Goal: Communication & Community: Answer question/provide support

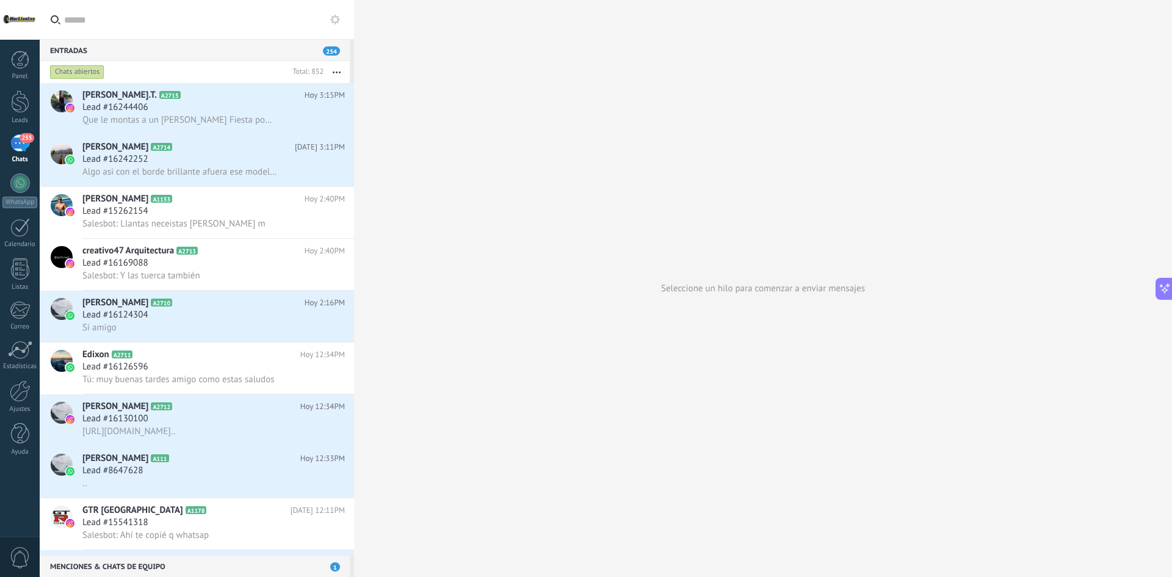
click at [133, 76] on div "Chats abiertos" at bounding box center [168, 72] width 240 height 22
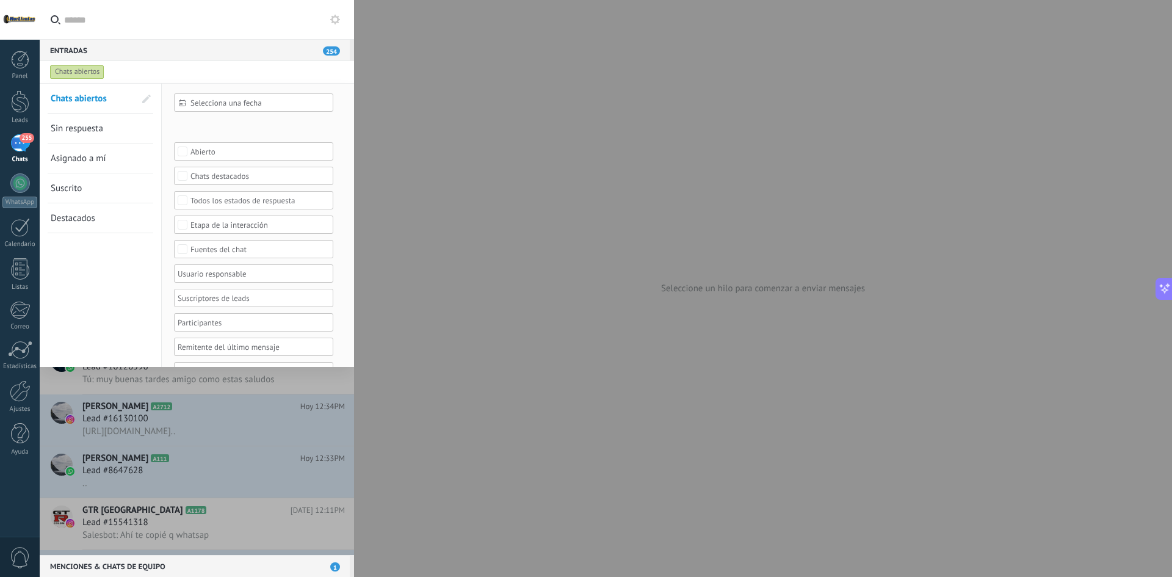
scroll to position [26, 0]
click at [252, 227] on div "Fuentes del chat" at bounding box center [254, 223] width 127 height 9
click at [221, 317] on label "Norllantas Cucuta" at bounding box center [254, 311] width 158 height 15
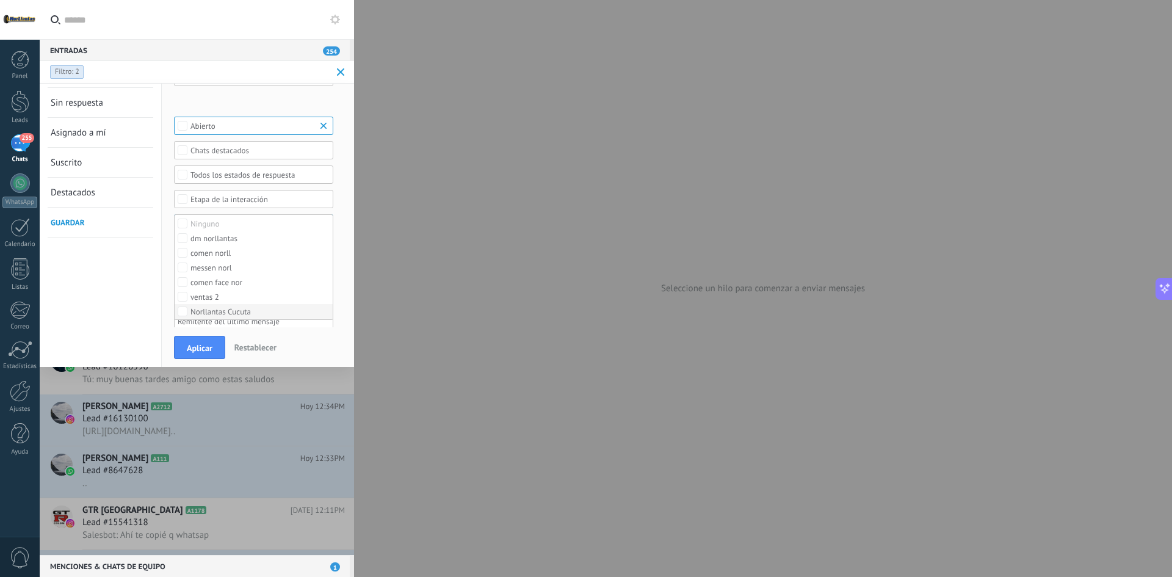
scroll to position [0, 0]
click at [325, 126] on b at bounding box center [325, 126] width 15 height 12
click at [199, 347] on span "Aplicar" at bounding box center [200, 348] width 26 height 9
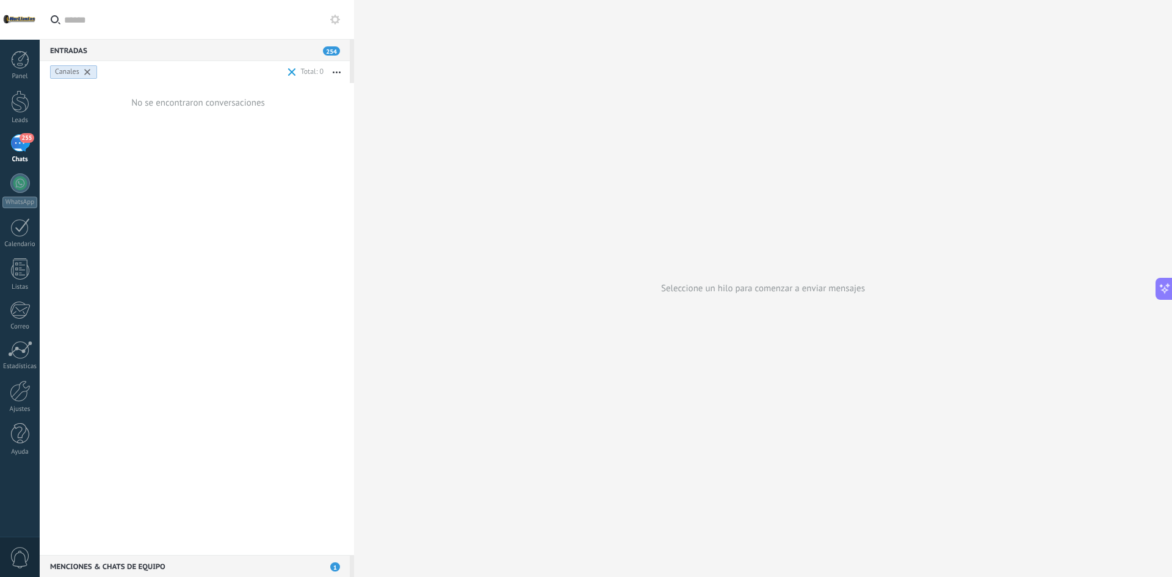
click at [295, 73] on span at bounding box center [292, 72] width 8 height 8
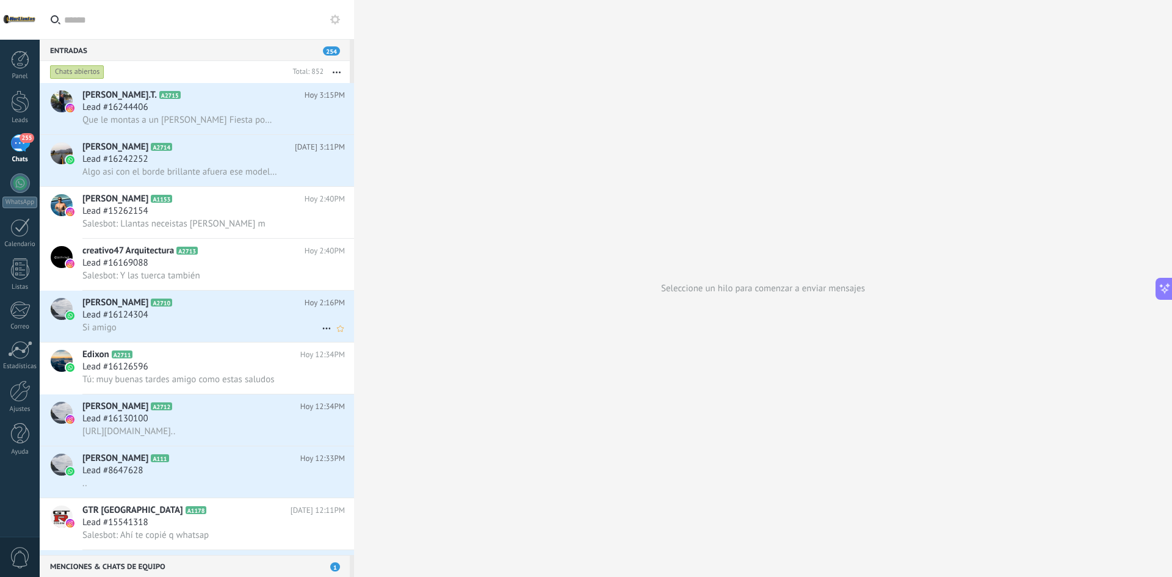
click at [191, 330] on div "Si amigo" at bounding box center [213, 327] width 263 height 13
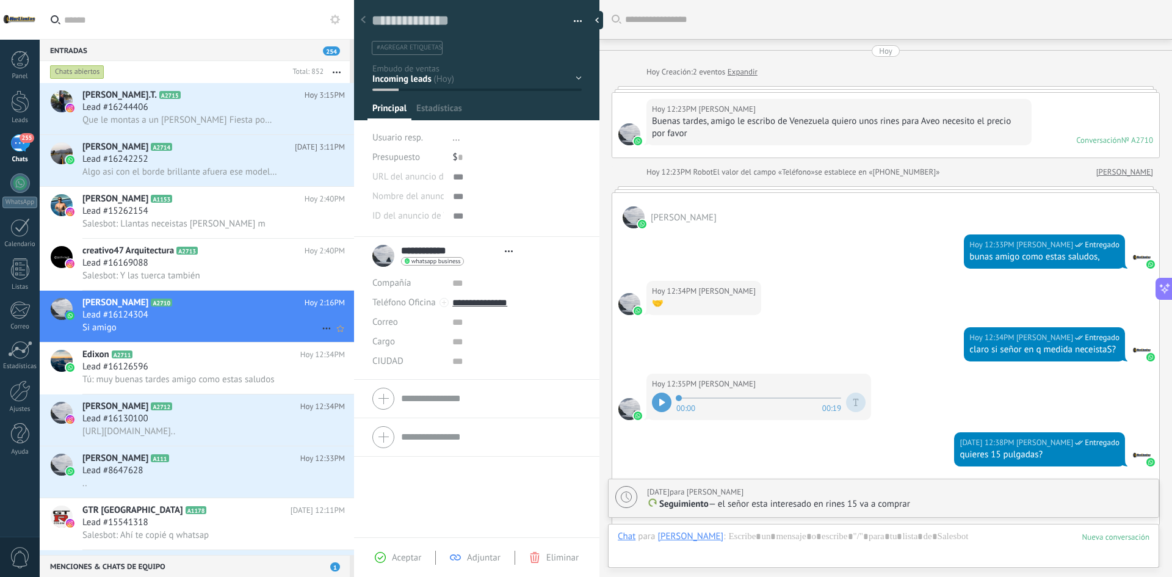
type textarea "**********"
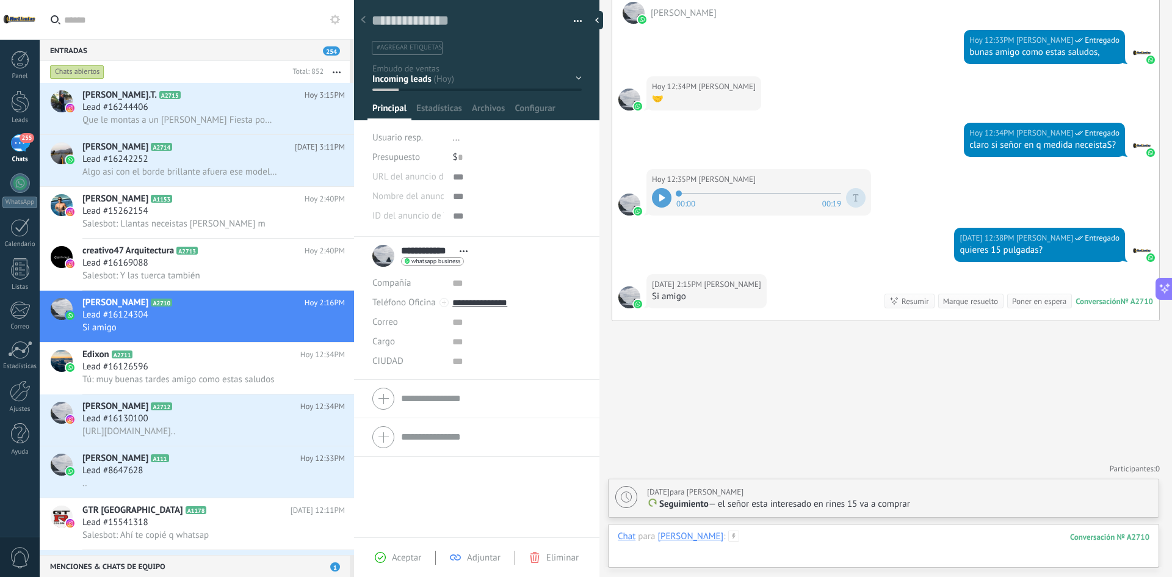
click at [832, 537] on div at bounding box center [884, 549] width 532 height 37
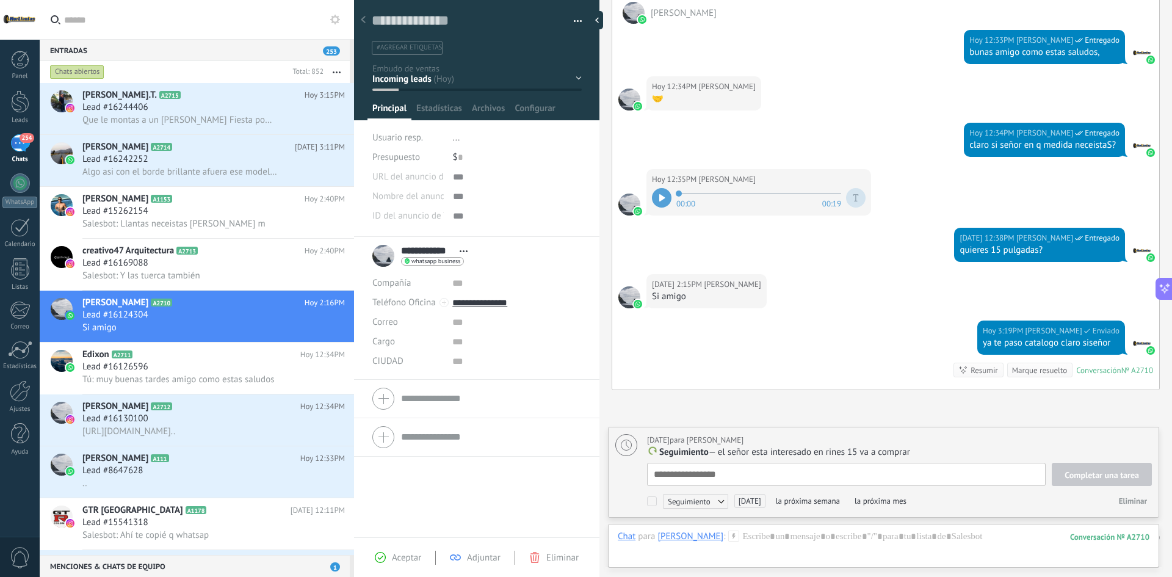
scroll to position [12, 0]
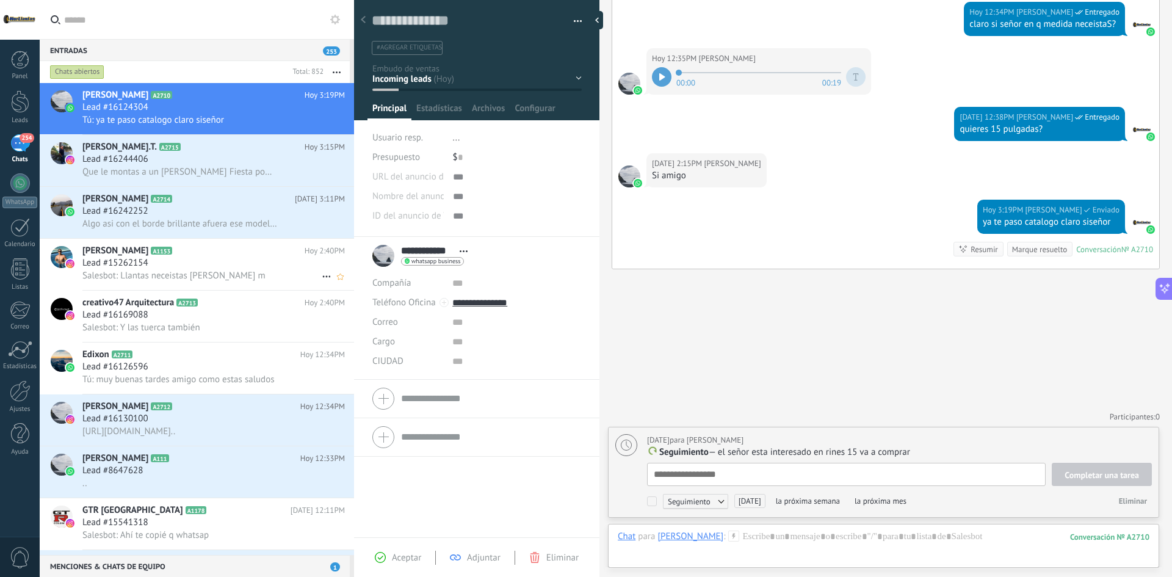
click at [230, 267] on div "Lead #15262154" at bounding box center [213, 263] width 263 height 12
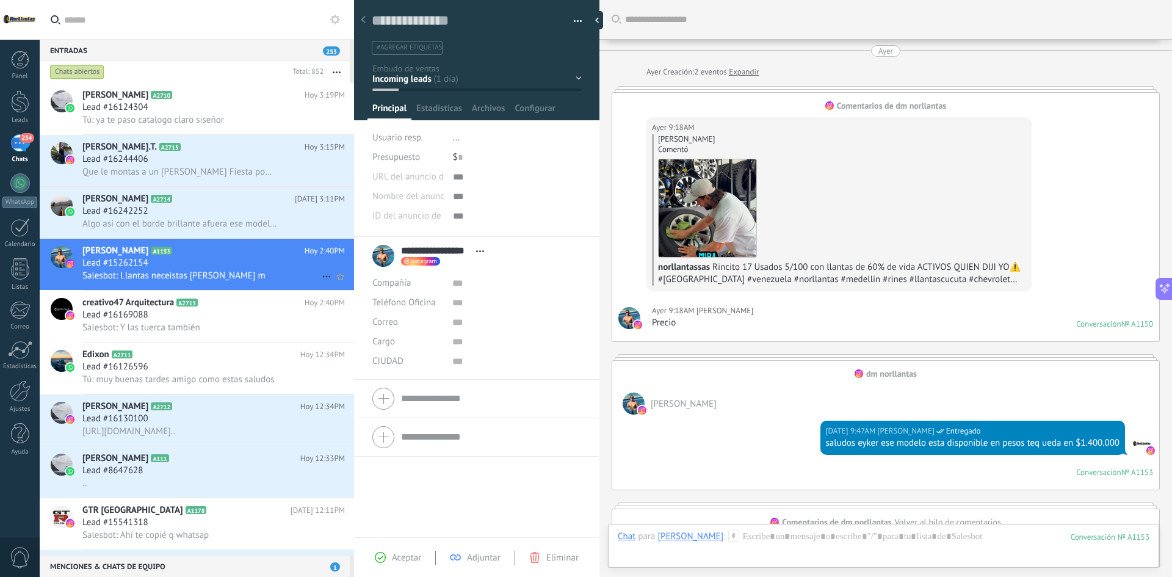
scroll to position [954, 0]
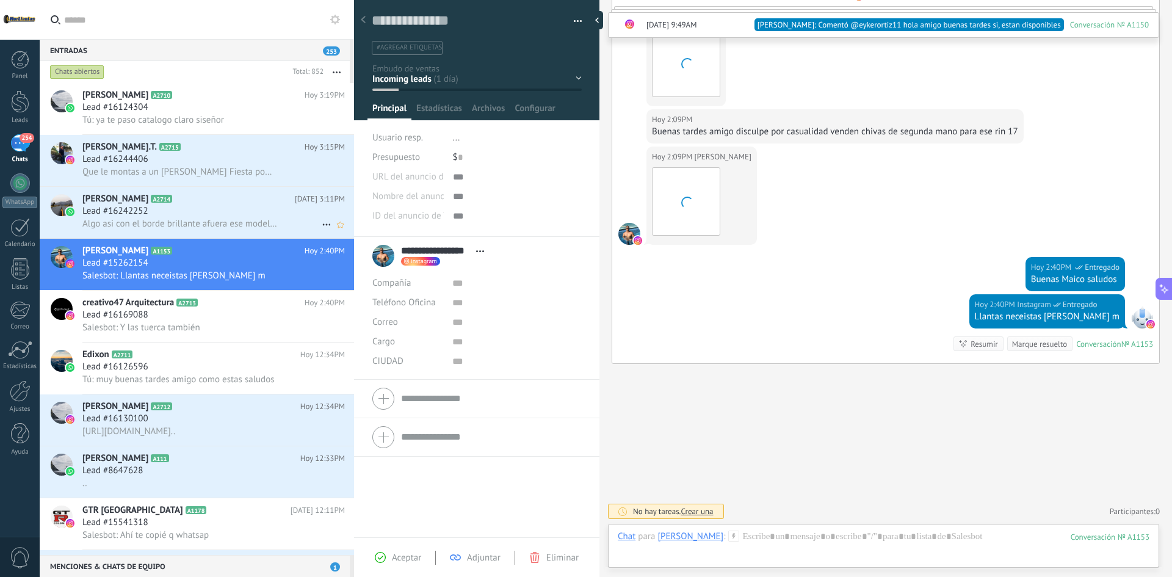
click at [225, 231] on div "[PERSON_NAME] A2714 [DATE] 3:11PM Lead #16242252 Algo asi con el borde brillant…" at bounding box center [218, 212] width 272 height 51
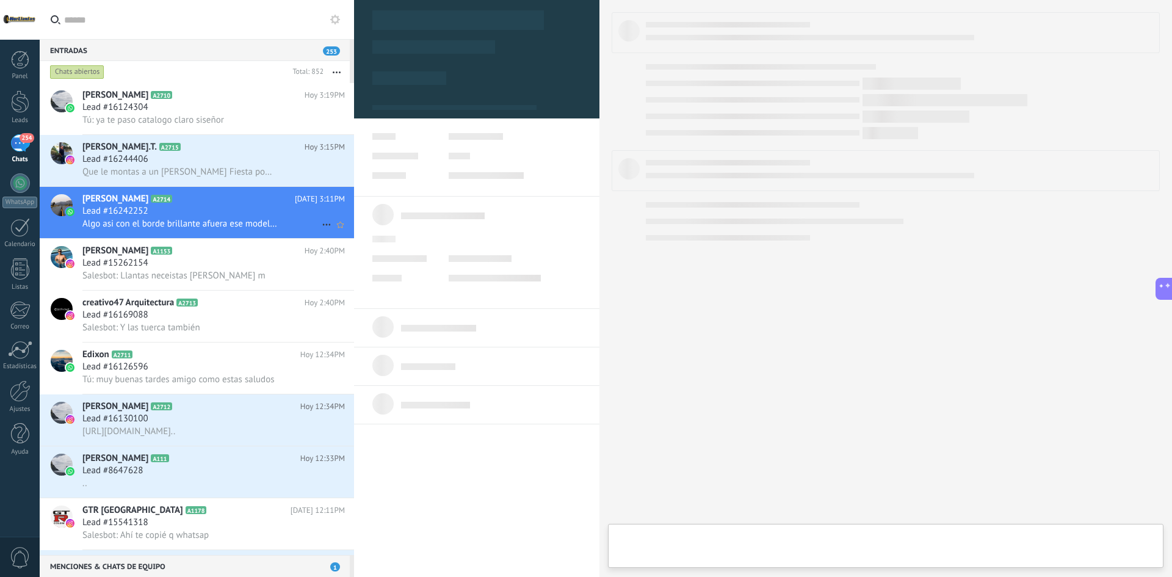
type textarea "**********"
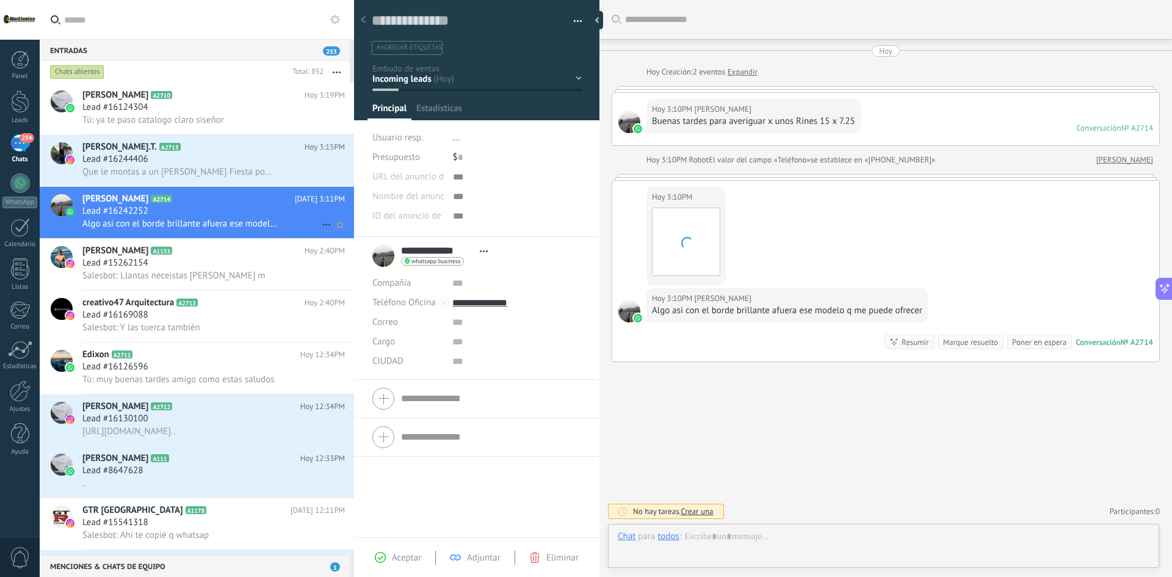
scroll to position [18, 0]
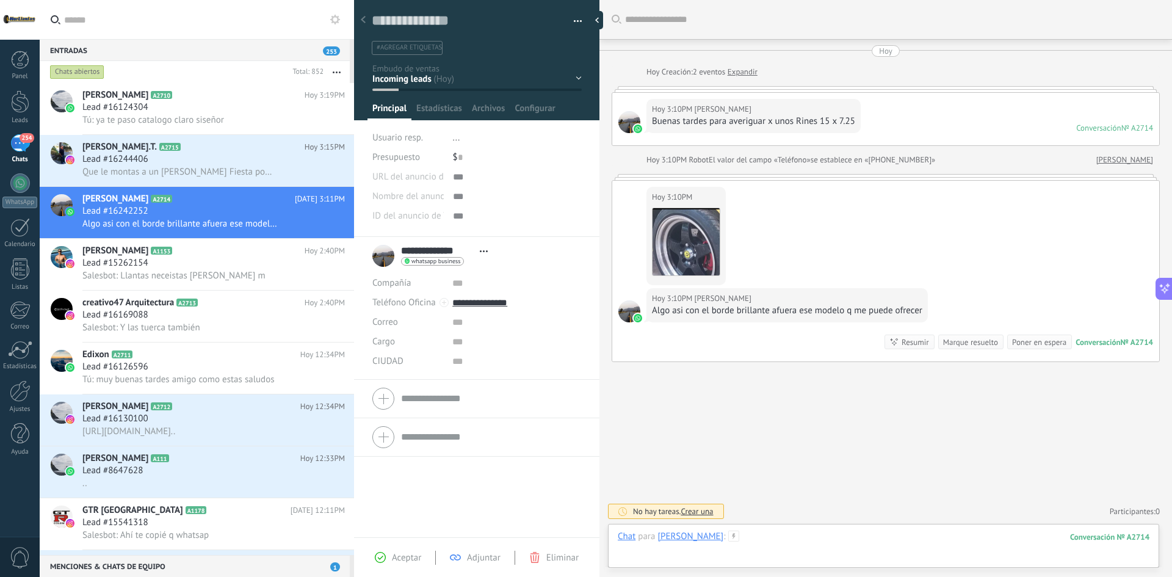
click at [790, 534] on div at bounding box center [884, 549] width 532 height 37
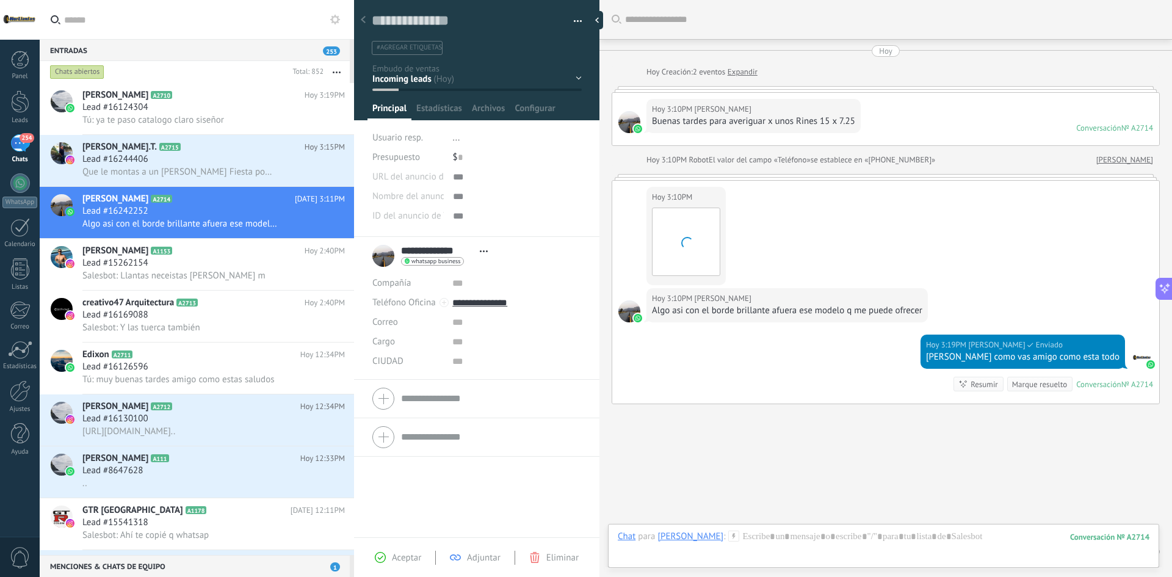
scroll to position [40, 0]
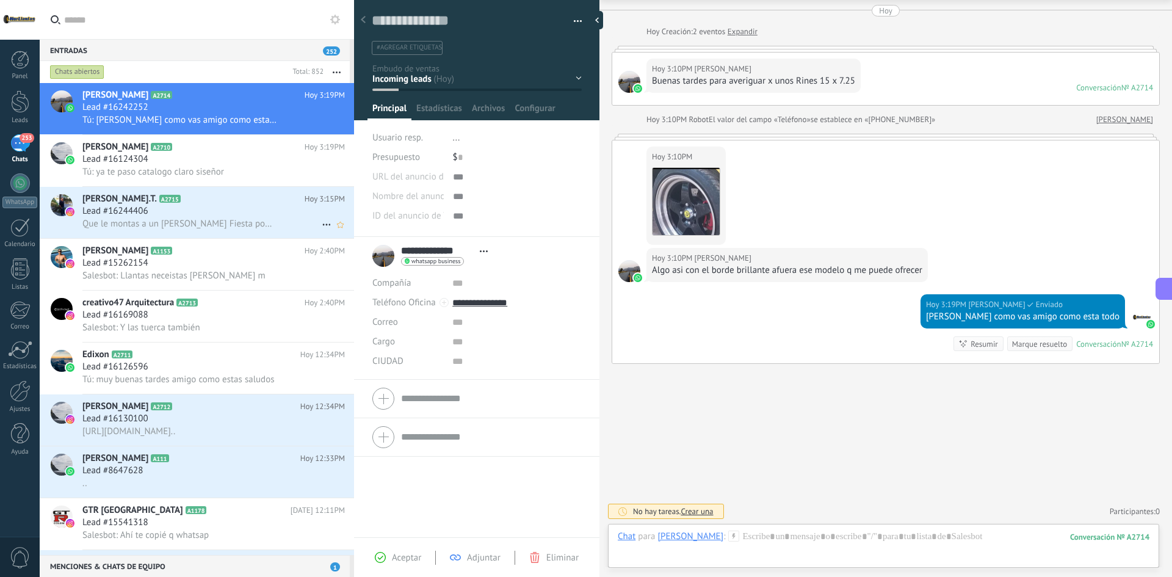
click at [242, 219] on div "Que le montas a un [PERSON_NAME] Fiesta power?" at bounding box center [213, 223] width 263 height 13
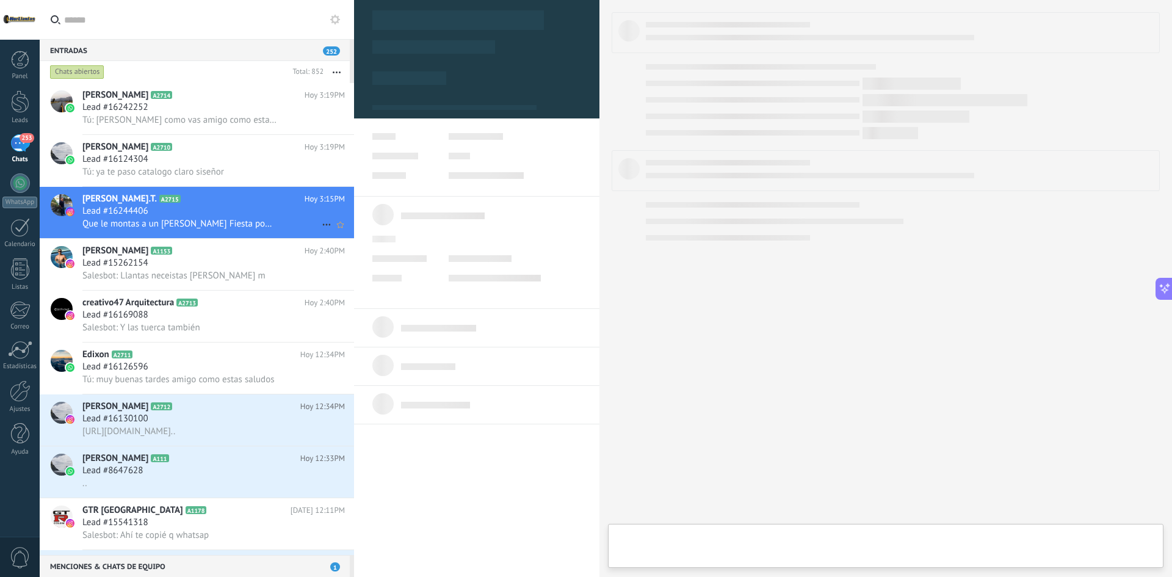
type textarea "**********"
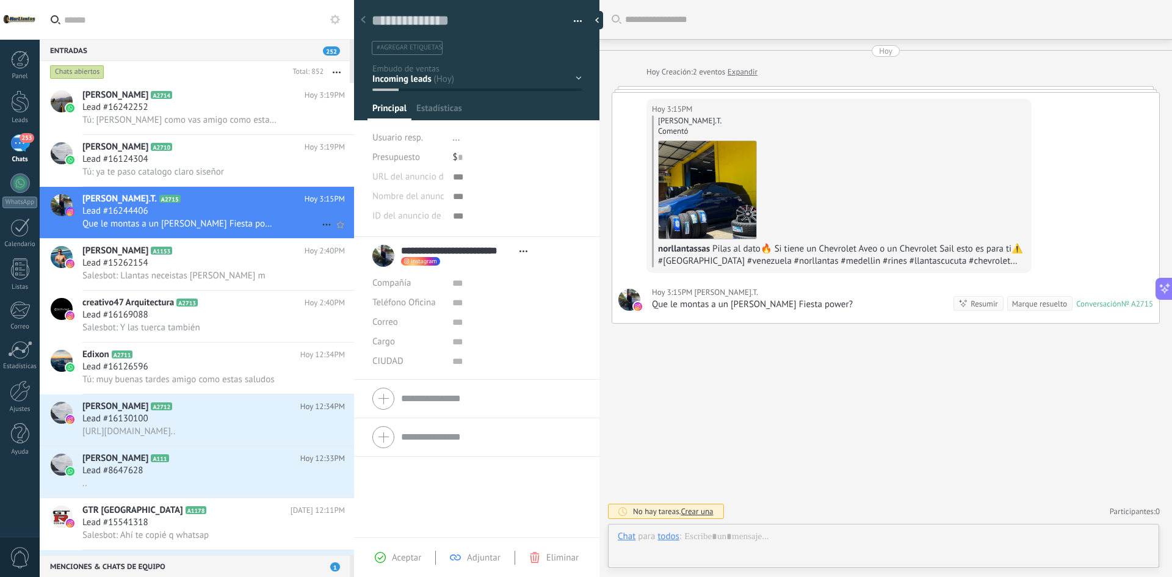
scroll to position [18, 0]
click at [831, 533] on div at bounding box center [884, 549] width 532 height 37
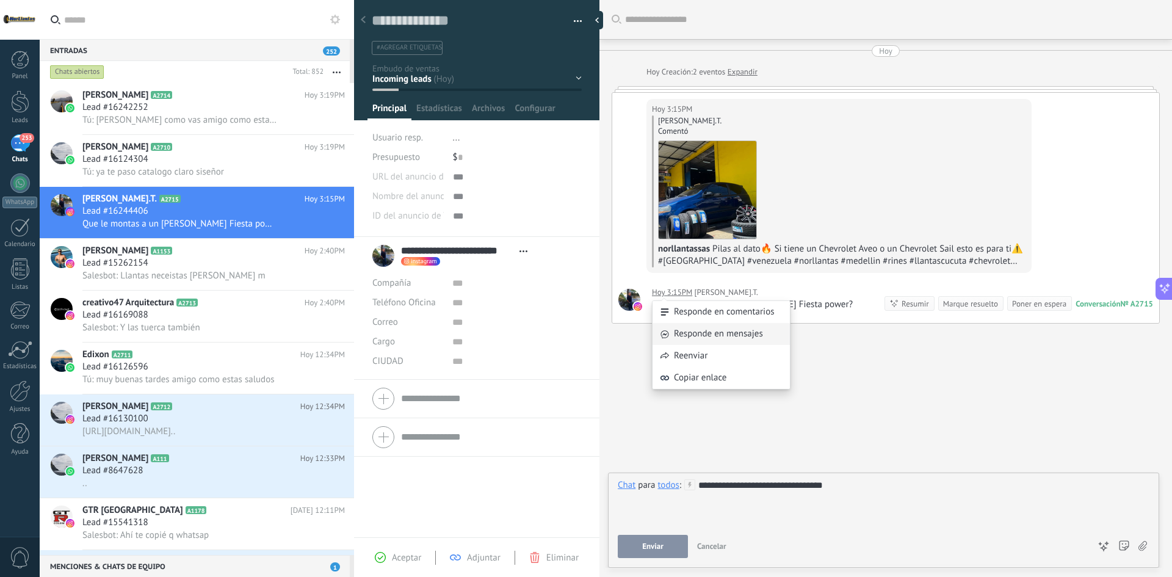
click at [707, 331] on div "Responde en mensajes" at bounding box center [721, 334] width 137 height 22
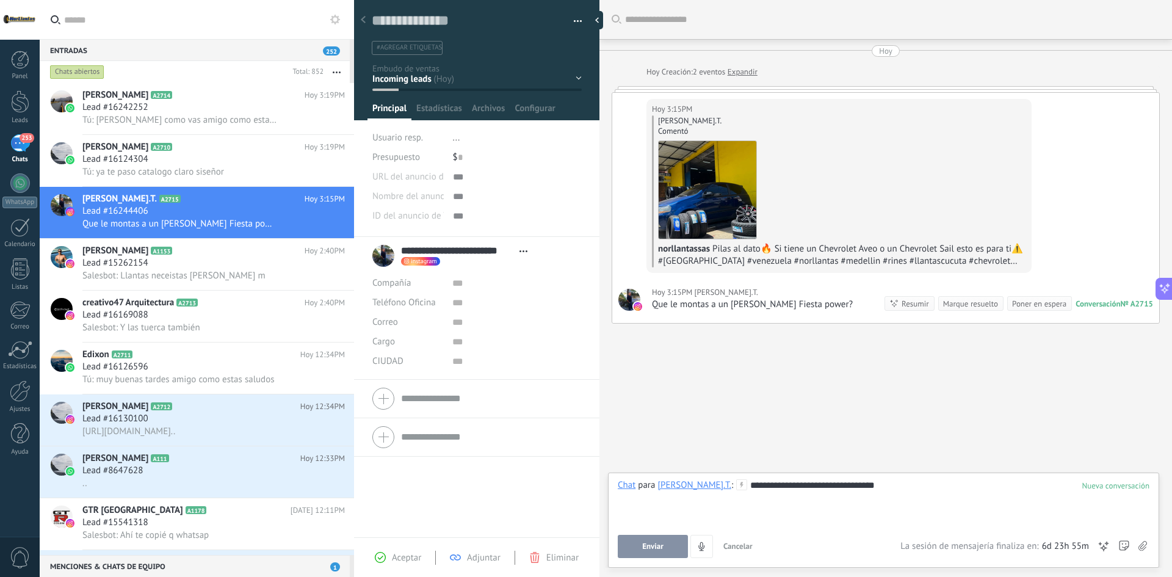
click at [626, 548] on button "Enviar" at bounding box center [653, 546] width 70 height 23
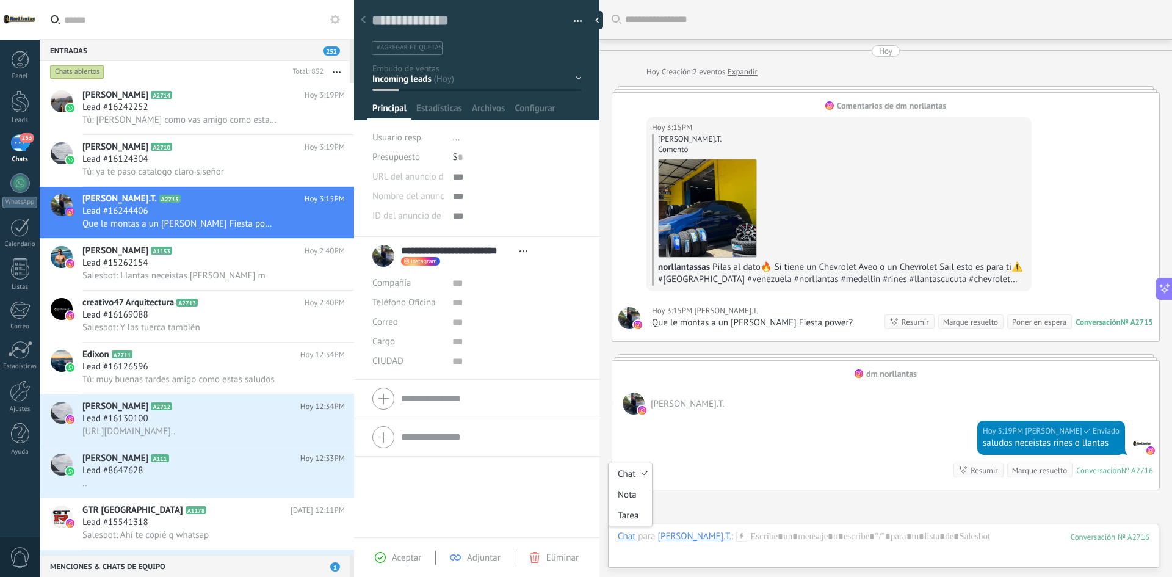
scroll to position [126, 0]
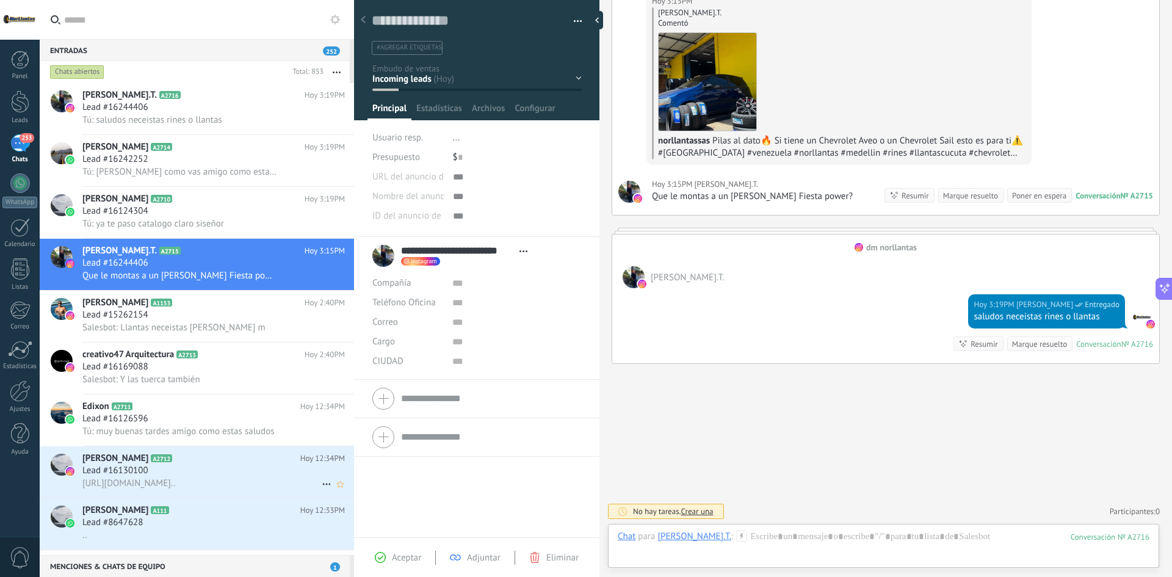
click at [175, 484] on span "[URL][DOMAIN_NAME].." at bounding box center [128, 484] width 93 height 12
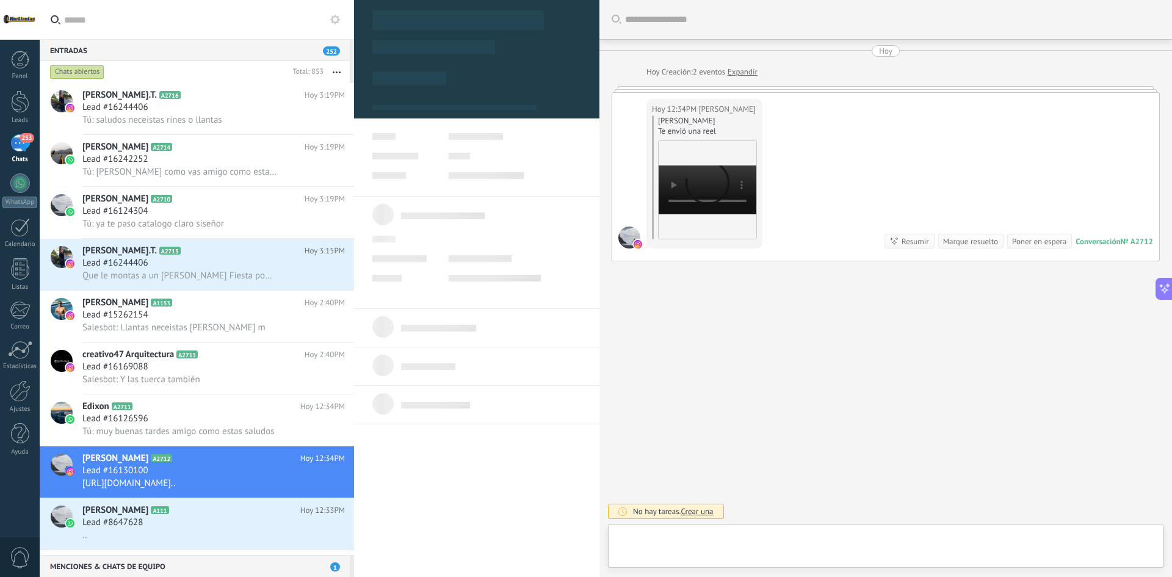
type textarea "**********"
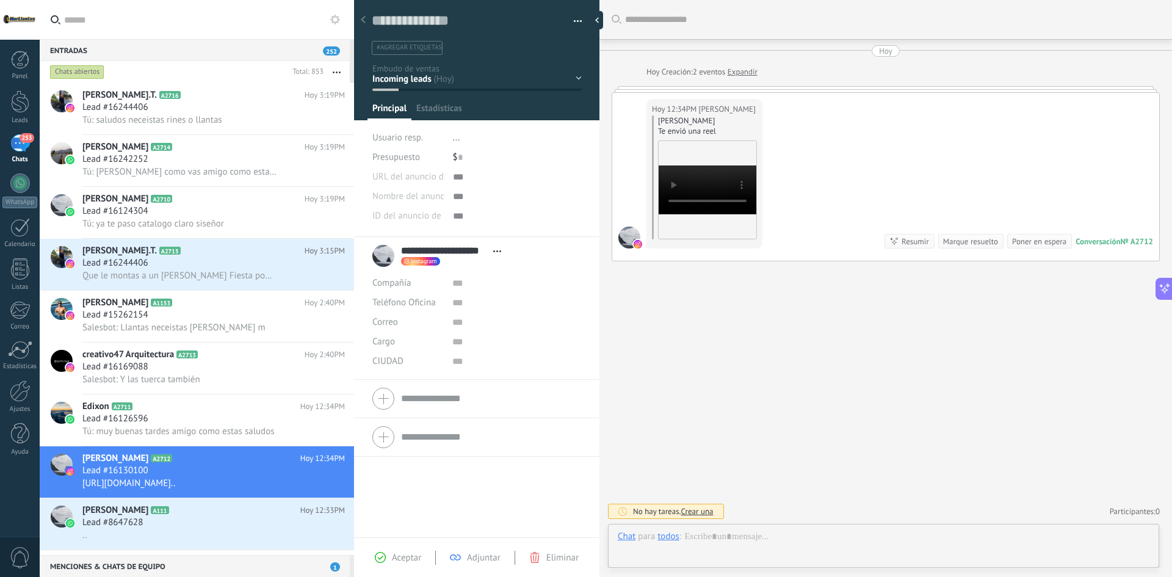
scroll to position [18, 0]
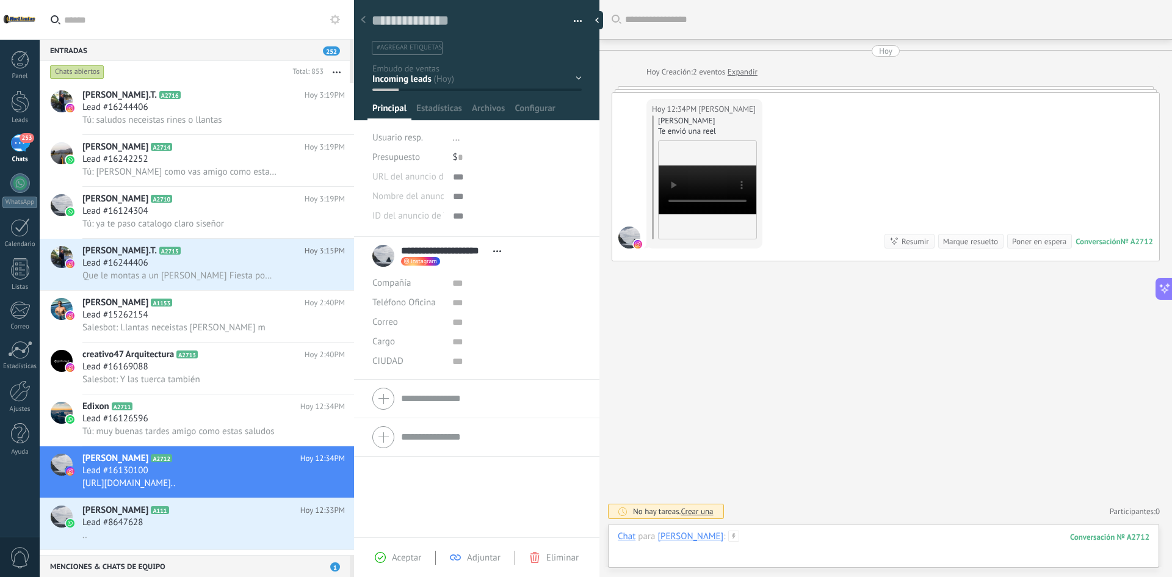
click at [826, 549] on div at bounding box center [884, 549] width 532 height 37
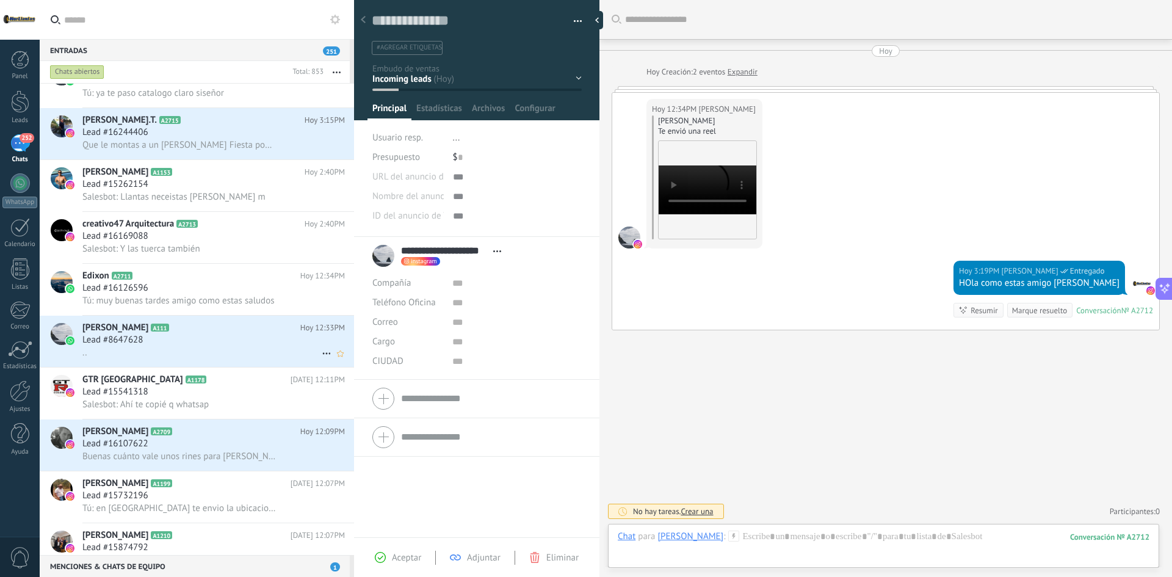
scroll to position [184, 0]
click at [231, 445] on div "Lead #16107622" at bounding box center [213, 443] width 263 height 12
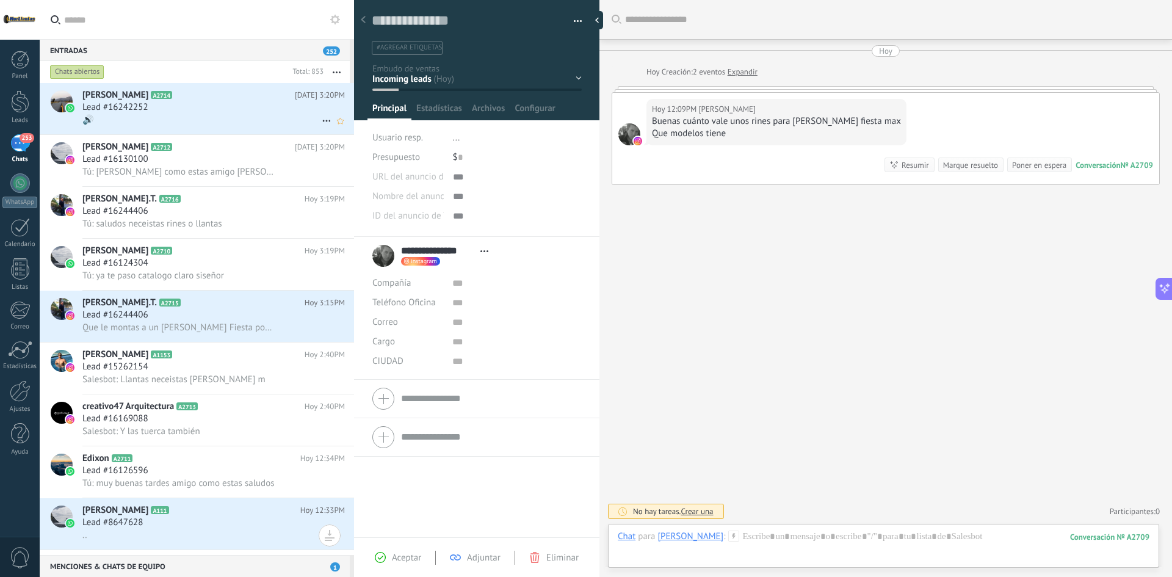
click at [180, 104] on div "Lead #16242252" at bounding box center [213, 107] width 263 height 12
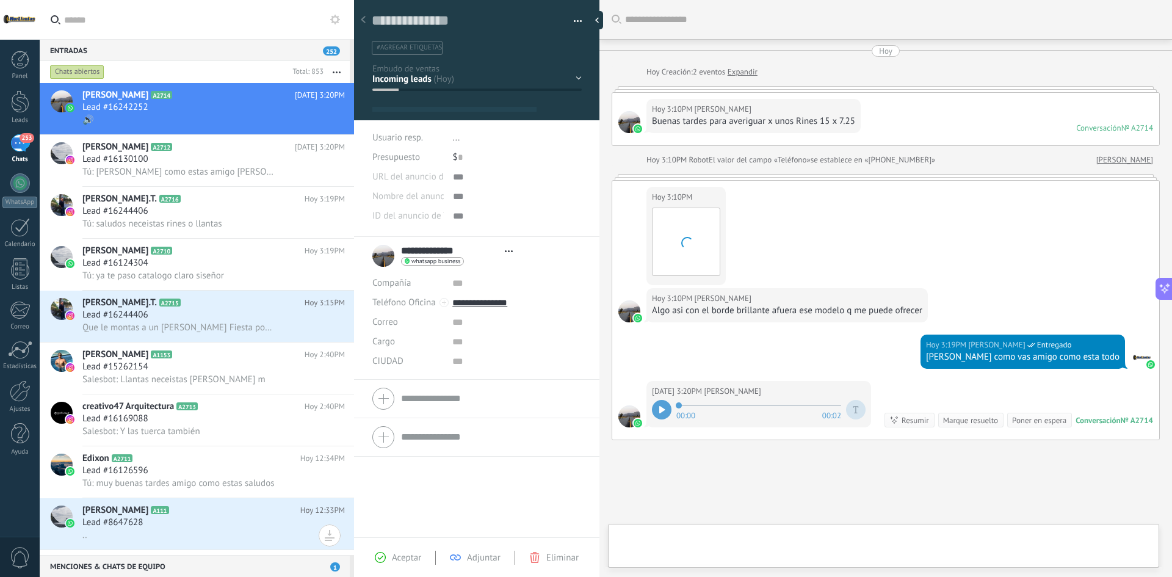
type textarea "**********"
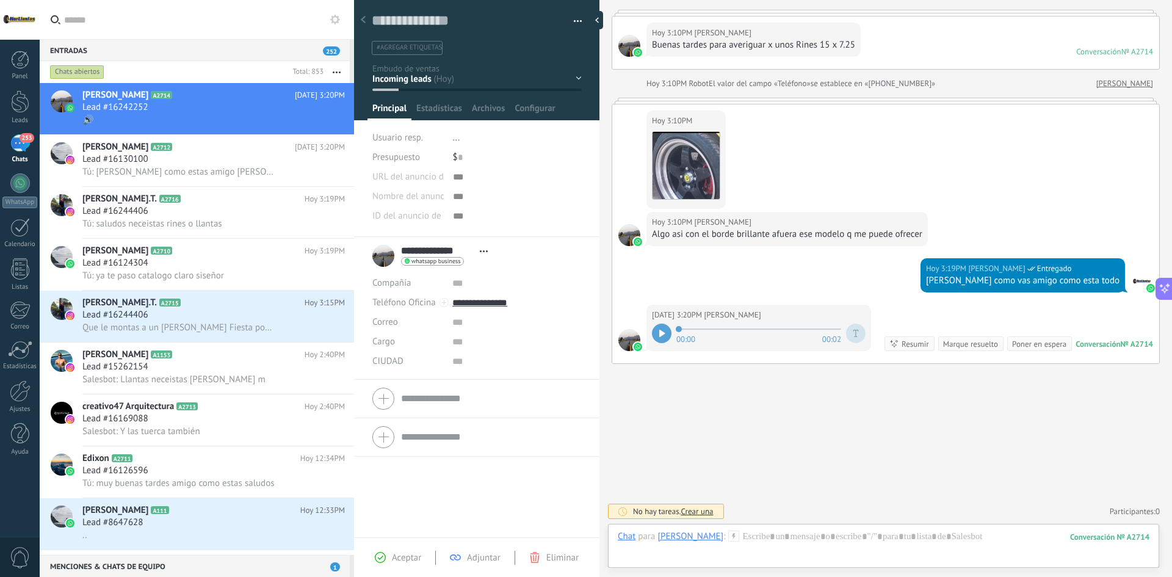
click at [664, 338] on div at bounding box center [662, 334] width 20 height 20
click at [817, 536] on div at bounding box center [884, 549] width 532 height 37
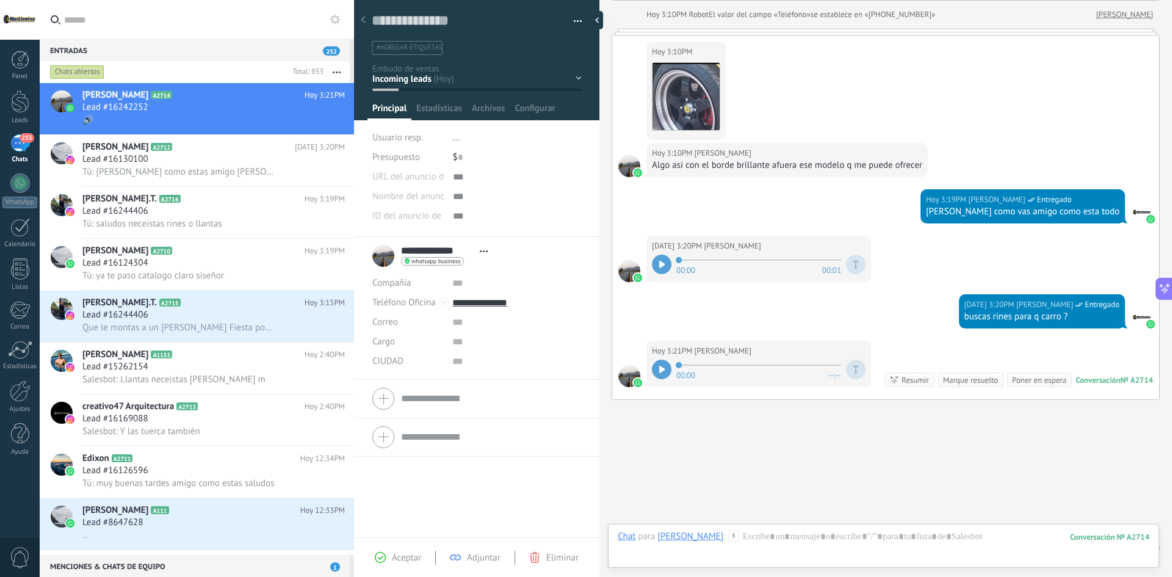
scroll to position [181, 0]
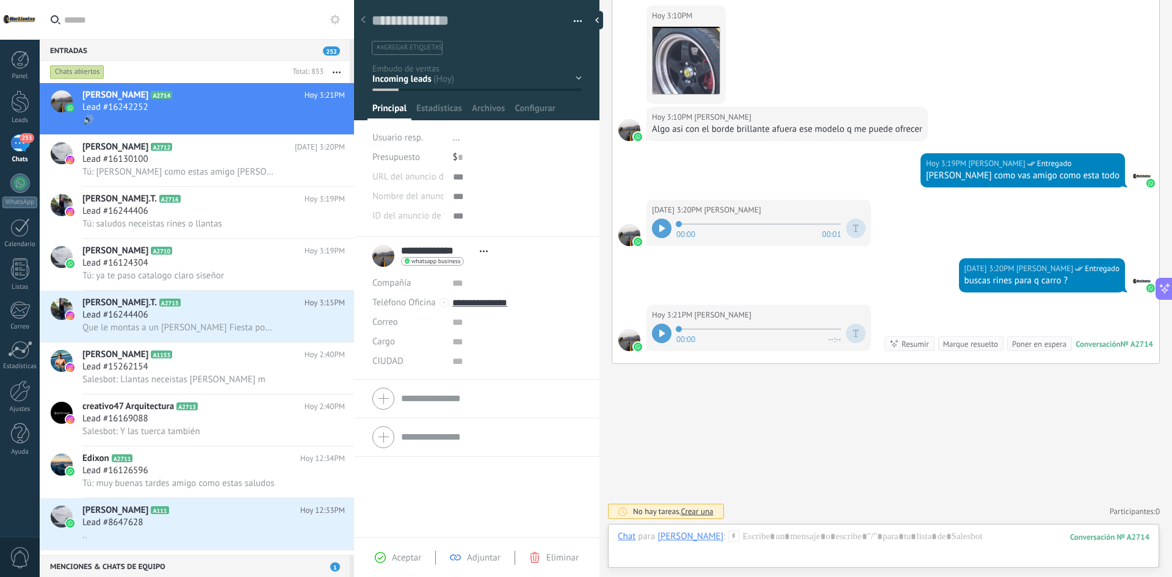
click at [669, 340] on div at bounding box center [662, 334] width 20 height 20
click at [667, 335] on div at bounding box center [662, 334] width 20 height 20
click at [667, 333] on div at bounding box center [662, 334] width 20 height 20
click at [824, 550] on div at bounding box center [884, 549] width 532 height 37
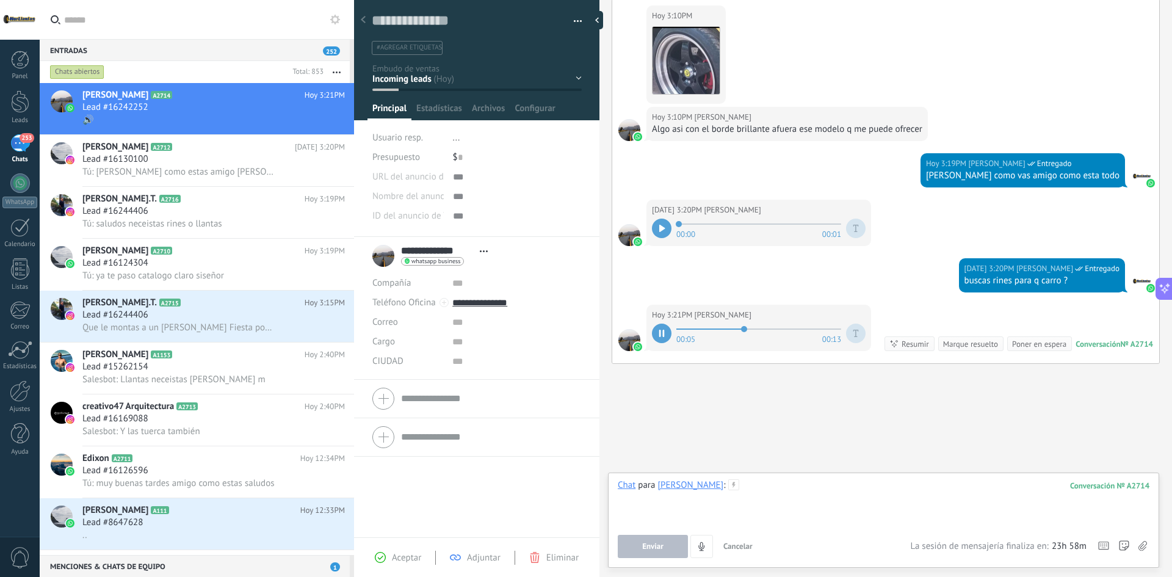
click at [816, 496] on div at bounding box center [884, 502] width 532 height 46
click at [790, 480] on div at bounding box center [884, 502] width 532 height 46
click at [1143, 543] on icon at bounding box center [1143, 546] width 9 height 10
click at [0, 0] on input "file" at bounding box center [0, 0] width 0 height 0
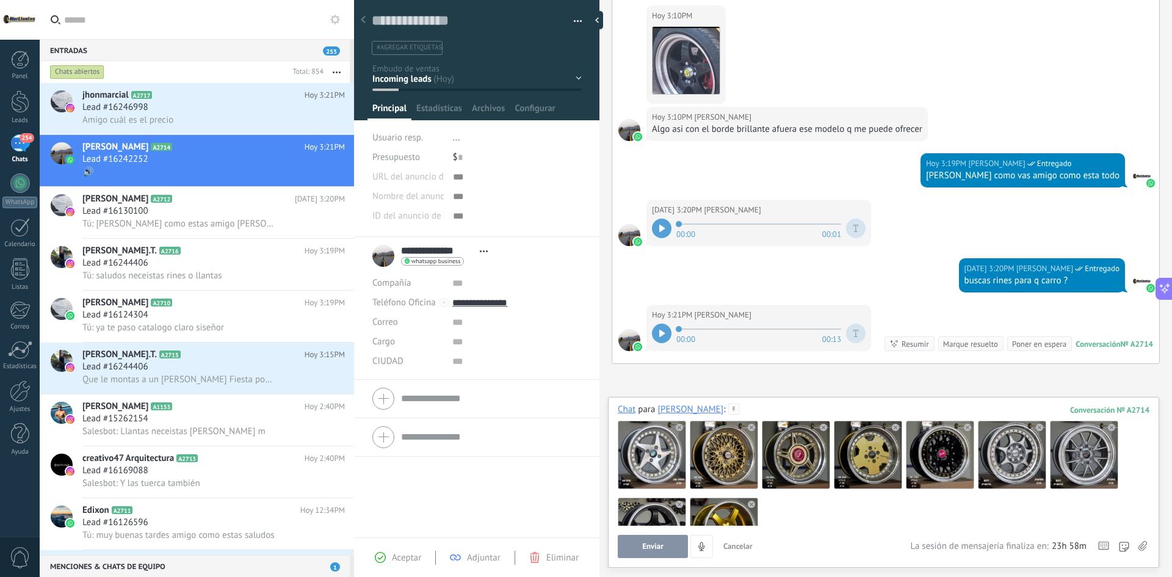
click at [642, 543] on span "Enviar" at bounding box center [652, 546] width 21 height 9
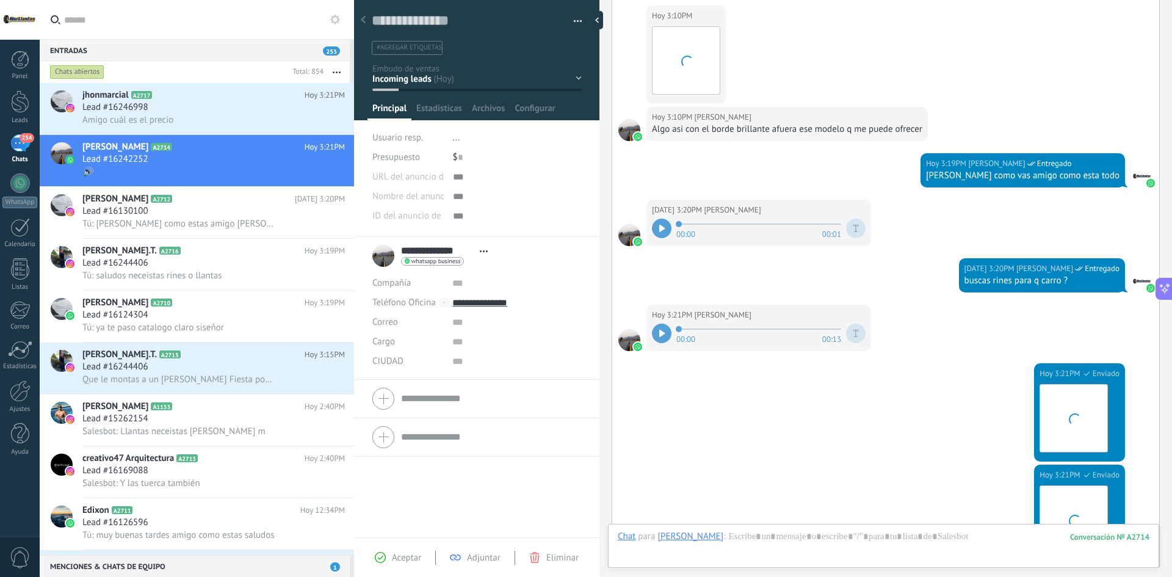
click at [784, 526] on div "Chat Correo Nota Tarea Chat para [PERSON_NAME] : 2714 Enviar Cancelar Rastrear …" at bounding box center [883, 546] width 551 height 44
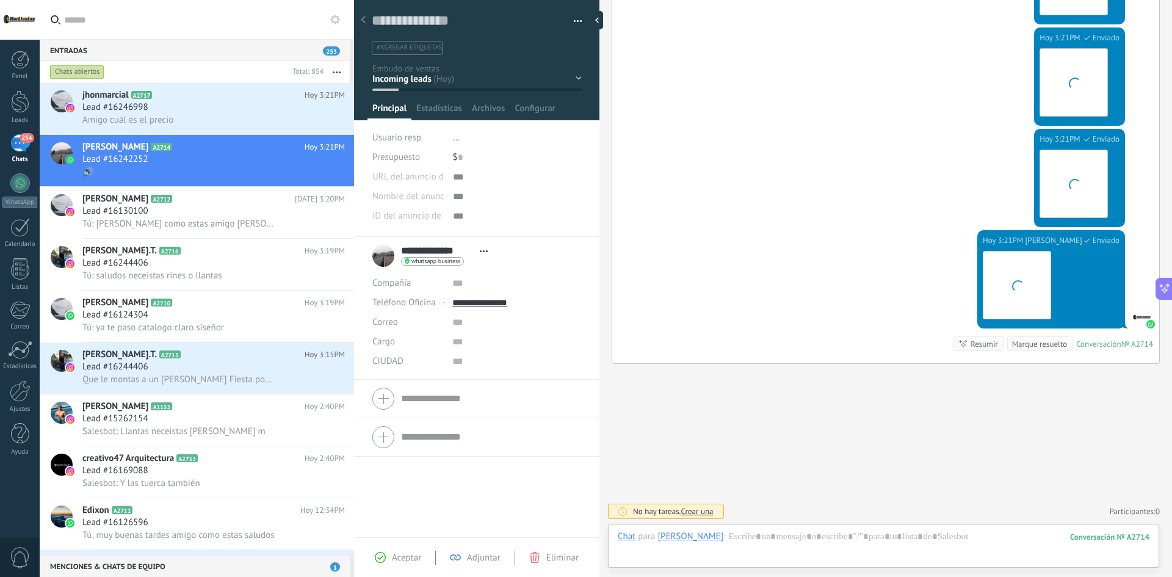
click at [788, 533] on div "Chat para [PERSON_NAME] : 2714 Enviar Cancelar Rastrear clics en links ? Reduci…" at bounding box center [884, 549] width 532 height 37
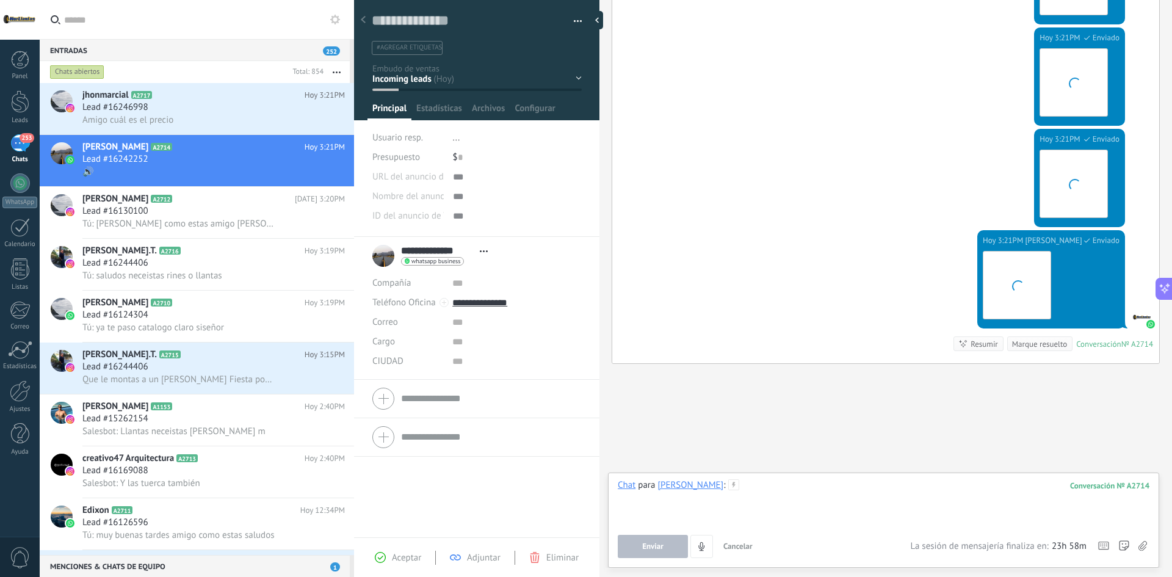
click at [809, 506] on div at bounding box center [884, 502] width 532 height 46
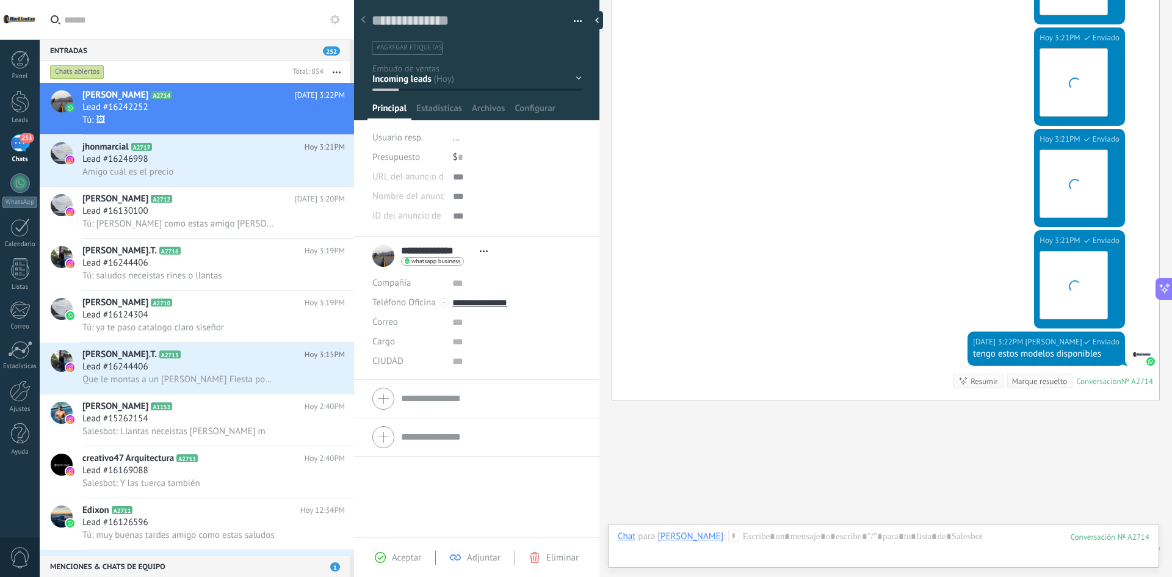
scroll to position [1163, 0]
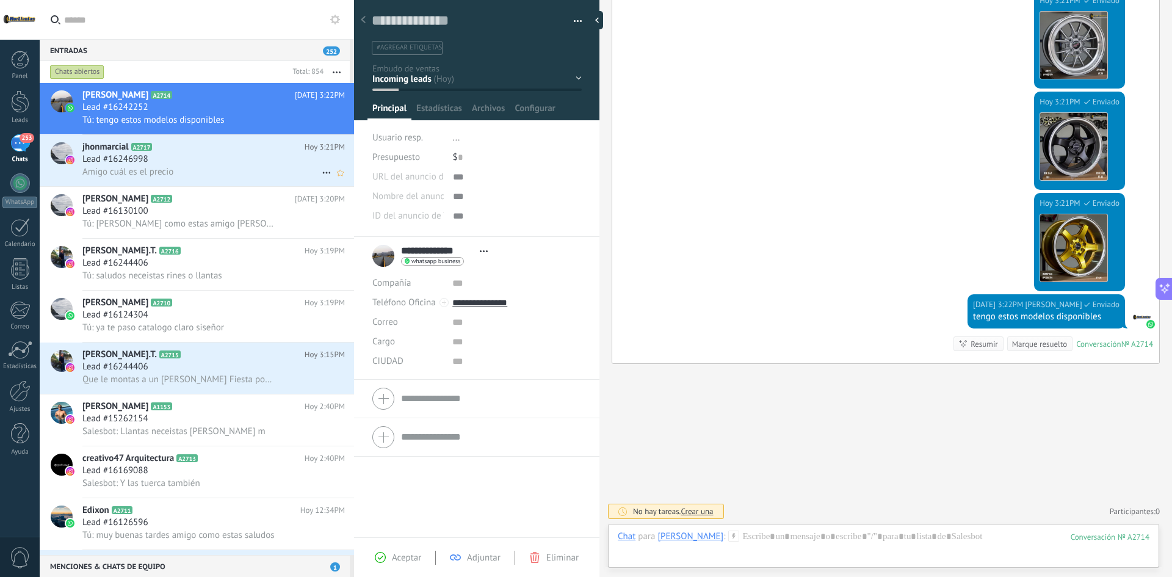
click at [138, 144] on span "A2717" at bounding box center [141, 147] width 21 height 8
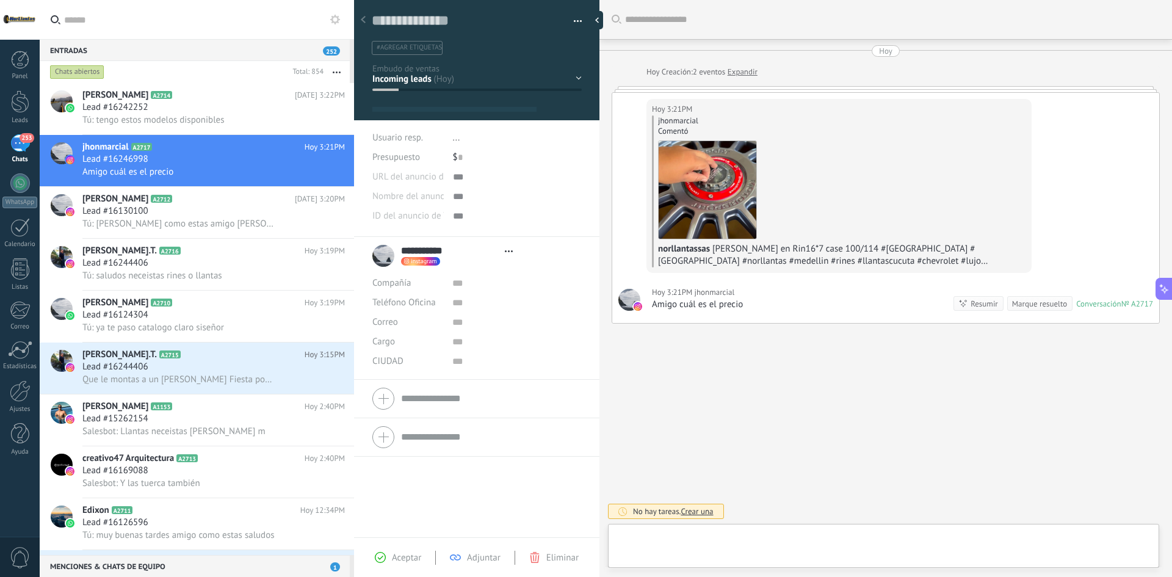
type textarea "**********"
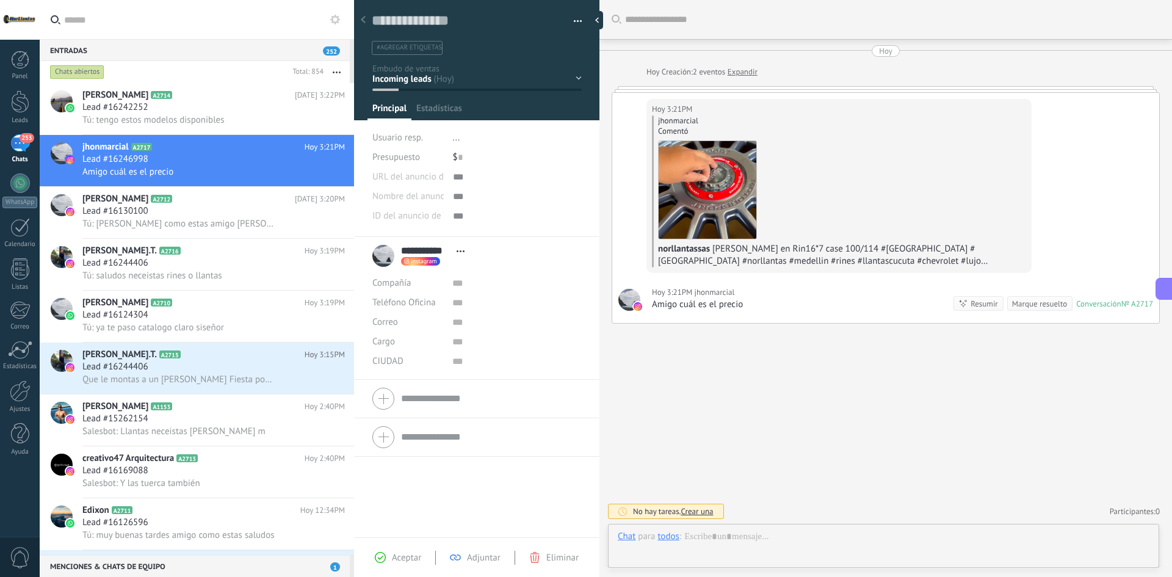
scroll to position [18, 0]
click at [755, 540] on div at bounding box center [884, 549] width 532 height 37
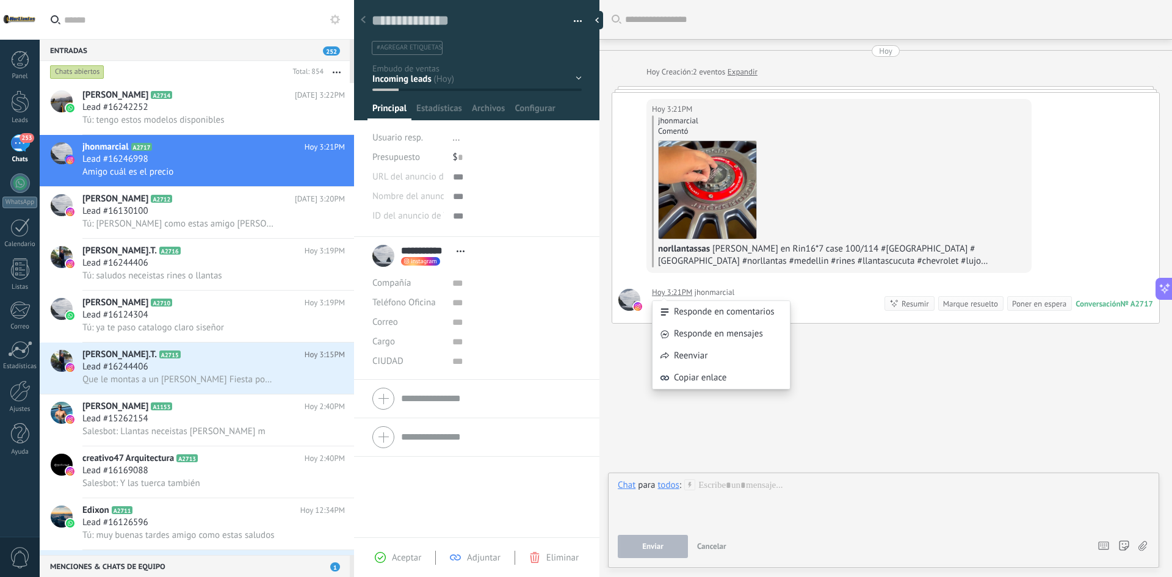
click at [673, 293] on div "Responde en comentarios Responde en mensajes Reenviar Copiar enlace" at bounding box center [721, 339] width 139 height 114
click at [691, 327] on div "Responde en mensajes" at bounding box center [721, 334] width 137 height 22
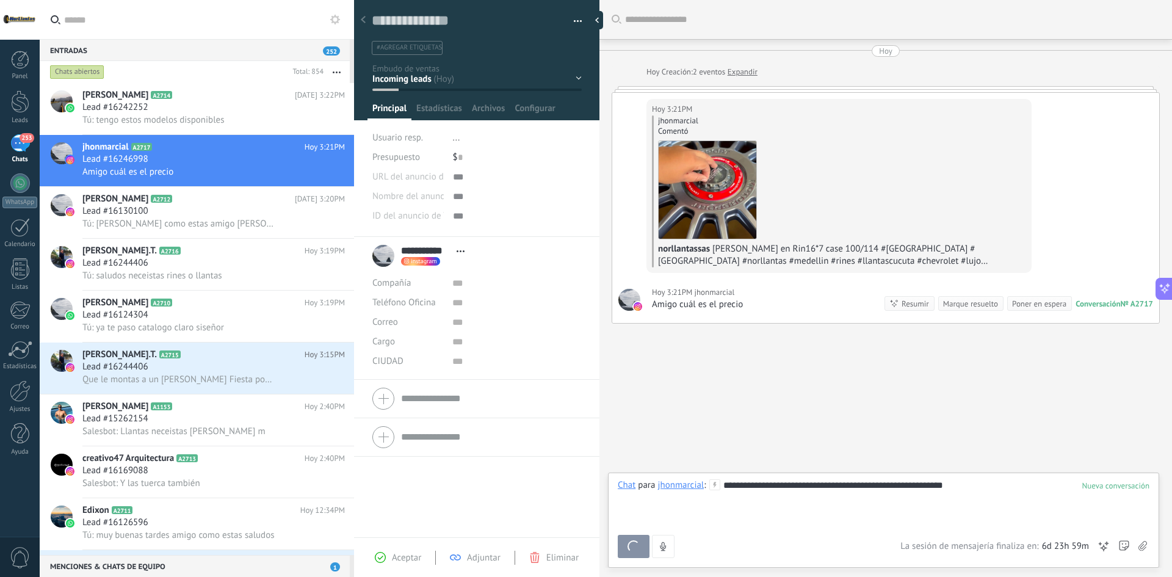
scroll to position [126, 0]
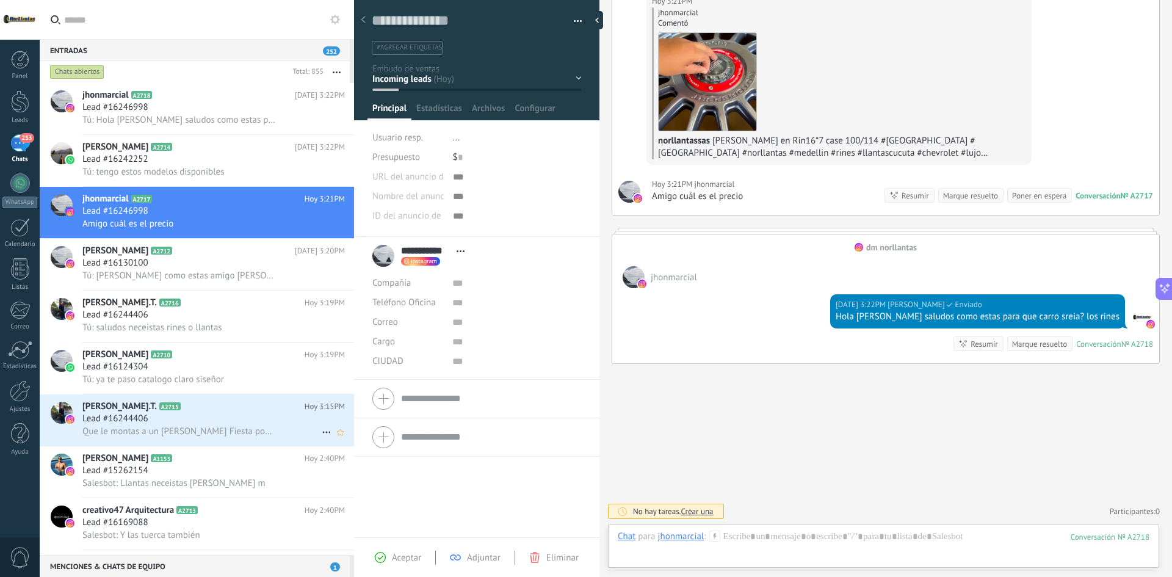
click at [222, 421] on div "Lead #16244406" at bounding box center [213, 419] width 263 height 12
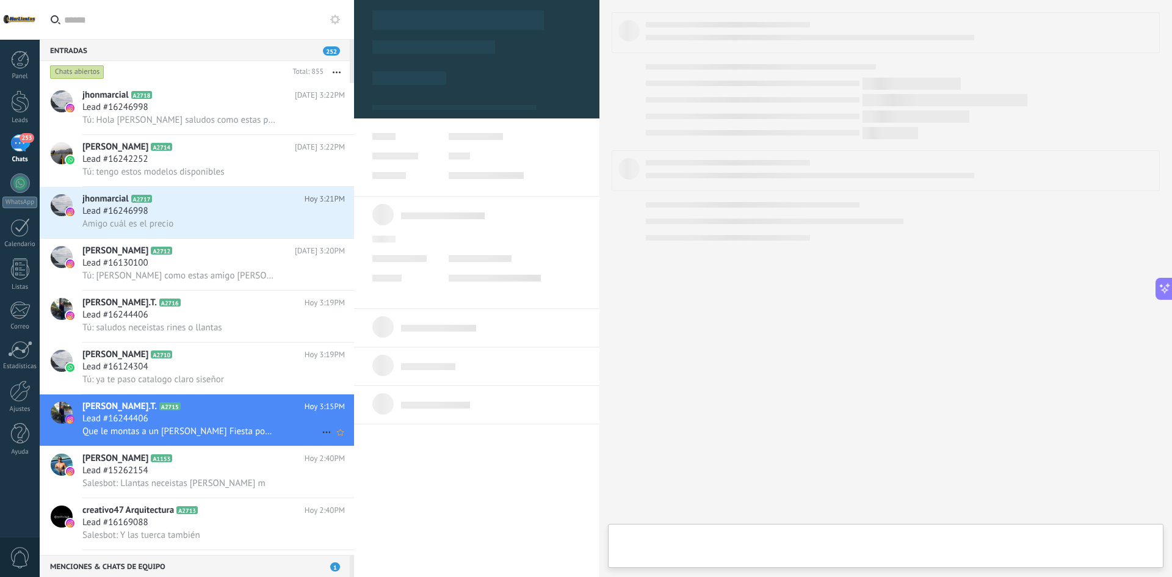
type textarea "**********"
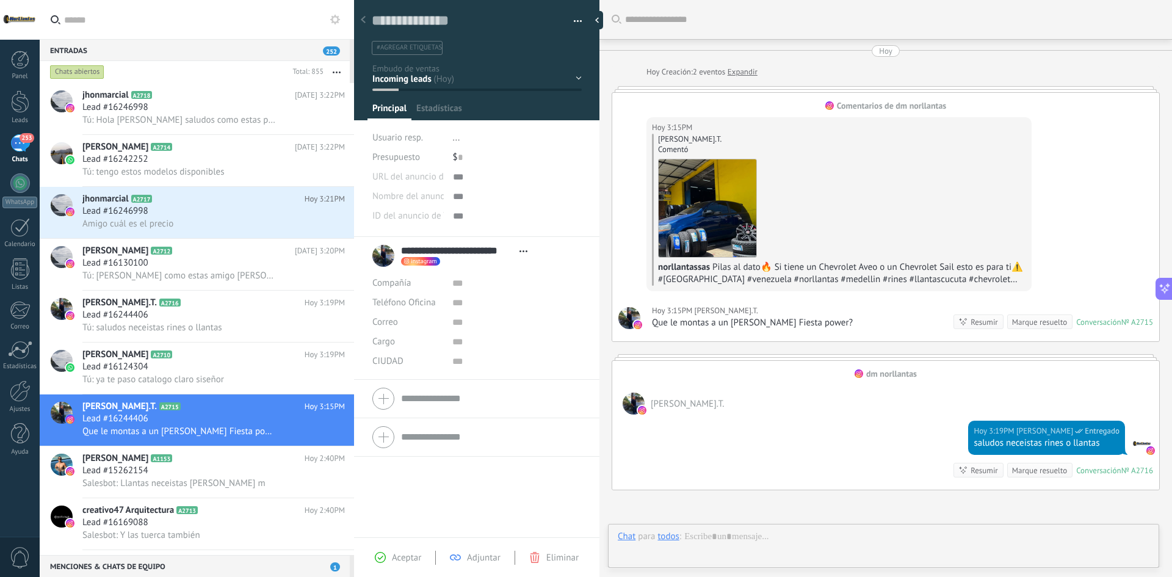
scroll to position [18, 0]
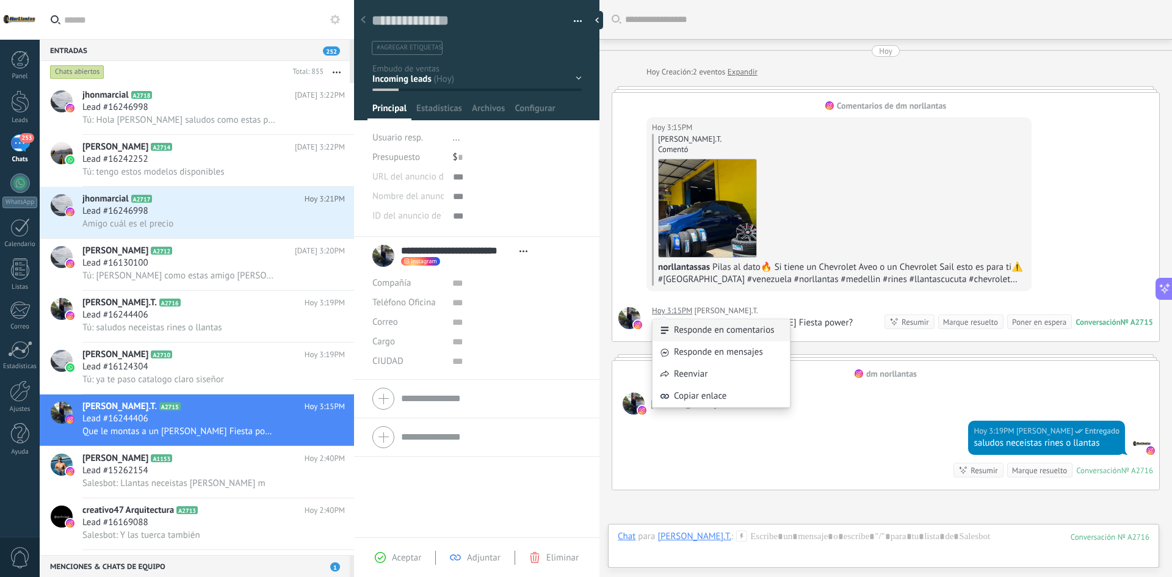
click at [695, 327] on div "Responde en comentarios" at bounding box center [721, 330] width 137 height 22
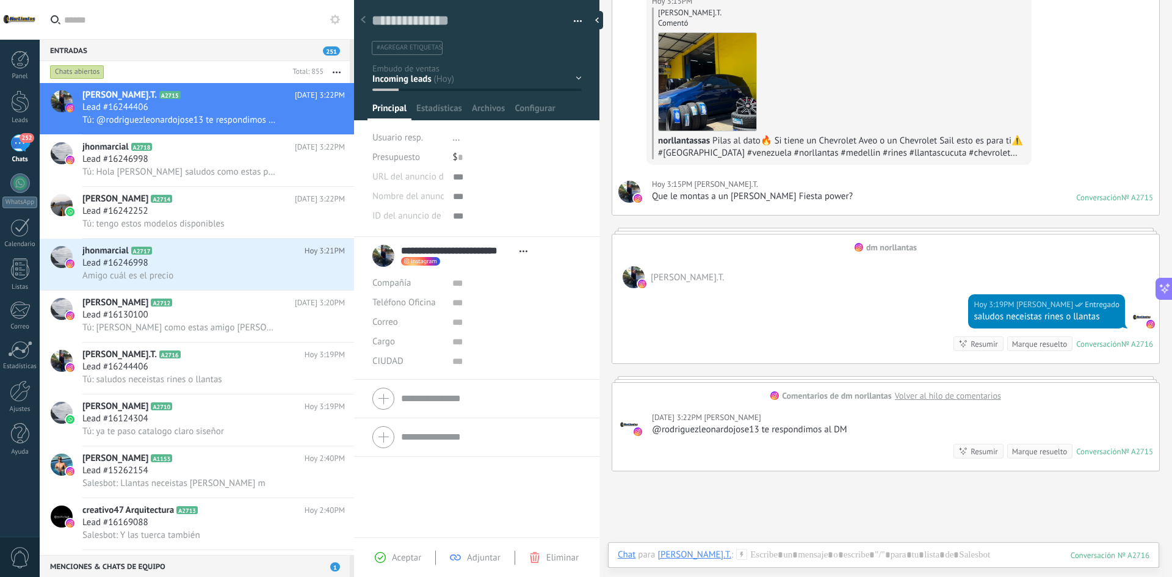
scroll to position [129, 0]
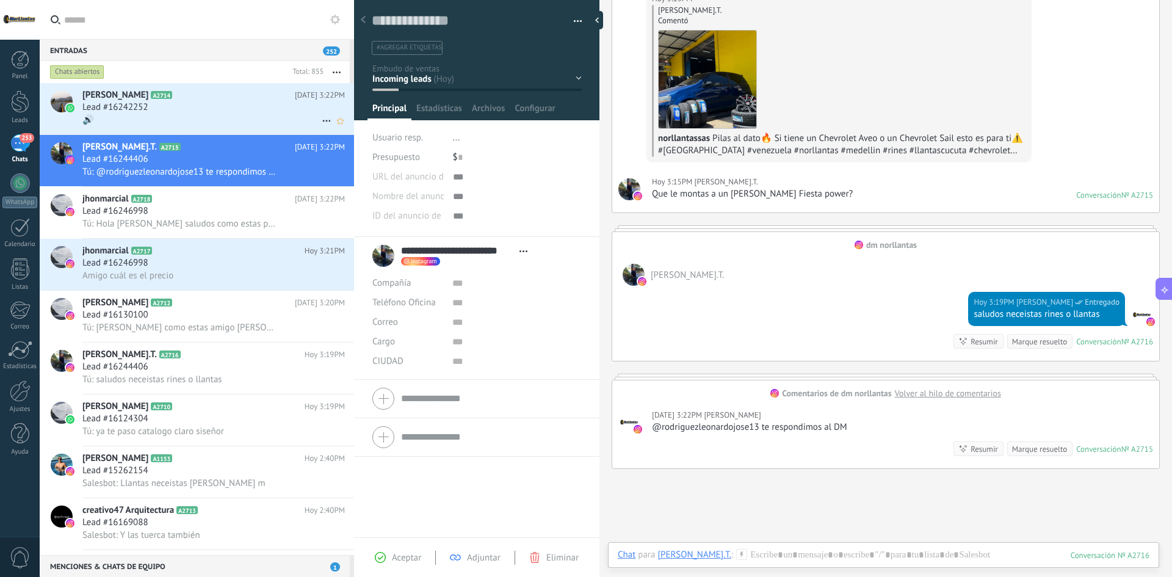
click at [192, 109] on div "Lead #16242252" at bounding box center [213, 107] width 263 height 12
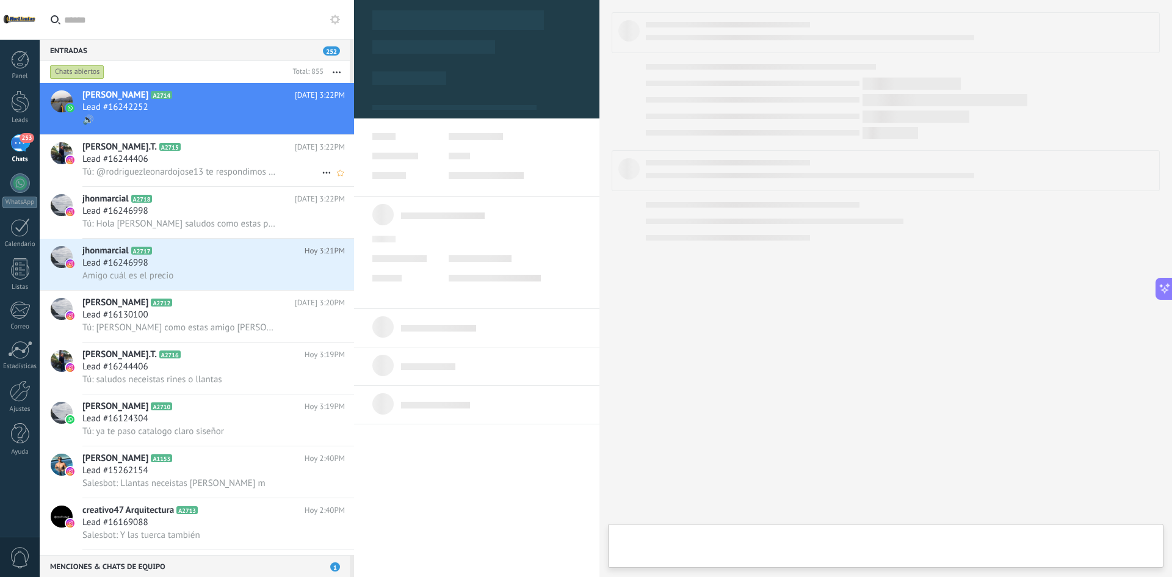
type textarea "**********"
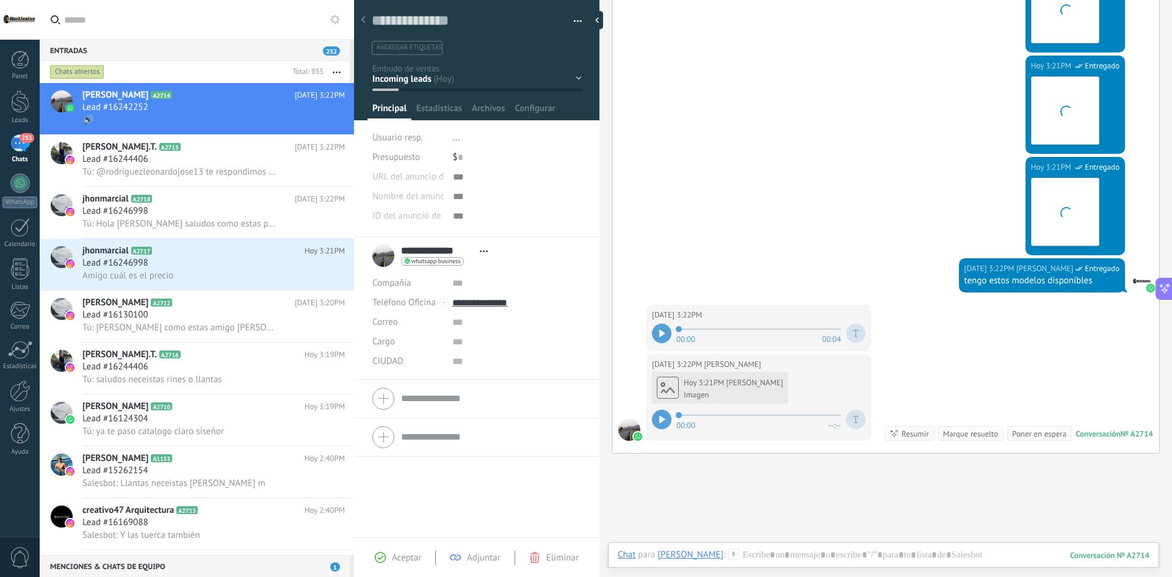
scroll to position [837, 0]
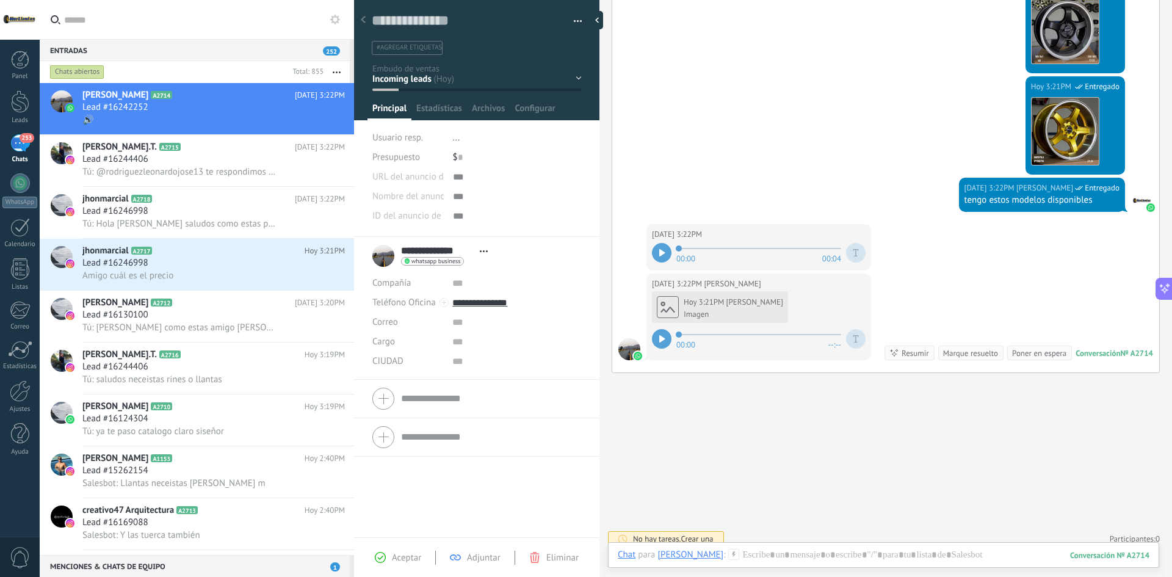
click at [744, 322] on div "[DATE] 3:21PM [PERSON_NAME] Imagen" at bounding box center [720, 307] width 136 height 32
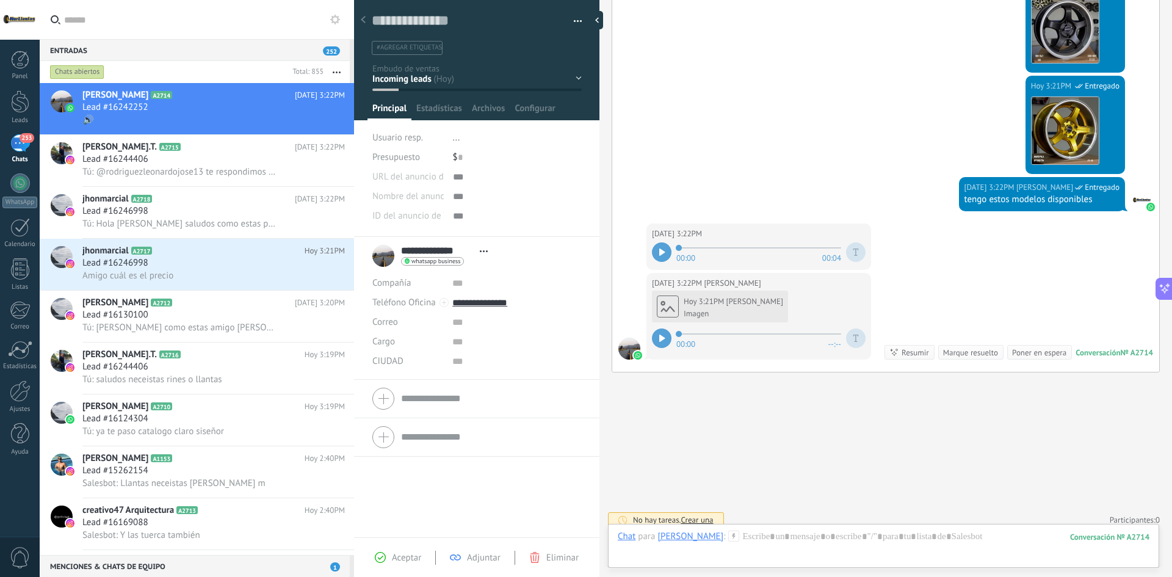
scroll to position [846, 0]
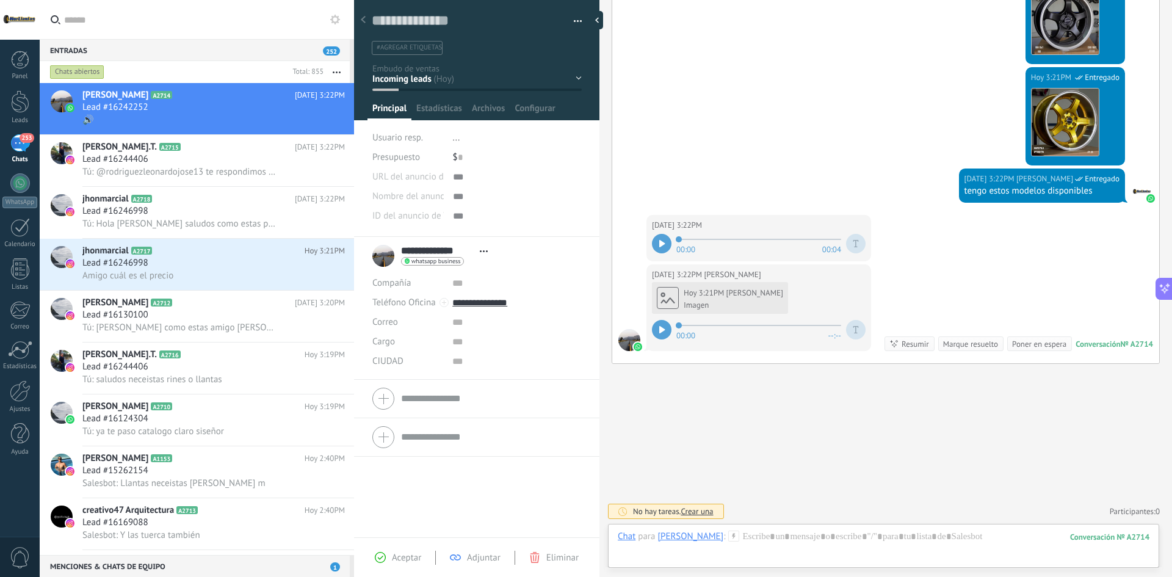
click at [658, 247] on div at bounding box center [662, 244] width 20 height 20
click at [666, 328] on div at bounding box center [662, 330] width 20 height 20
click at [818, 550] on div at bounding box center [884, 549] width 532 height 37
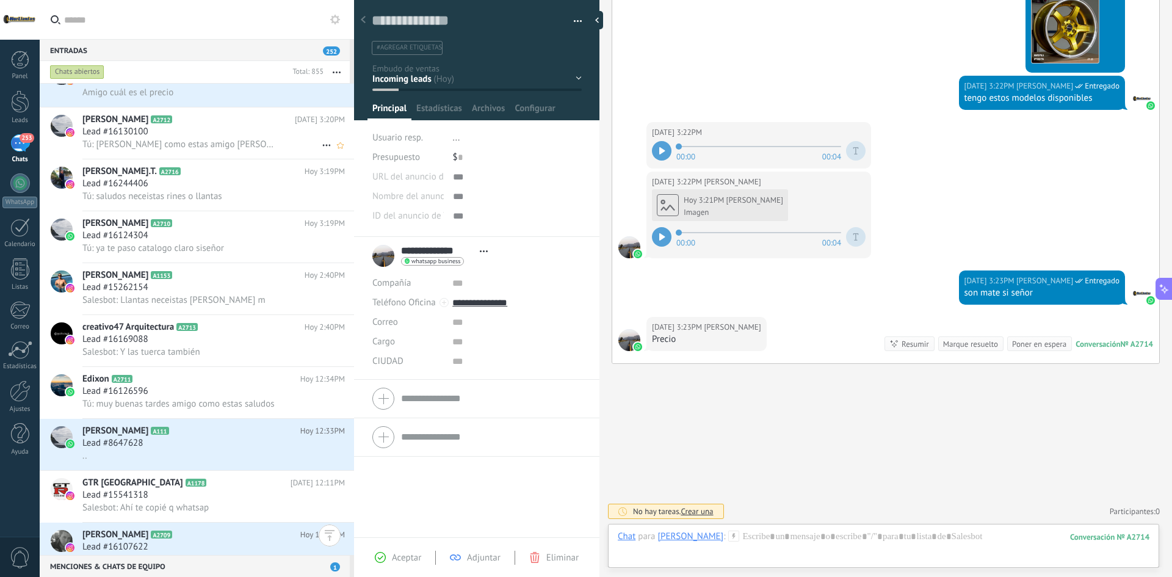
scroll to position [0, 0]
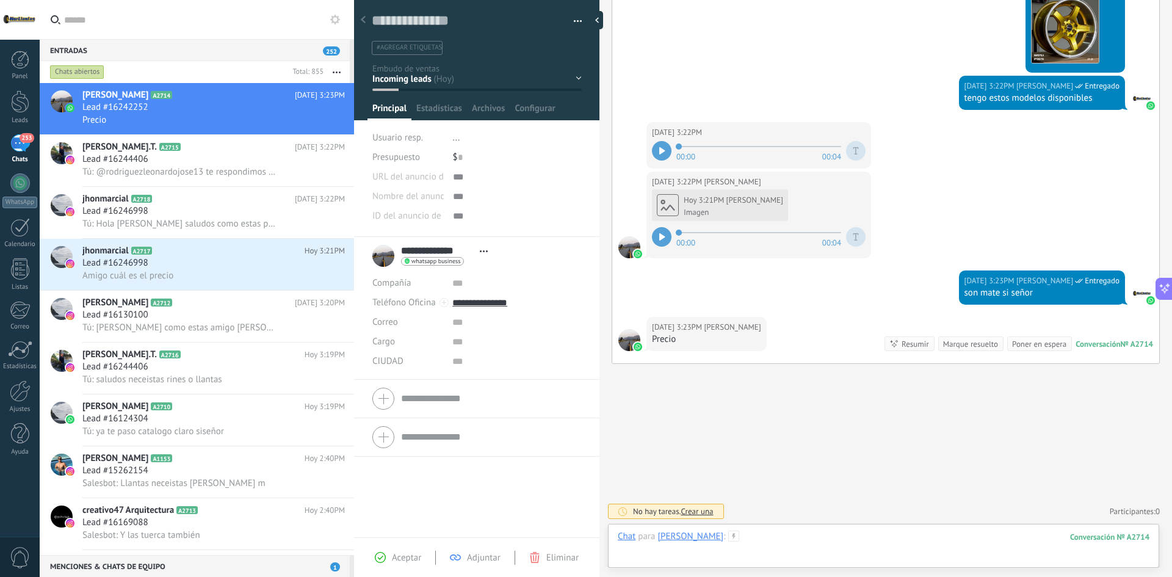
click at [809, 539] on div at bounding box center [884, 549] width 532 height 37
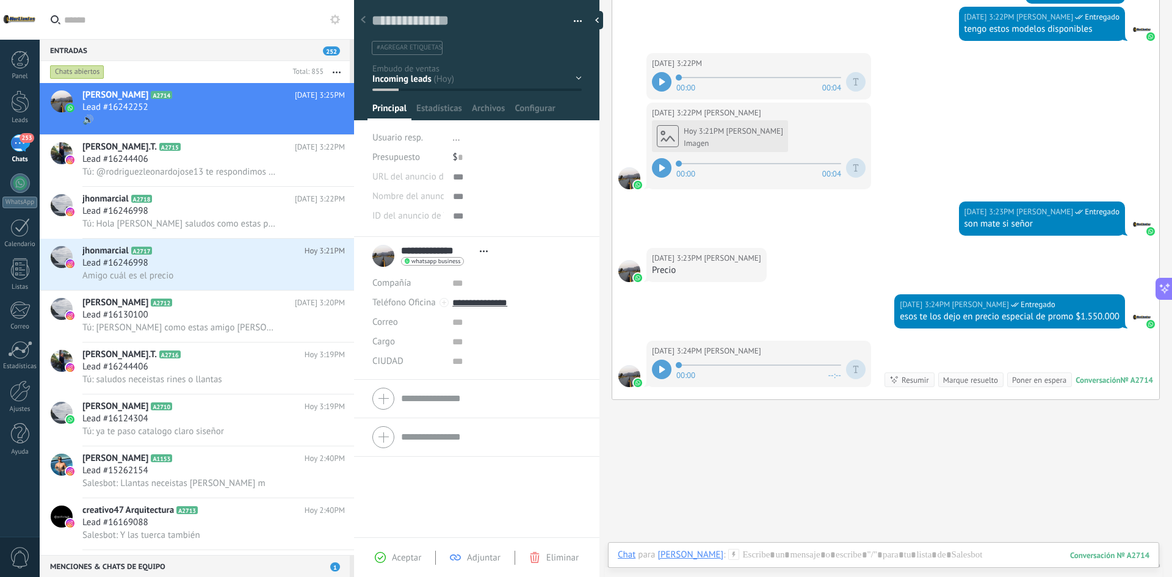
scroll to position [1044, 0]
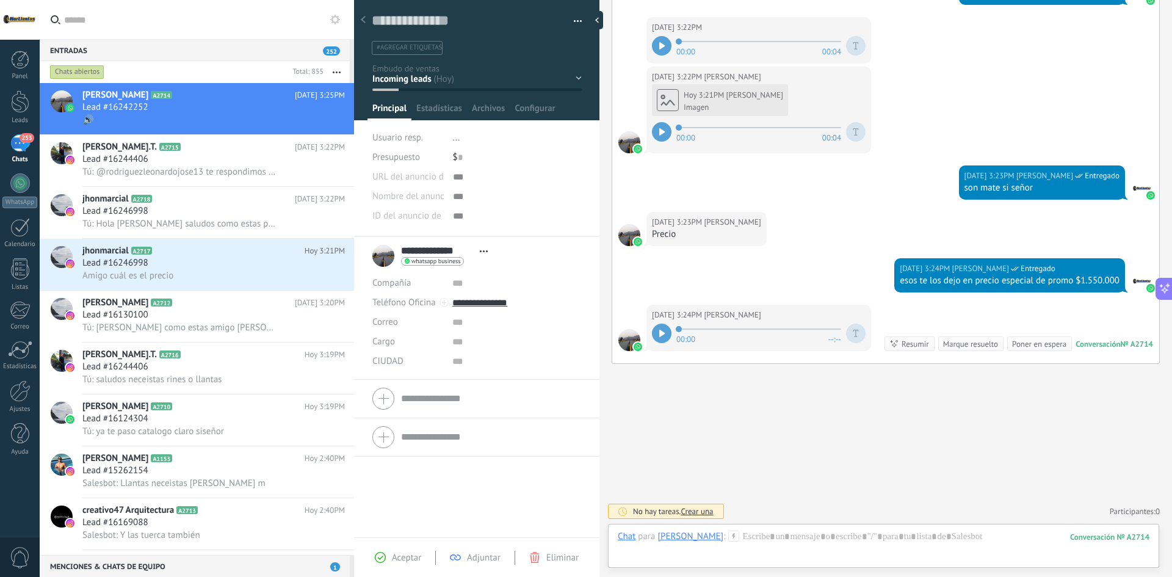
click at [662, 333] on icon at bounding box center [662, 333] width 5 height 7
click at [769, 536] on div at bounding box center [884, 549] width 532 height 37
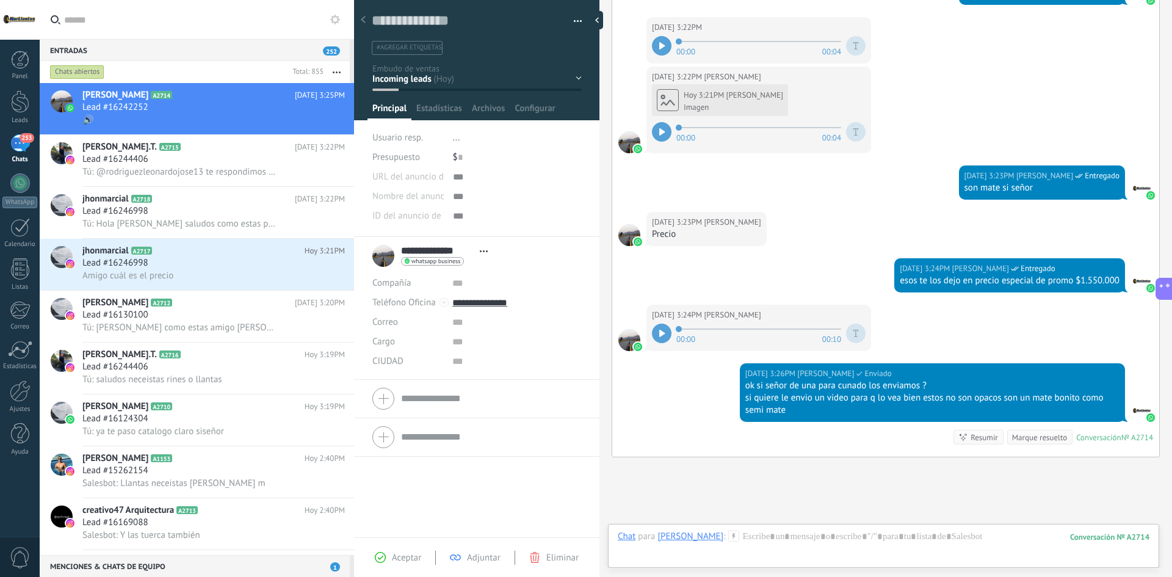
scroll to position [1137, 0]
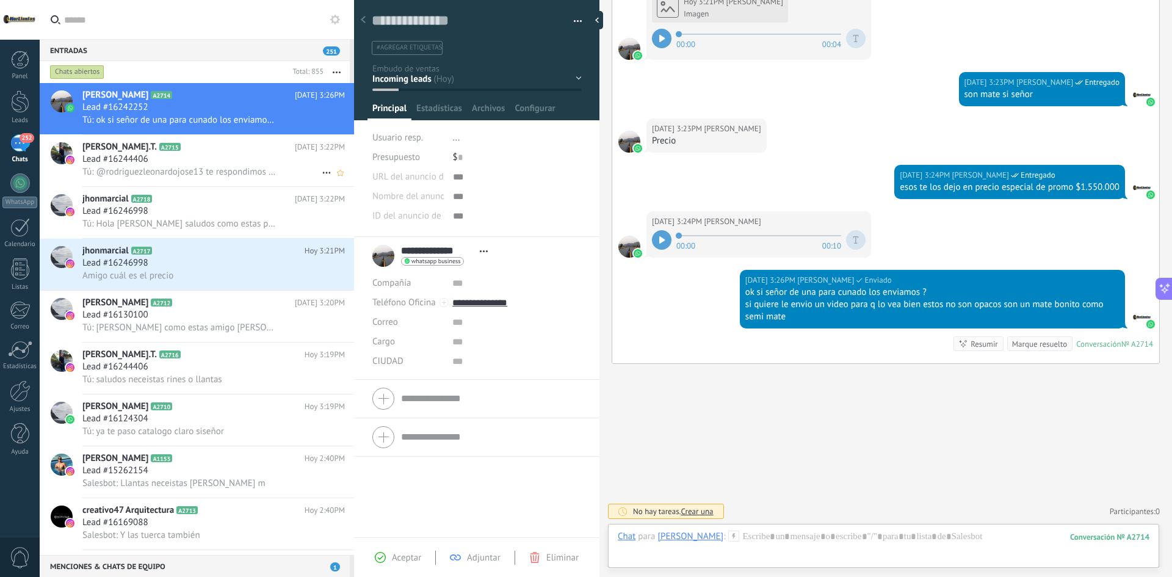
click at [172, 167] on span "Tú: @rodriguezleonardojose13 te respondimos al DM" at bounding box center [179, 172] width 195 height 12
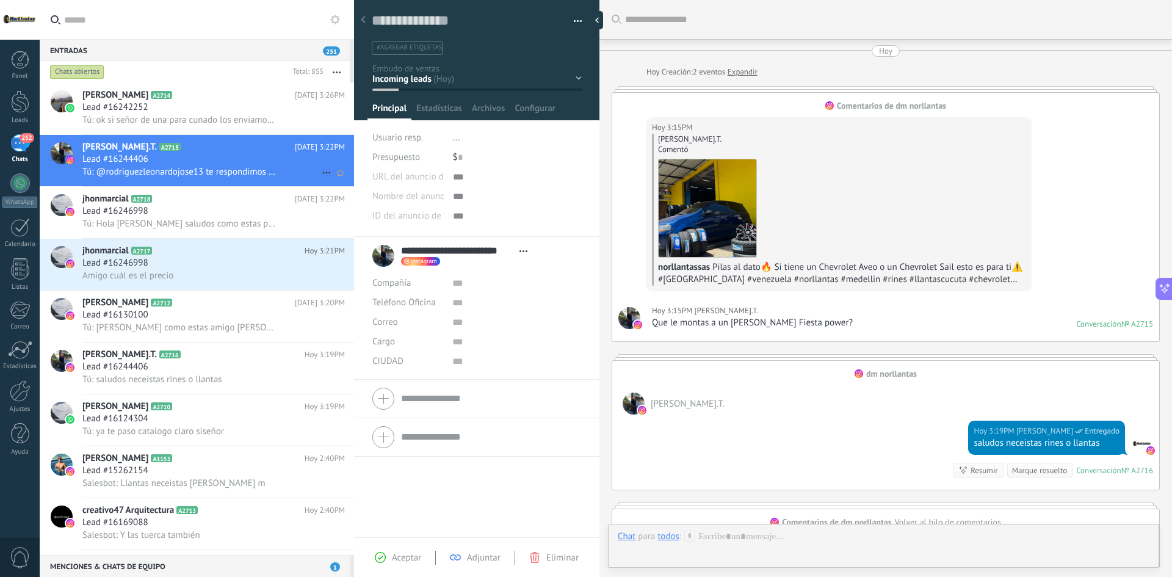
scroll to position [234, 0]
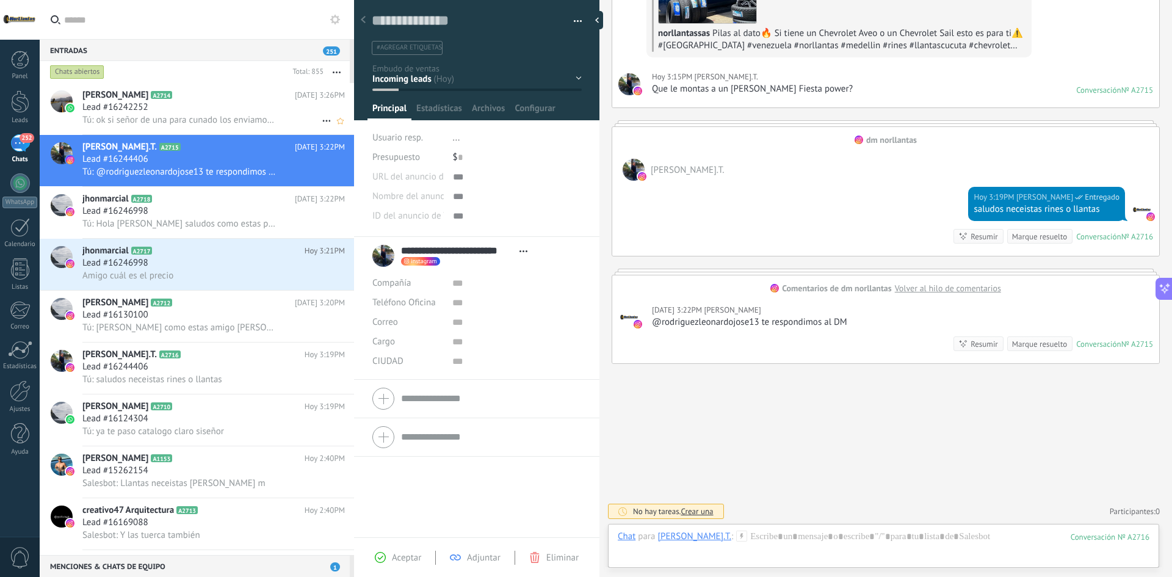
click at [214, 118] on span "Tú: ok si señor de una para cunado los enviamos ? si quiere le envio un video p…" at bounding box center [179, 120] width 195 height 12
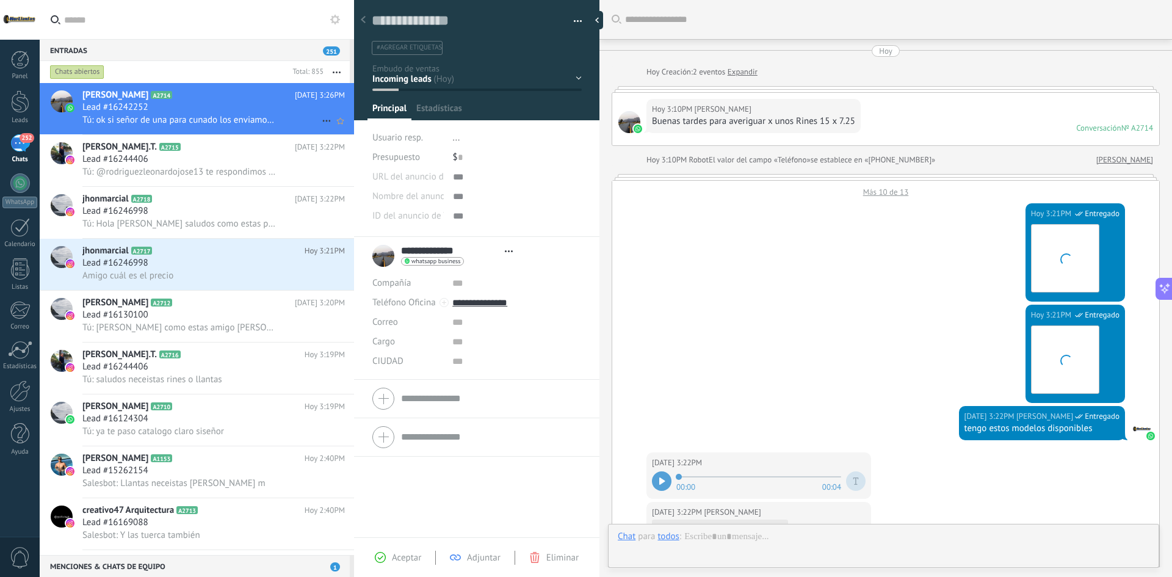
type textarea "**********"
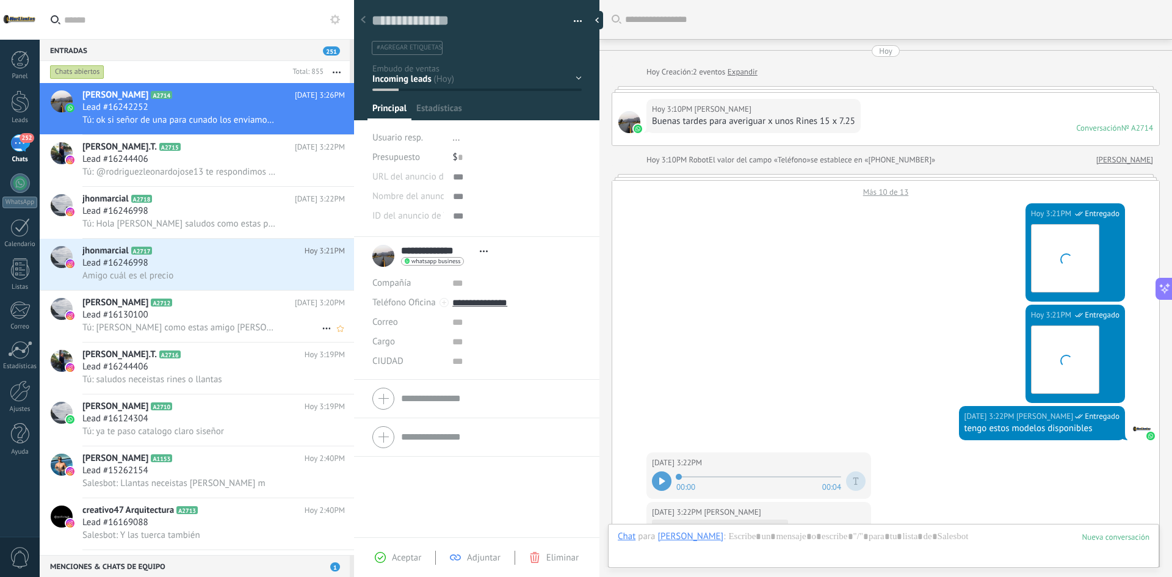
scroll to position [529, 0]
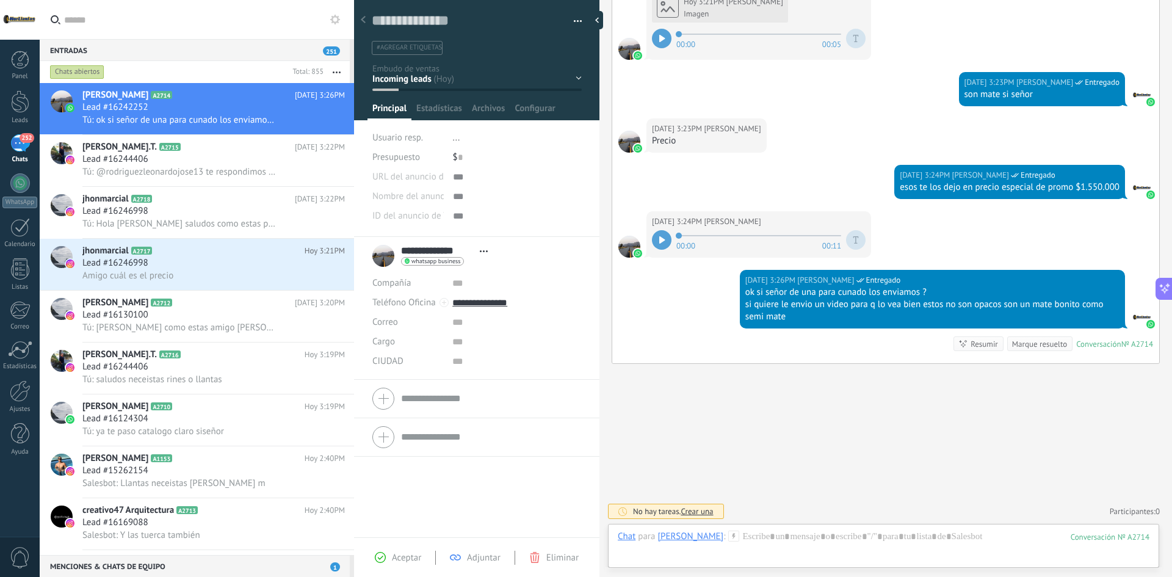
click at [0, 0] on div "Calificar Llamada reservada Preparación de la propuesta Envío de la propuesta S…" at bounding box center [0, 0] width 0 height 0
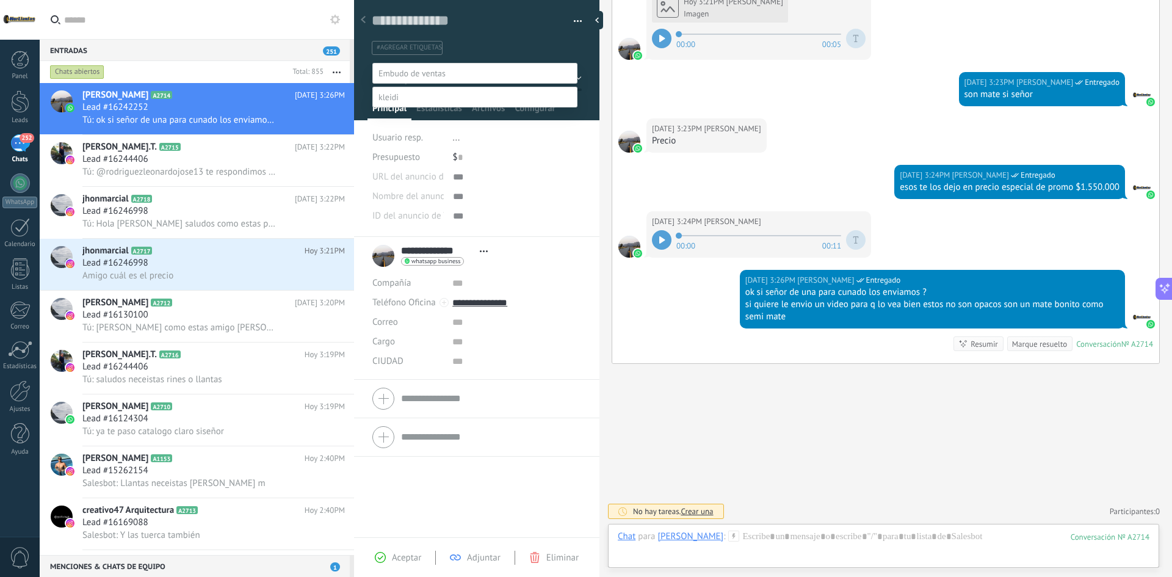
click at [0, 0] on label "Envío de la propuesta" at bounding box center [0, 0] width 0 height 0
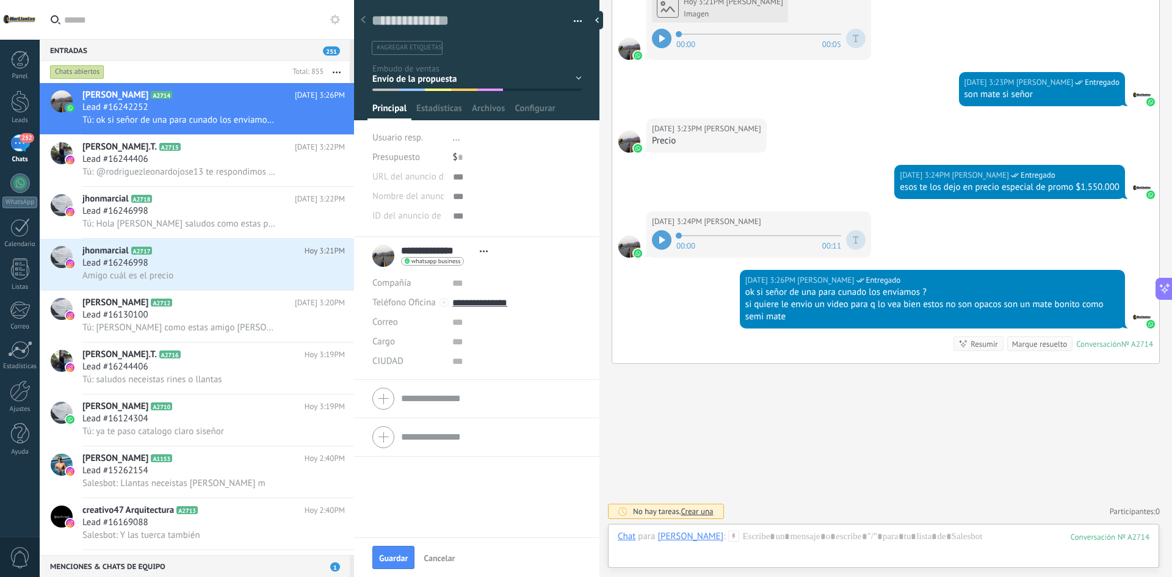
click at [472, 153] on div "$ 0" at bounding box center [517, 158] width 129 height 20
click at [460, 368] on input "text" at bounding box center [517, 362] width 129 height 20
click at [837, 543] on div at bounding box center [884, 549] width 532 height 37
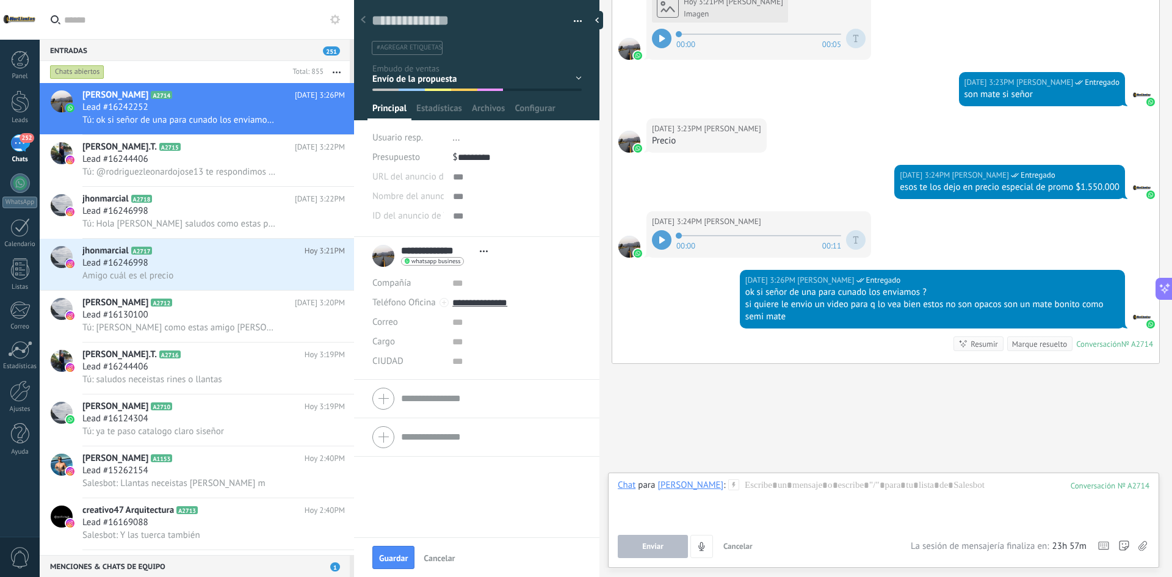
click at [395, 46] on span "#agregar etiquetas" at bounding box center [409, 47] width 65 height 9
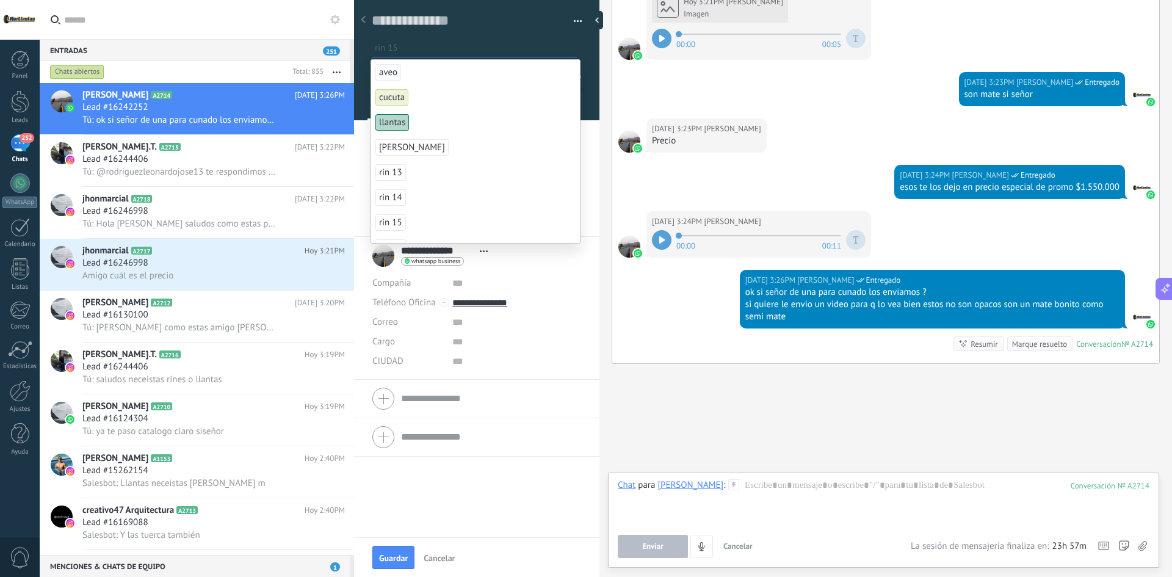
click at [383, 216] on span "rin 15" at bounding box center [391, 222] width 31 height 16
click at [381, 553] on button "Guardar" at bounding box center [394, 557] width 42 height 23
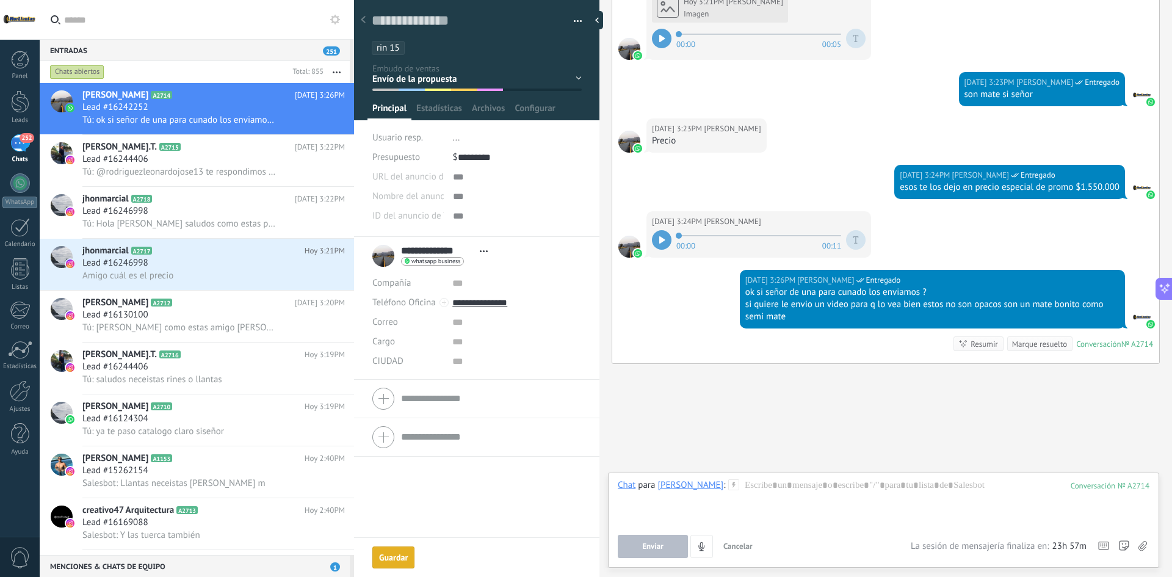
type input "*********"
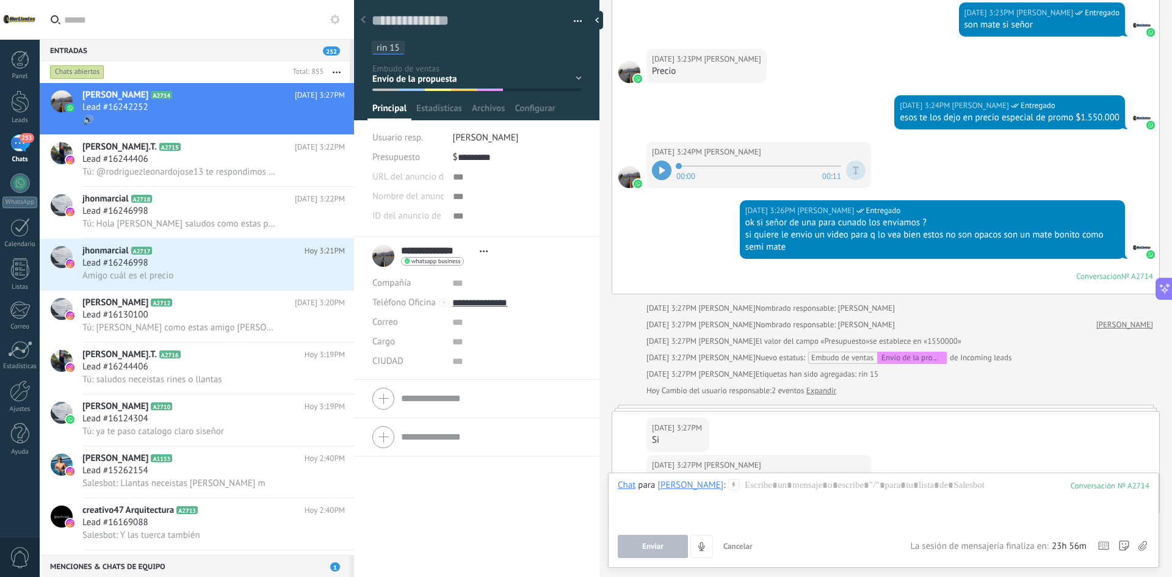
scroll to position [650, 0]
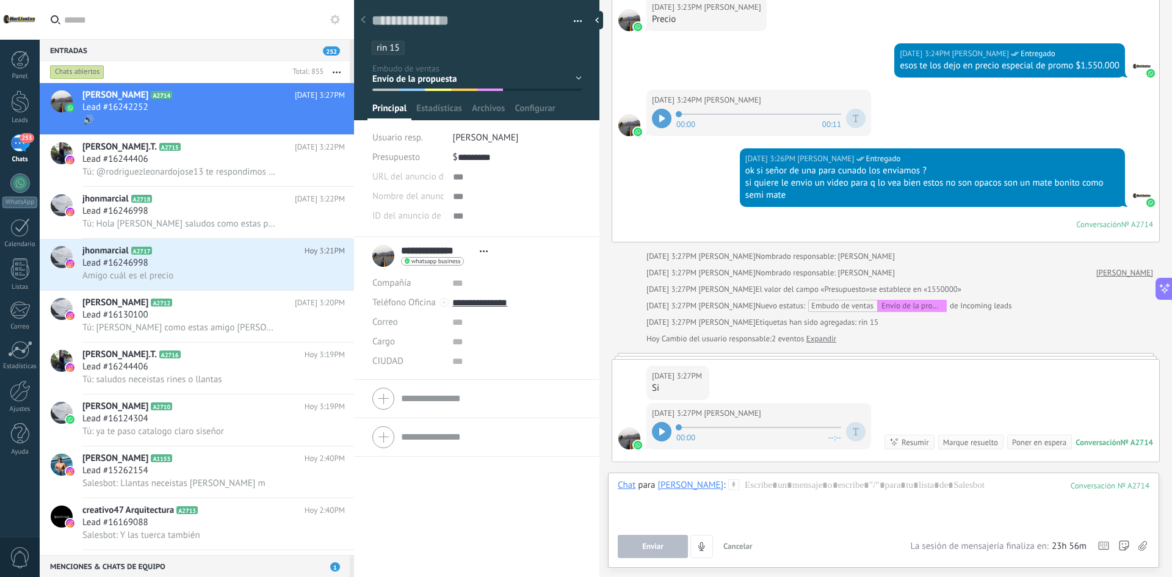
click at [663, 432] on icon at bounding box center [662, 431] width 5 height 7
click at [801, 490] on div at bounding box center [884, 502] width 532 height 46
click at [664, 432] on div at bounding box center [662, 432] width 20 height 20
click at [666, 432] on div at bounding box center [662, 432] width 20 height 20
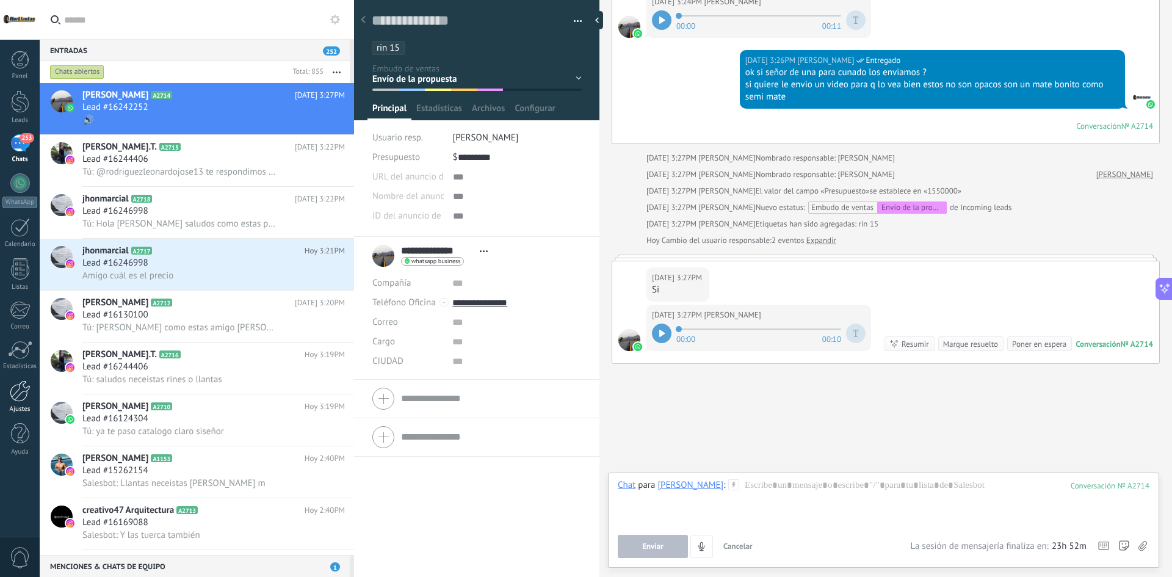
click at [26, 397] on div at bounding box center [20, 390] width 21 height 21
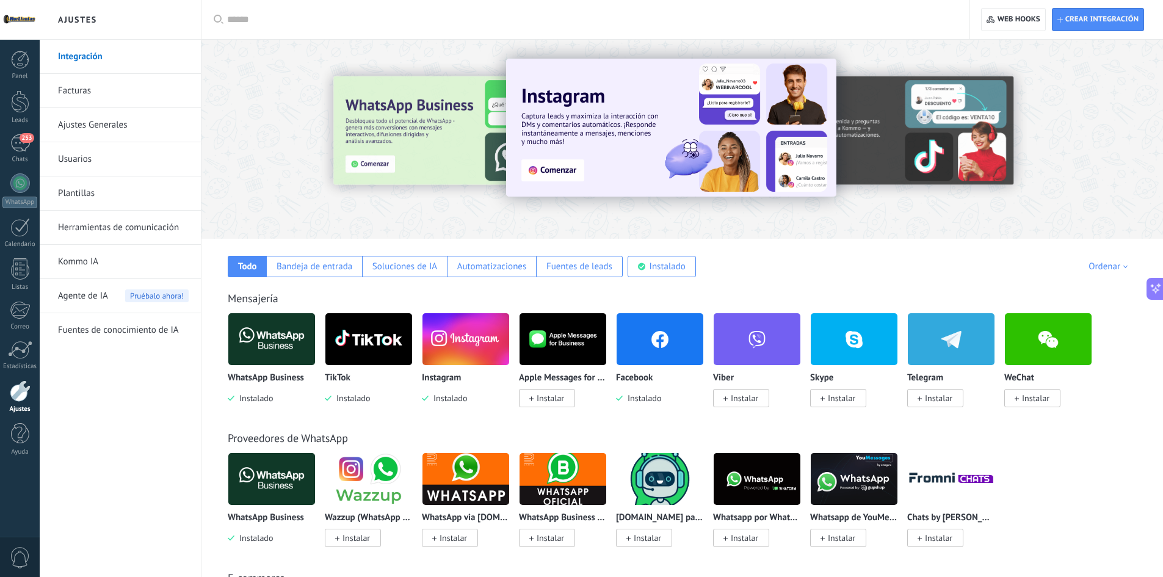
click at [266, 354] on img at bounding box center [271, 339] width 87 height 59
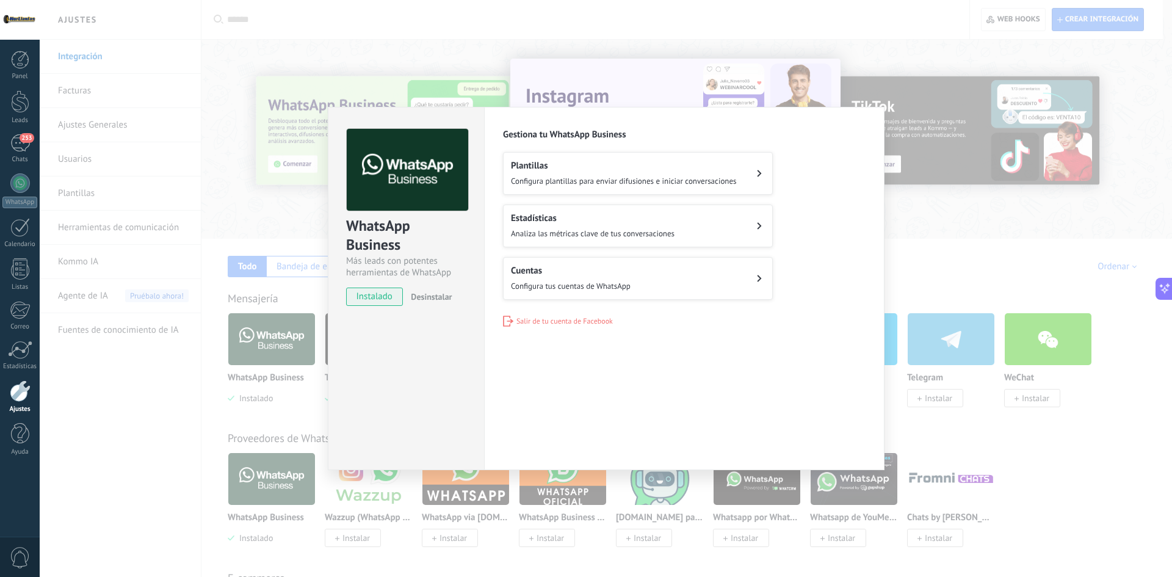
click at [598, 288] on span "Configura tus cuentas de WhatsApp" at bounding box center [571, 286] width 120 height 10
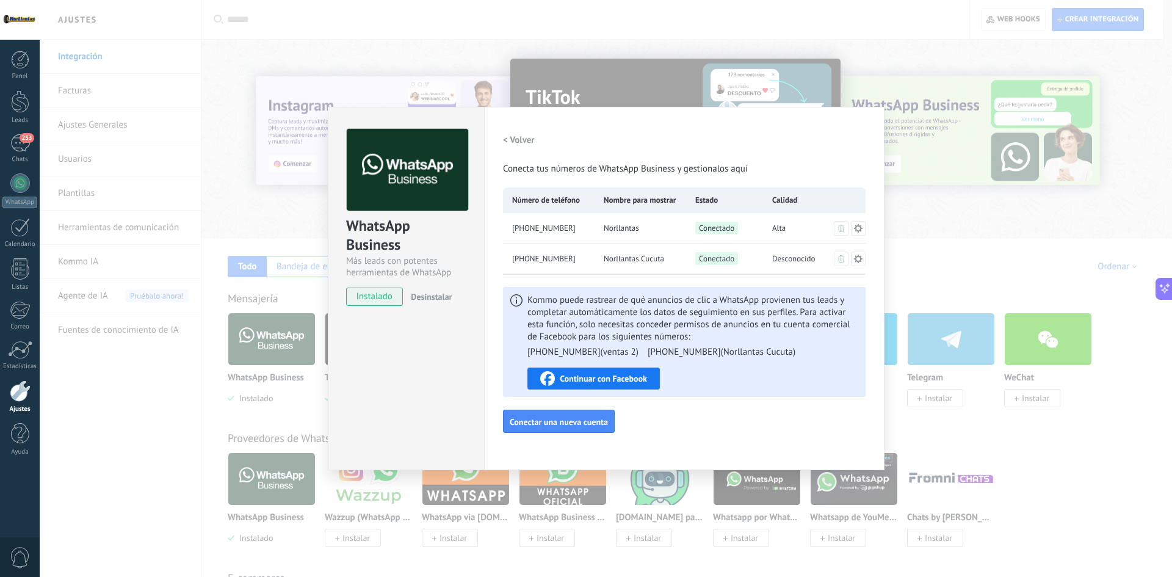
click at [531, 226] on span "[PHONE_NUMBER]" at bounding box center [544, 228] width 64 height 12
drag, startPoint x: 780, startPoint y: 256, endPoint x: 807, endPoint y: 256, distance: 26.9
click at [801, 256] on span "Desconocido" at bounding box center [793, 259] width 43 height 12
click at [796, 259] on span "Desconocido" at bounding box center [793, 259] width 43 height 12
click at [282, 46] on div "WhatsApp Business Más leads con potentes herramientas de WhatsApp instalado Des…" at bounding box center [606, 288] width 1133 height 577
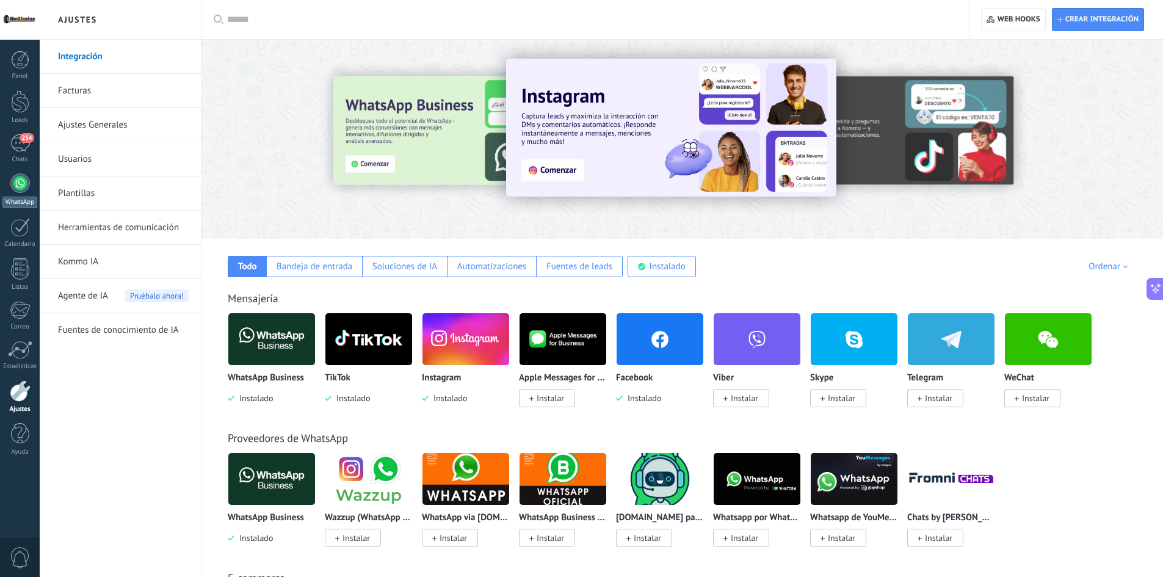
click at [22, 187] on div at bounding box center [20, 183] width 20 height 20
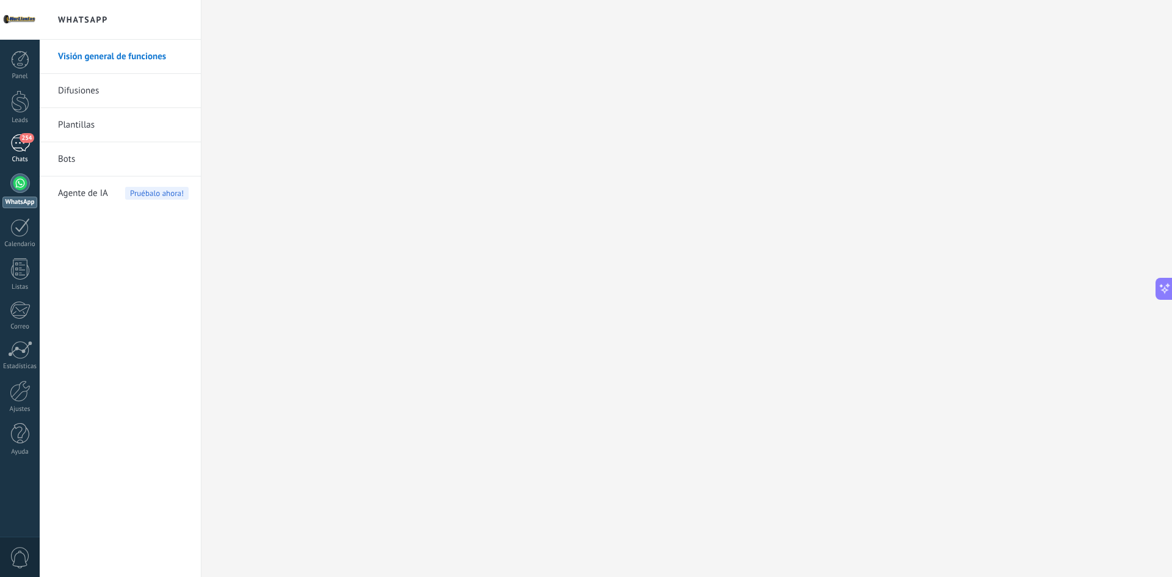
click at [31, 139] on span "254" at bounding box center [27, 138] width 14 height 10
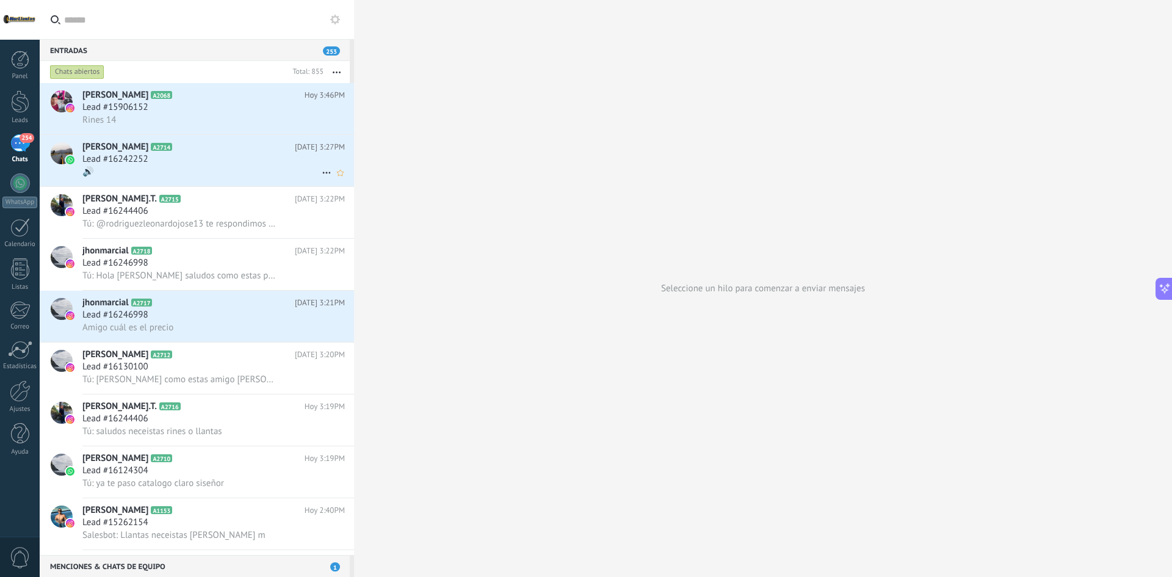
click at [174, 156] on div "Lead #16242252" at bounding box center [213, 159] width 263 height 12
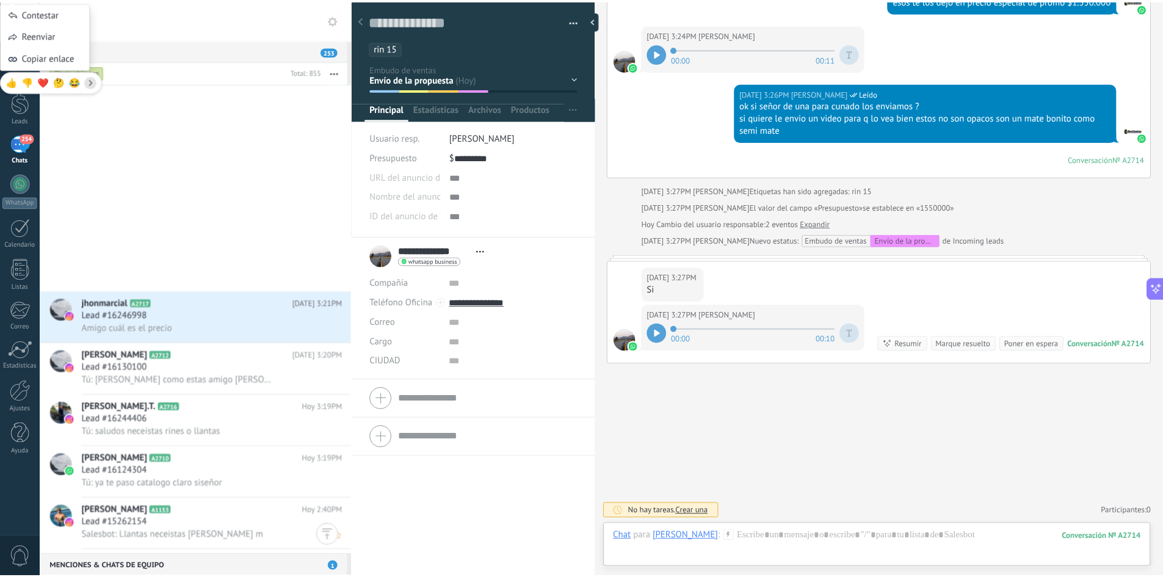
scroll to position [413, 0]
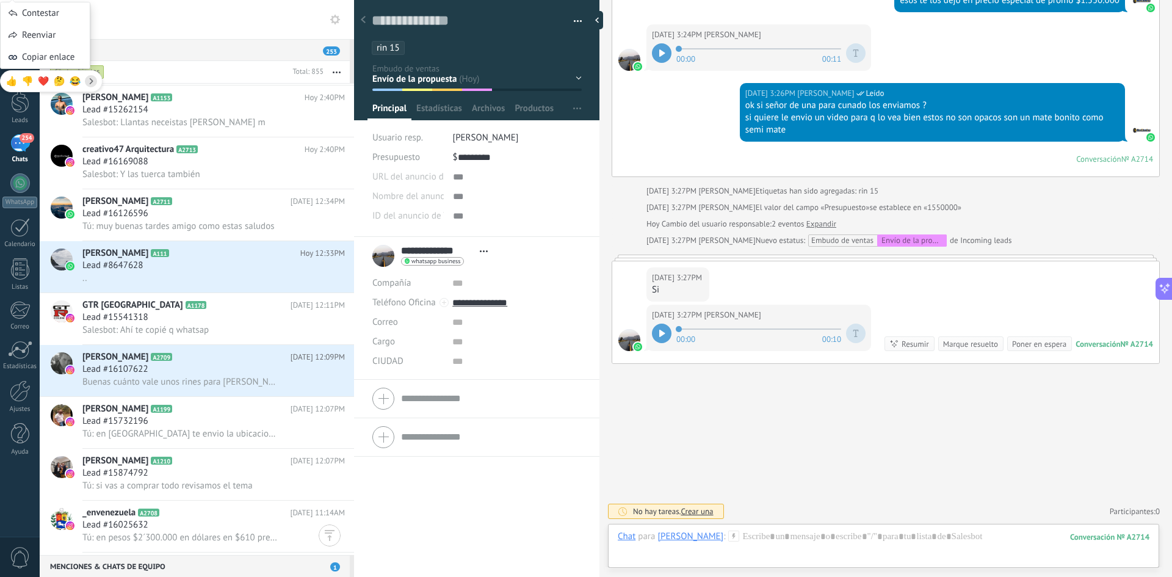
click at [212, 31] on input "text" at bounding box center [204, 19] width 280 height 39
click at [23, 109] on div at bounding box center [20, 101] width 18 height 23
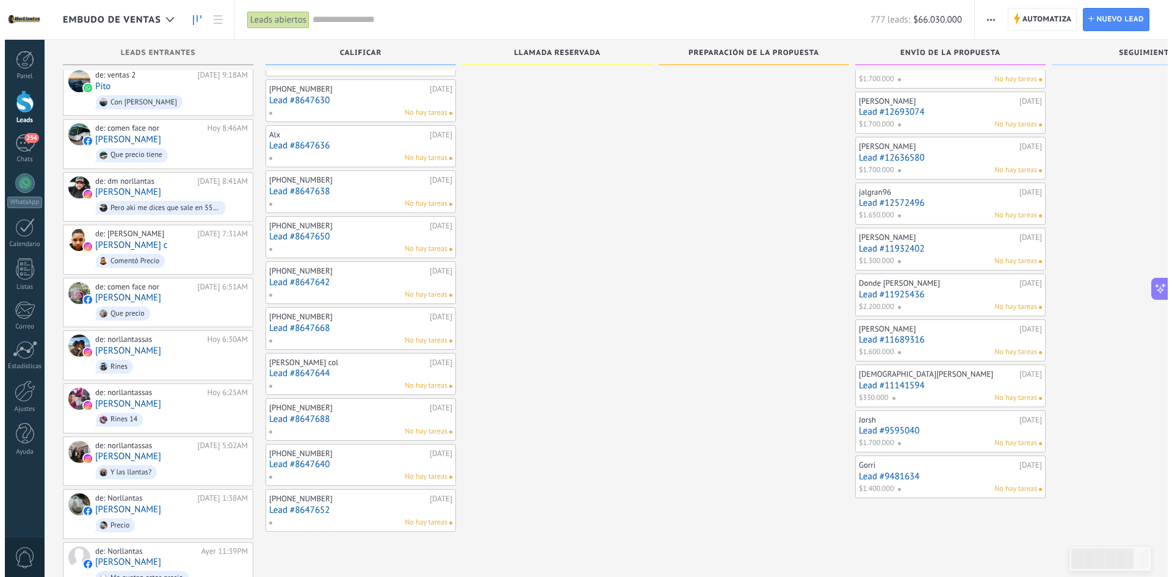
scroll to position [576, 0]
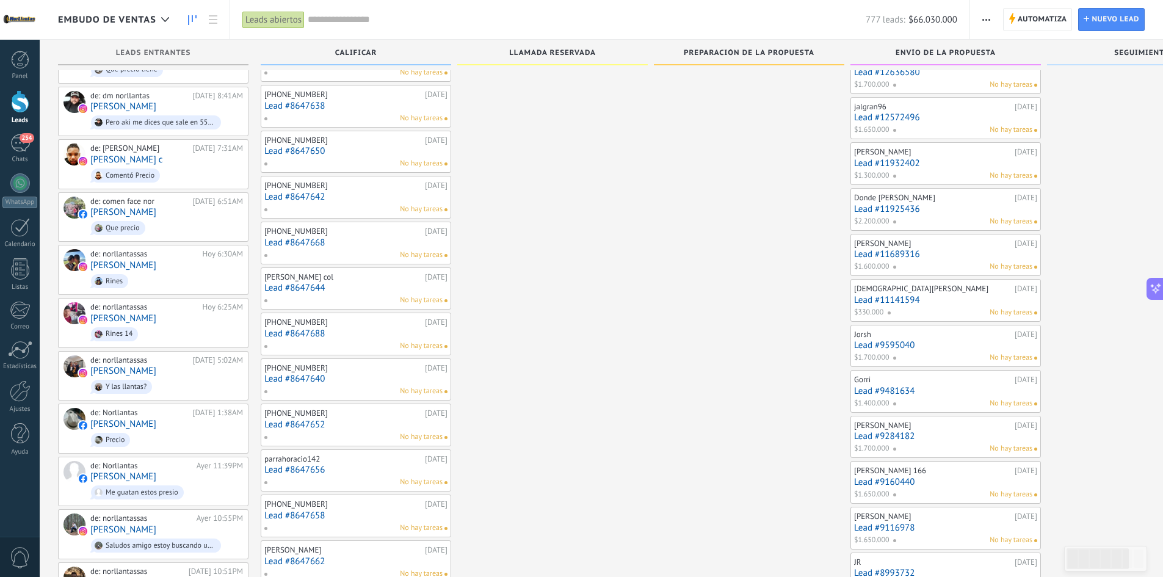
click at [940, 346] on link "Lead #9595040" at bounding box center [945, 345] width 183 height 10
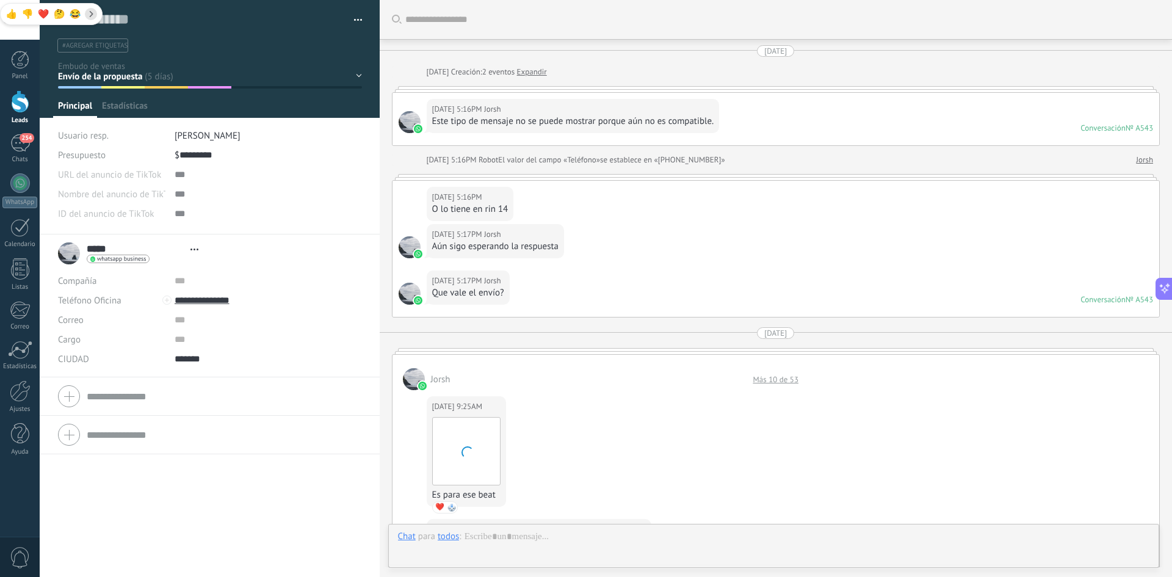
type textarea "**********"
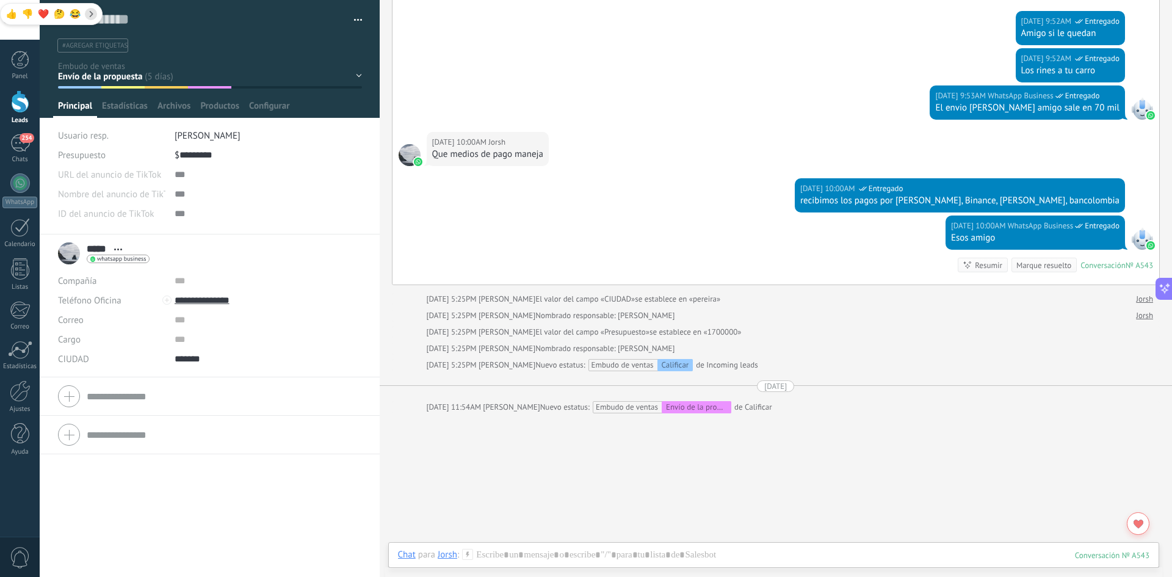
scroll to position [715, 0]
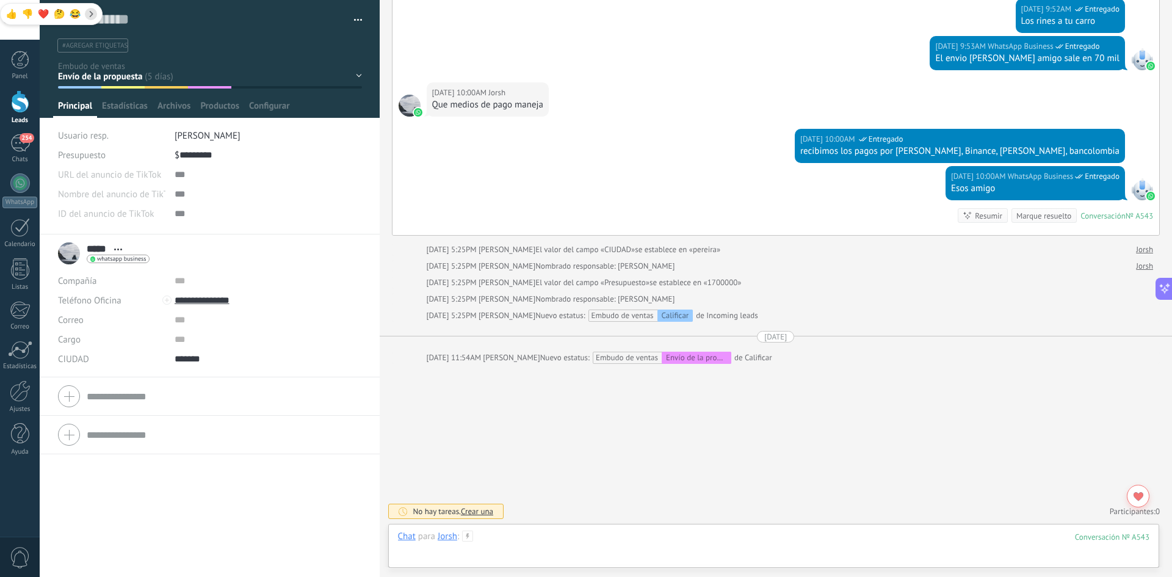
click at [652, 536] on div at bounding box center [774, 549] width 752 height 37
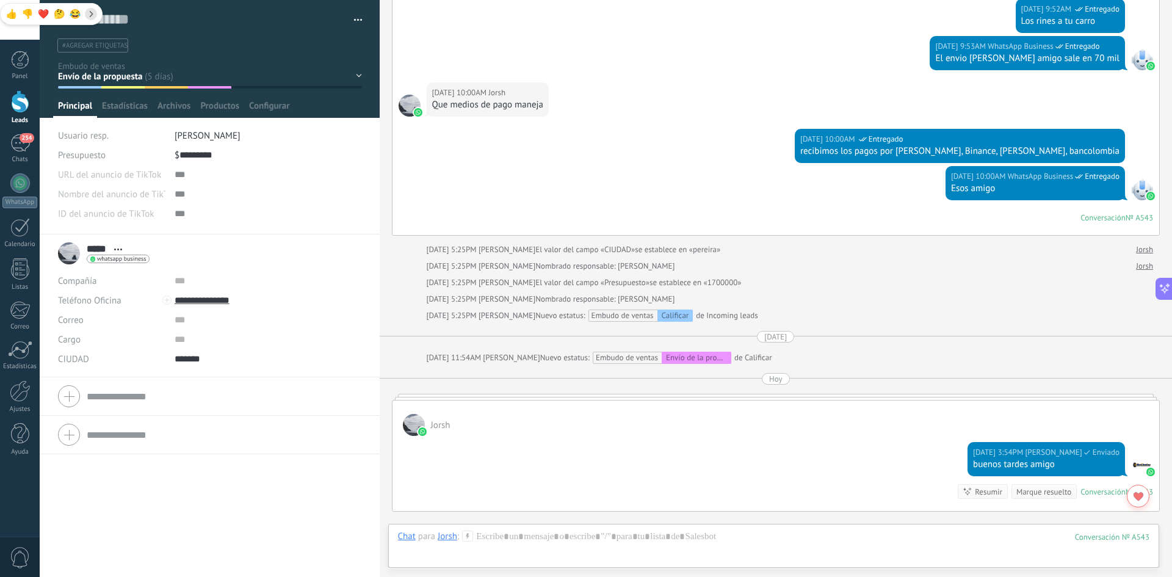
scroll to position [707, 0]
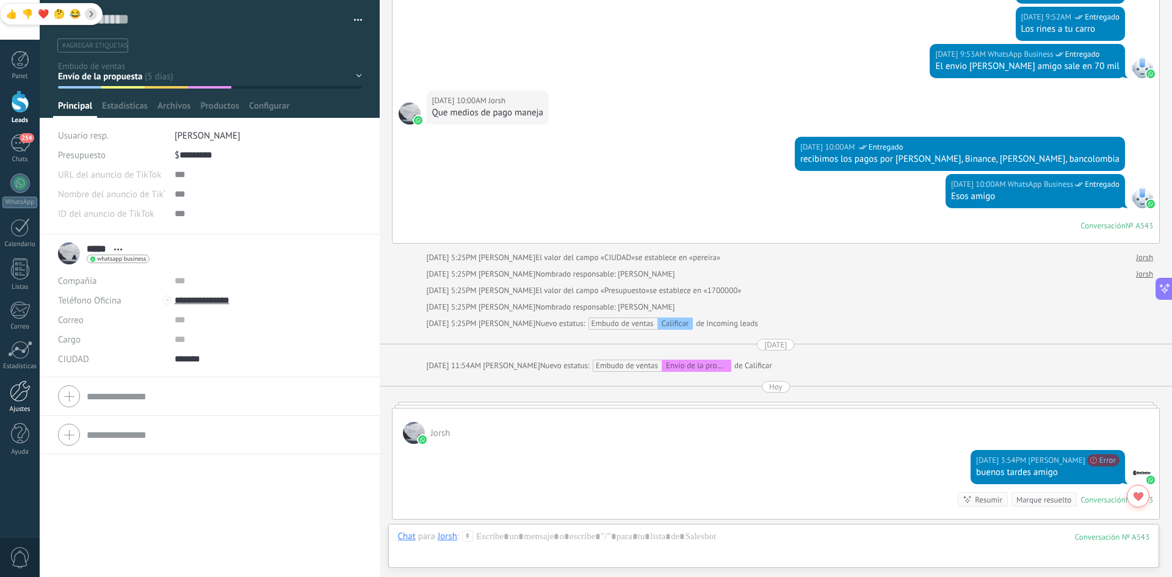
click at [18, 398] on div at bounding box center [20, 390] width 21 height 21
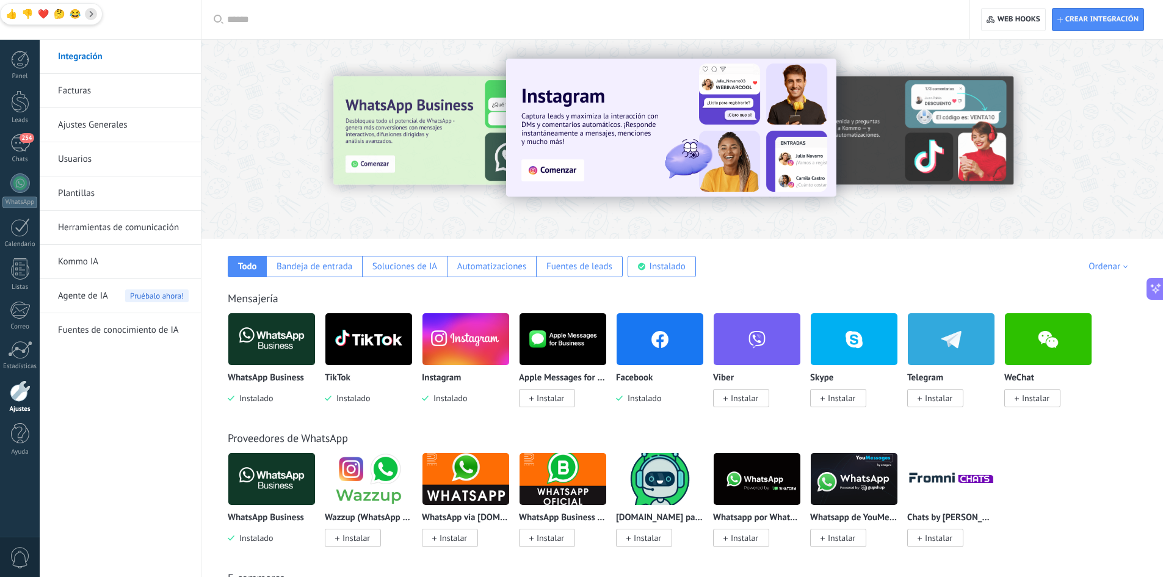
click at [85, 200] on link "Plantillas" at bounding box center [123, 193] width 131 height 34
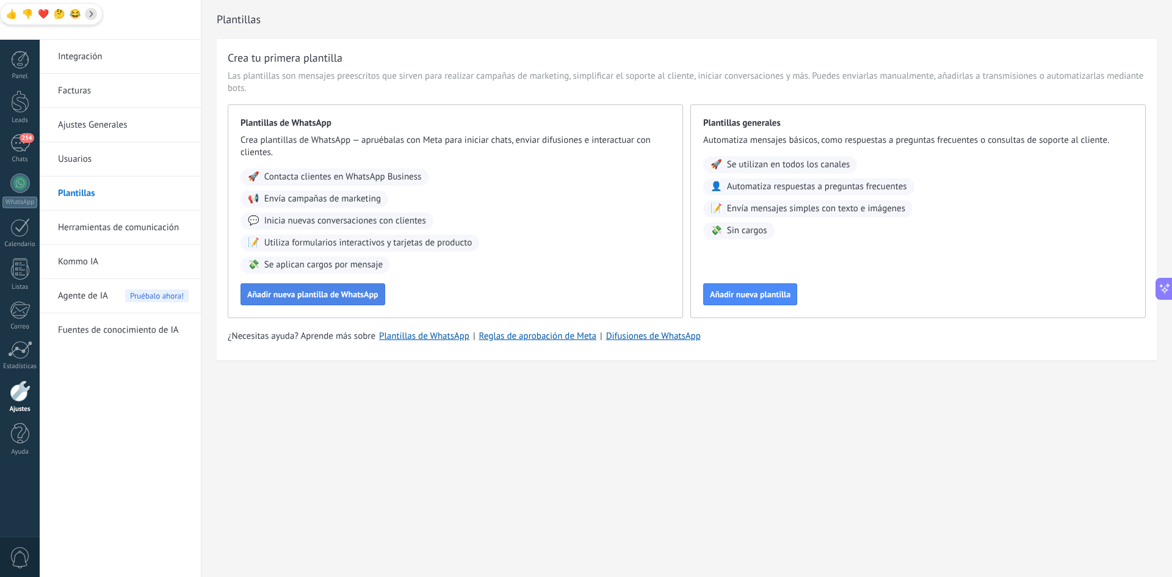
click at [299, 294] on span "Añadir nueva plantilla de WhatsApp" at bounding box center [312, 294] width 131 height 9
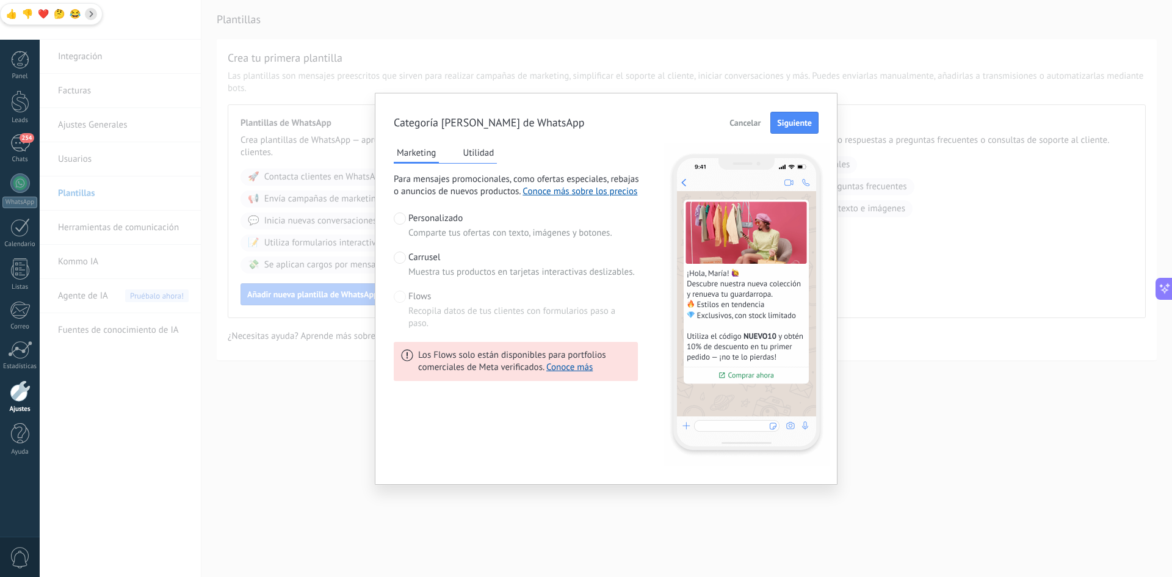
click at [477, 154] on button "Utilidad" at bounding box center [478, 153] width 37 height 18
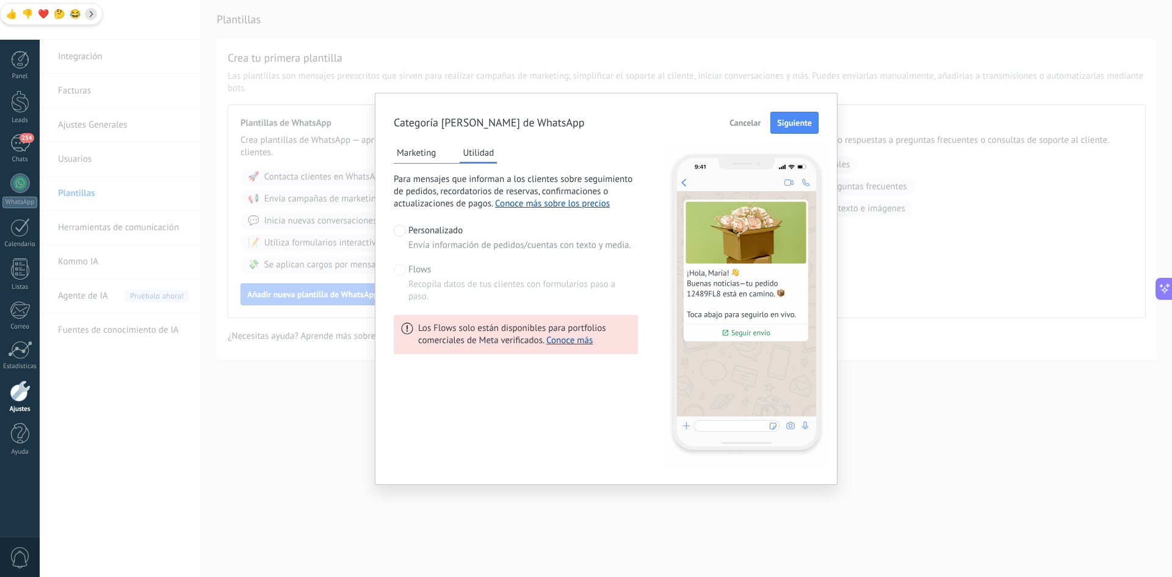
click at [416, 151] on button "Marketing" at bounding box center [416, 153] width 45 height 18
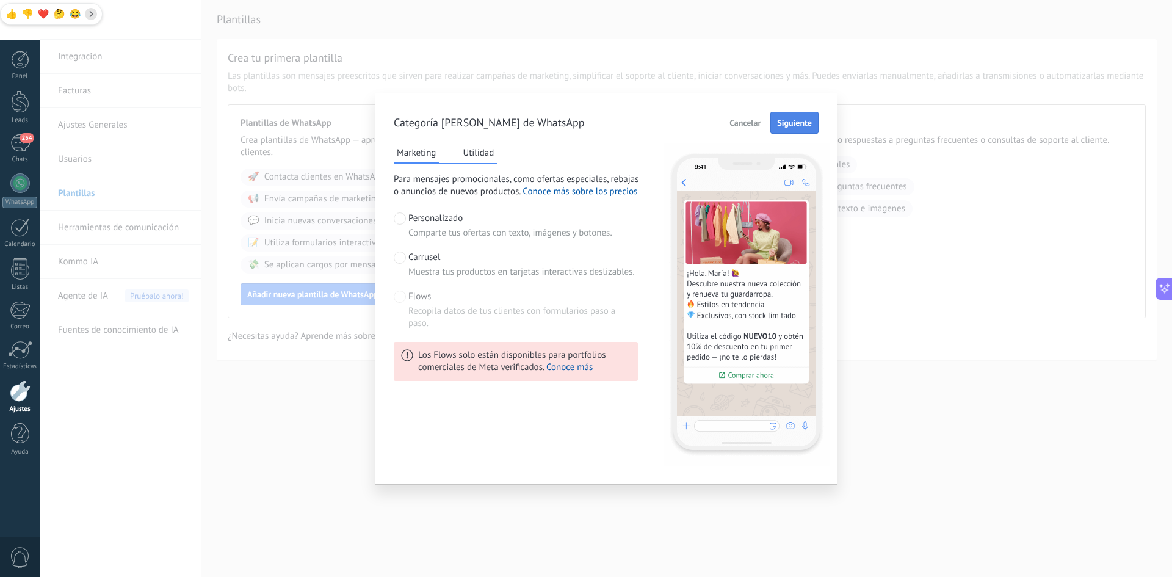
click at [797, 125] on span "Siguiente" at bounding box center [794, 122] width 35 height 9
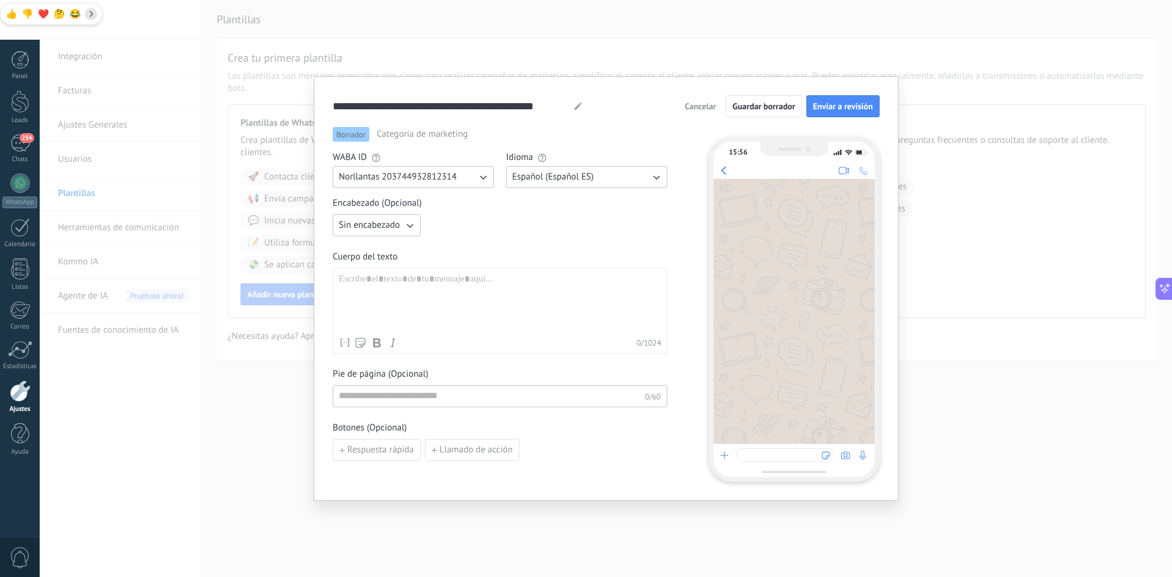
click at [638, 181] on button "Español (Español ES)" at bounding box center [586, 177] width 161 height 22
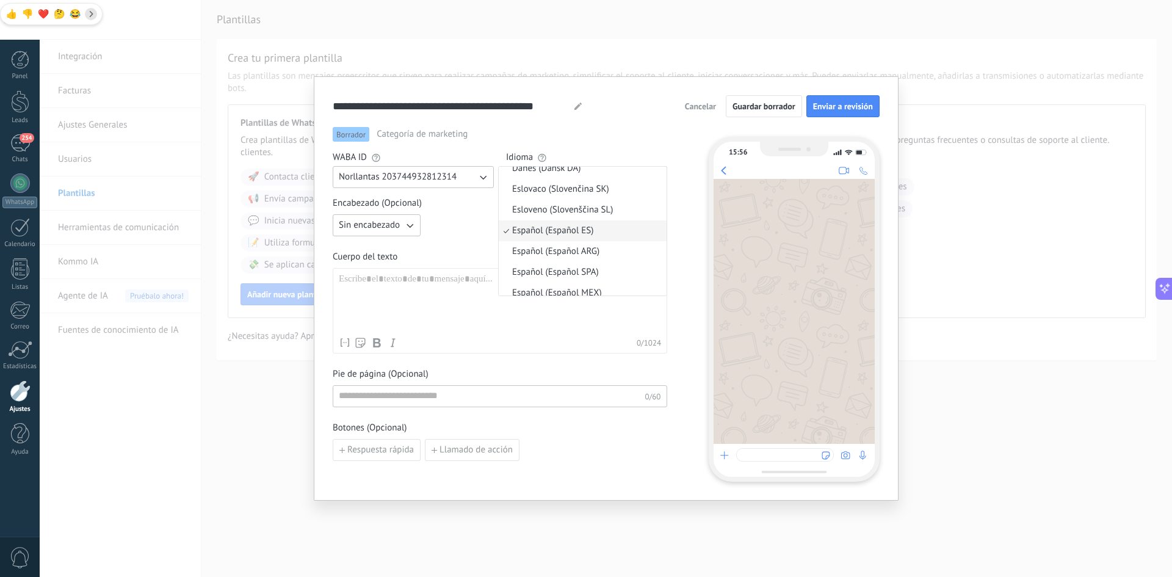
click at [478, 239] on div "Encabezado (Opcional) Sin encabezado Cuerpo del texto Nombre del contacto Nombr…" at bounding box center [500, 329] width 335 height 264
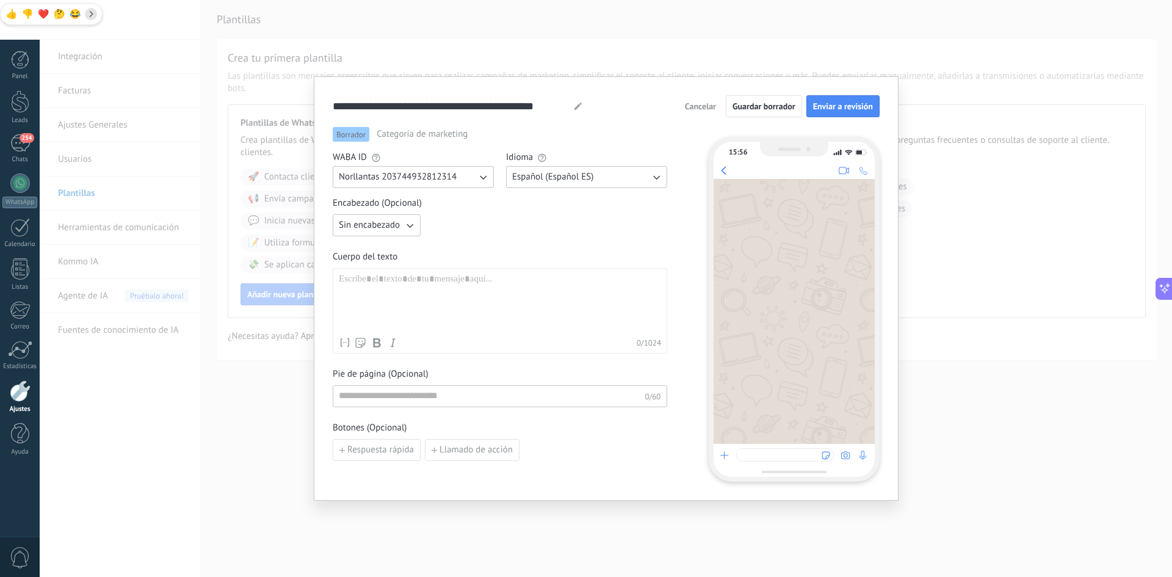
click at [423, 278] on div at bounding box center [500, 303] width 322 height 58
click at [410, 224] on icon "button" at bounding box center [410, 225] width 12 height 12
click at [398, 244] on li "Texto" at bounding box center [372, 246] width 95 height 21
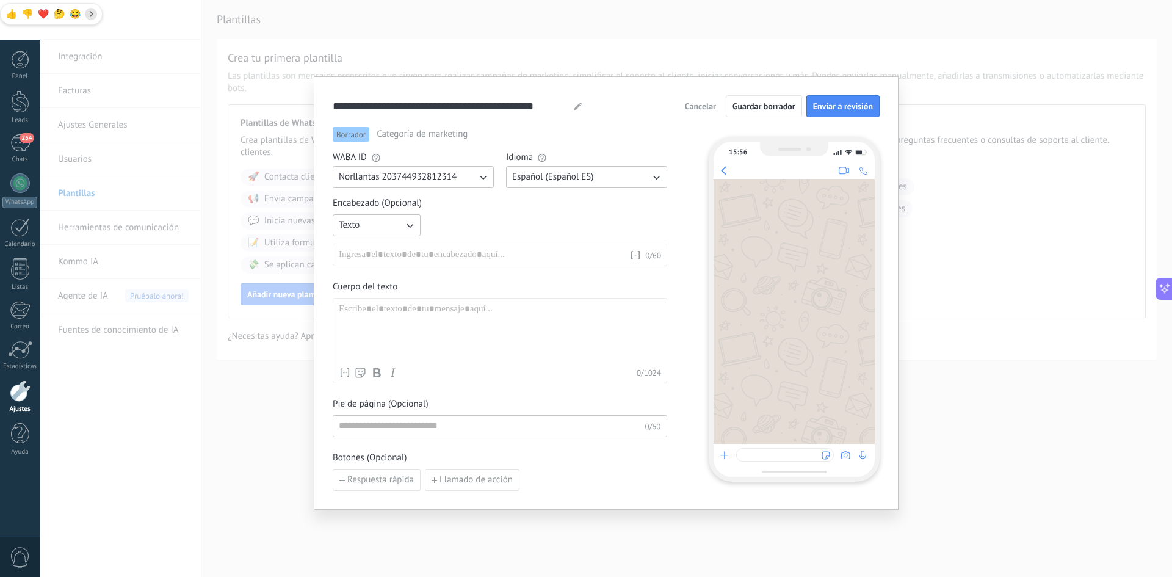
click at [457, 249] on div at bounding box center [484, 255] width 291 height 12
click at [412, 329] on div at bounding box center [500, 333] width 322 height 58
click at [410, 226] on icon "button" at bounding box center [410, 225] width 12 height 12
click at [390, 226] on span "Sin encabezado" at bounding box center [369, 225] width 61 height 12
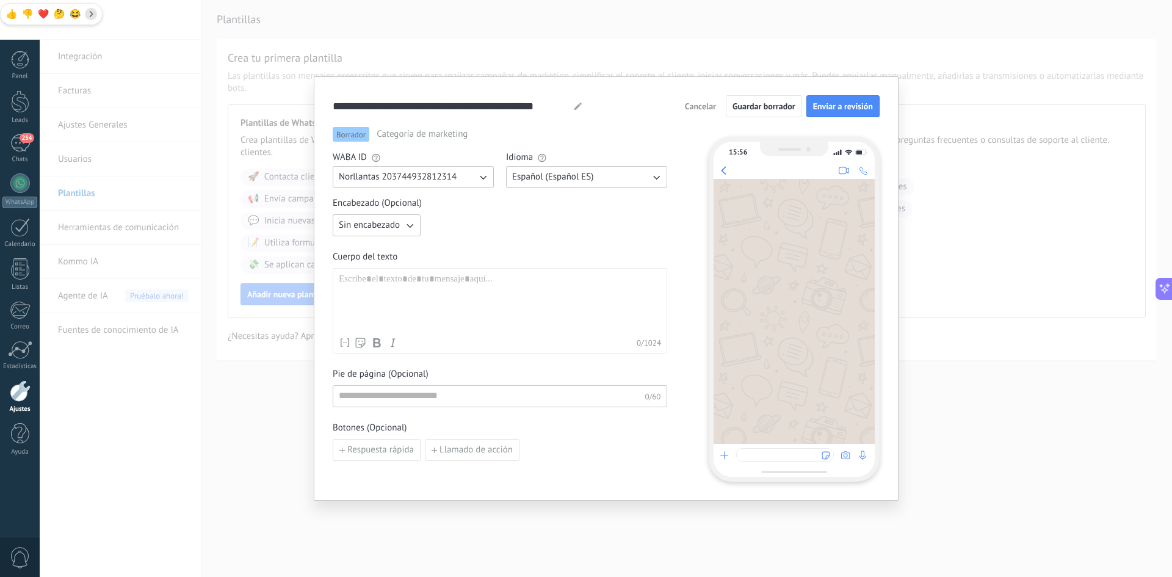
click at [405, 297] on div at bounding box center [500, 303] width 322 height 58
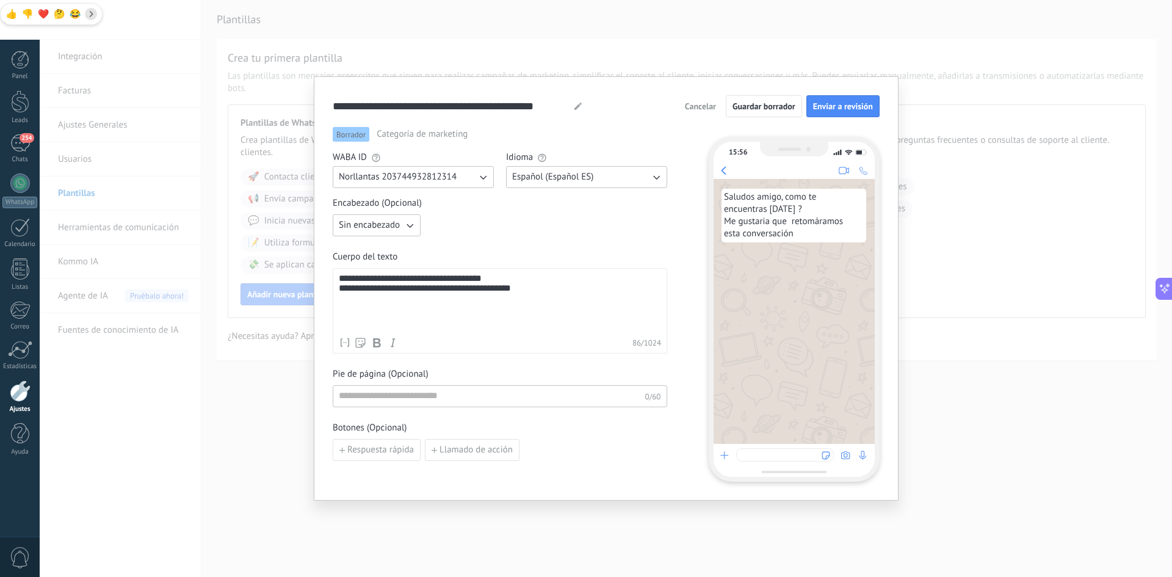
click at [564, 293] on div "**********" at bounding box center [500, 303] width 322 height 58
click at [362, 288] on div "**********" at bounding box center [500, 303] width 322 height 58
click at [547, 310] on div "**********" at bounding box center [500, 303] width 322 height 58
click at [467, 400] on input at bounding box center [488, 396] width 311 height 20
click at [483, 367] on div "**********" at bounding box center [500, 329] width 335 height 264
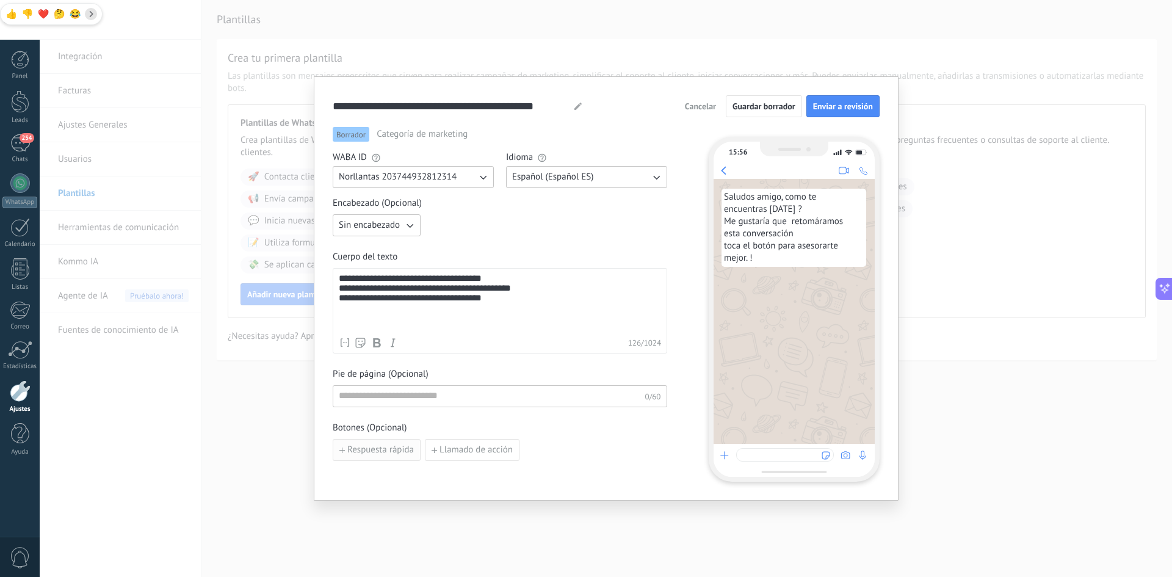
click at [366, 452] on span "Respuesta rápida" at bounding box center [380, 450] width 67 height 9
click at [399, 451] on input at bounding box center [398, 450] width 130 height 20
type input "**********"
click at [377, 479] on span "Añadir quick reply" at bounding box center [382, 478] width 71 height 9
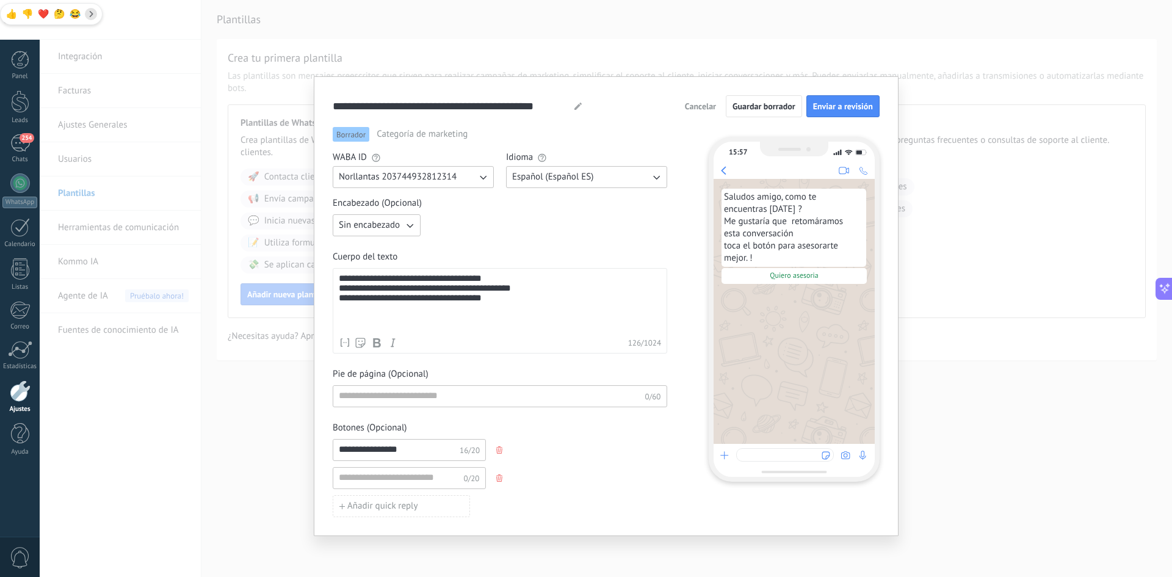
scroll to position [0, 0]
click at [406, 471] on input at bounding box center [398, 478] width 130 height 20
type input "*"
type input "**********"
click at [594, 439] on div "**********" at bounding box center [500, 450] width 335 height 22
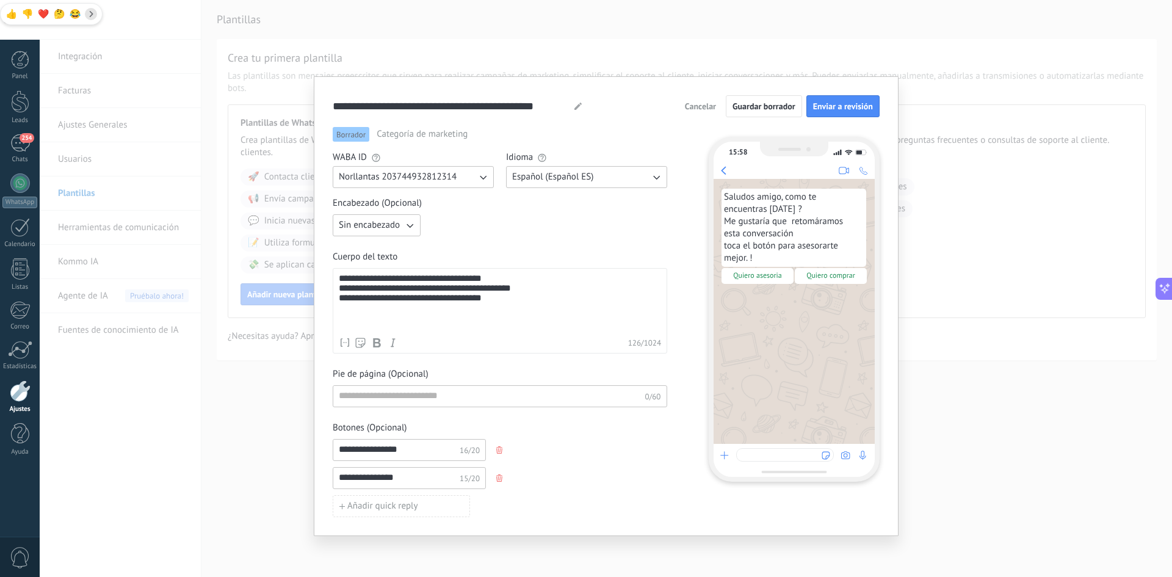
drag, startPoint x: 426, startPoint y: 479, endPoint x: 280, endPoint y: 453, distance: 148.4
click at [284, 453] on div "**********" at bounding box center [606, 288] width 1133 height 577
click at [394, 509] on span "Añadir quick reply" at bounding box center [382, 506] width 71 height 9
click at [410, 507] on input at bounding box center [398, 506] width 130 height 20
type input "**********"
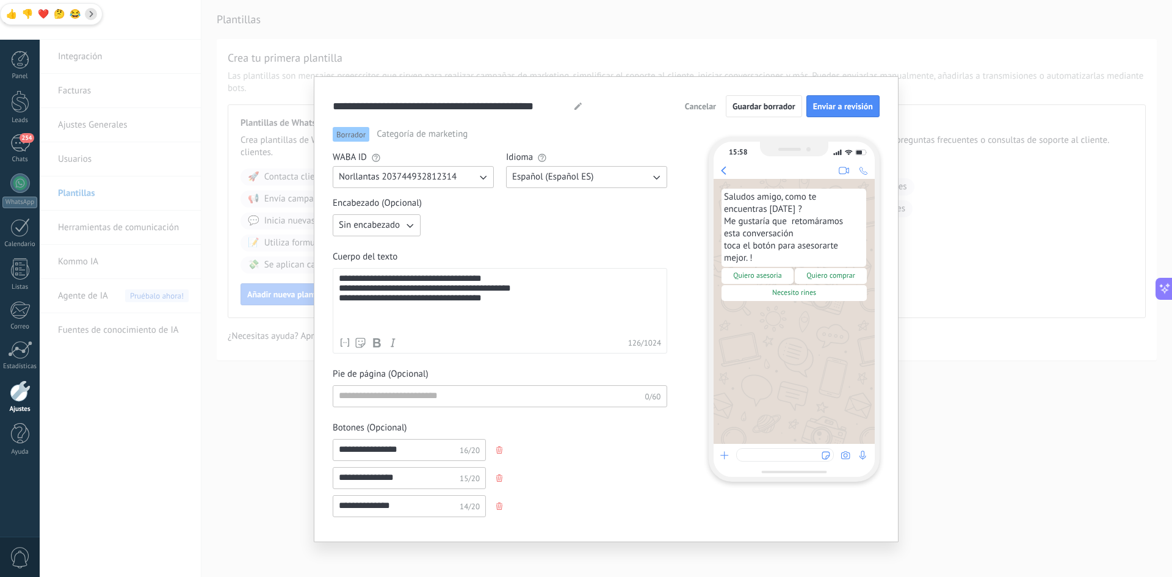
drag, startPoint x: 415, startPoint y: 478, endPoint x: 309, endPoint y: 462, distance: 106.7
click at [311, 463] on div "**********" at bounding box center [606, 288] width 1133 height 577
type input "**********"
click at [616, 478] on div "**********" at bounding box center [500, 478] width 335 height 22
click at [600, 432] on span "Botones (Opcional)" at bounding box center [500, 428] width 335 height 12
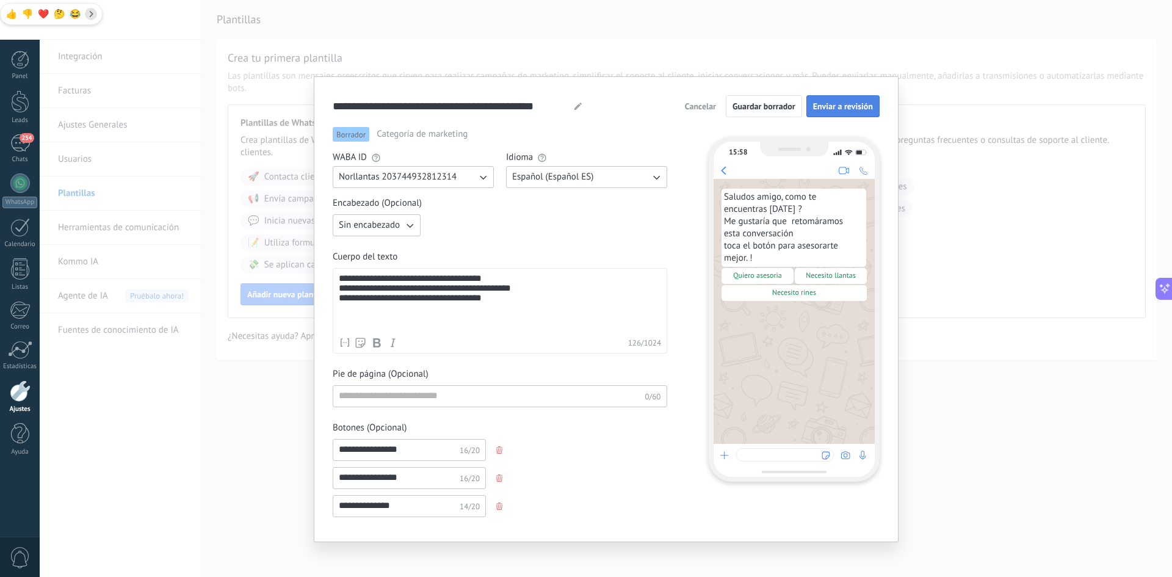
click at [844, 107] on span "Enviar a revisión" at bounding box center [843, 106] width 60 height 9
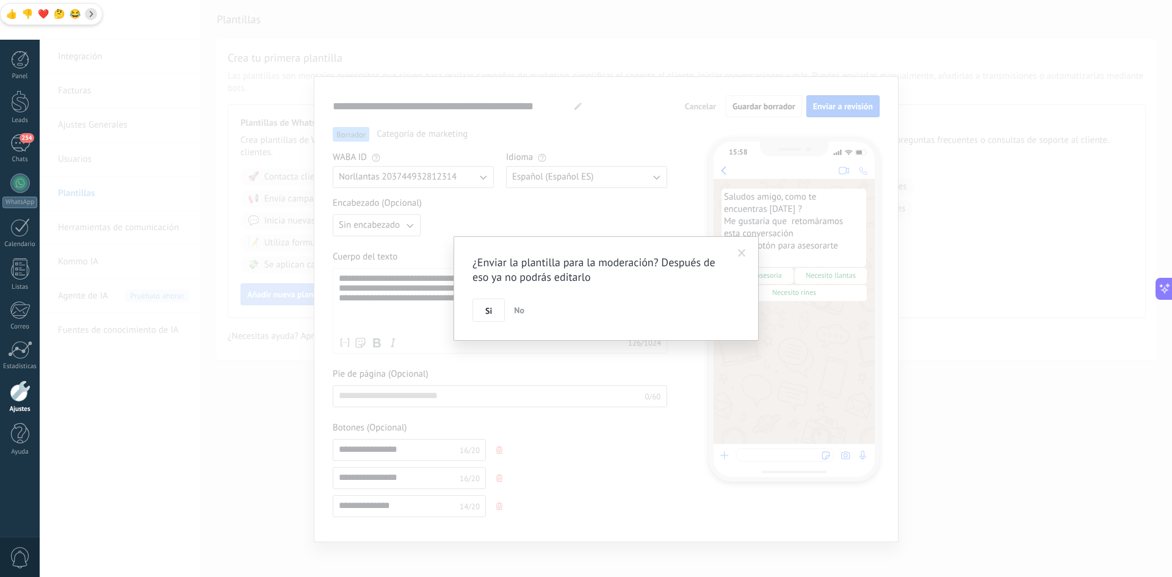
click at [520, 310] on span "No" at bounding box center [519, 310] width 10 height 11
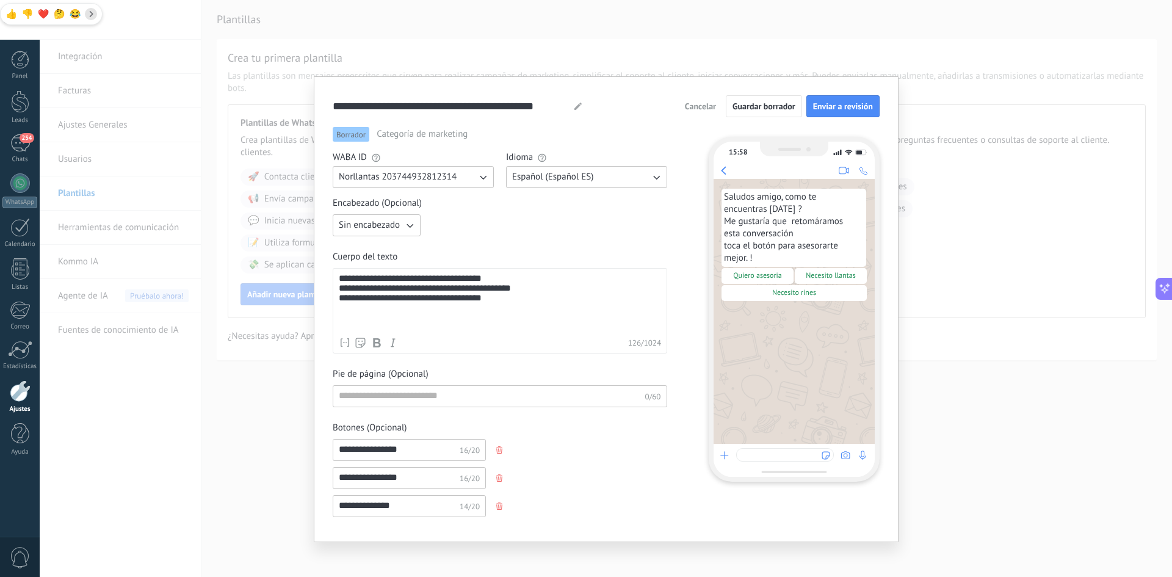
click at [579, 108] on icon at bounding box center [578, 106] width 7 height 7
click at [537, 109] on input "**********" at bounding box center [452, 106] width 239 height 14
type input "*"
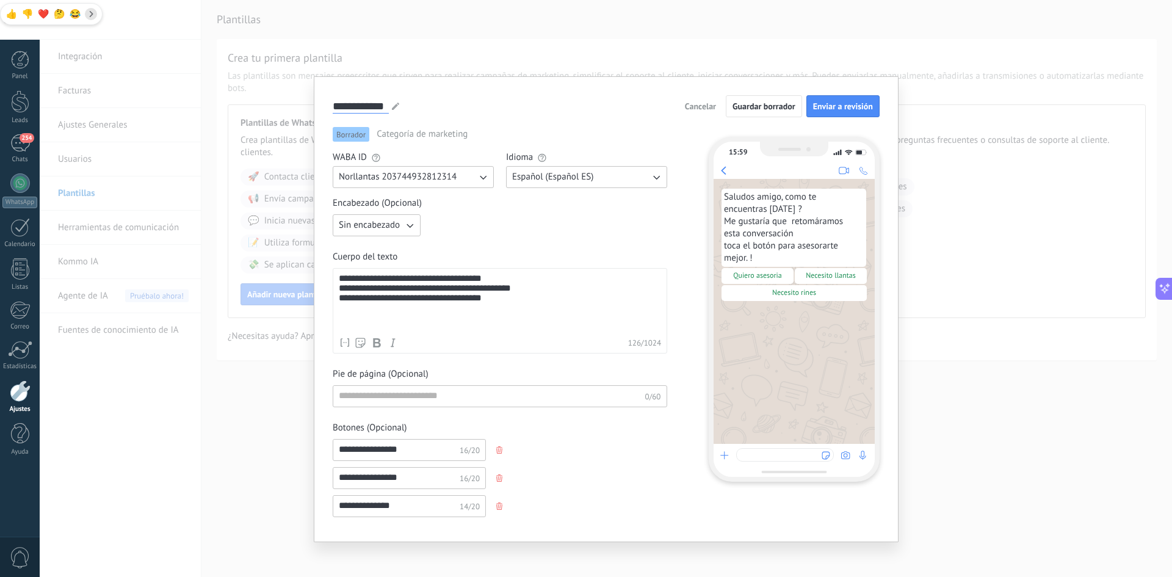
type input "**********"
click at [624, 237] on div "**********" at bounding box center [500, 360] width 335 height 326
click at [835, 112] on button "Enviar a revisión" at bounding box center [843, 106] width 73 height 22
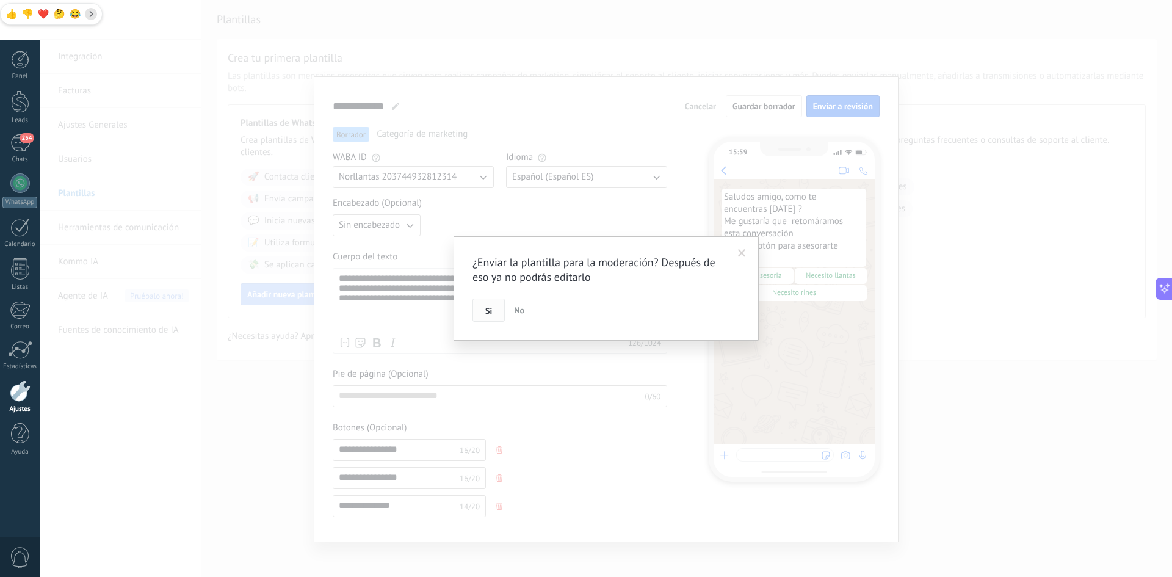
click at [493, 315] on button "Si" at bounding box center [489, 310] width 32 height 23
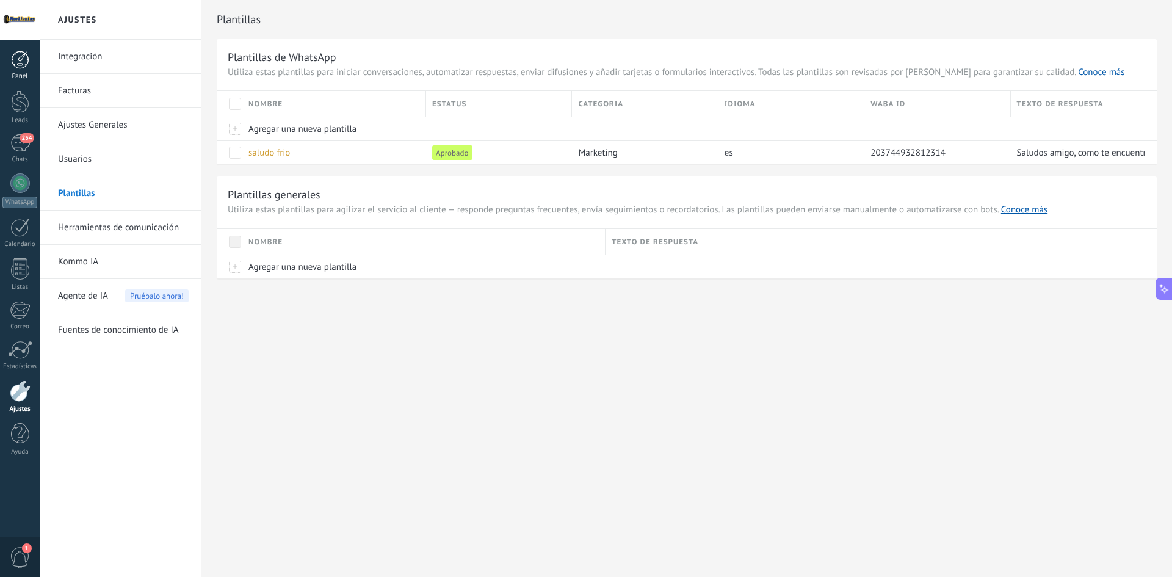
click at [24, 74] on div "Panel" at bounding box center [19, 77] width 35 height 8
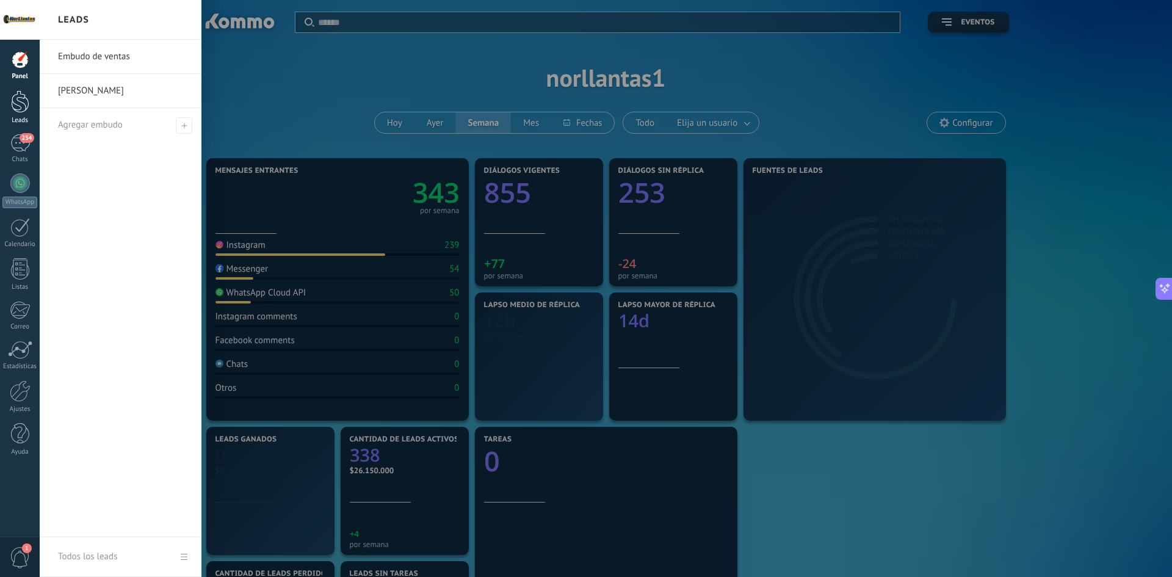
click at [23, 114] on link "Leads" at bounding box center [20, 107] width 40 height 34
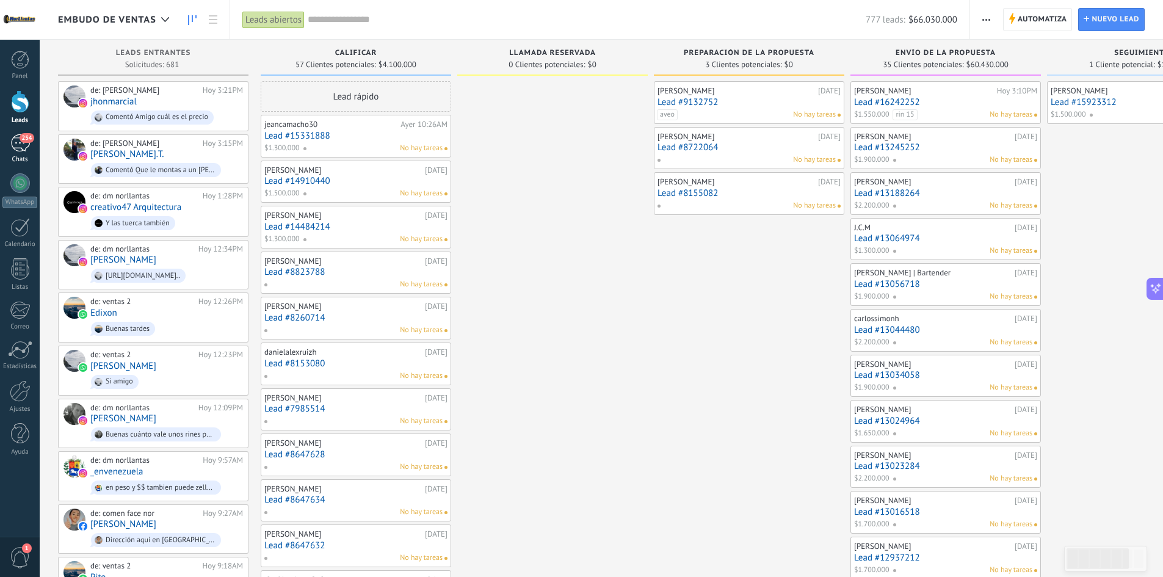
click at [26, 151] on div "254" at bounding box center [20, 143] width 20 height 18
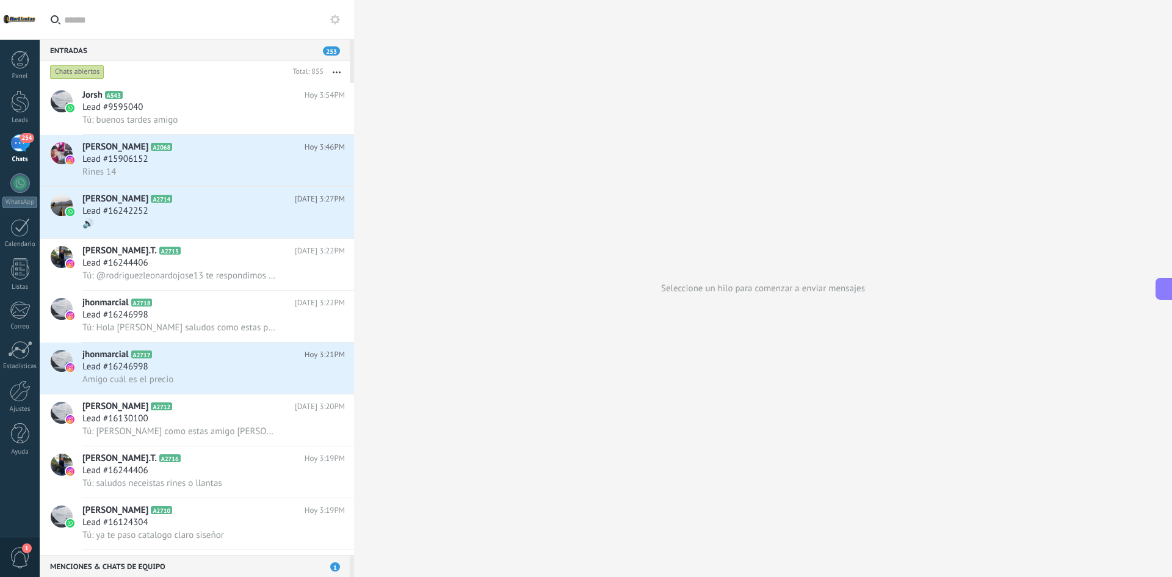
click at [133, 20] on input "text" at bounding box center [204, 19] width 280 height 39
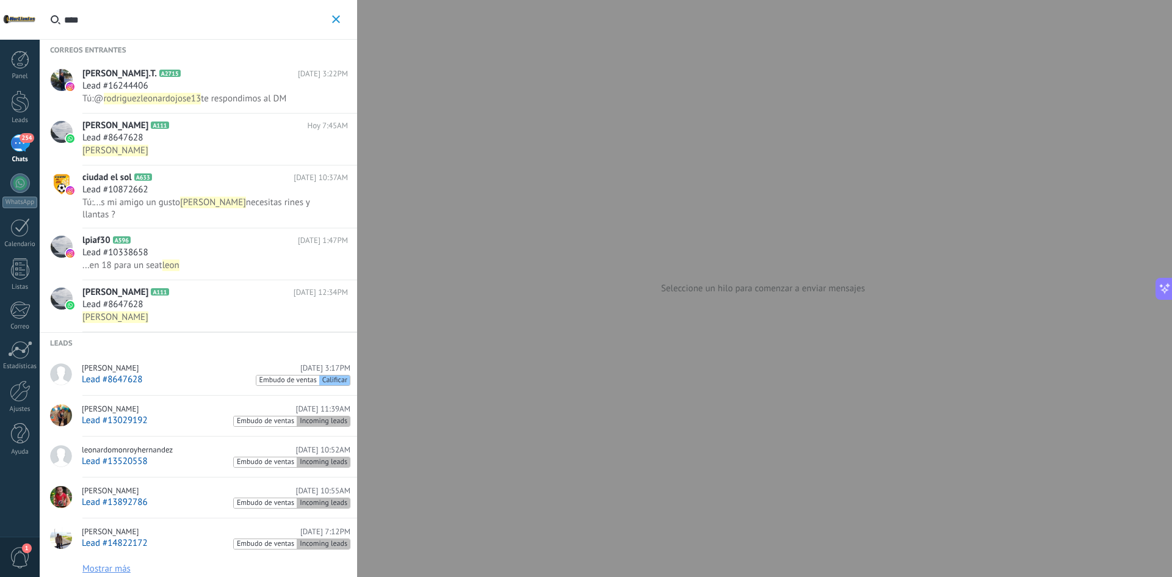
type input "****"
click at [142, 141] on span "Lead #8647628" at bounding box center [112, 138] width 60 height 12
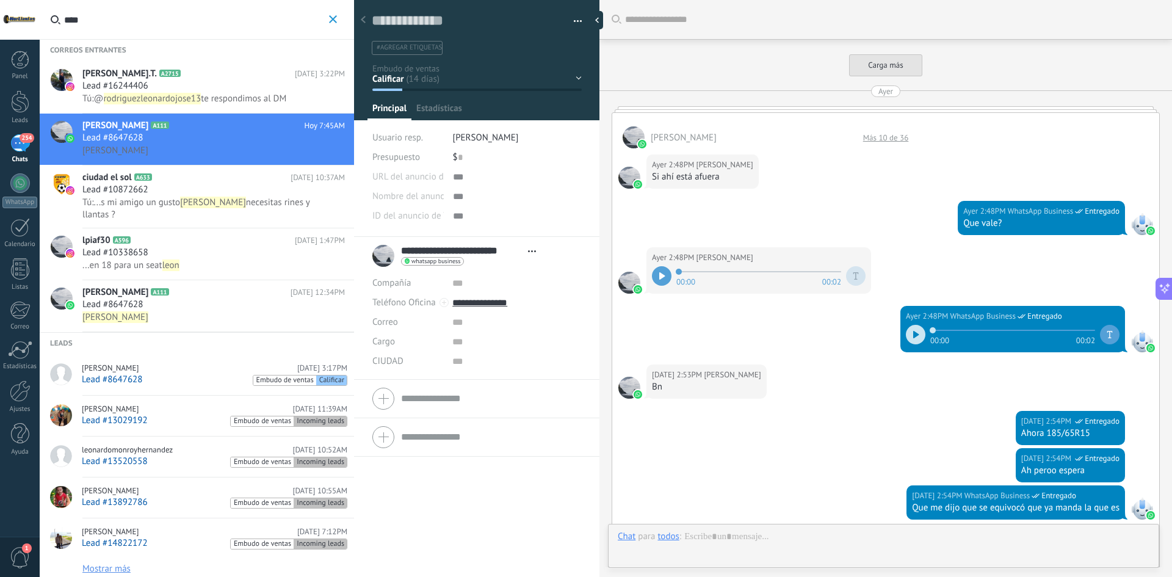
scroll to position [582, 0]
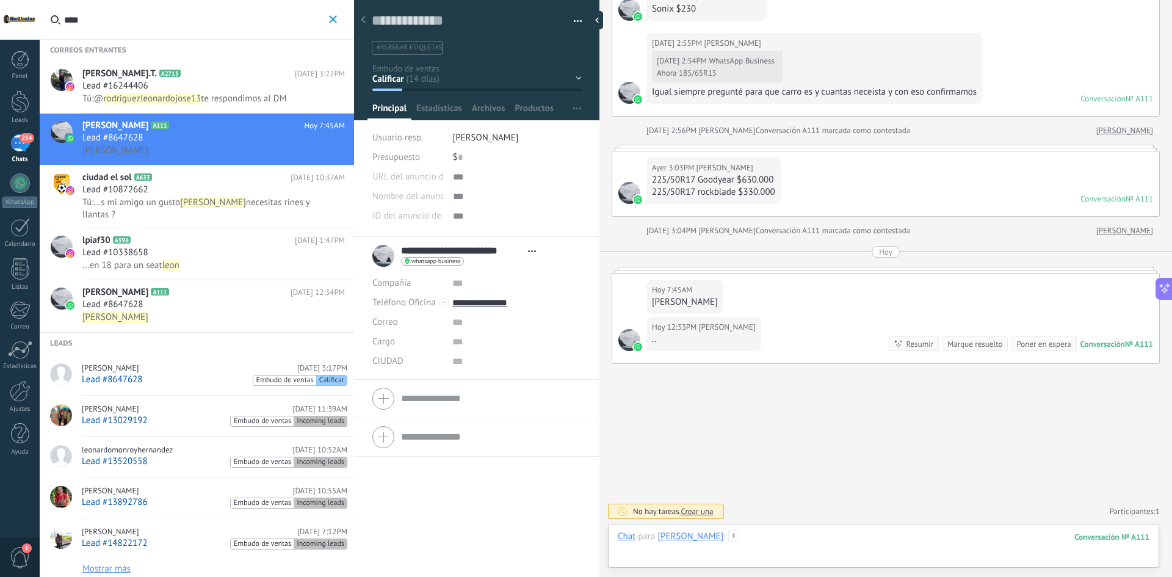
click at [960, 531] on div at bounding box center [884, 549] width 532 height 37
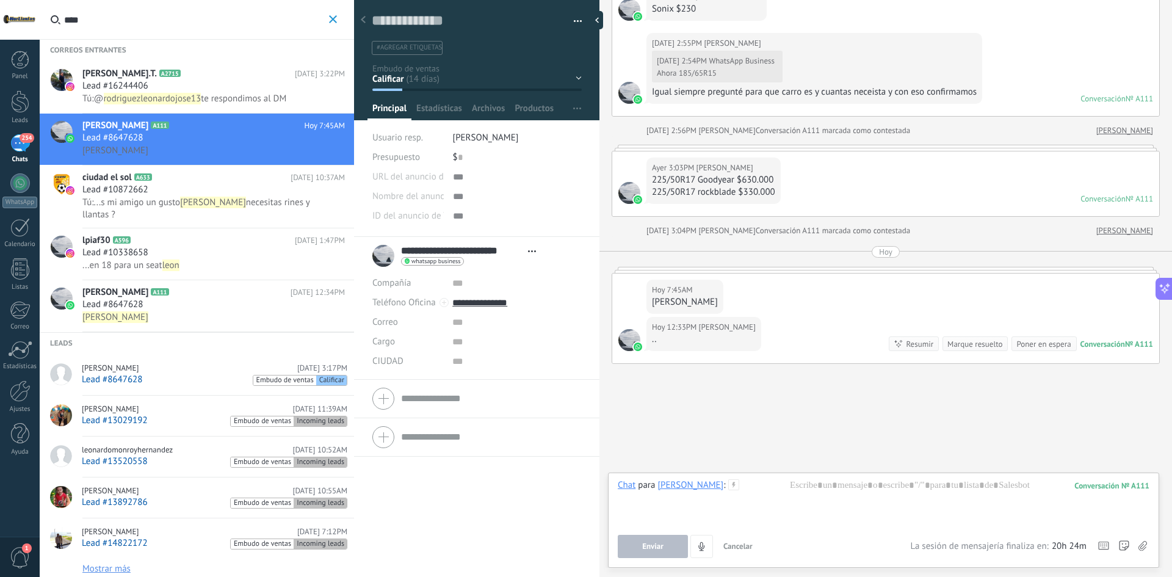
click at [336, 16] on use "button" at bounding box center [333, 19] width 8 height 8
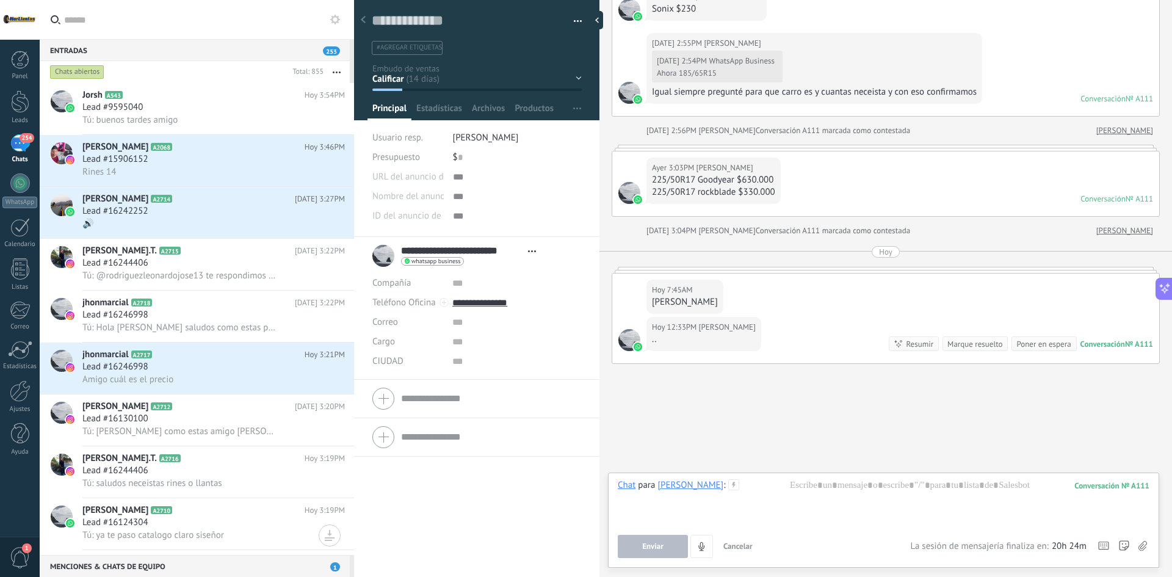
click at [16, 147] on div "254" at bounding box center [20, 143] width 20 height 18
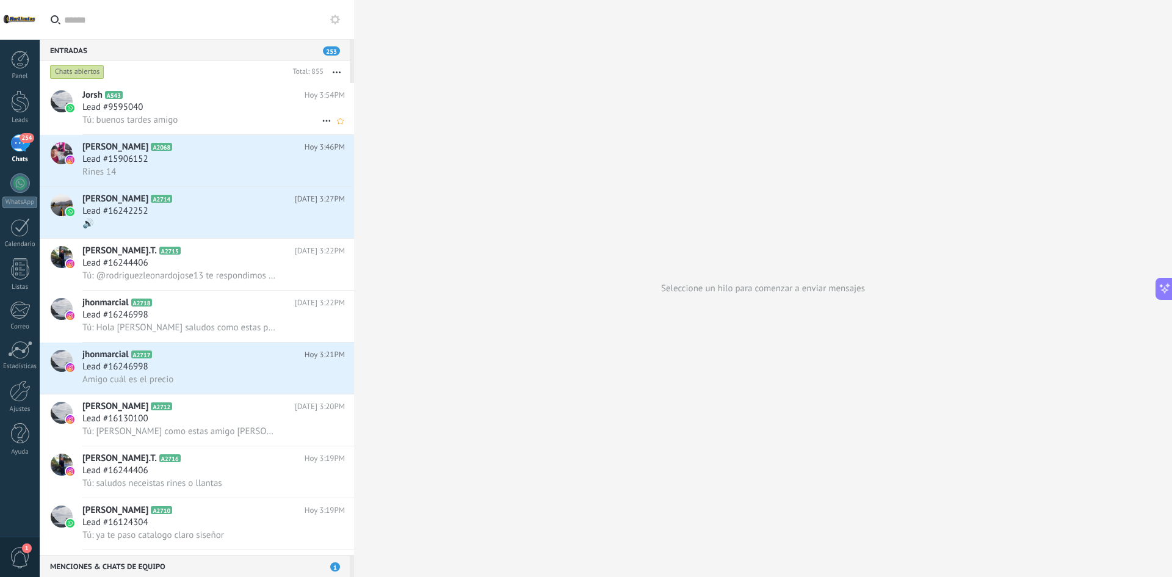
click at [155, 101] on div "Lead #9595040" at bounding box center [213, 107] width 263 height 12
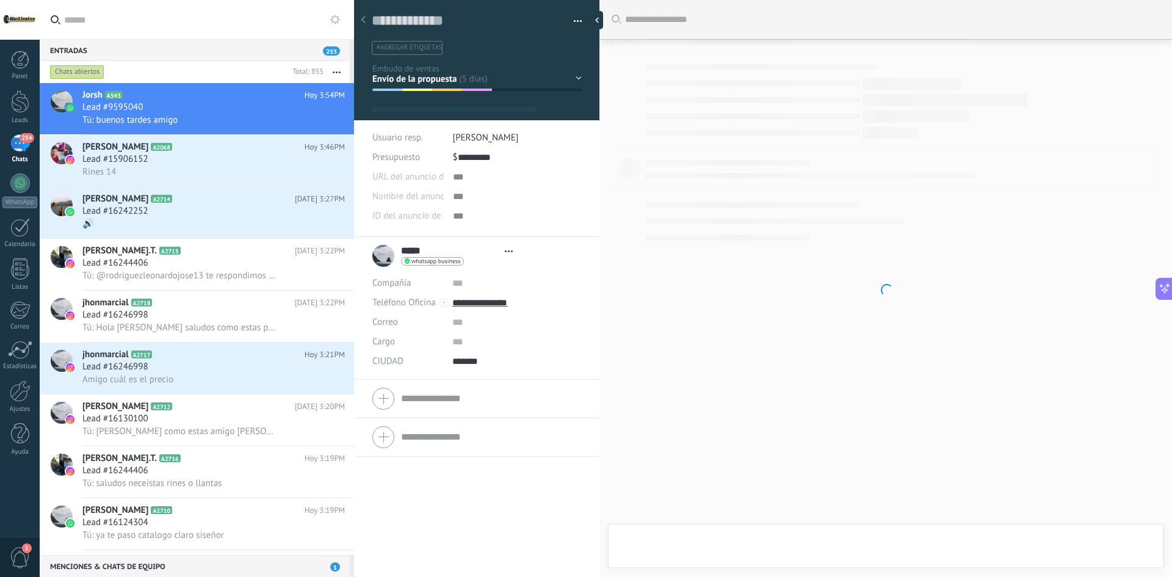
type textarea "**********"
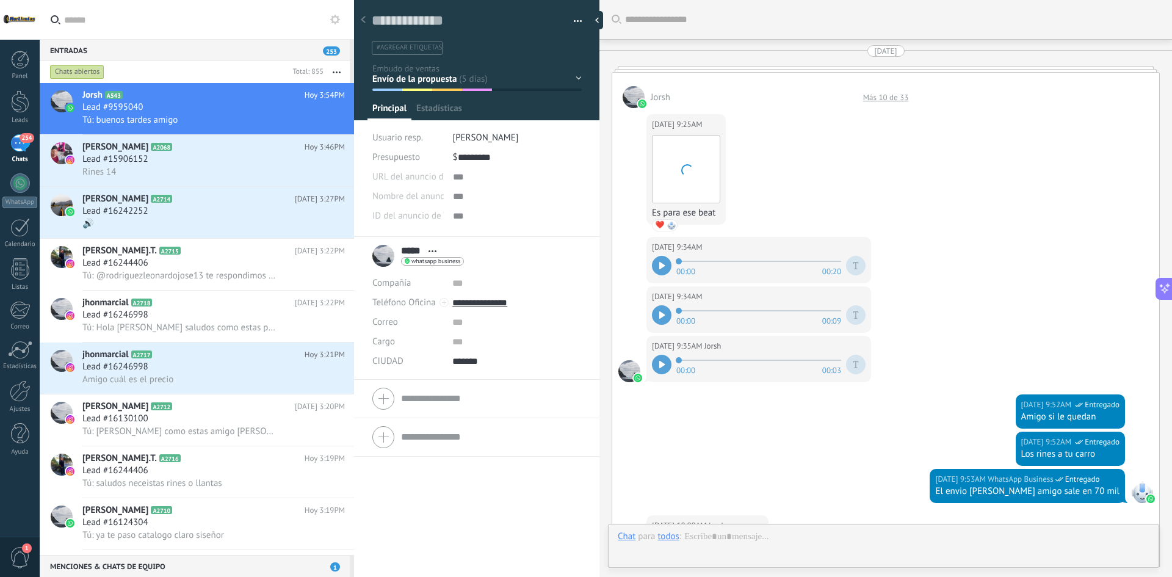
scroll to position [18, 0]
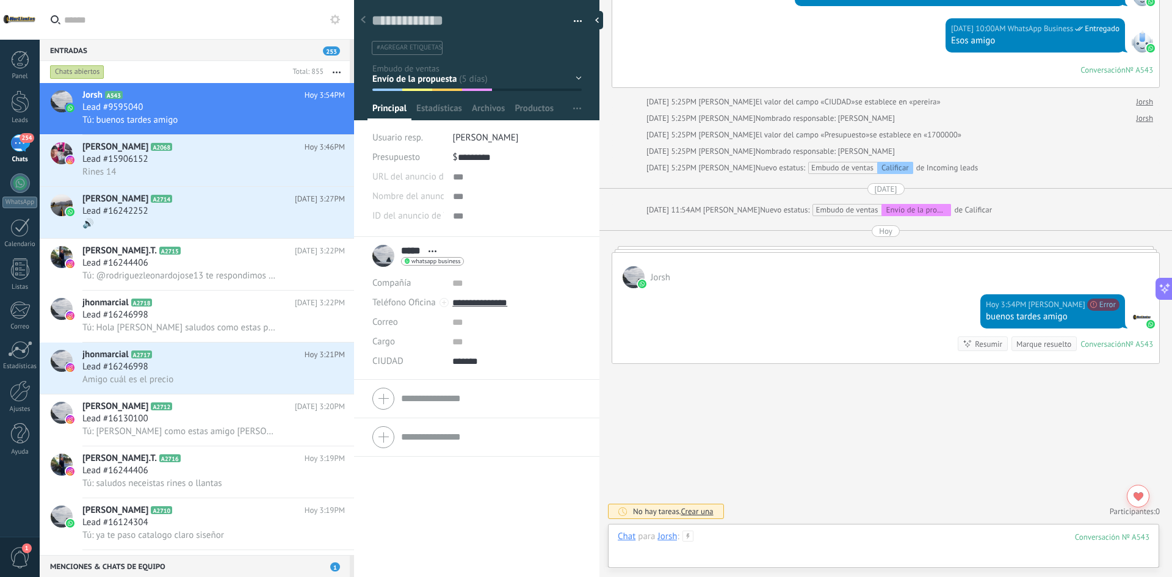
click at [774, 536] on div at bounding box center [884, 549] width 532 height 37
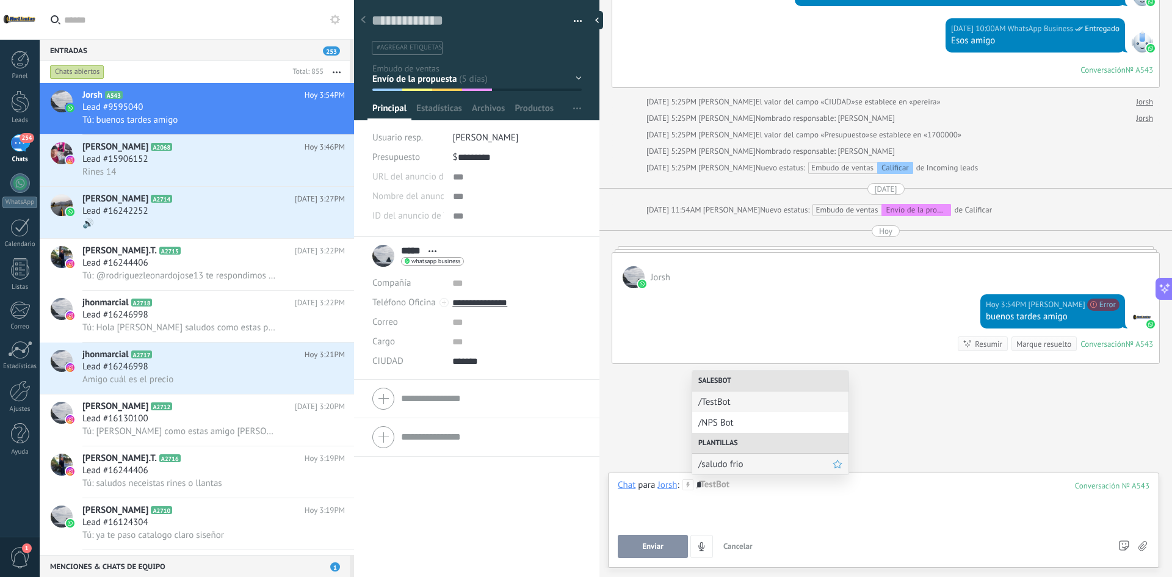
click at [748, 459] on span "/saludo frio" at bounding box center [766, 465] width 134 height 12
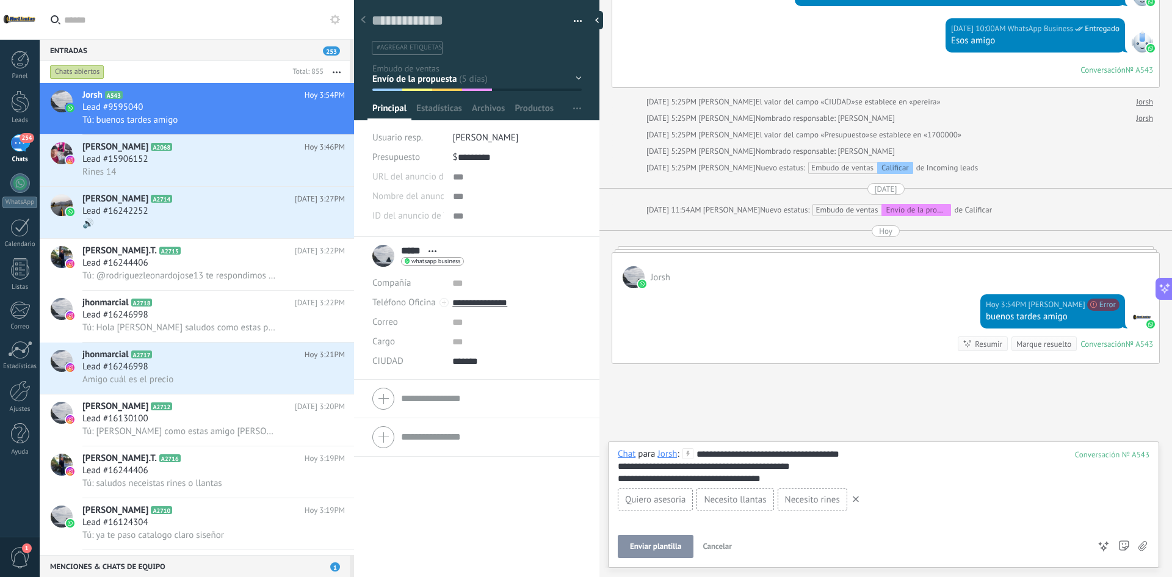
click at [674, 551] on button "Enviar plantilla" at bounding box center [656, 546] width 76 height 23
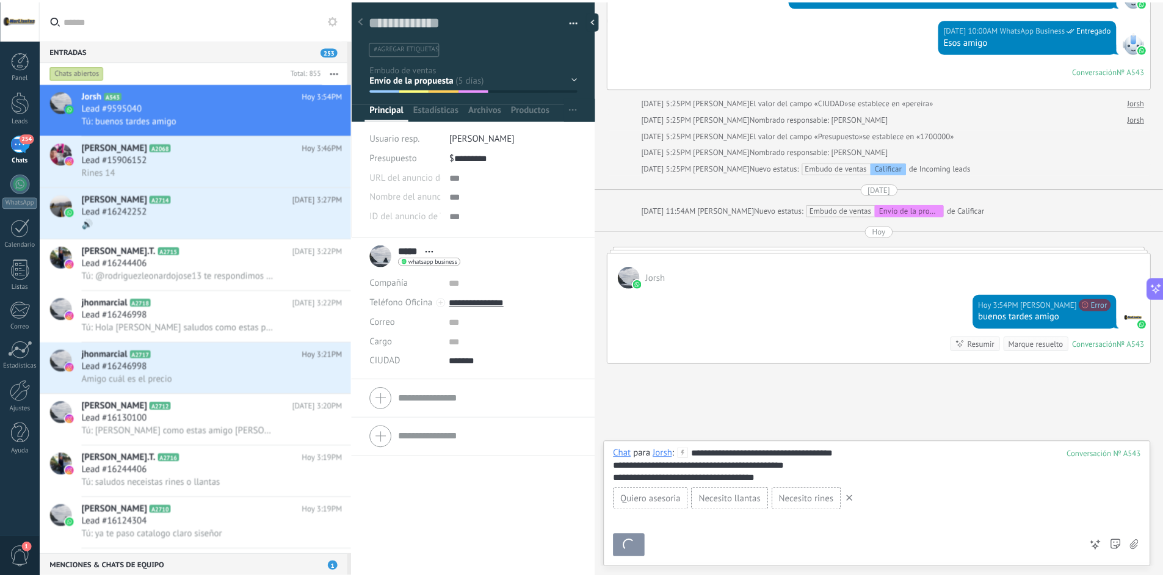
scroll to position [652, 0]
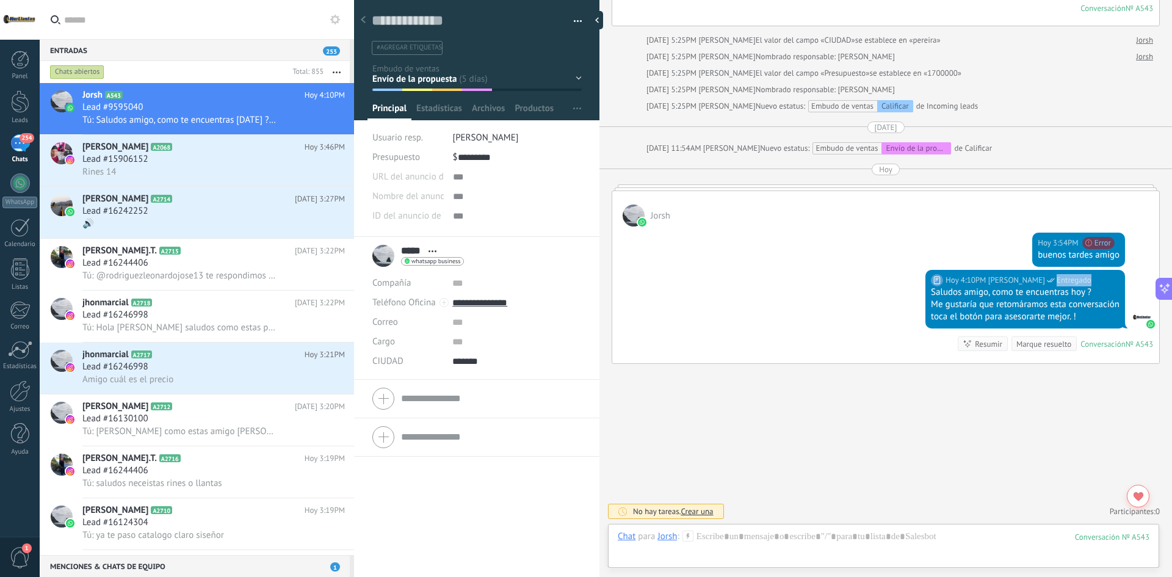
drag, startPoint x: 1055, startPoint y: 278, endPoint x: 1097, endPoint y: 281, distance: 41.6
click at [1097, 281] on div "Hoy 4:10PM leonardo guzman Entregado" at bounding box center [1025, 280] width 189 height 12
click at [1098, 281] on div "Hoy 4:10PM leonardo guzman Entregado" at bounding box center [1025, 280] width 189 height 12
click at [1093, 279] on div "Hoy 4:10PM leonardo guzman Entregado" at bounding box center [1025, 280] width 189 height 12
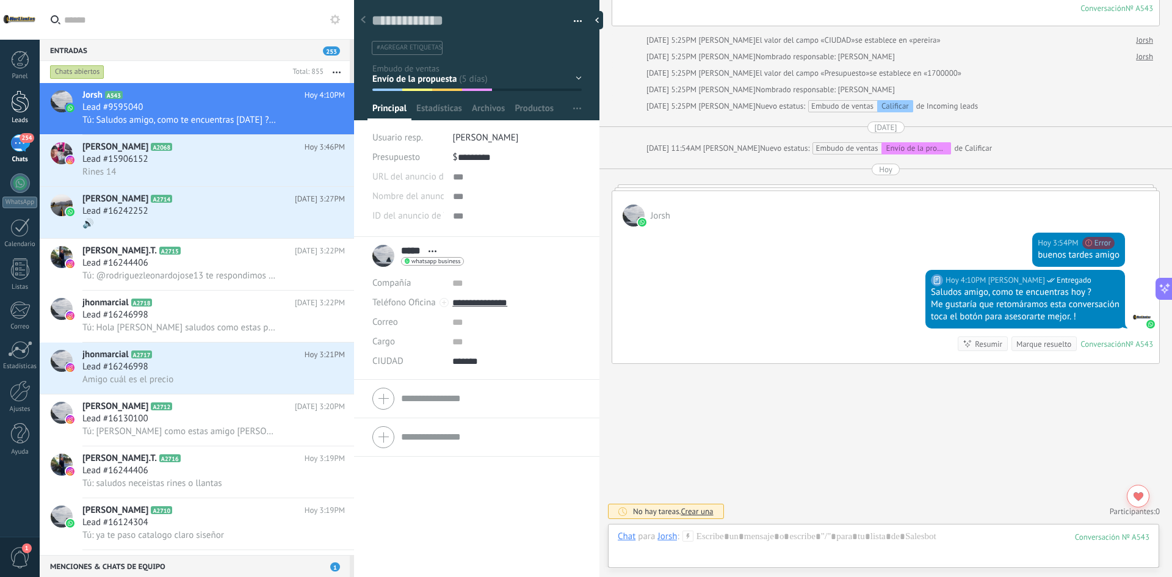
click at [35, 104] on link "Leads" at bounding box center [20, 107] width 40 height 34
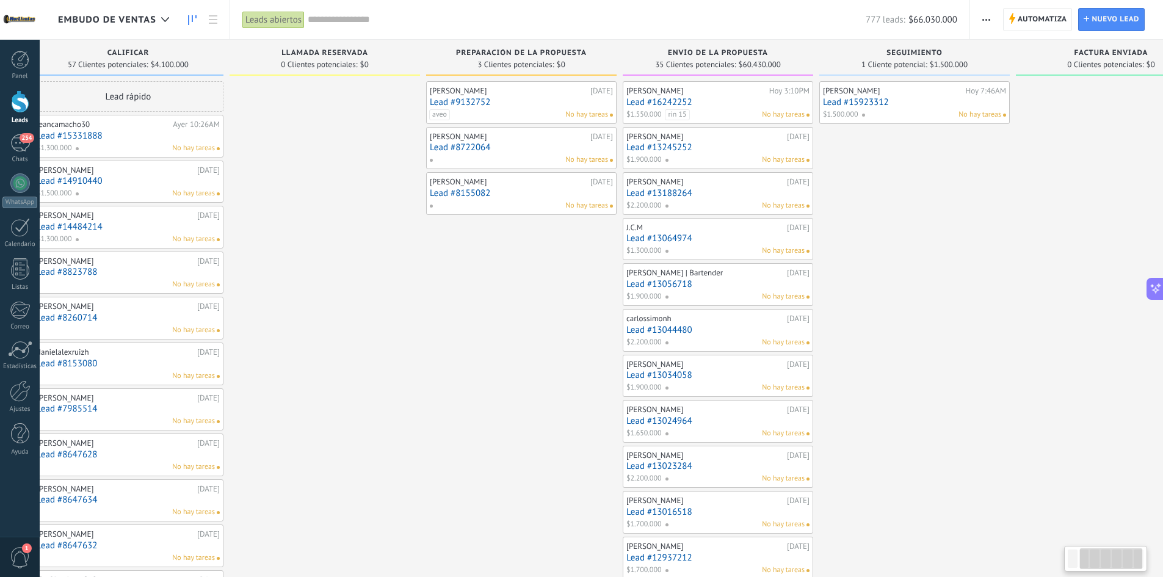
scroll to position [0, 285]
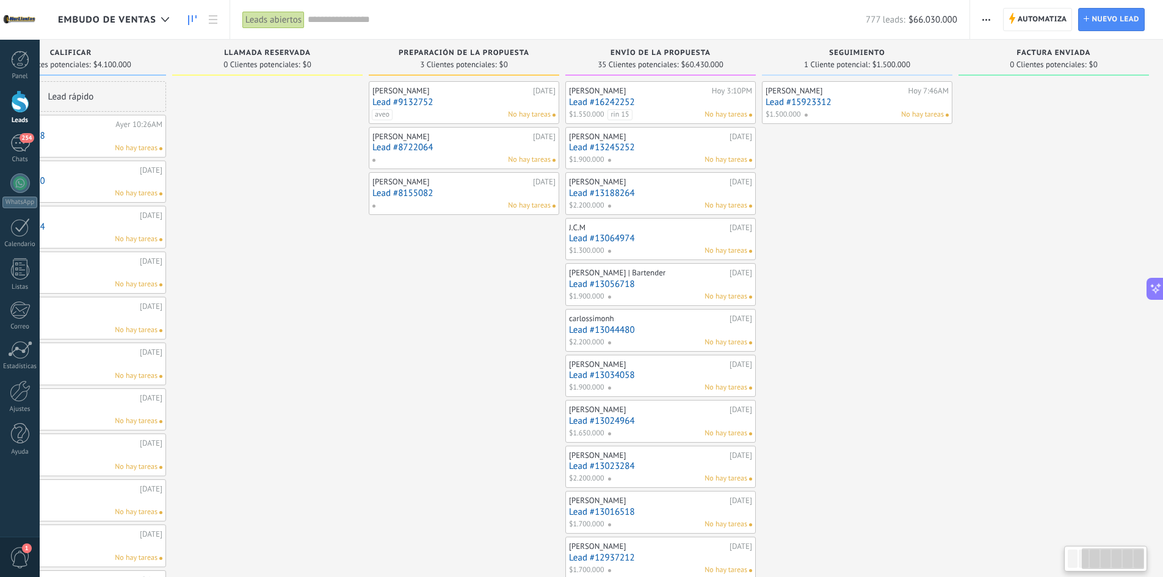
drag, startPoint x: 1094, startPoint y: 558, endPoint x: 1110, endPoint y: 559, distance: 15.3
click at [1110, 559] on div at bounding box center [1113, 558] width 62 height 21
click at [1031, 12] on span "Automatiza" at bounding box center [1042, 20] width 49 height 22
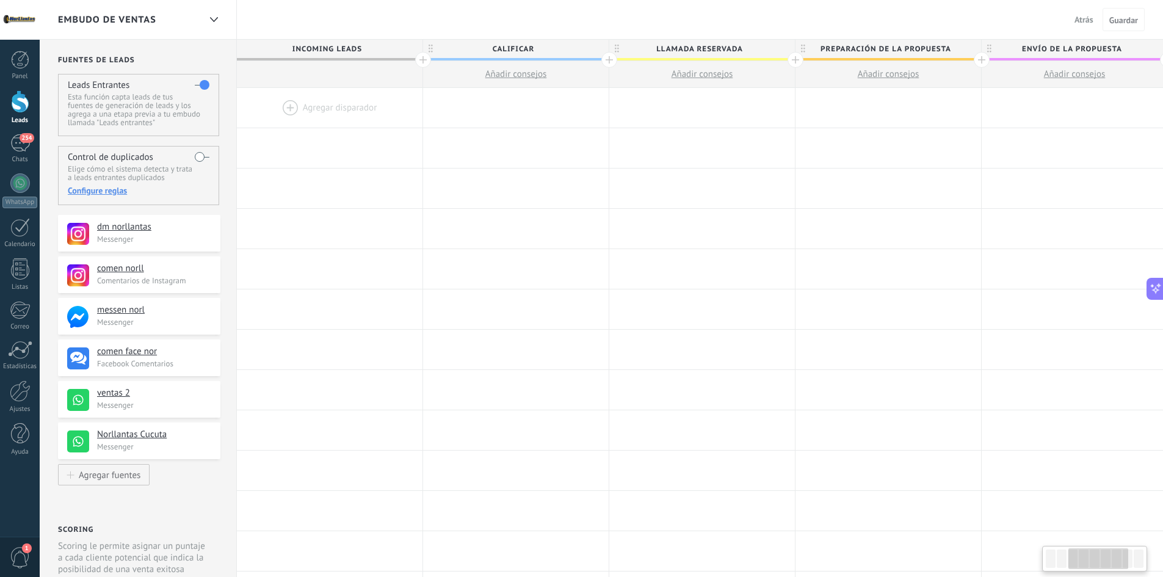
scroll to position [0, 750]
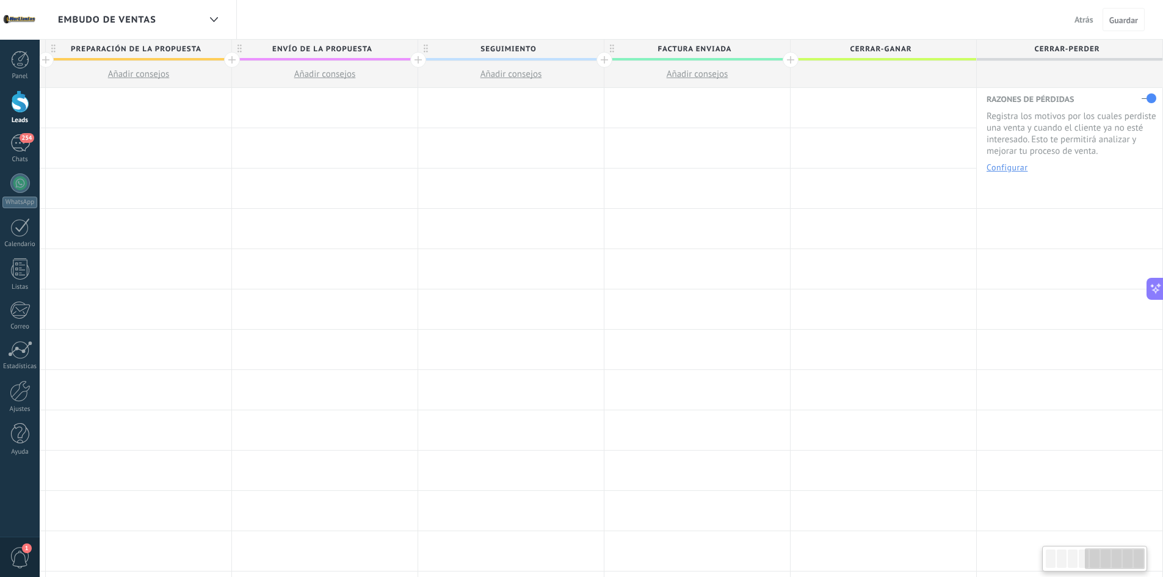
drag, startPoint x: 1080, startPoint y: 549, endPoint x: 1166, endPoint y: 549, distance: 86.1
click at [1163, 549] on html ".abecls-1,.abecls-2{fill-rule:evenodd}.abecls-2{fill:#fff} .abhcls-1{fill:none}…" at bounding box center [581, 288] width 1163 height 577
click at [789, 59] on div at bounding box center [791, 60] width 16 height 16
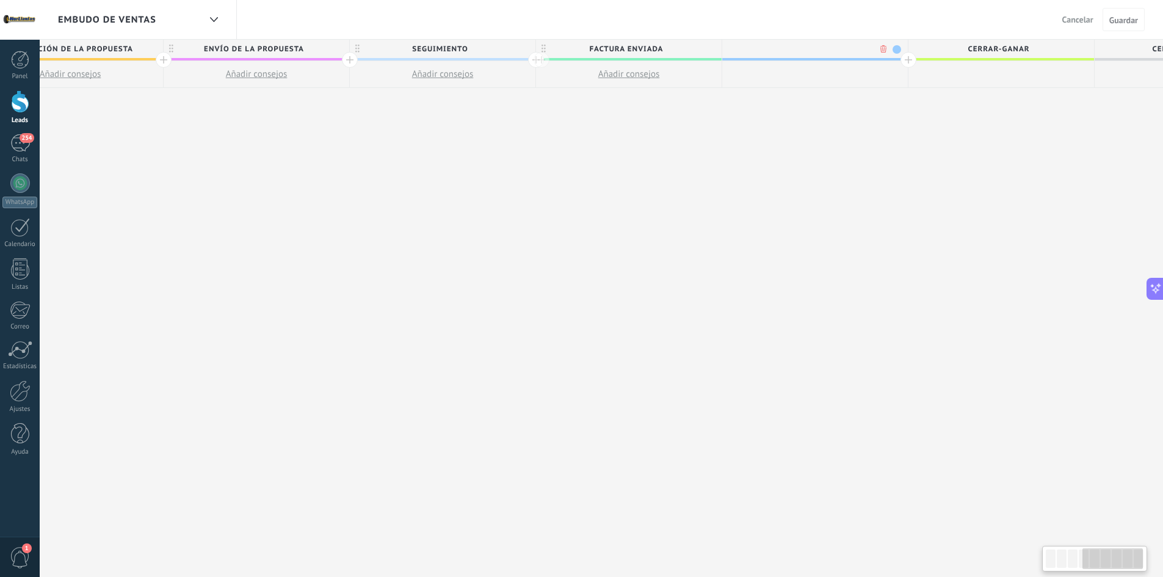
scroll to position [0, 840]
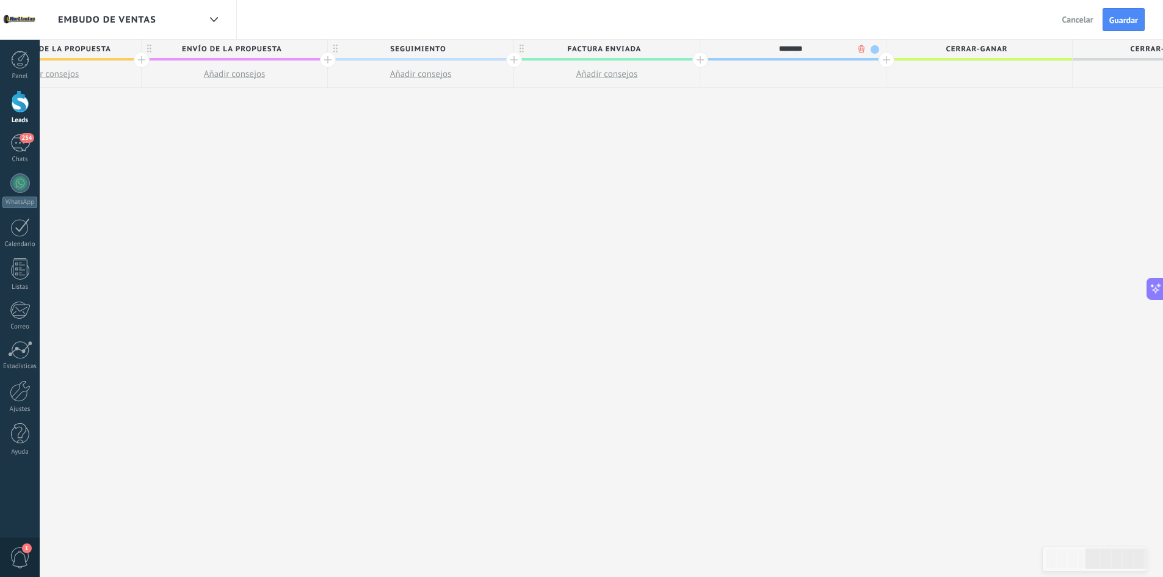
type input "********"
click at [1135, 9] on button "Guardar" at bounding box center [1124, 19] width 42 height 23
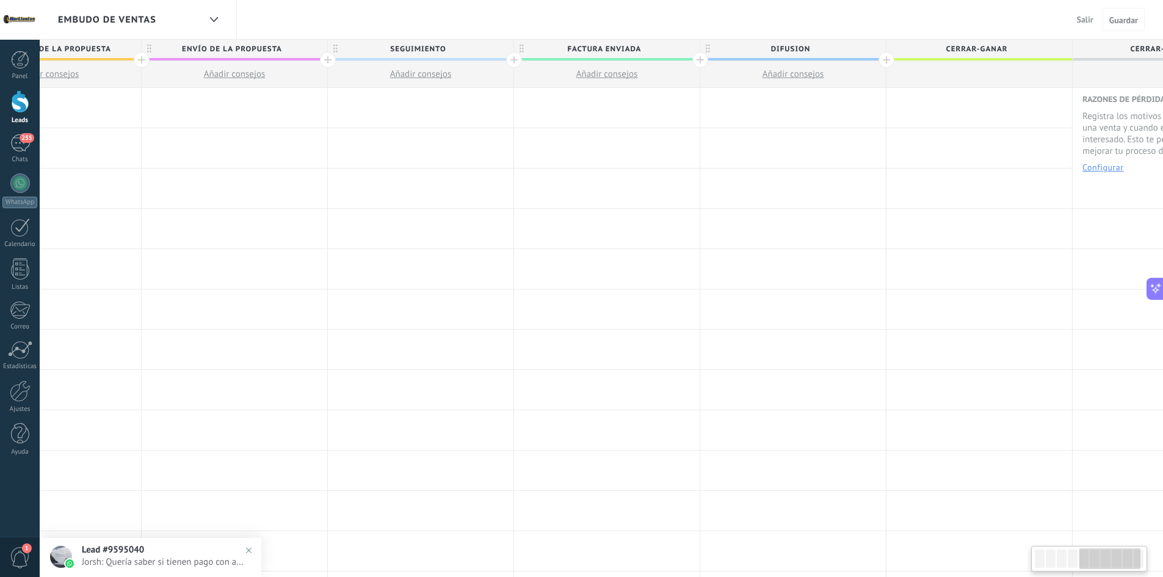
click at [885, 57] on div at bounding box center [887, 60] width 16 height 16
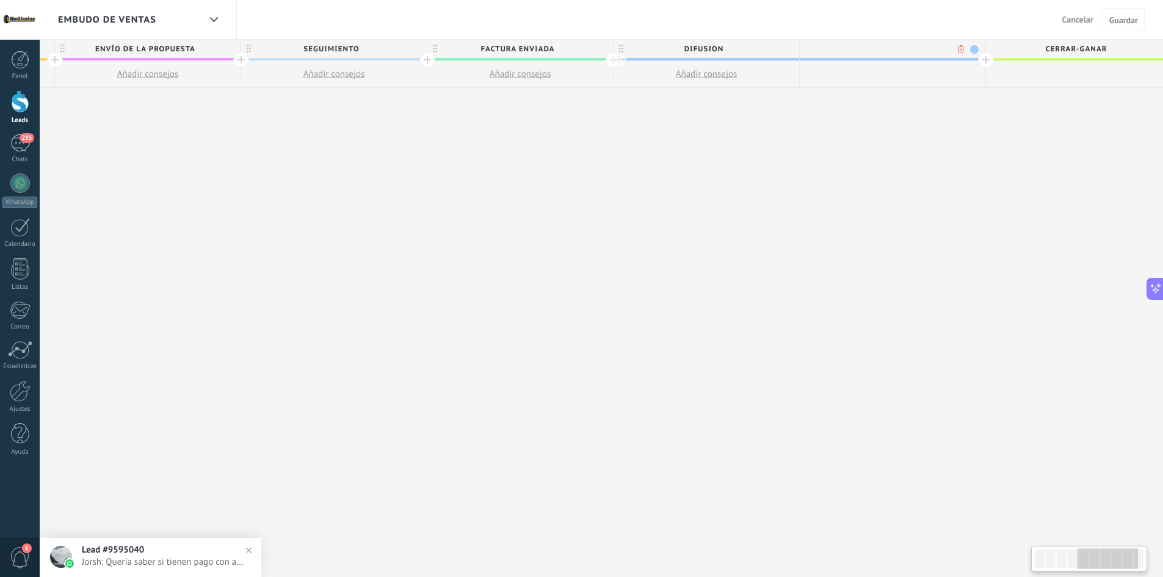
scroll to position [0, 931]
click at [971, 49] on span at bounding box center [971, 49] width 9 height 9
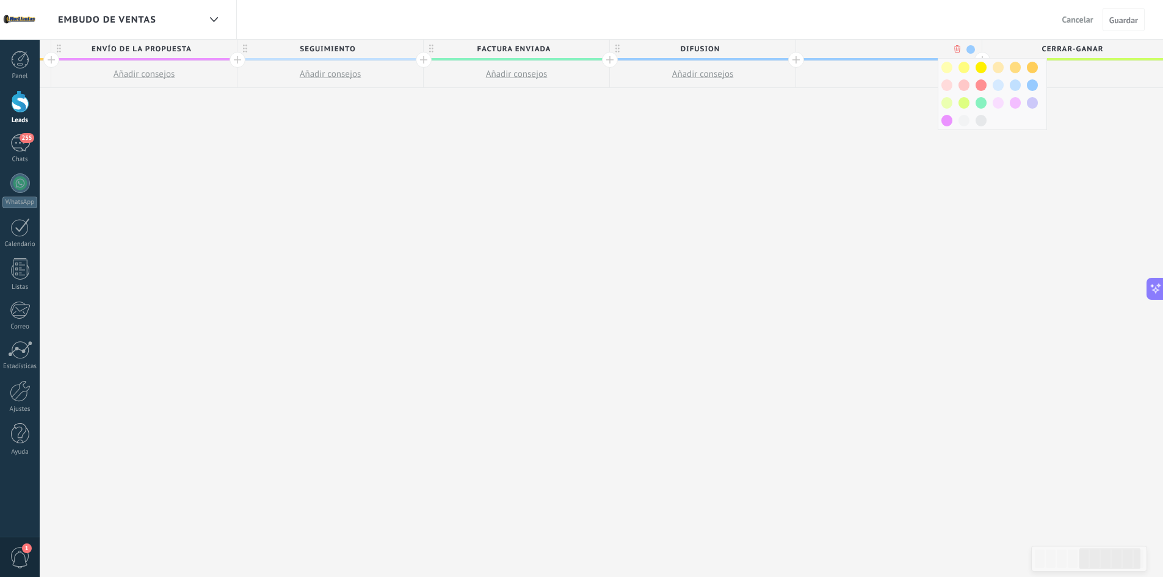
click at [958, 103] on div at bounding box center [964, 103] width 17 height 18
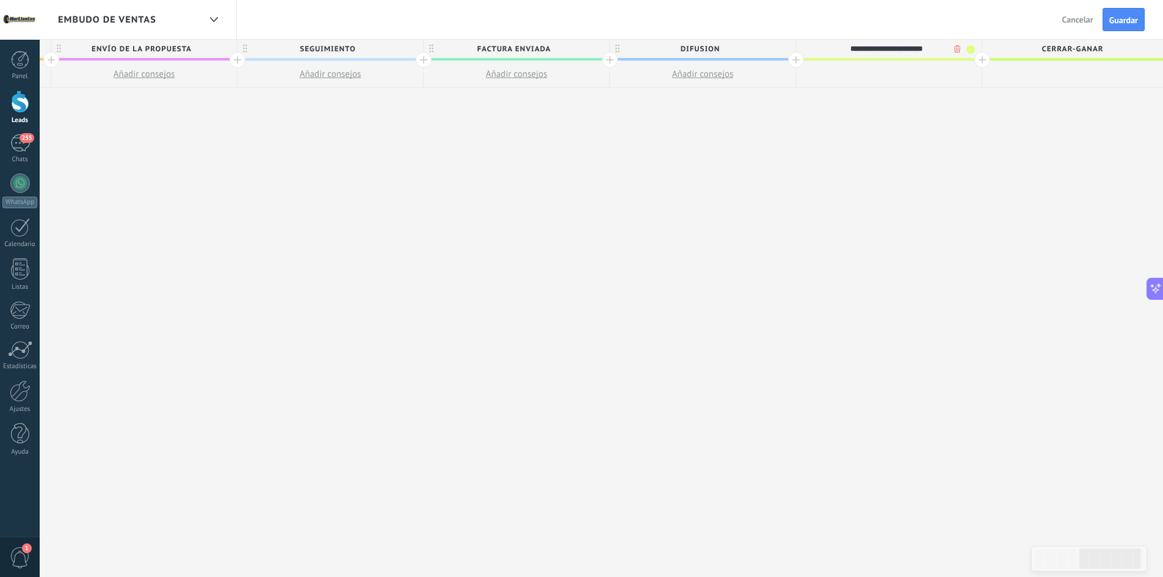
type input "**********"
click at [1093, 20] on span "Cancelar" at bounding box center [1078, 19] width 31 height 11
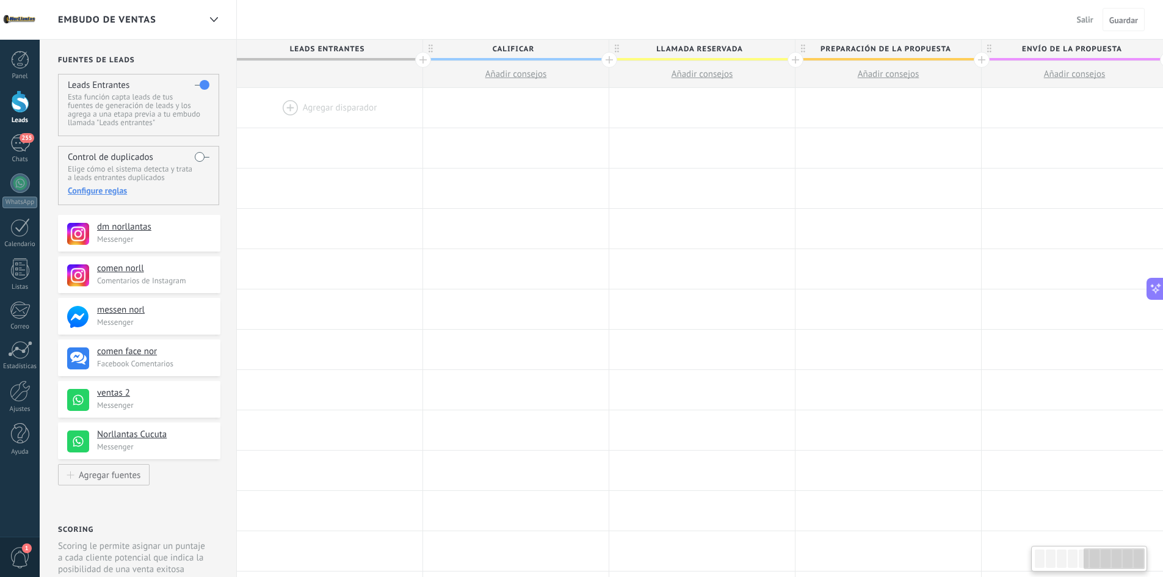
scroll to position [0, 931]
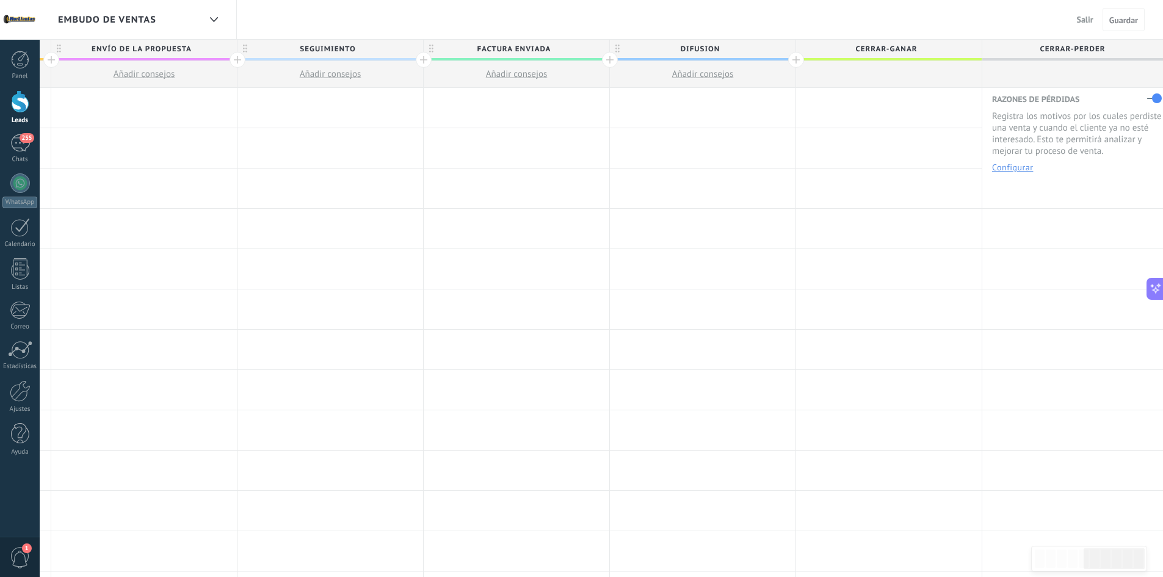
click at [791, 54] on div at bounding box center [796, 60] width 16 height 16
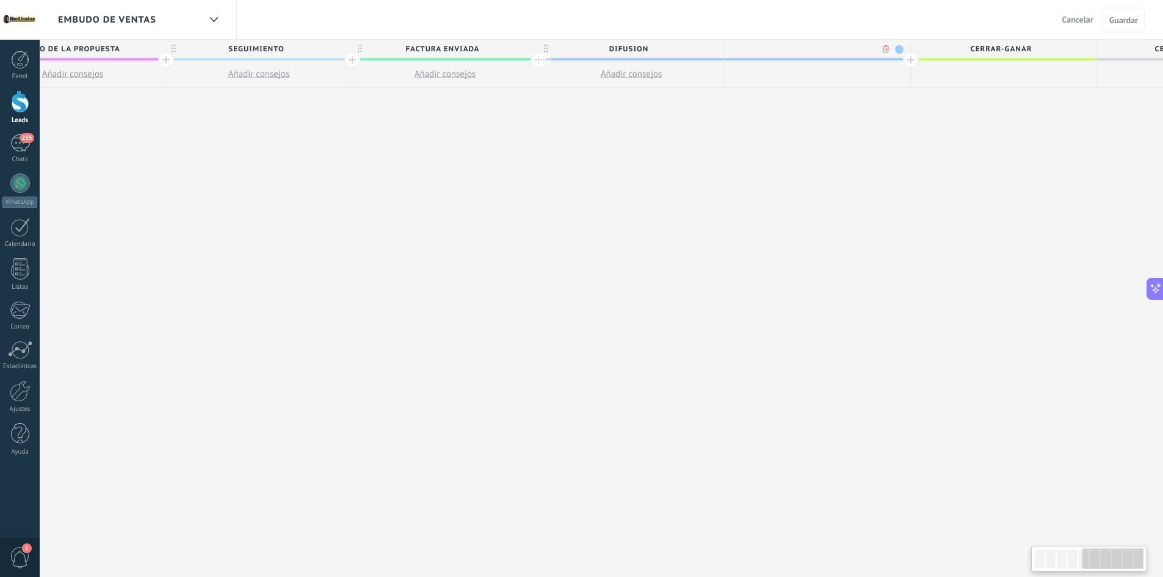
scroll to position [0, 1021]
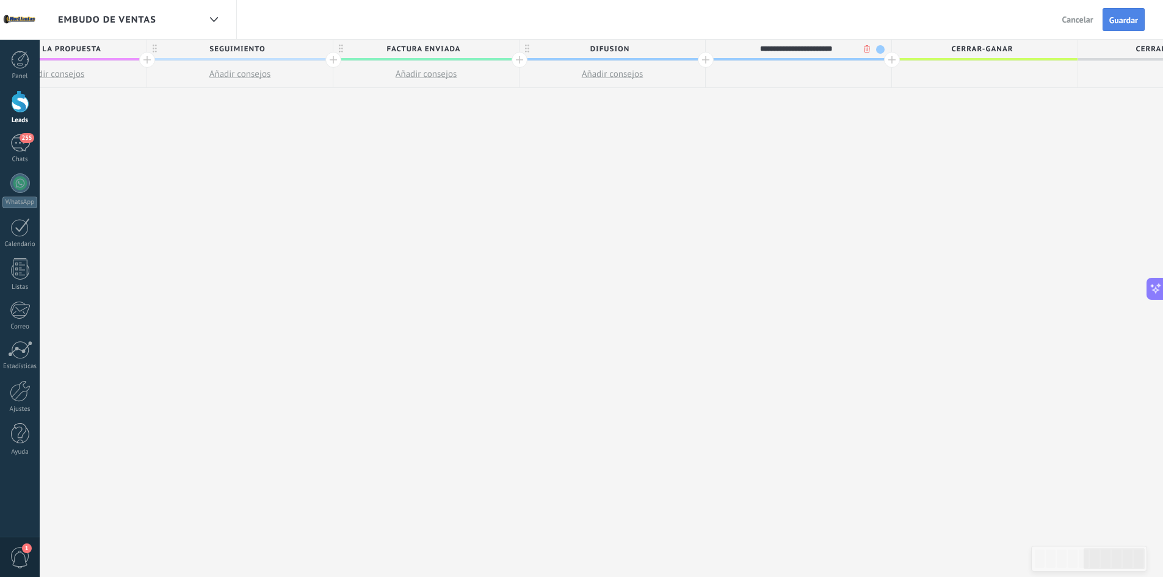
type input "**********"
click at [1129, 16] on span "Guardar" at bounding box center [1124, 20] width 29 height 9
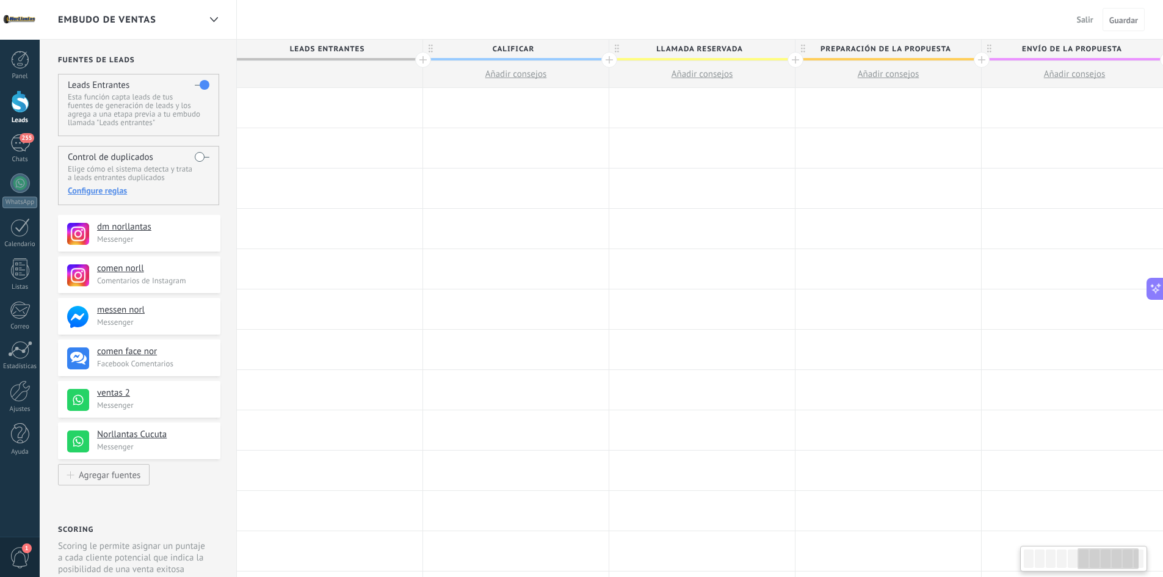
scroll to position [0, 1021]
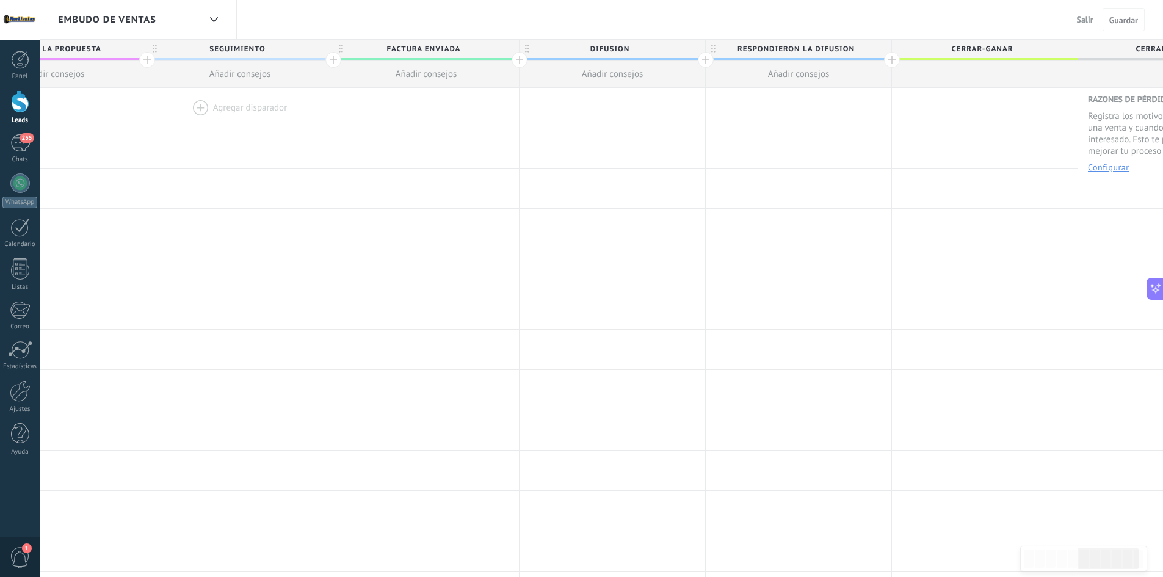
click at [189, 104] on div at bounding box center [240, 108] width 186 height 40
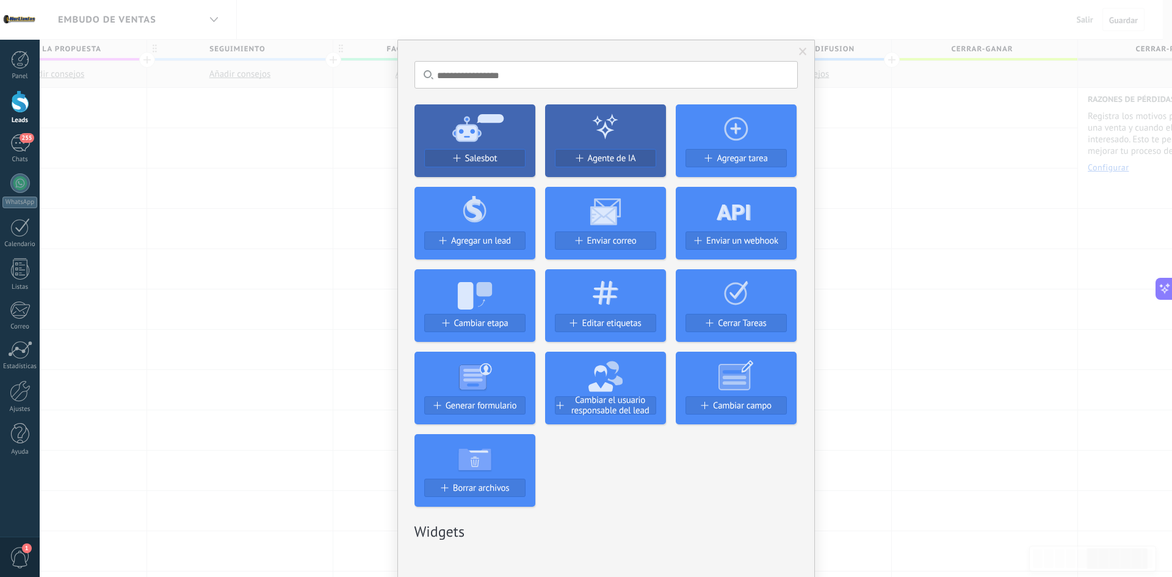
click at [195, 104] on div "No hay resultados Salesbot Agente de IA Agregar tarea Agregar un lead Enviar co…" at bounding box center [606, 288] width 1133 height 577
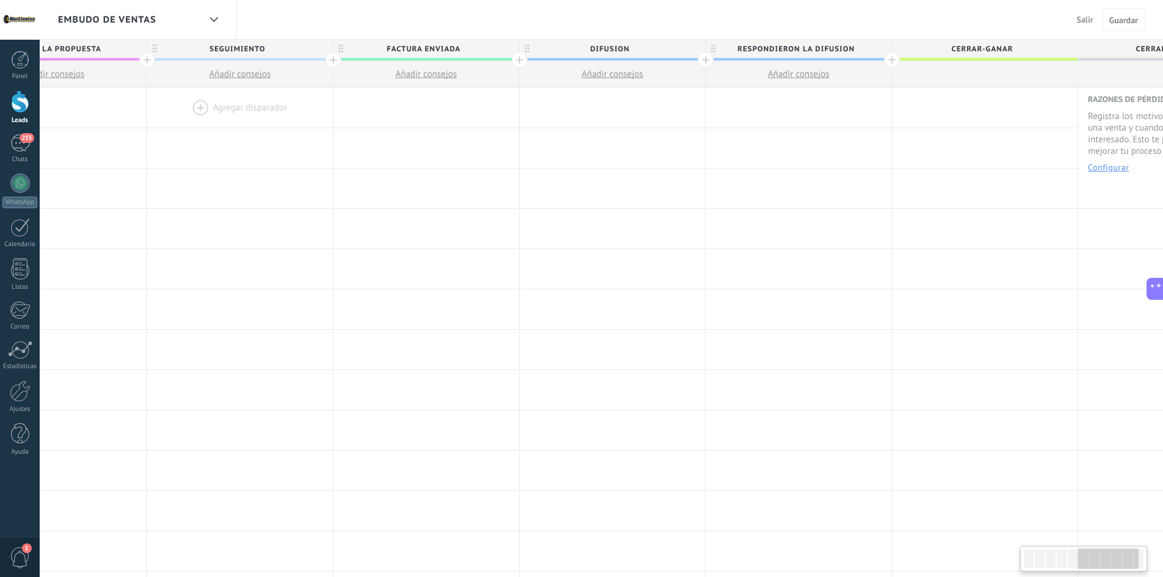
click at [210, 104] on div at bounding box center [240, 108] width 186 height 40
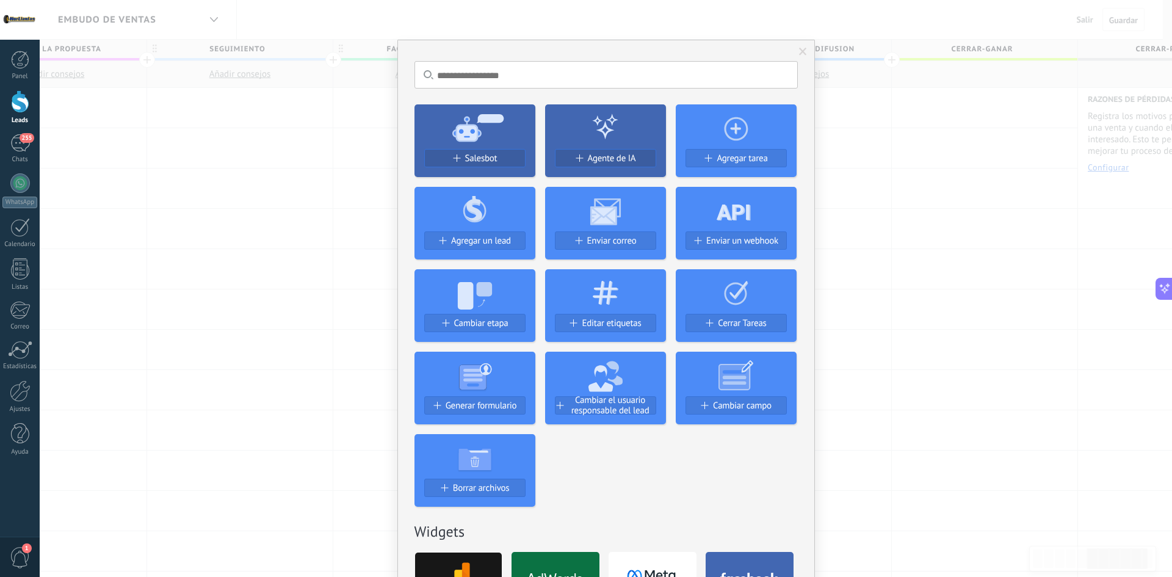
click at [637, 9] on div "No hay resultados Salesbot Agente de IA Agregar tarea Agregar un lead Enviar co…" at bounding box center [606, 288] width 1133 height 577
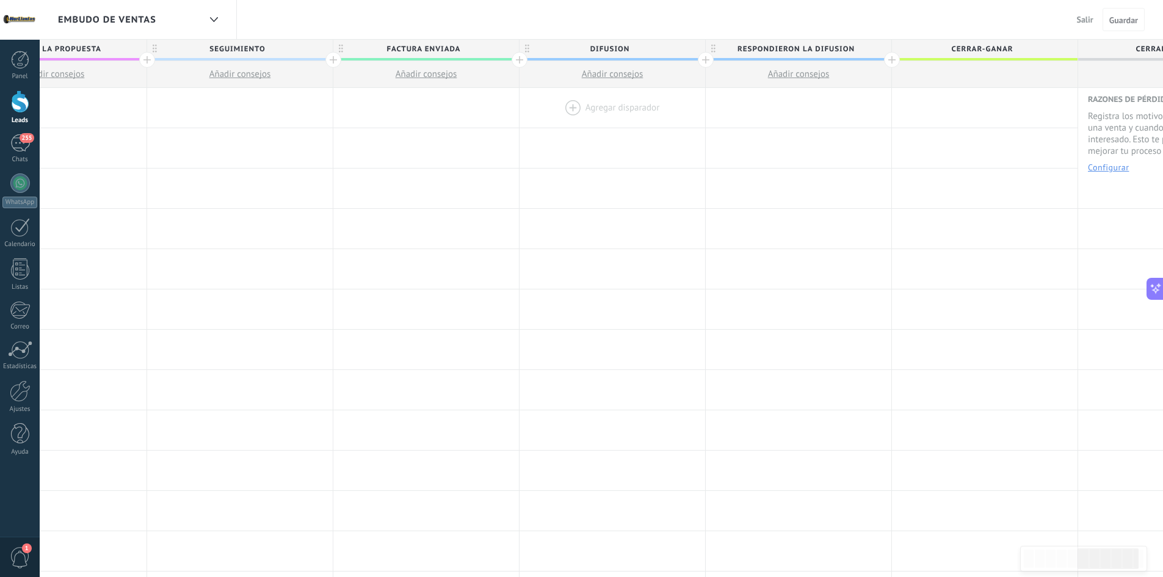
click at [625, 111] on div at bounding box center [613, 108] width 186 height 40
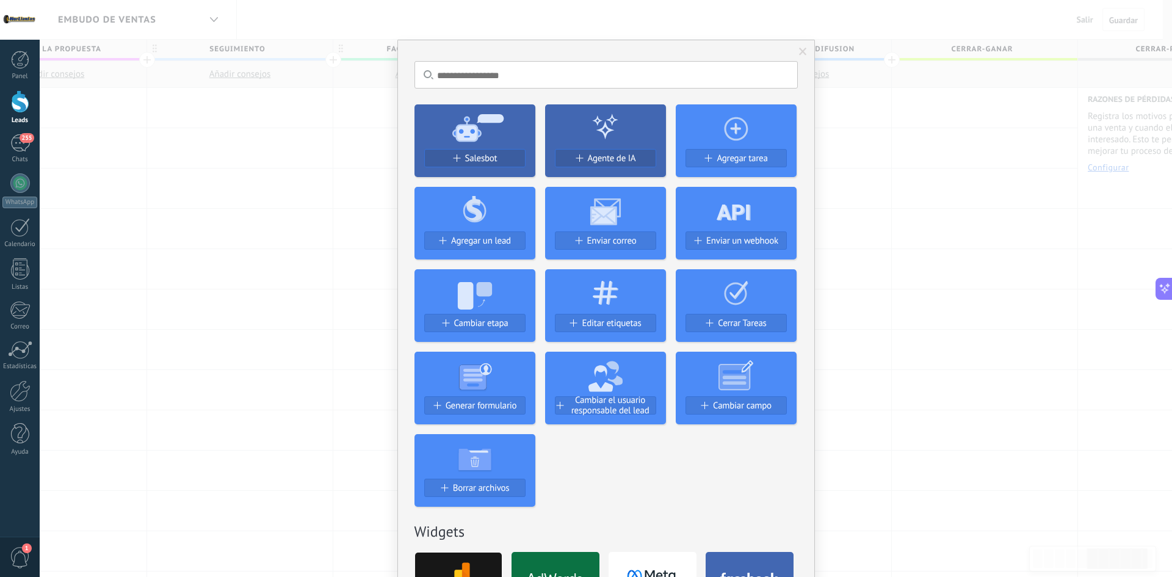
click at [327, 180] on div "No hay resultados Salesbot Agente de IA Agregar tarea Agregar un lead Enviar co…" at bounding box center [606, 288] width 1133 height 577
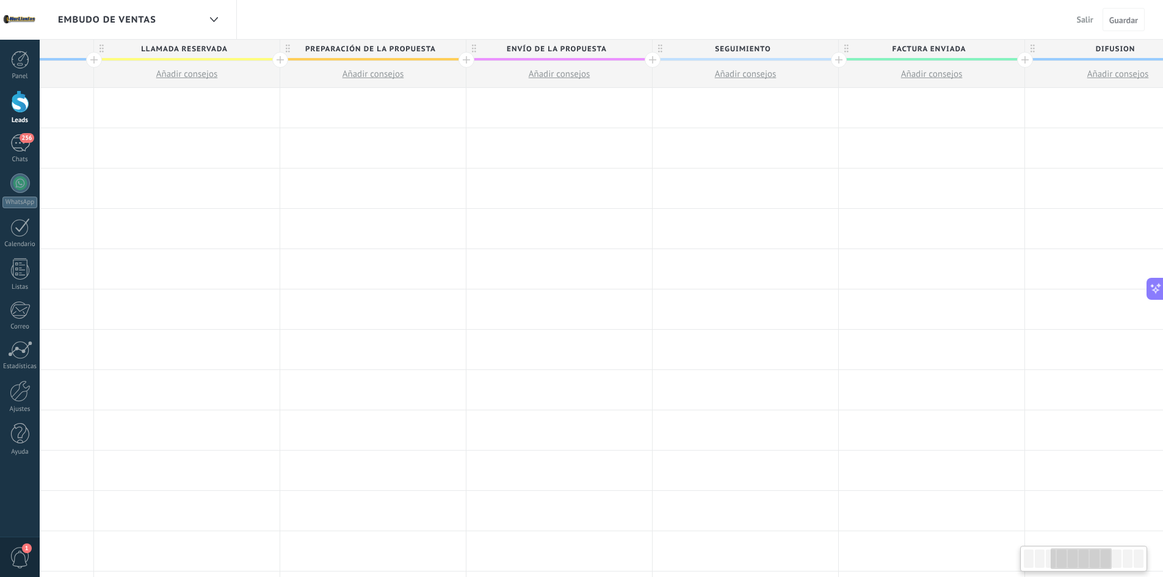
scroll to position [0, 527]
drag, startPoint x: 1115, startPoint y: 562, endPoint x: 1083, endPoint y: 576, distance: 35.0
click at [1083, 576] on body ".abecls-1,.abecls-2{fill-rule:evenodd}.abecls-2{fill:#fff} .abhcls-1{fill:none}…" at bounding box center [581, 288] width 1163 height 577
click at [169, 31] on div "Embudo de ventas" at bounding box center [129, 19] width 142 height 39
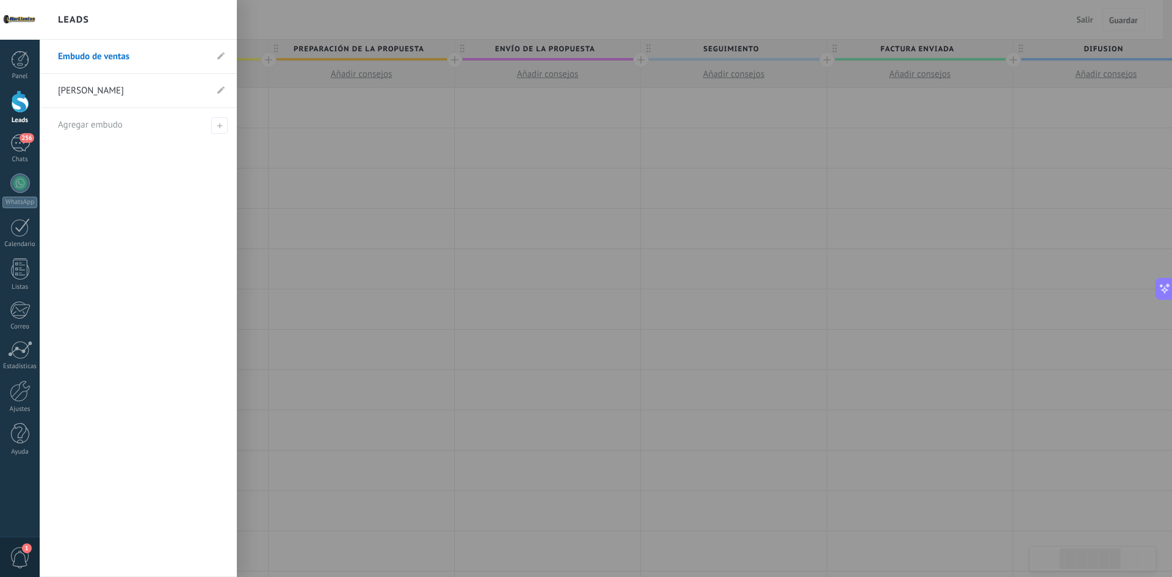
click at [491, 158] on div at bounding box center [626, 288] width 1172 height 577
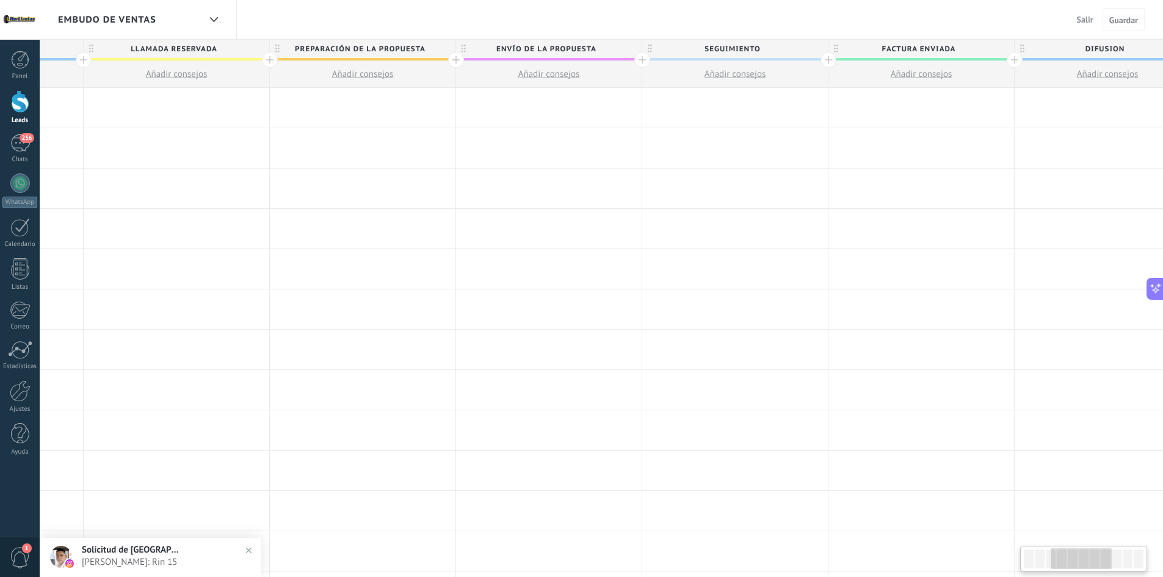
click at [1081, 550] on body ".abecls-1,.abecls-2{fill-rule:evenodd}.abecls-2{fill:#fff} .abhcls-1{fill:none}…" at bounding box center [581, 288] width 1163 height 577
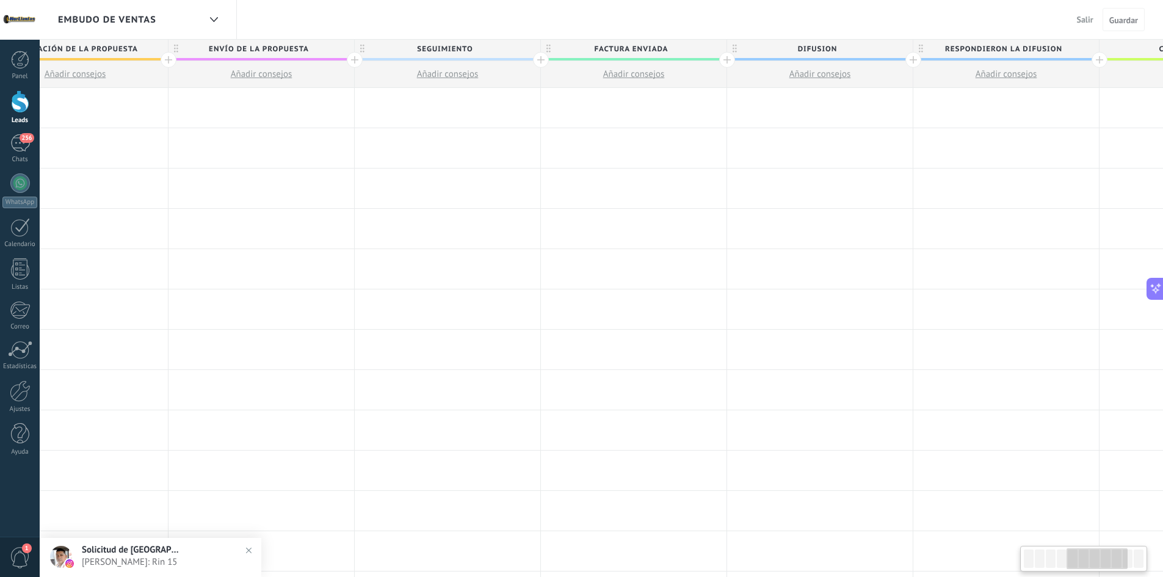
click at [1098, 551] on div at bounding box center [1097, 558] width 61 height 21
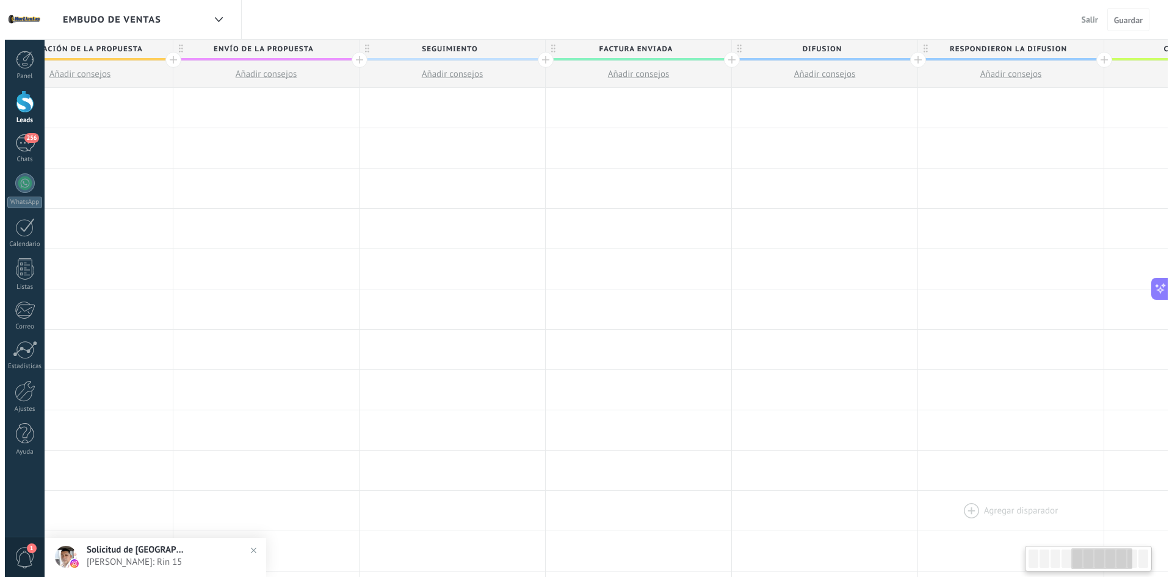
scroll to position [0, 802]
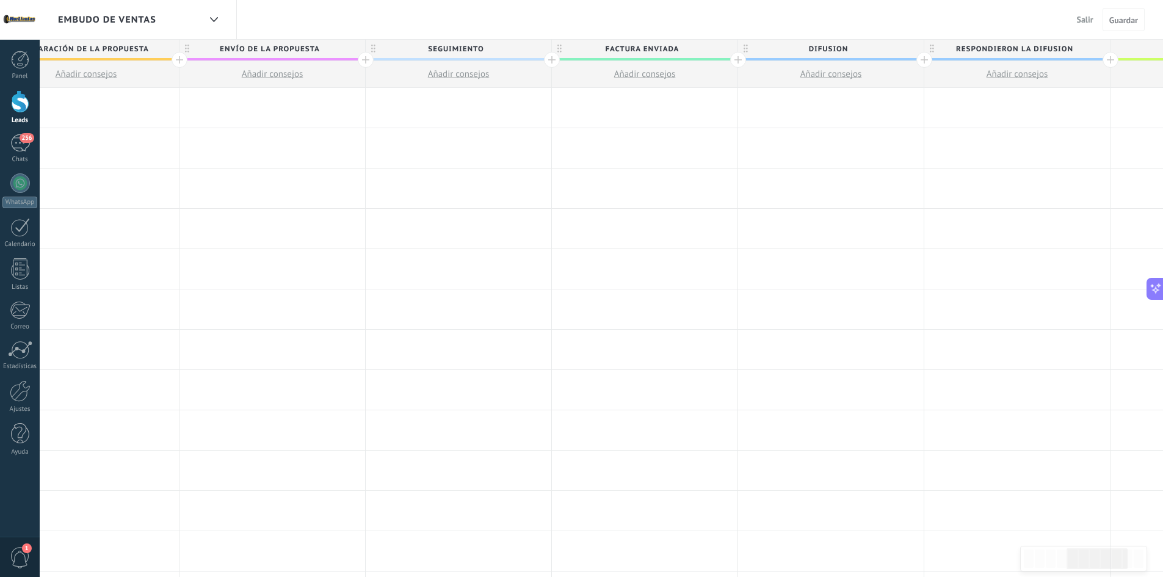
click at [801, 50] on span "difusion" at bounding box center [828, 49] width 180 height 19
click at [818, 107] on div at bounding box center [831, 108] width 186 height 40
click at [777, 107] on div at bounding box center [831, 108] width 186 height 40
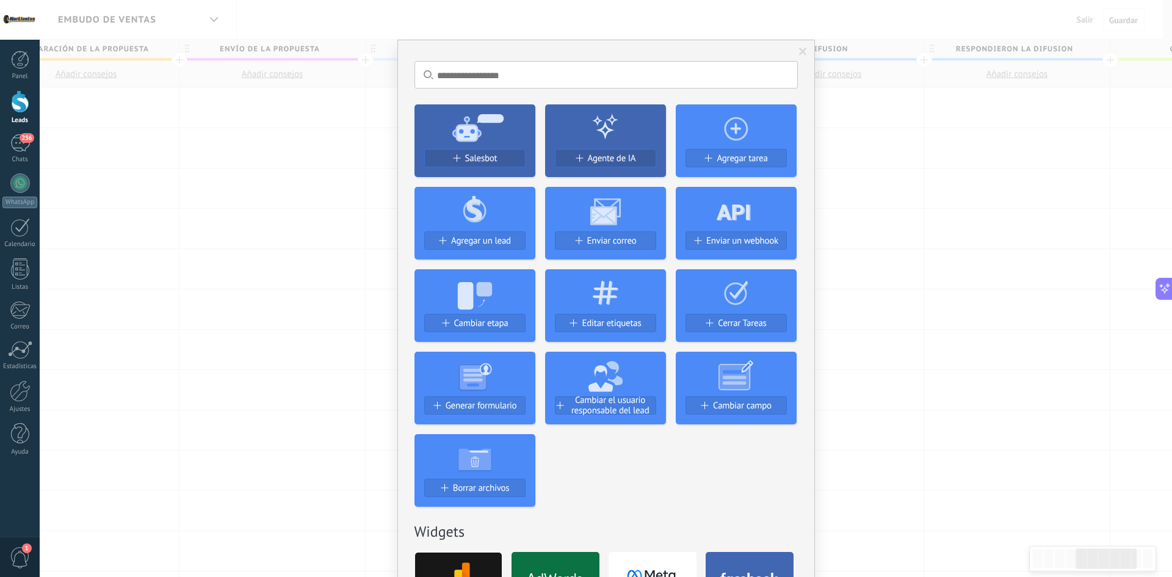
click at [787, 106] on icon at bounding box center [736, 127] width 121 height 44
click at [490, 155] on span "Salesbot" at bounding box center [481, 158] width 32 height 10
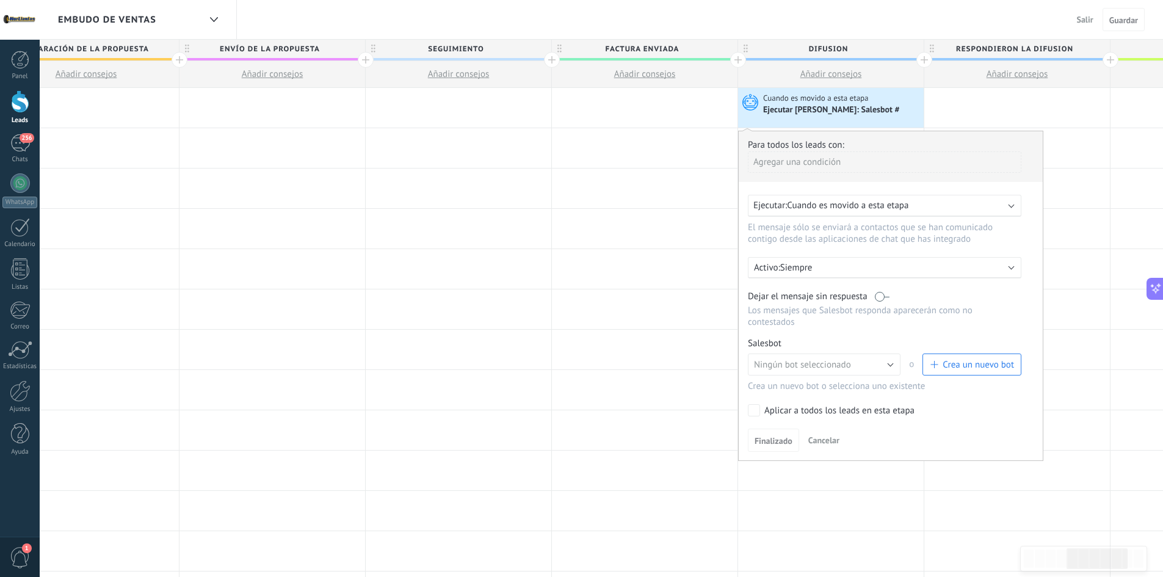
click at [976, 372] on button "Crea un nuevo bot" at bounding box center [972, 365] width 99 height 22
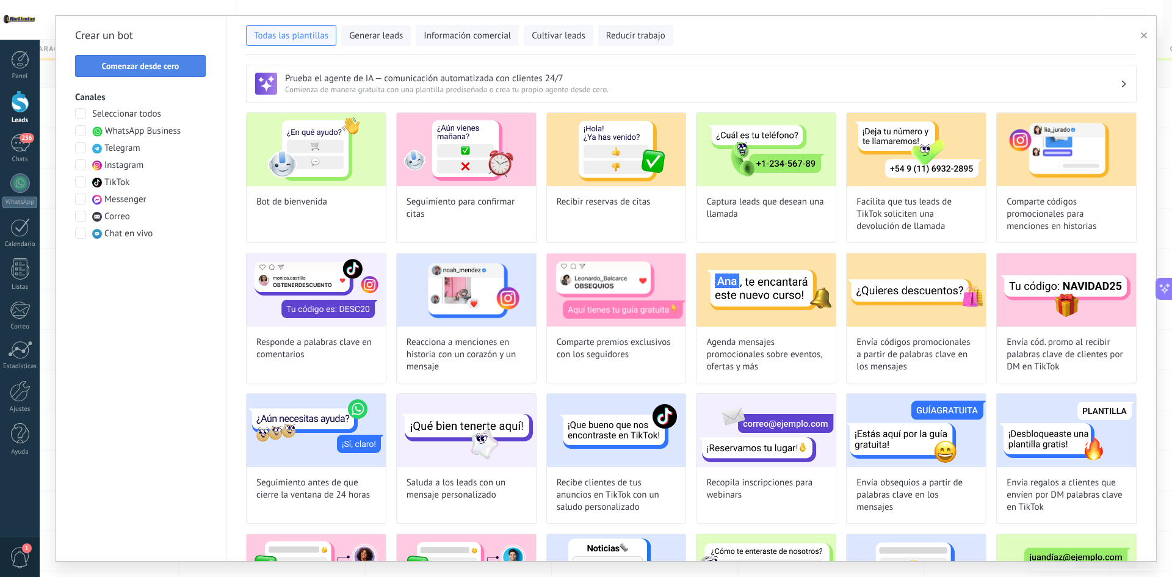
click at [161, 67] on span "Comenzar desde cero" at bounding box center [141, 66] width 78 height 9
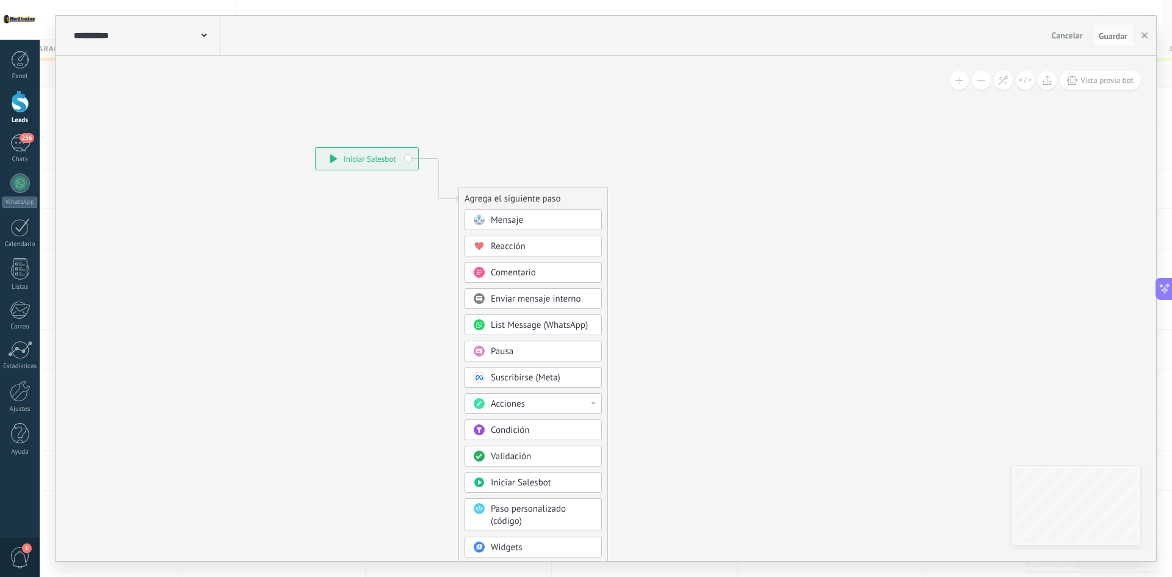
click at [497, 351] on span "Pausa" at bounding box center [502, 352] width 23 height 12
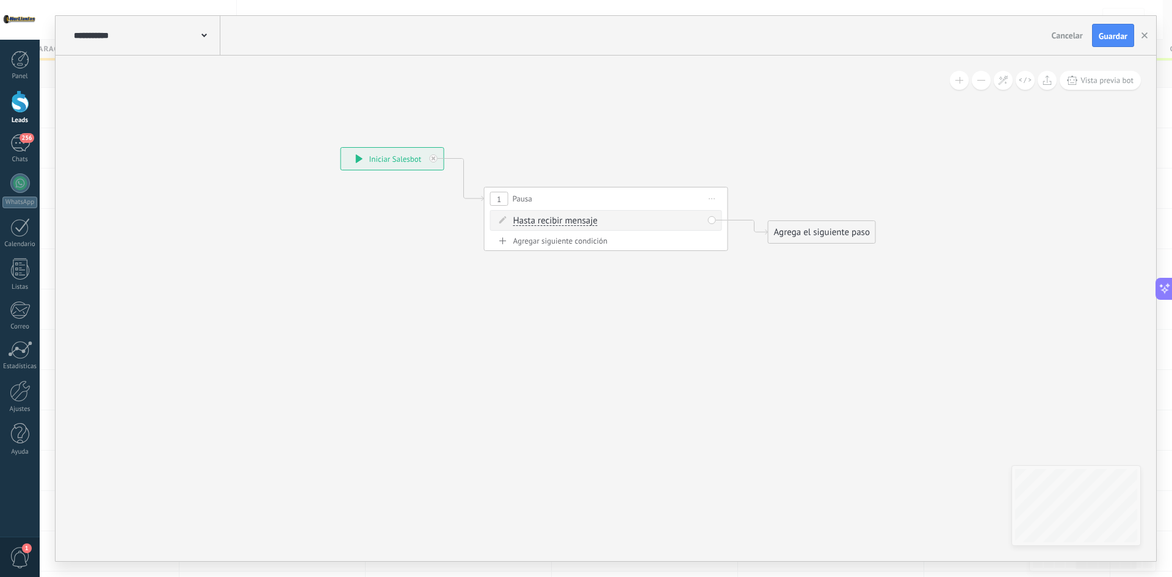
click at [559, 219] on span "Hasta recibir mensaje" at bounding box center [556, 221] width 84 height 10
click at [559, 219] on button "Hasta recibir mensaje" at bounding box center [583, 221] width 153 height 22
click at [559, 243] on span "Temporizador" at bounding box center [574, 243] width 148 height 12
click at [686, 225] on div "Temporizador Hasta recibir mensaje Temporizador Excepto horas laborales Hasta q…" at bounding box center [609, 221] width 190 height 12
click at [617, 220] on span ": * horas * min * sec" at bounding box center [604, 221] width 76 height 12
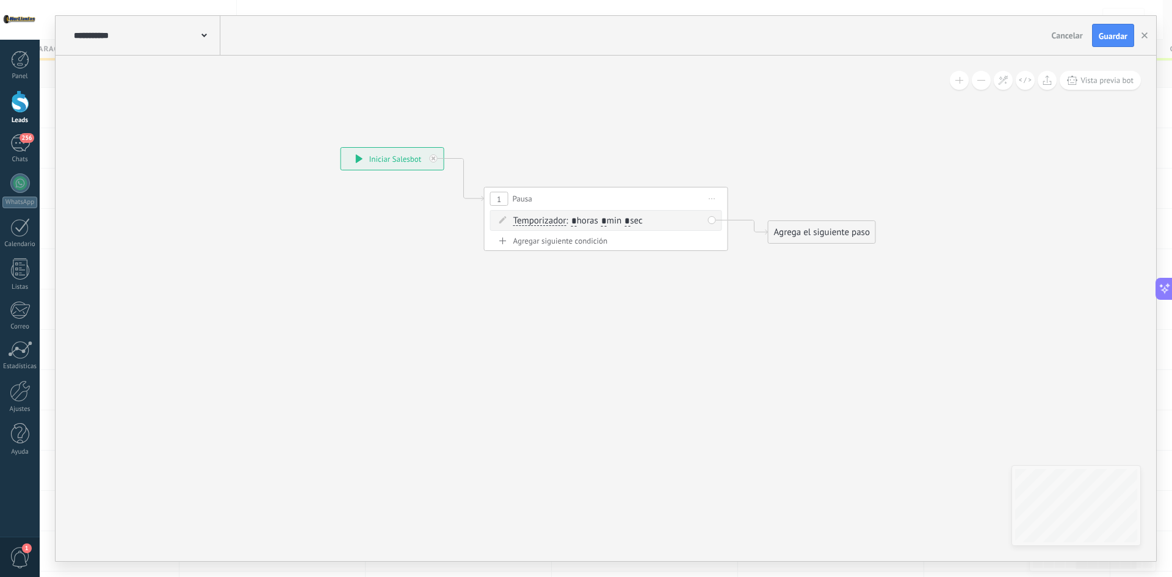
click at [642, 222] on span ": * horas * min * sec" at bounding box center [604, 221] width 76 height 12
click at [630, 221] on input "*" at bounding box center [627, 222] width 5 height 10
type input "**"
click at [616, 222] on span ": * horas * min ** sec" at bounding box center [606, 221] width 81 height 12
click at [607, 222] on input "*" at bounding box center [604, 222] width 5 height 10
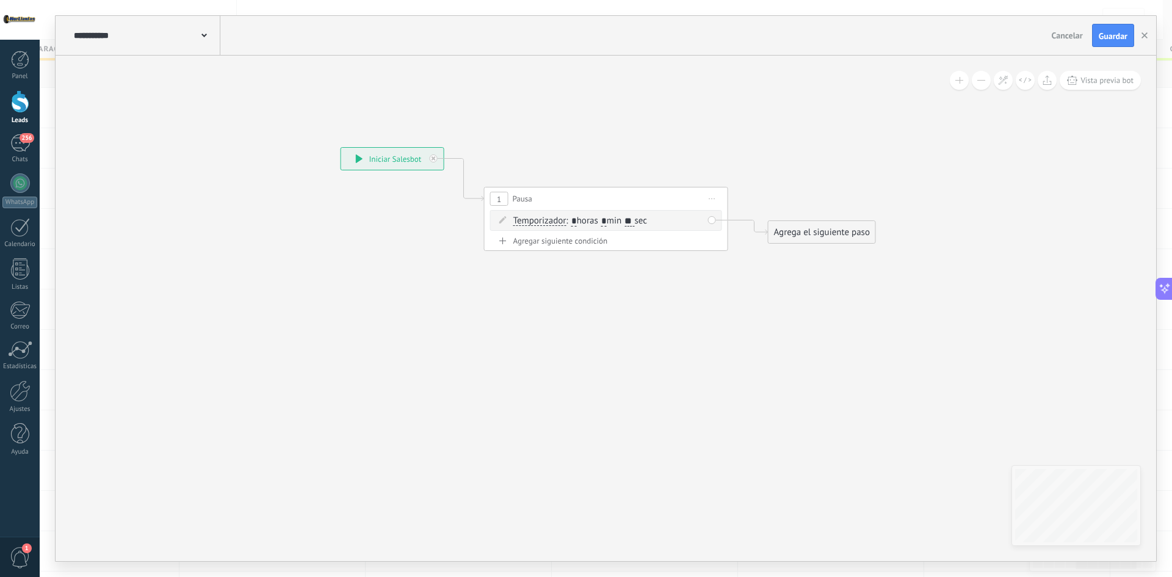
type input "*"
click at [827, 237] on div "Agrega el siguiente paso" at bounding box center [822, 232] width 107 height 20
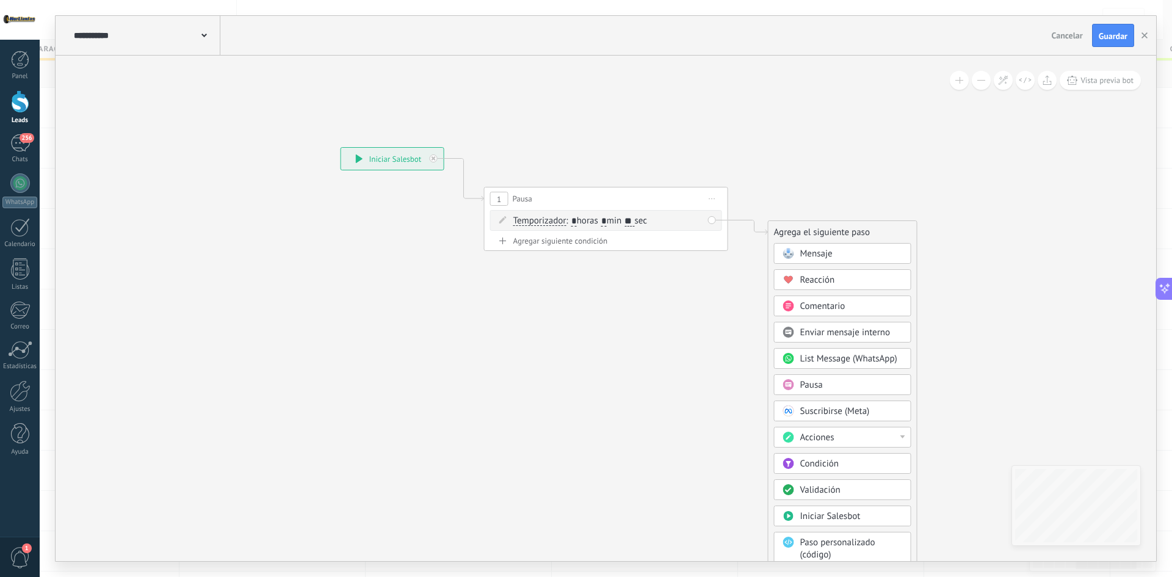
click at [816, 385] on span "Pausa" at bounding box center [812, 385] width 23 height 12
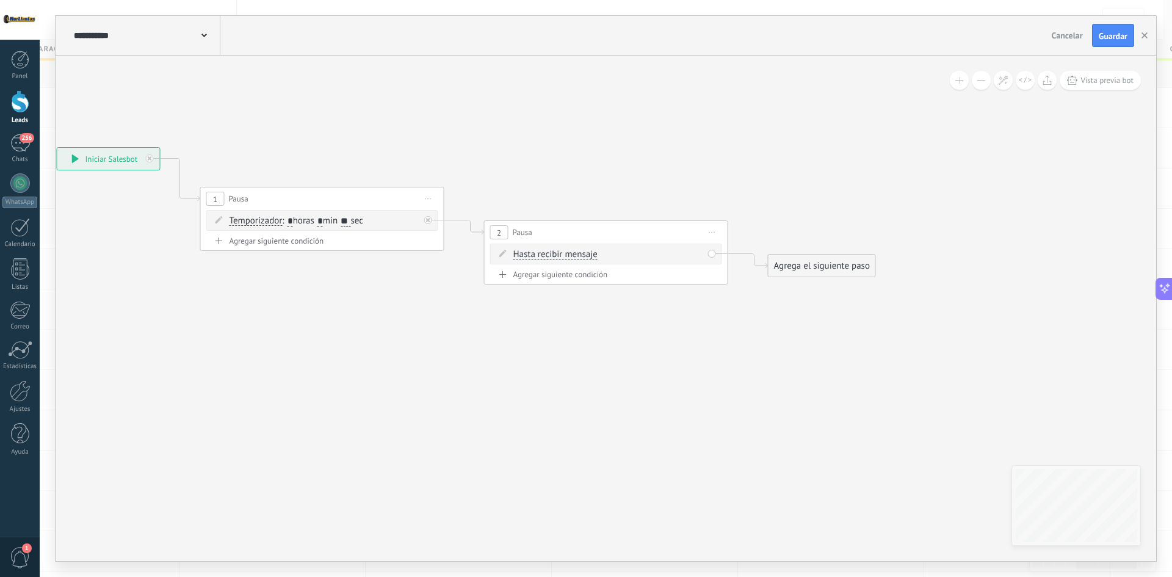
click at [578, 283] on div "Agregar siguiente condición" at bounding box center [606, 276] width 232 height 15
click at [575, 278] on div "Agregar siguiente condición" at bounding box center [606, 274] width 232 height 10
click at [580, 279] on span ": * horas * min * sec" at bounding box center [604, 280] width 76 height 12
click at [576, 280] on input "*" at bounding box center [574, 281] width 5 height 10
type input "**"
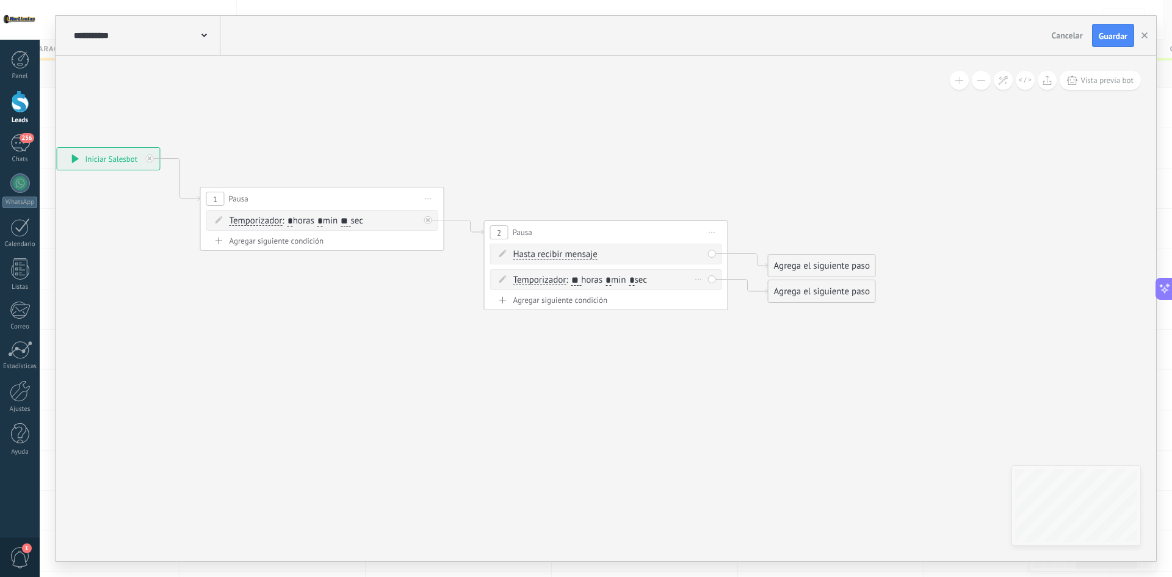
click at [620, 280] on span ": ** horas * min * sec" at bounding box center [606, 280] width 81 height 12
click at [611, 280] on input "*" at bounding box center [608, 281] width 5 height 10
type input "*"
click at [694, 282] on div "Borrar" at bounding box center [699, 280] width 13 height 18
click at [682, 282] on div "Temporizador Temporizador Excepto horas laborales Hasta que se abrió el video H…" at bounding box center [609, 280] width 190 height 12
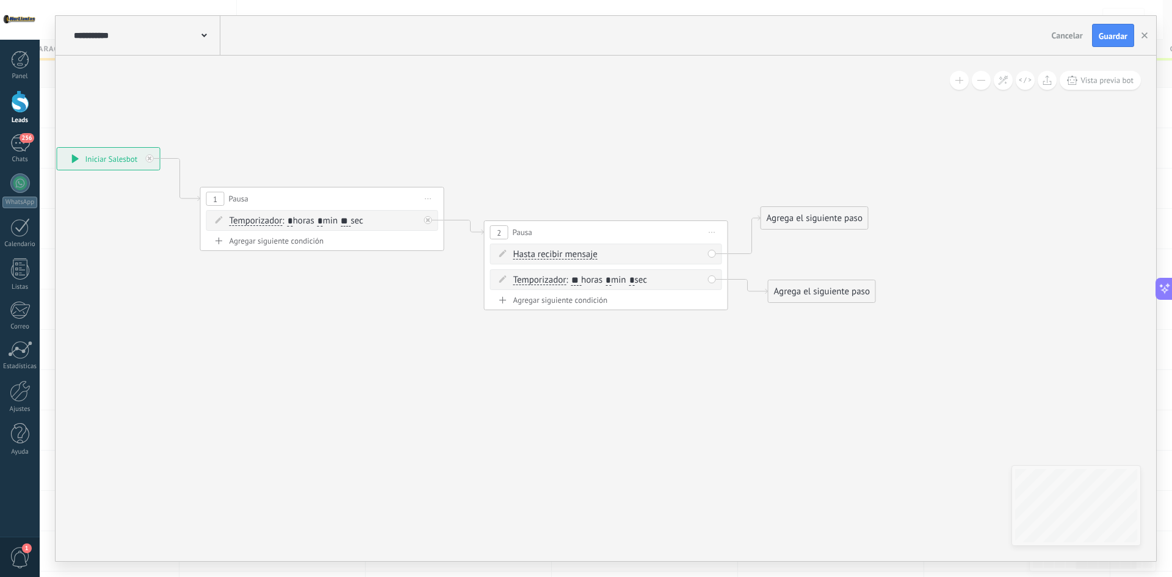
drag, startPoint x: 832, startPoint y: 271, endPoint x: 824, endPoint y: 224, distance: 48.2
click at [824, 224] on div "Agrega el siguiente paso" at bounding box center [815, 218] width 107 height 20
click at [808, 217] on div "Agrega el siguiente paso" at bounding box center [815, 218] width 107 height 20
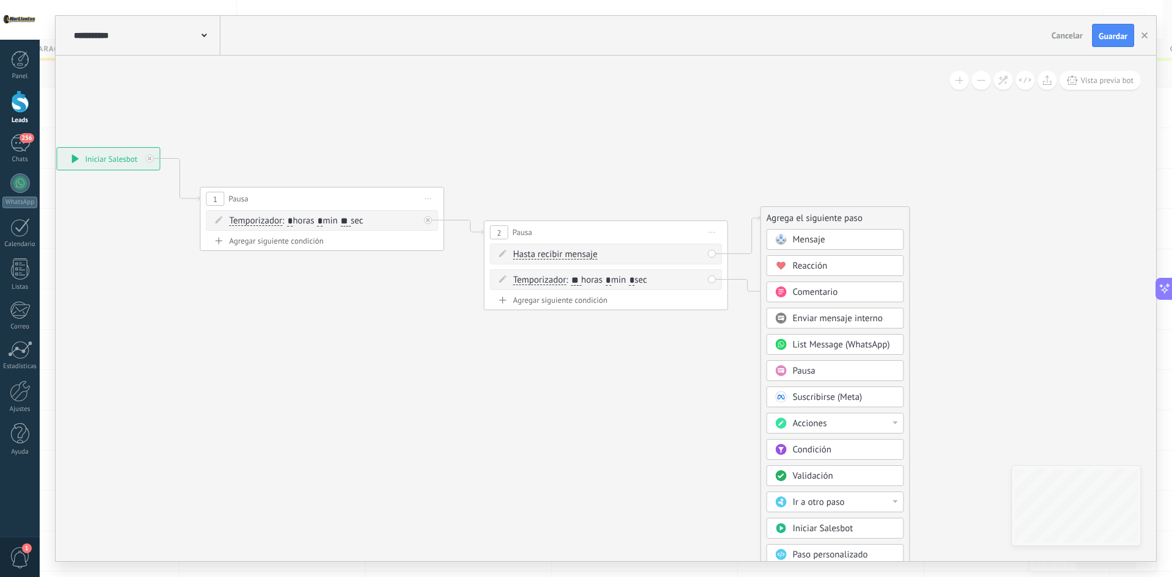
click at [813, 423] on span "Acciones" at bounding box center [810, 424] width 34 height 12
click at [862, 480] on div "Cambiar etapa del lead" at bounding box center [836, 486] width 136 height 21
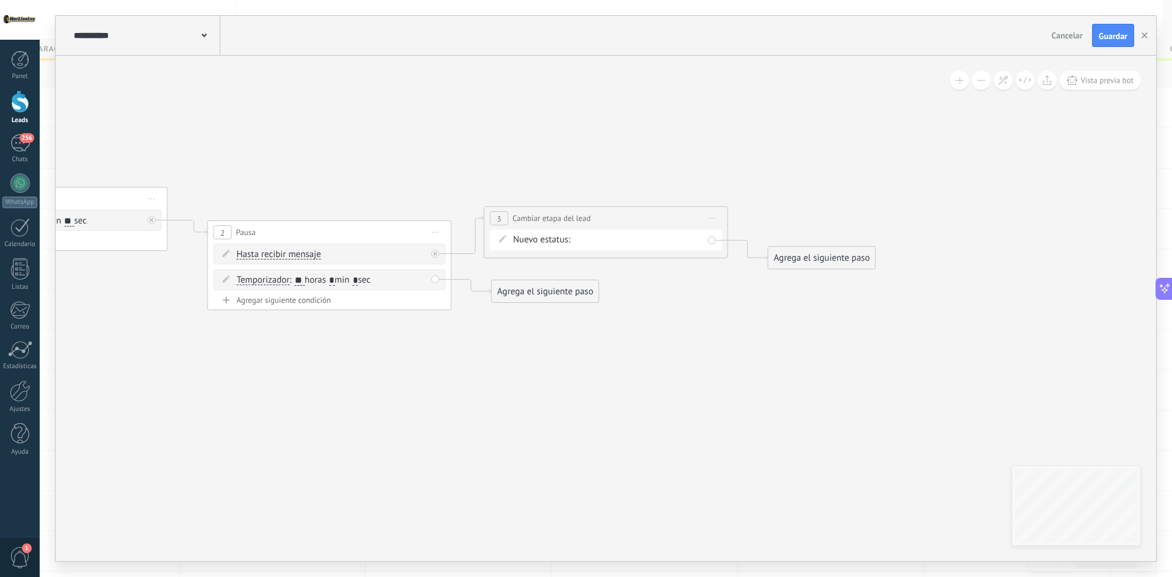
click at [0, 0] on div "Calificar Llamada reservada Preparación de la propuesta Envío de la propuesta S…" at bounding box center [0, 0] width 0 height 0
click at [0, 0] on label "respondieron la difusion" at bounding box center [0, 0] width 0 height 0
click at [556, 293] on div "Agrega el siguiente paso" at bounding box center [545, 292] width 107 height 20
click at [711, 221] on span "Iniciar vista previa aquí Cambiar nombre Duplicar Borrar" at bounding box center [713, 218] width 20 height 18
click at [733, 278] on div "Duplicar" at bounding box center [768, 277] width 121 height 21
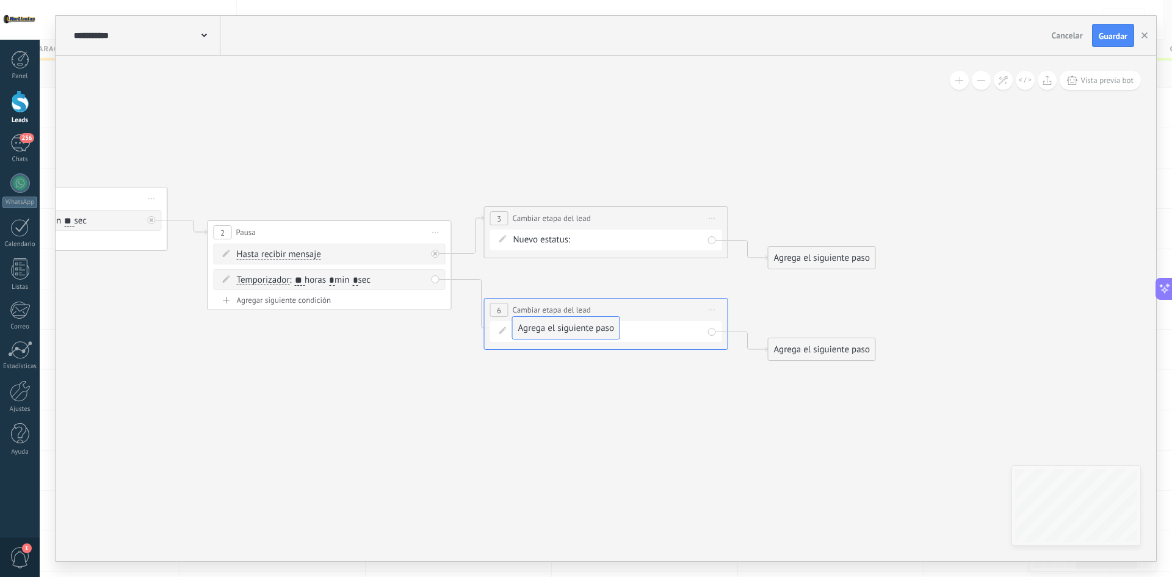
drag, startPoint x: 504, startPoint y: 368, endPoint x: 526, endPoint y: 322, distance: 50.8
click at [0, 0] on div "Calificar Llamada reservada Preparación de la propuesta Envío de la propuesta S…" at bounding box center [0, 0] width 0 height 0
click at [0, 0] on label "Cerrar-perder" at bounding box center [0, 0] width 0 height 0
click at [1112, 32] on span "Guardar" at bounding box center [1113, 36] width 29 height 9
click at [203, 34] on icon at bounding box center [204, 36] width 5 height 4
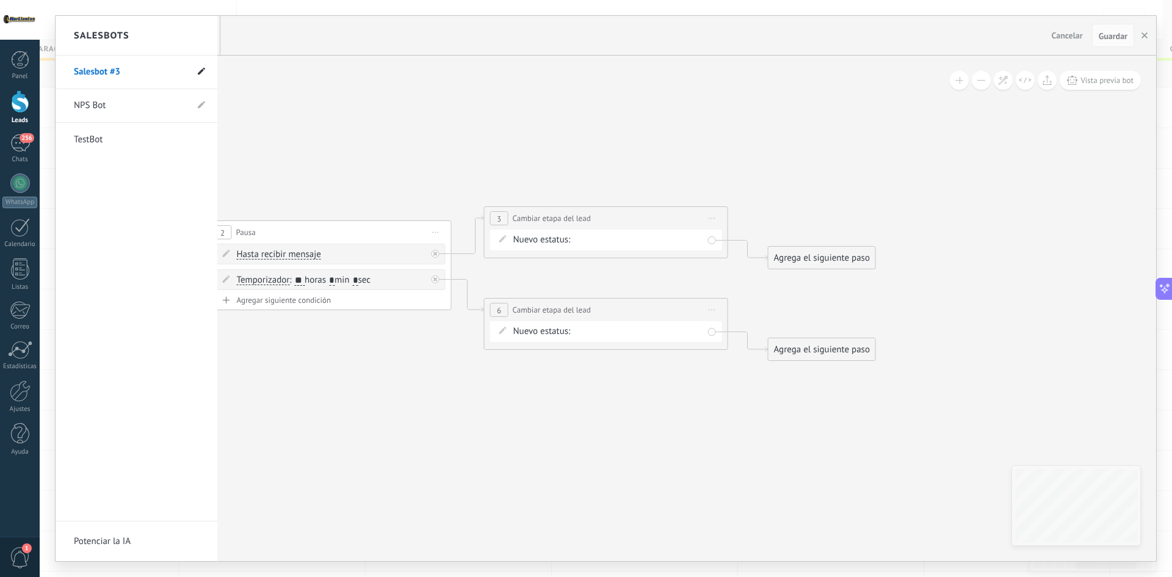
click at [200, 71] on use at bounding box center [201, 71] width 7 height 7
click at [115, 71] on input "**********" at bounding box center [117, 73] width 87 height 20
type input "********"
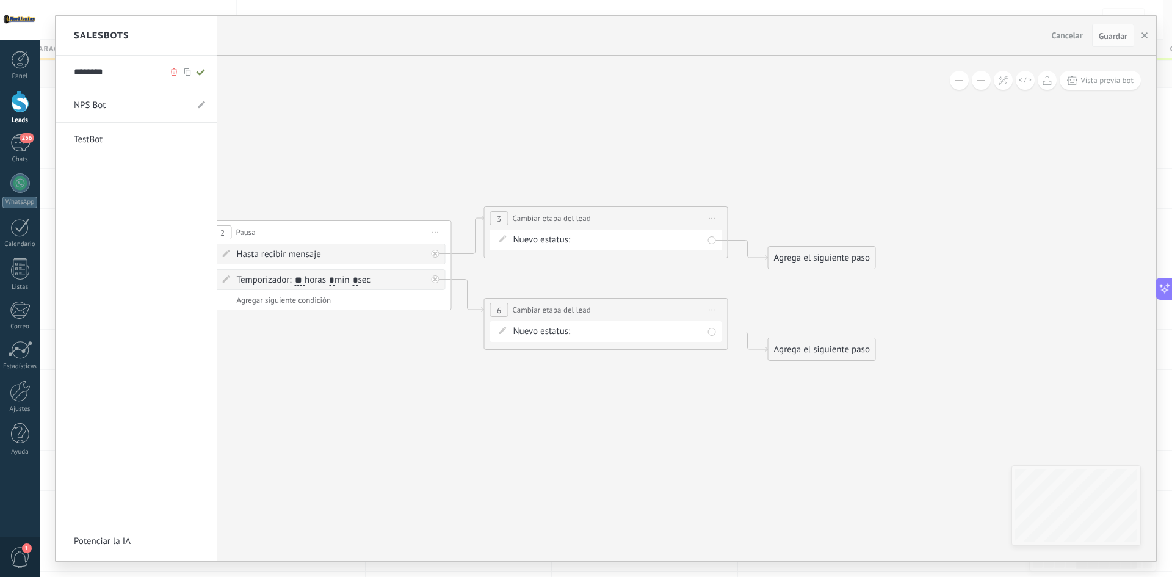
click at [200, 75] on use at bounding box center [200, 72] width 9 height 7
type input "********"
click at [1124, 31] on div at bounding box center [606, 288] width 1101 height 545
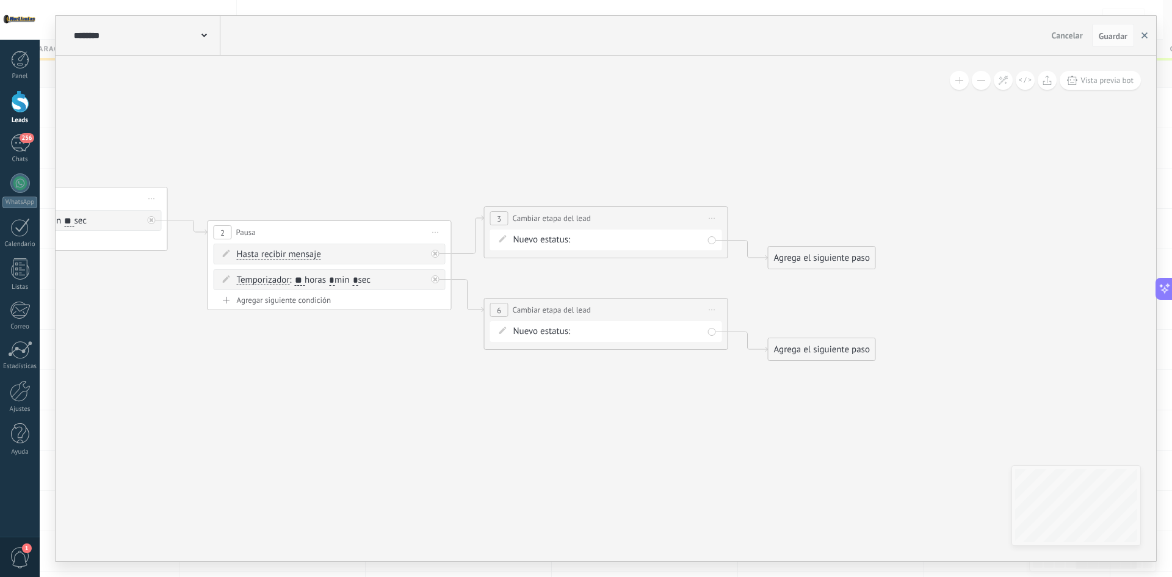
click at [1149, 37] on button "button" at bounding box center [1145, 35] width 18 height 23
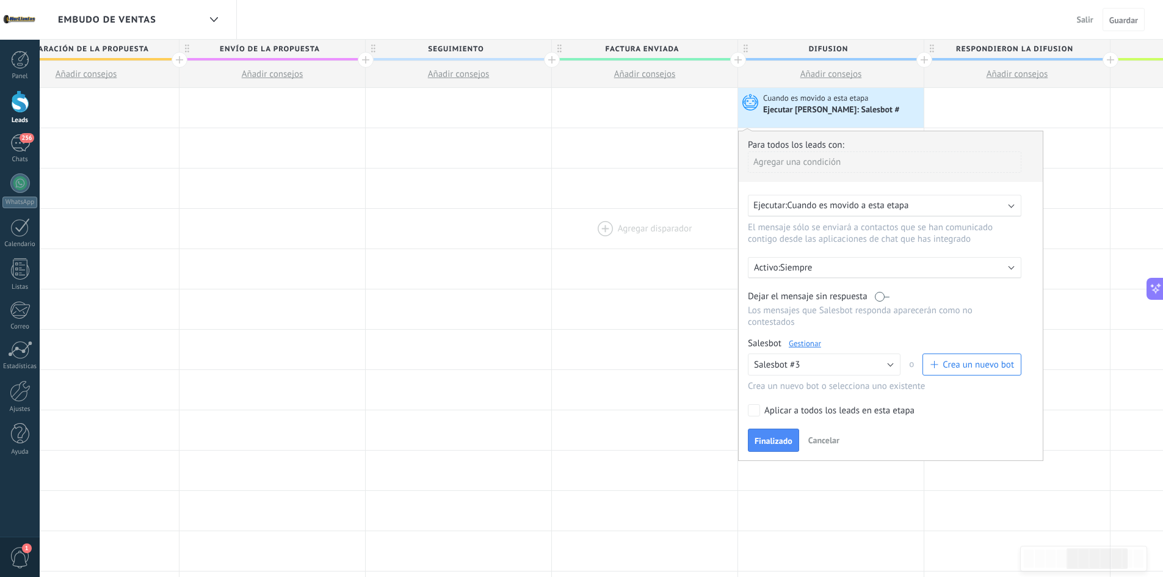
click at [659, 245] on div at bounding box center [645, 229] width 186 height 40
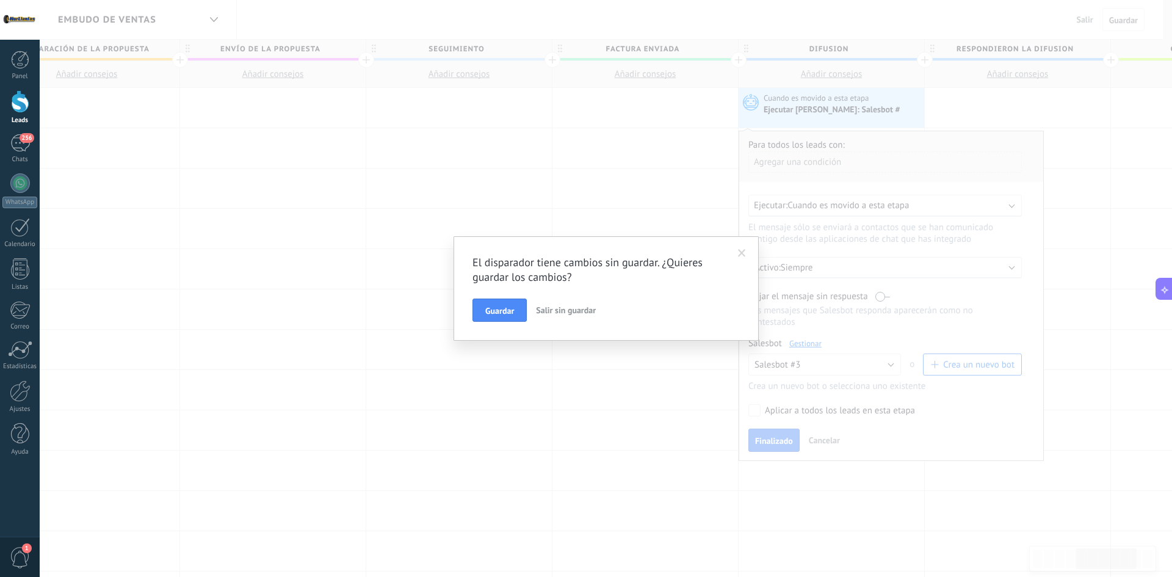
click at [740, 258] on span at bounding box center [742, 253] width 20 height 21
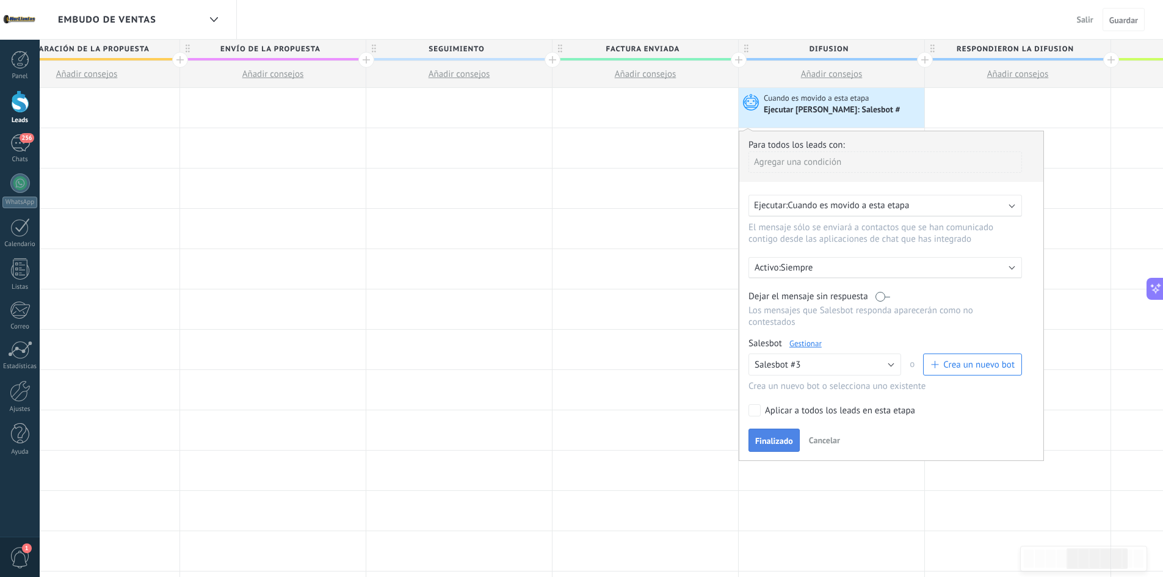
click at [791, 440] on span "Finalizado" at bounding box center [774, 441] width 38 height 9
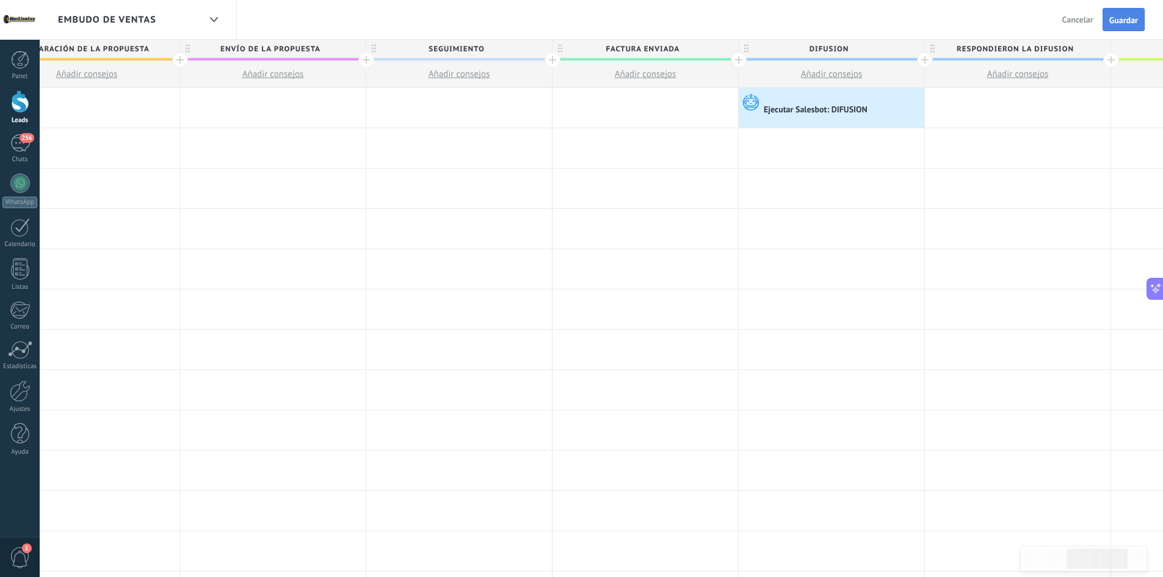
click at [1132, 23] on span "Guardar" at bounding box center [1124, 20] width 29 height 9
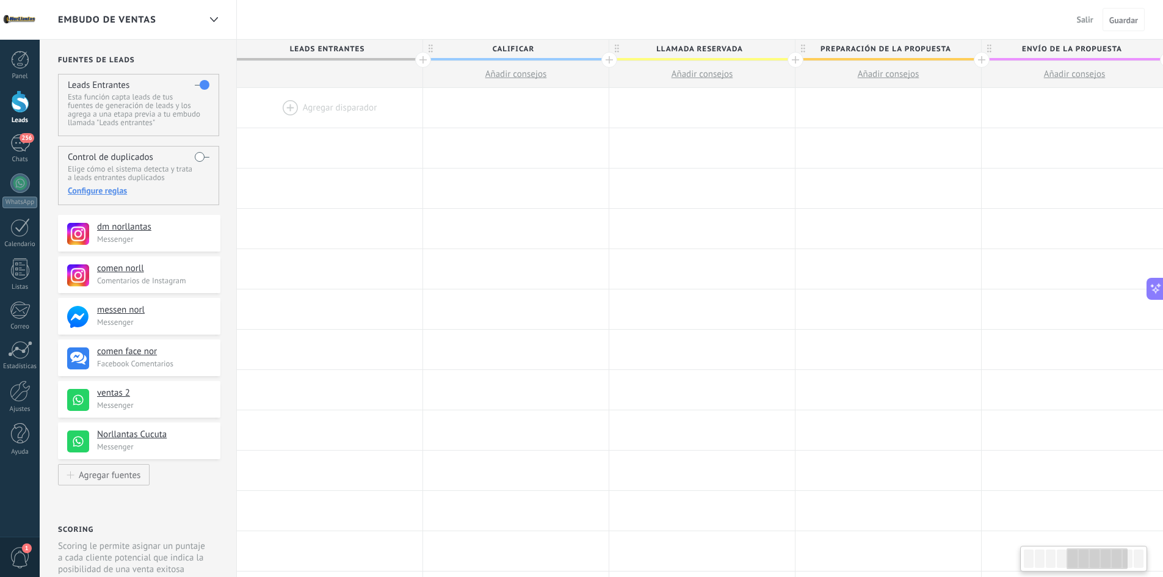
scroll to position [0, 802]
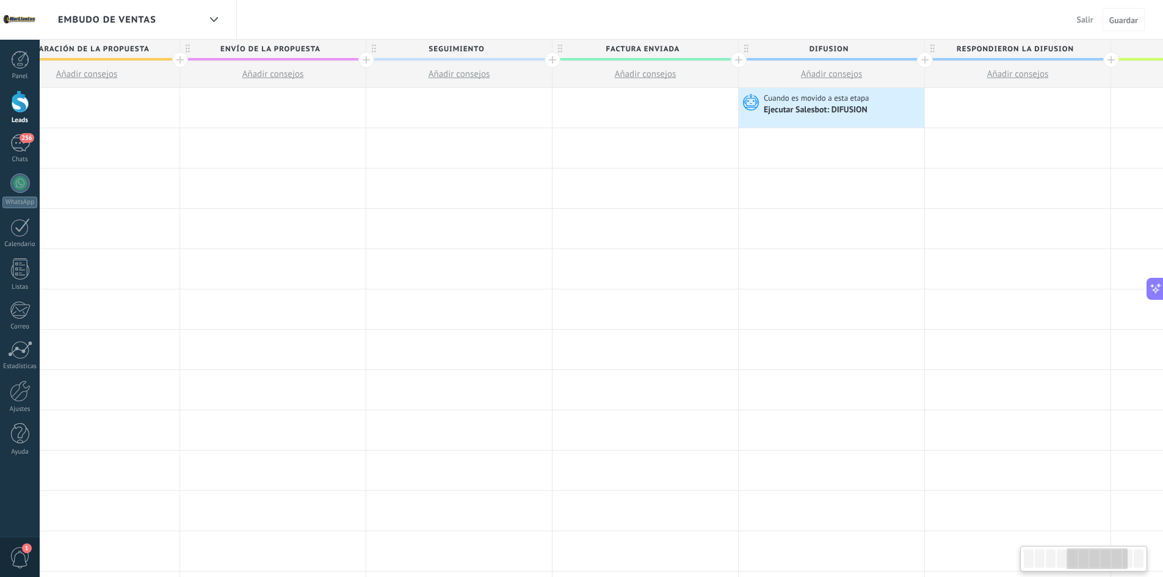
click at [1088, 18] on span "Salir" at bounding box center [1085, 19] width 16 height 11
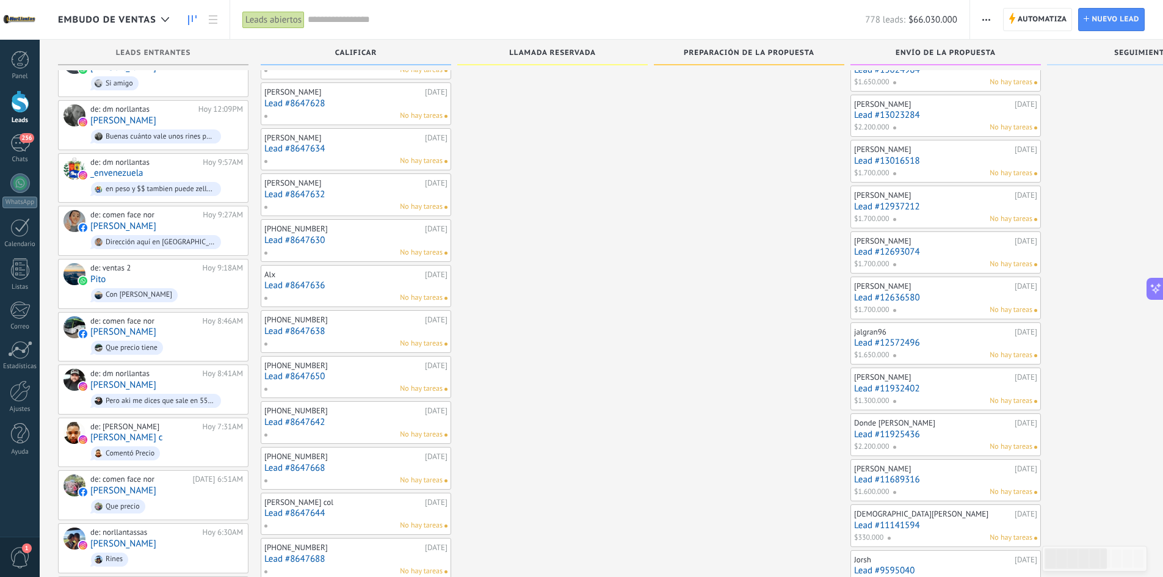
scroll to position [489, 0]
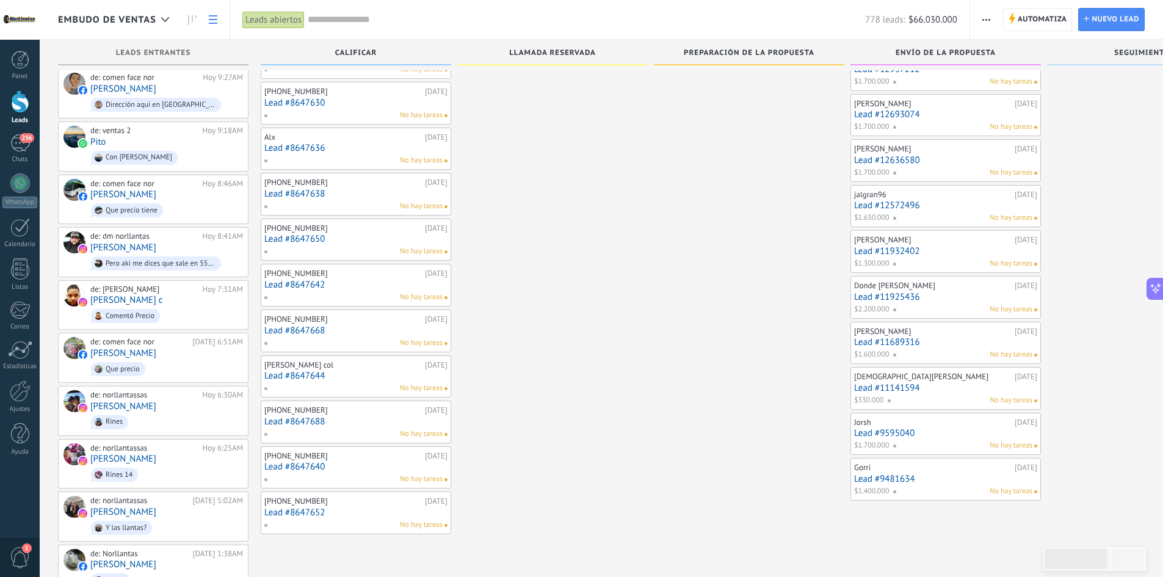
click at [205, 16] on link at bounding box center [213, 20] width 21 height 24
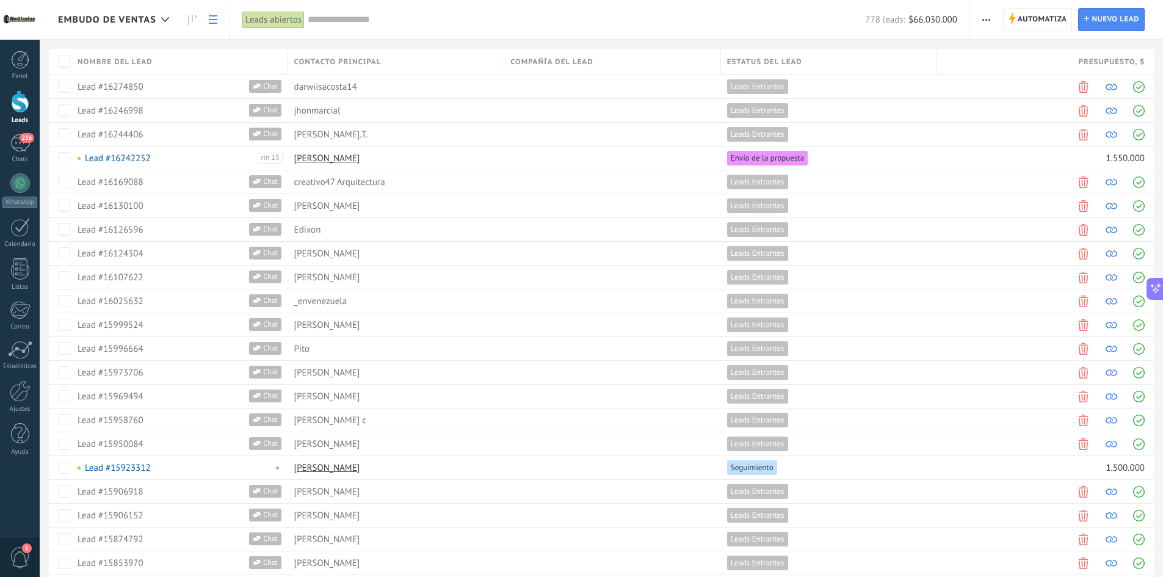
click at [354, 15] on input "text" at bounding box center [587, 19] width 558 height 13
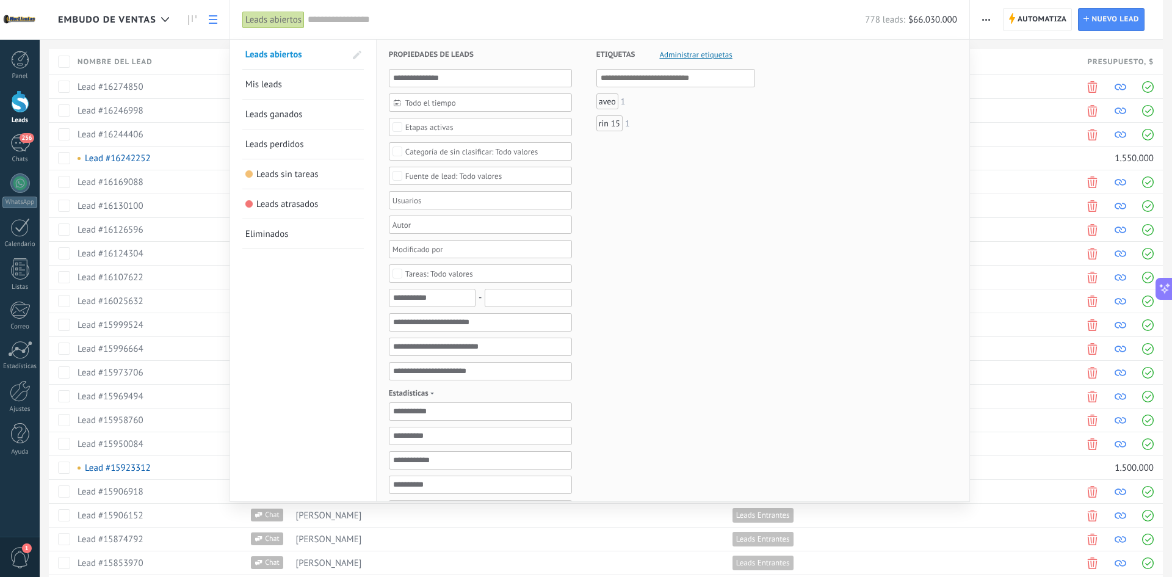
click at [435, 125] on div "Etapas activas" at bounding box center [429, 127] width 48 height 9
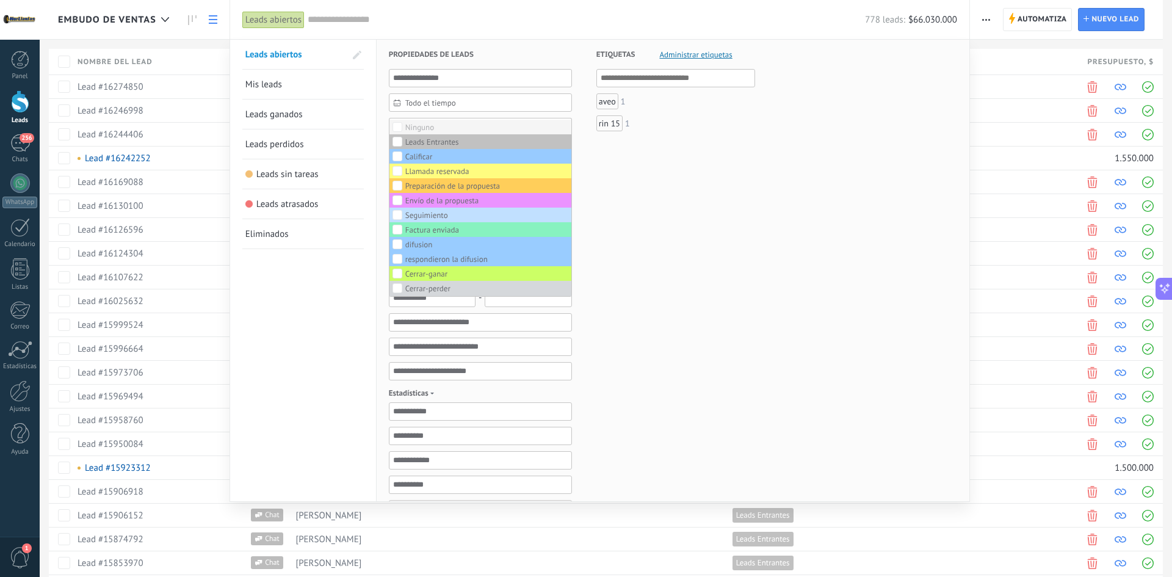
click at [429, 126] on div "Ninguno" at bounding box center [419, 127] width 29 height 9
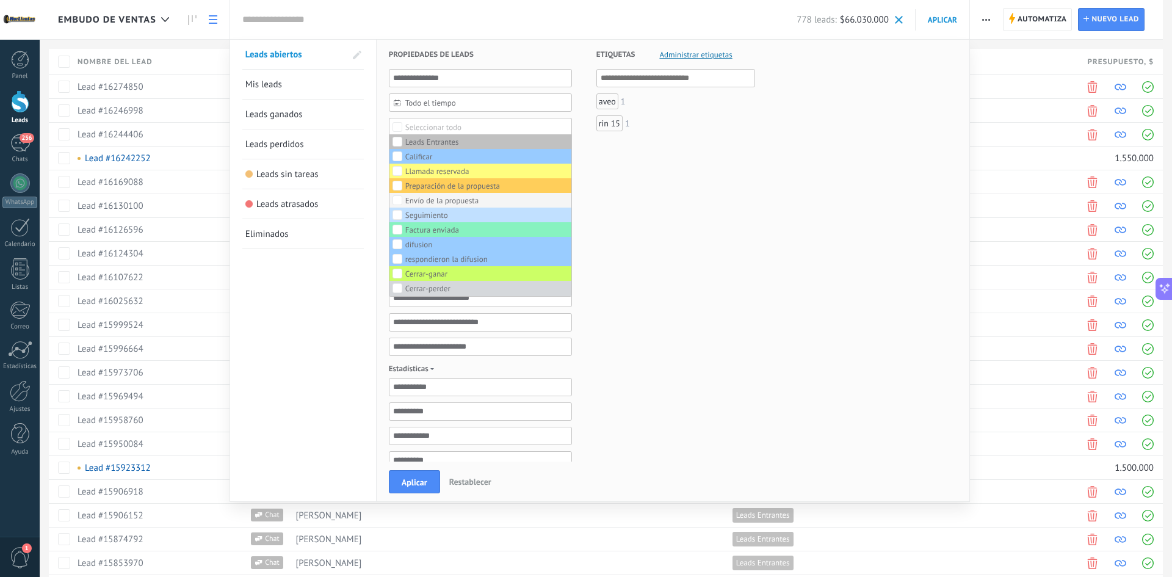
click at [432, 200] on div "Envío de la propuesta" at bounding box center [441, 201] width 73 height 9
click at [393, 477] on button "Aplicar" at bounding box center [414, 481] width 51 height 23
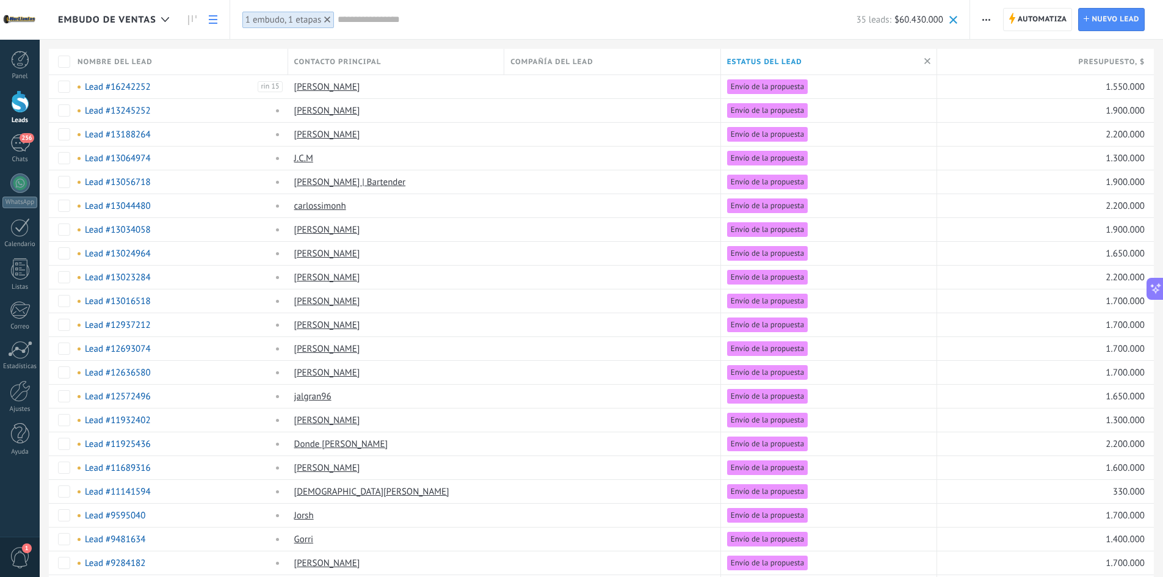
click at [384, 18] on input "text" at bounding box center [597, 19] width 518 height 13
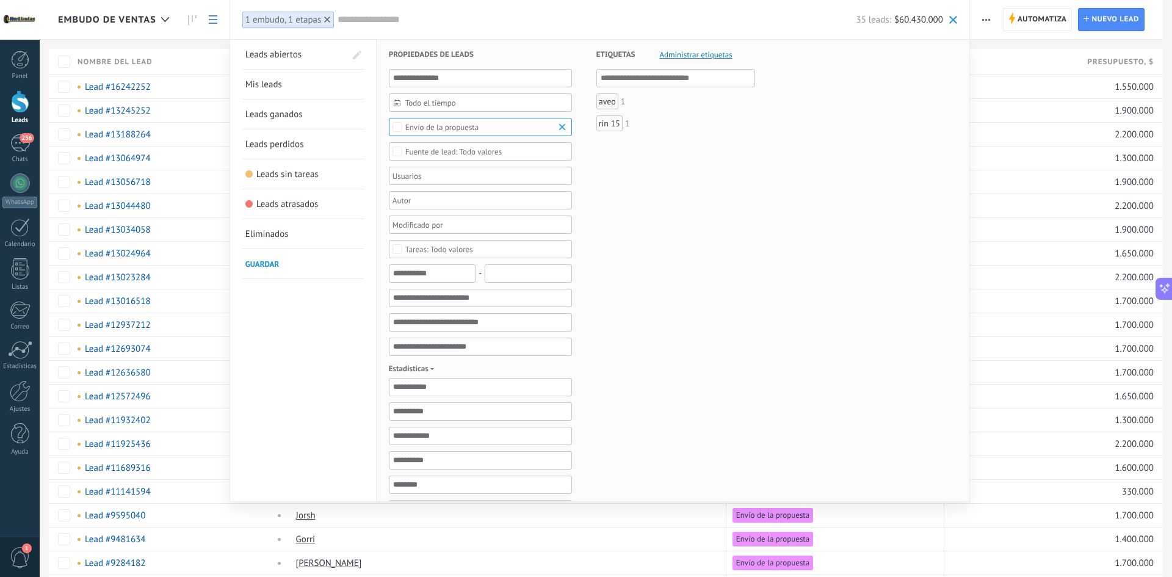
click at [428, 102] on span "Todo el tiempo" at bounding box center [485, 102] width 160 height 9
click at [405, 154] on div at bounding box center [400, 157] width 13 height 24
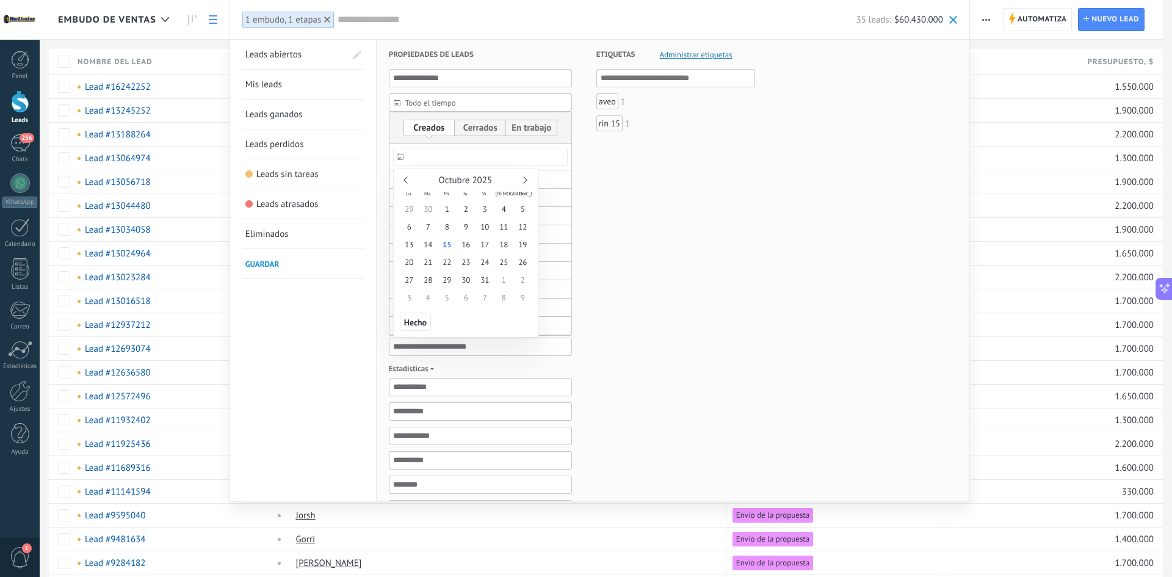
click at [418, 152] on input "text" at bounding box center [480, 157] width 175 height 18
click at [398, 154] on use at bounding box center [400, 156] width 7 height 7
click at [397, 155] on icon at bounding box center [400, 156] width 7 height 7
click at [399, 137] on div at bounding box center [481, 128] width 182 height 32
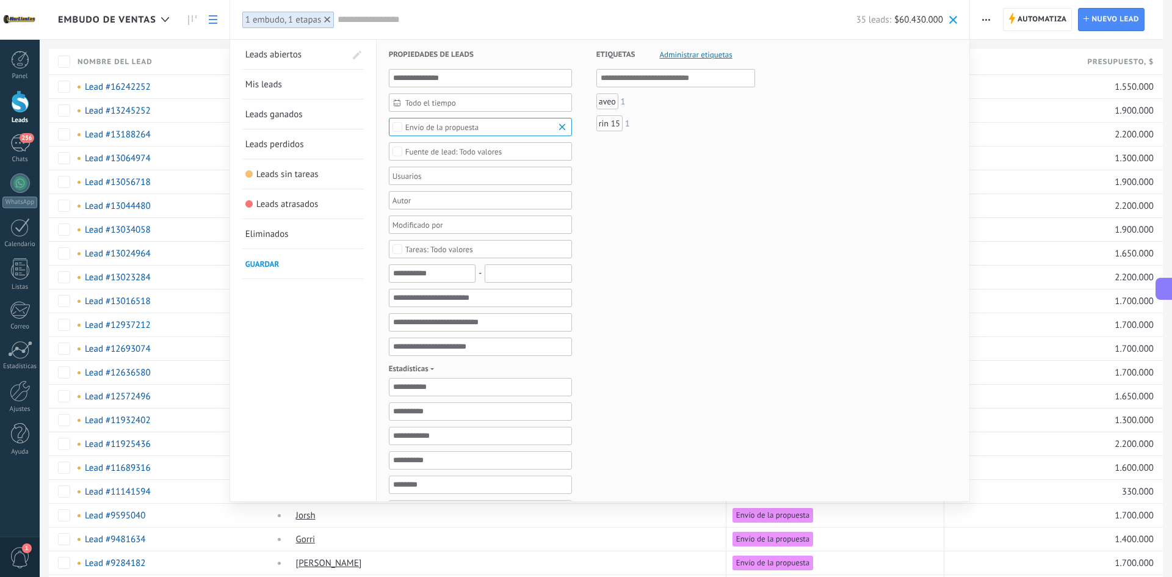
click at [434, 150] on div "Todo valores" at bounding box center [453, 151] width 96 height 9
click at [445, 103] on span "Todo el tiempo" at bounding box center [485, 102] width 160 height 9
click at [399, 132] on div at bounding box center [481, 128] width 182 height 16
click at [449, 101] on span "Todo el tiempo" at bounding box center [485, 102] width 160 height 9
drag, startPoint x: 446, startPoint y: 234, endPoint x: 426, endPoint y: 235, distance: 19.6
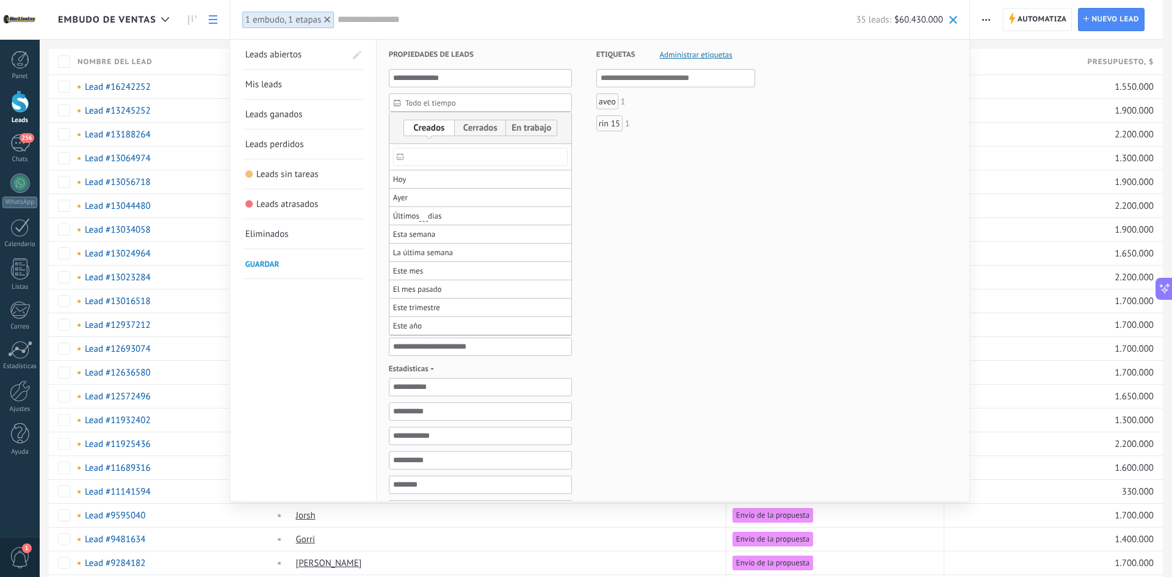
click at [426, 235] on li "Esta semana" at bounding box center [481, 234] width 182 height 18
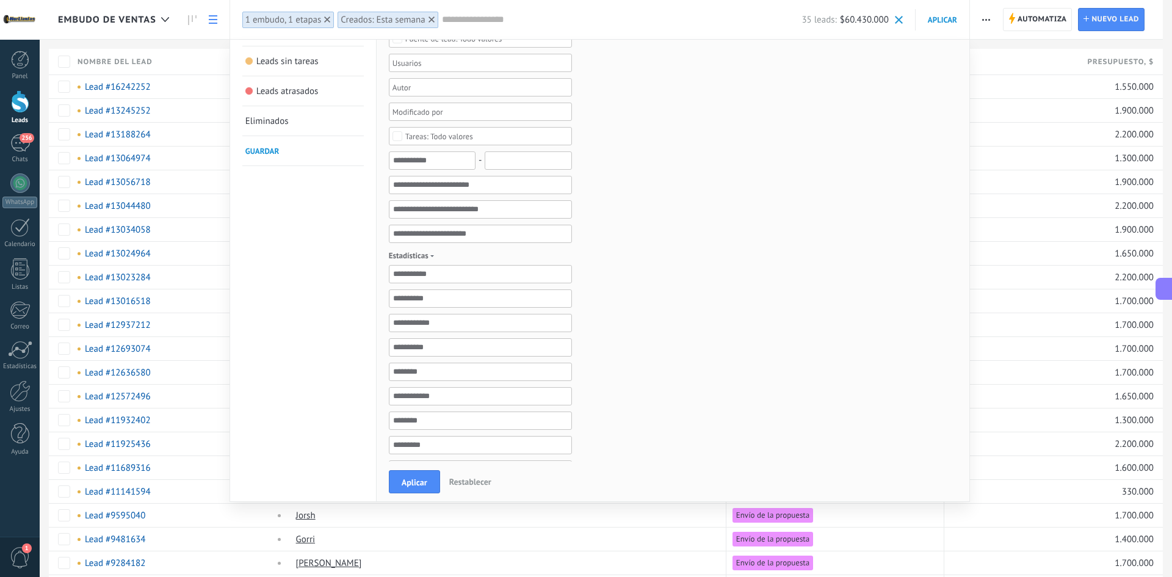
scroll to position [305, 0]
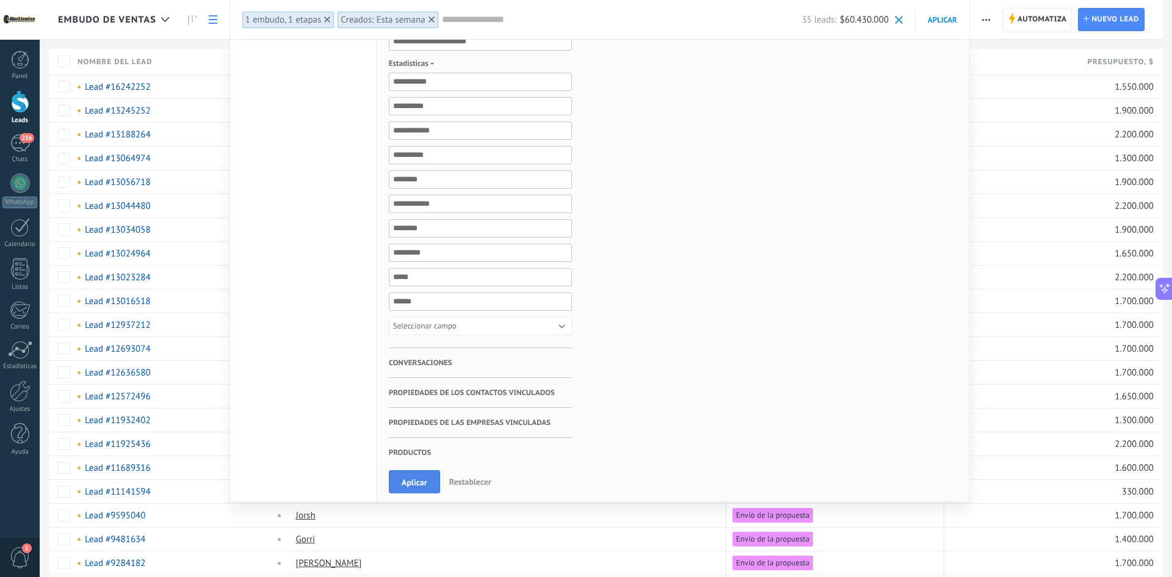
click at [408, 476] on button "Aplicar" at bounding box center [414, 481] width 51 height 23
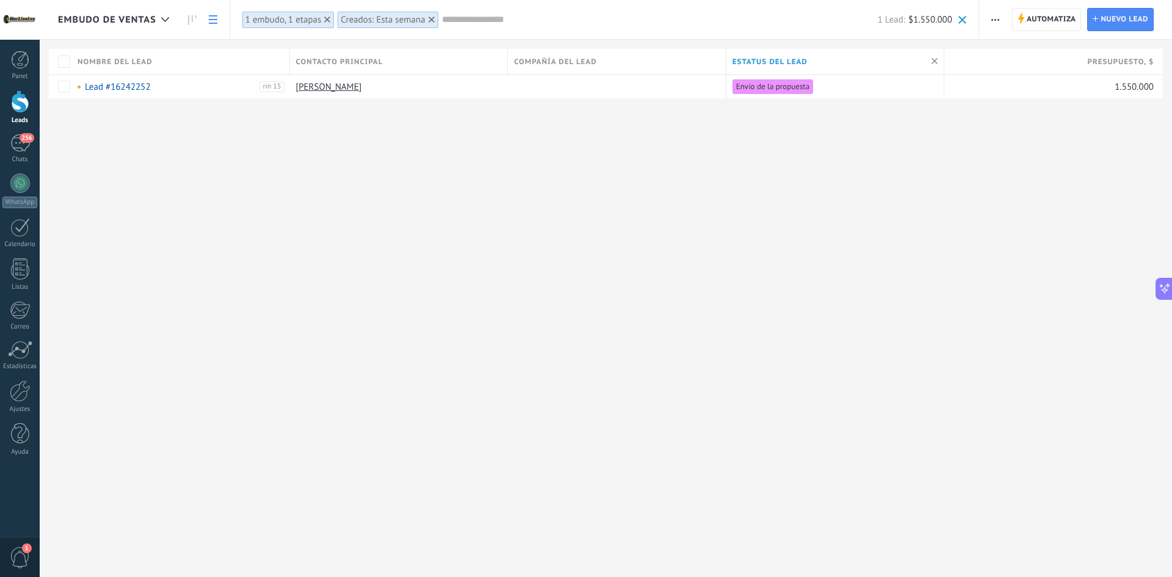
click at [431, 20] on use at bounding box center [432, 19] width 6 height 6
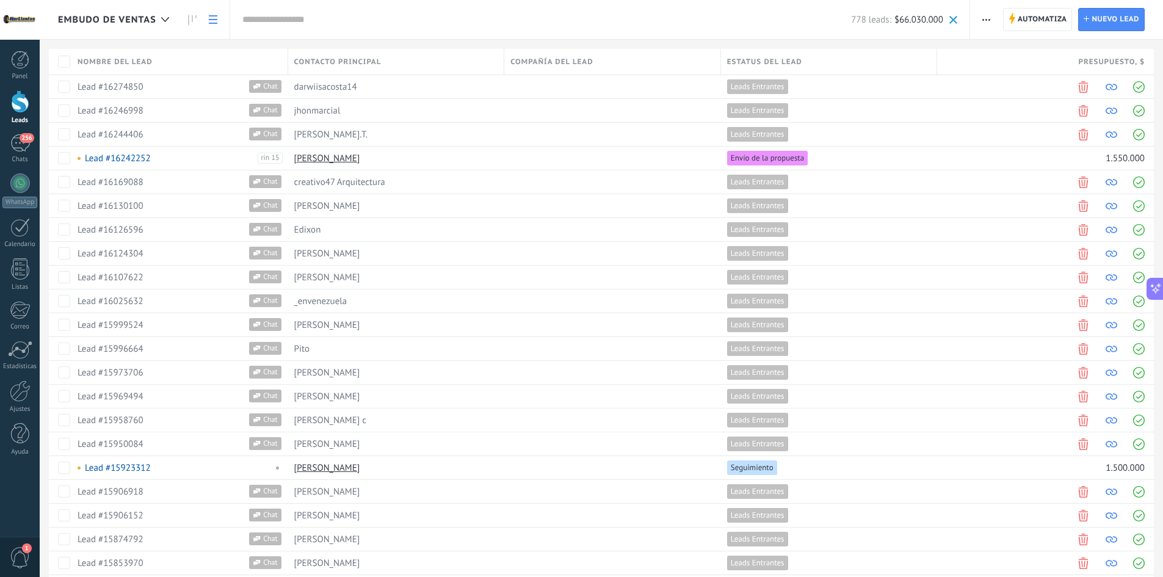
click at [384, 22] on input "text" at bounding box center [546, 19] width 609 height 13
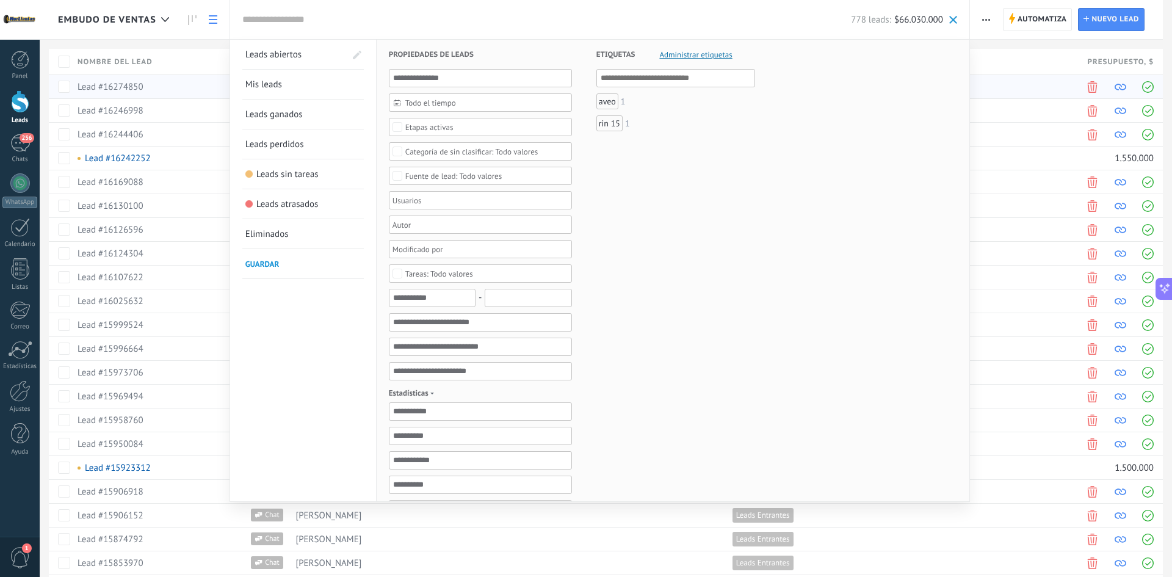
type input "*"
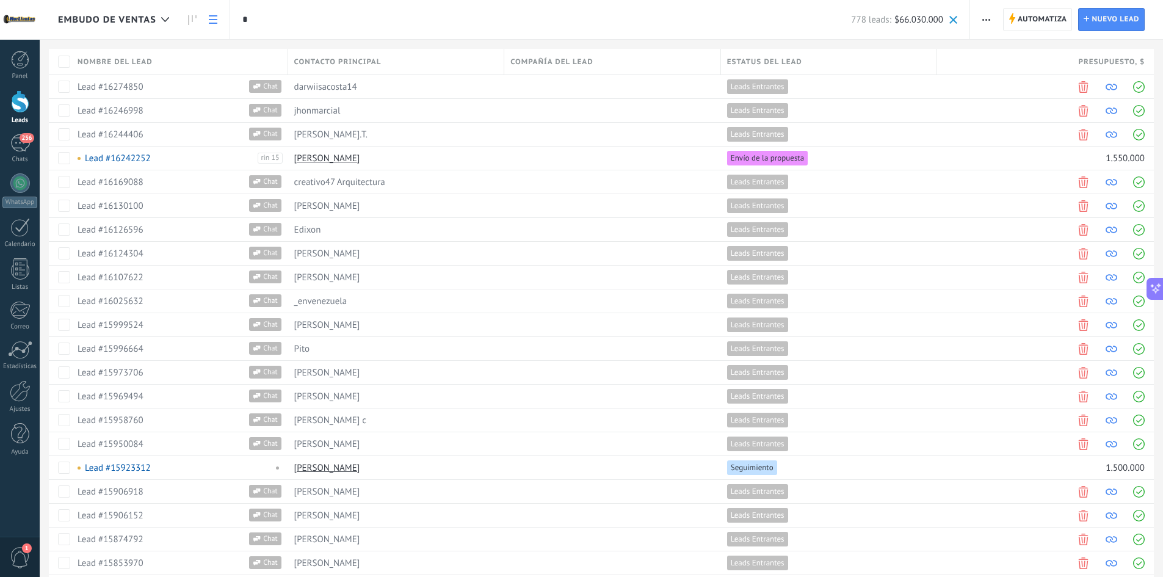
click at [292, 14] on input "*" at bounding box center [546, 19] width 609 height 13
click at [288, 24] on input "text" at bounding box center [546, 19] width 609 height 13
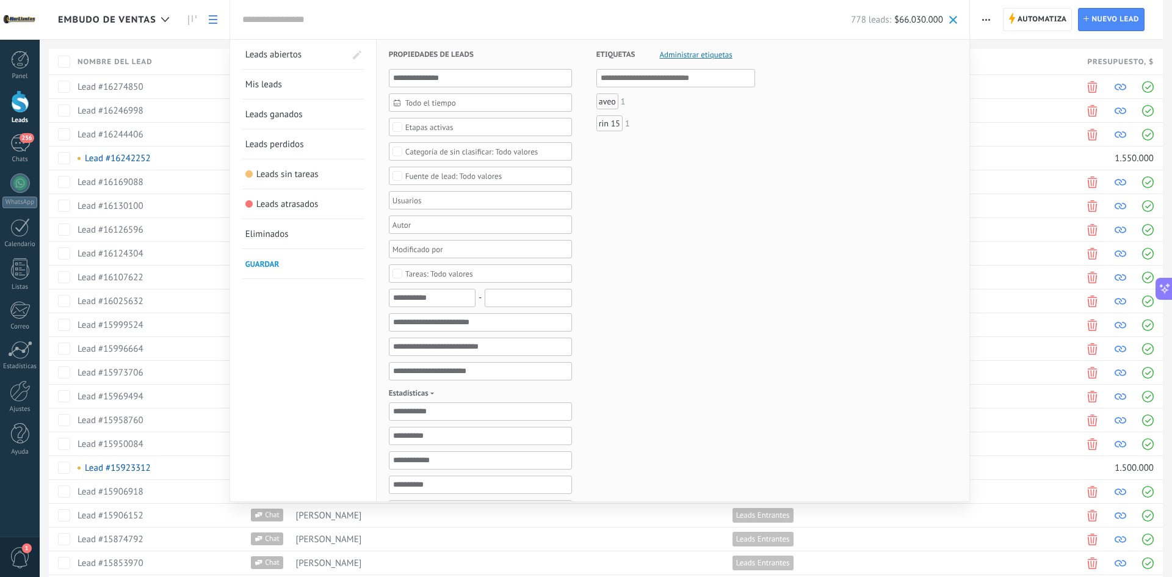
click at [456, 125] on span "Etapas activas" at bounding box center [480, 127] width 151 height 9
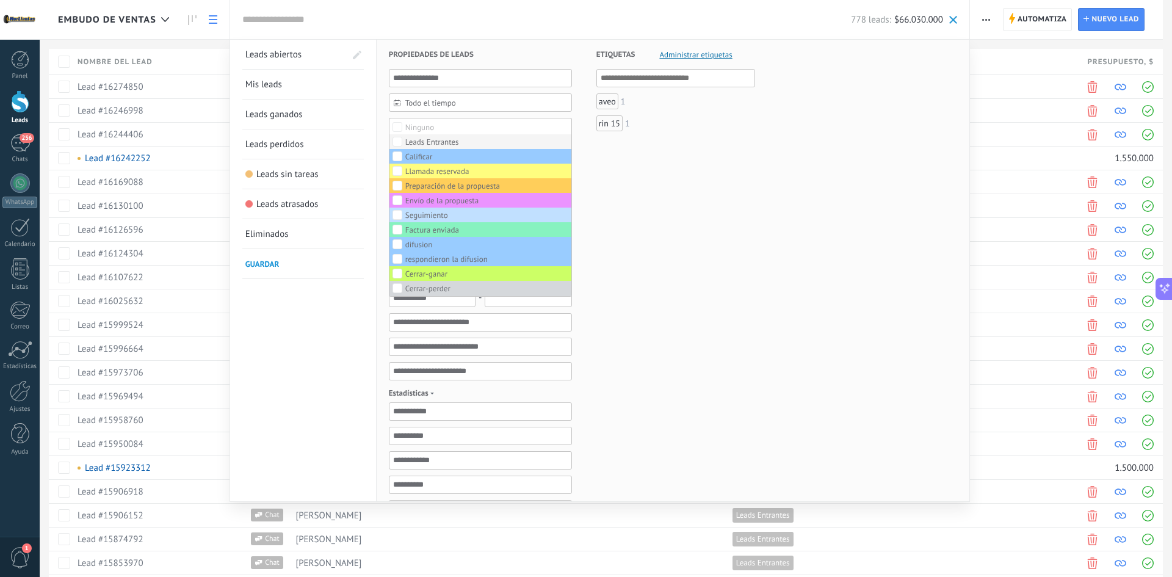
click at [448, 135] on label "Leads Entrantes" at bounding box center [481, 141] width 182 height 15
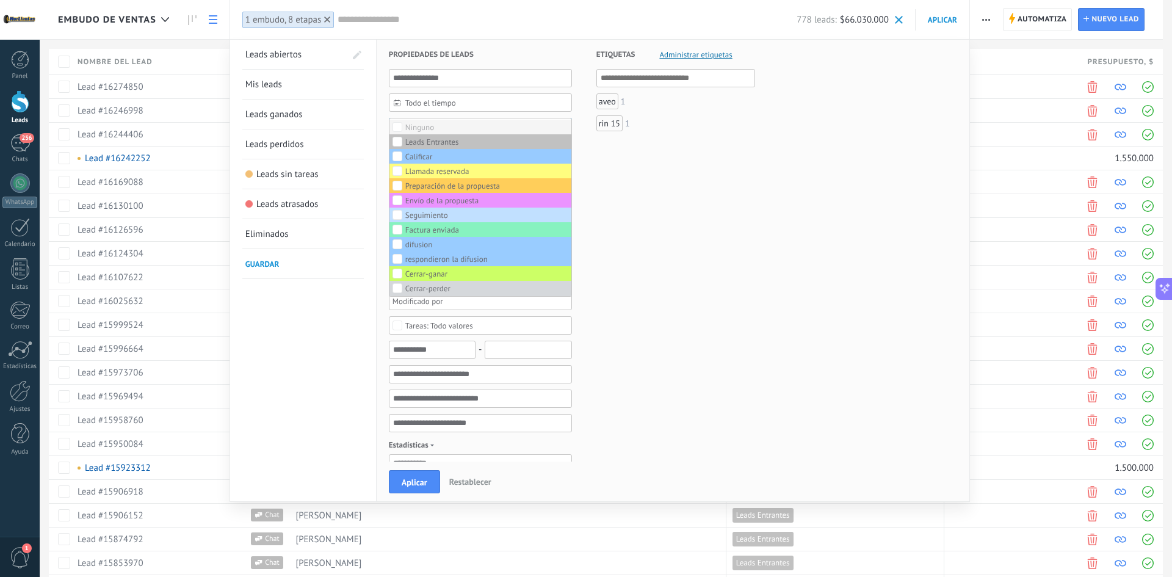
click at [443, 127] on label "Ninguno" at bounding box center [481, 127] width 182 height 15
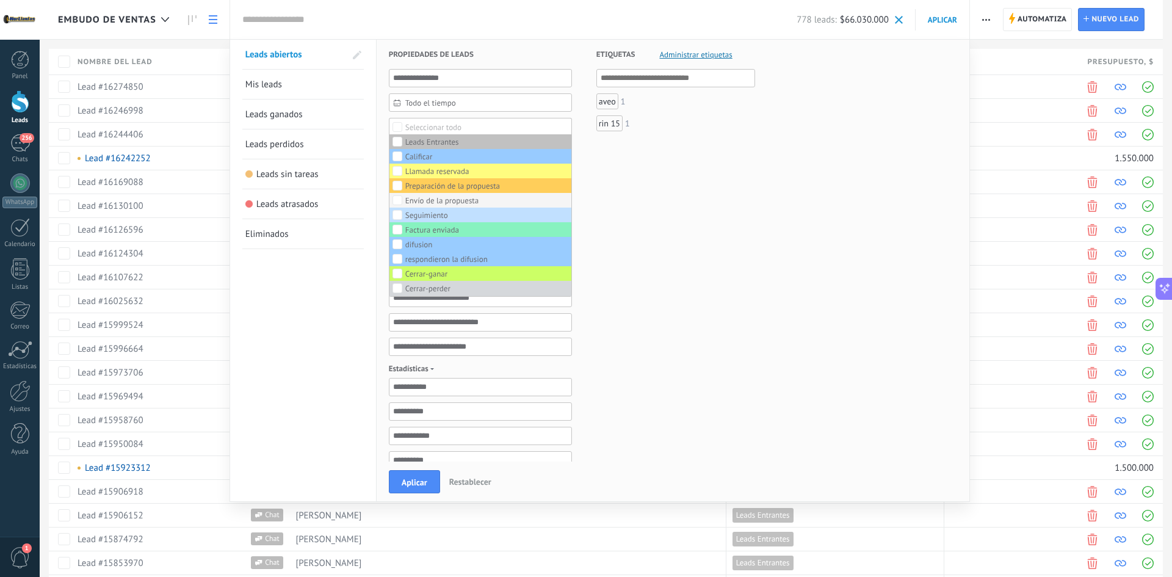
click at [443, 204] on div "Envío de la propuesta" at bounding box center [441, 201] width 73 height 9
click at [666, 285] on div "Etiquetas Administrar etiquetas Y O aveo 1 rin 15 1" at bounding box center [663, 411] width 183 height 742
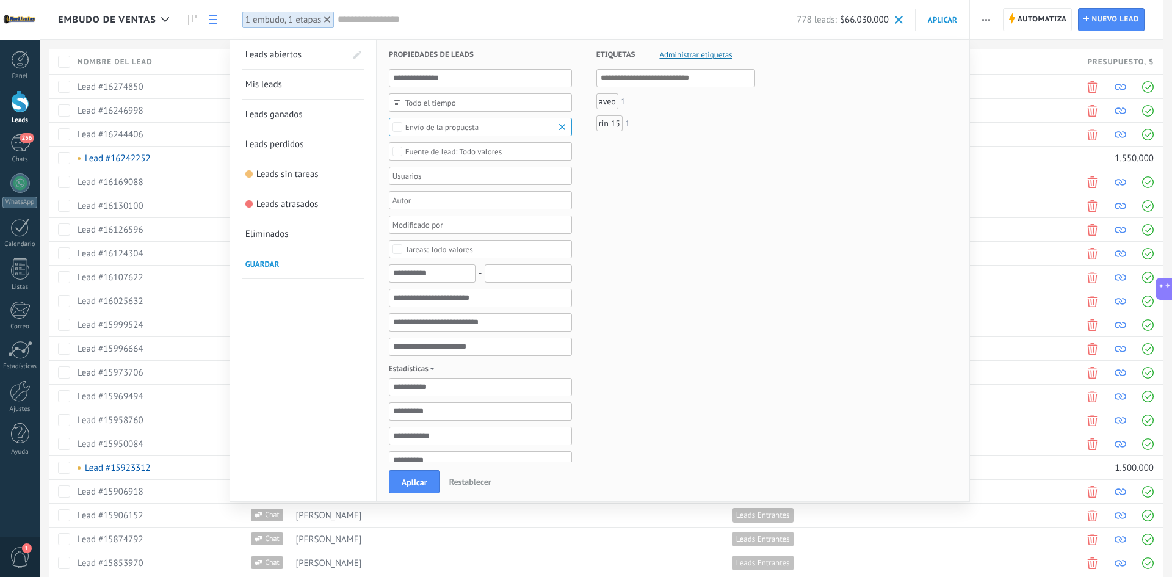
click at [448, 102] on span "Todo el tiempo" at bounding box center [485, 102] width 160 height 9
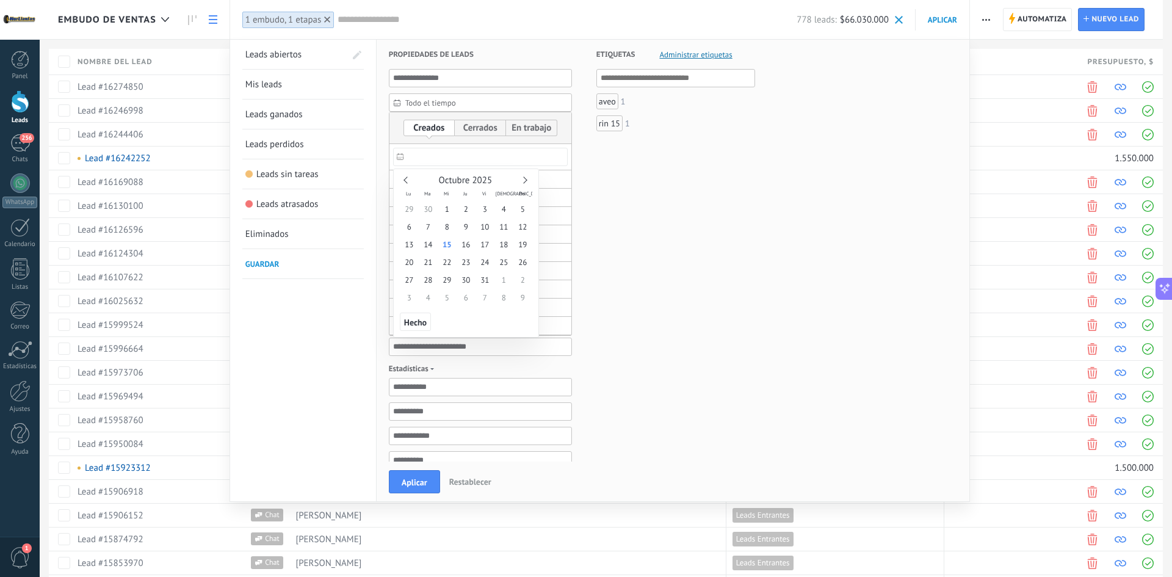
click at [418, 162] on input "text" at bounding box center [480, 157] width 175 height 18
click at [412, 228] on span "6" at bounding box center [409, 227] width 19 height 18
click at [434, 227] on span "7" at bounding box center [428, 227] width 19 height 18
click at [446, 211] on span "1" at bounding box center [447, 209] width 19 height 18
click at [415, 211] on span "29" at bounding box center [409, 209] width 19 height 18
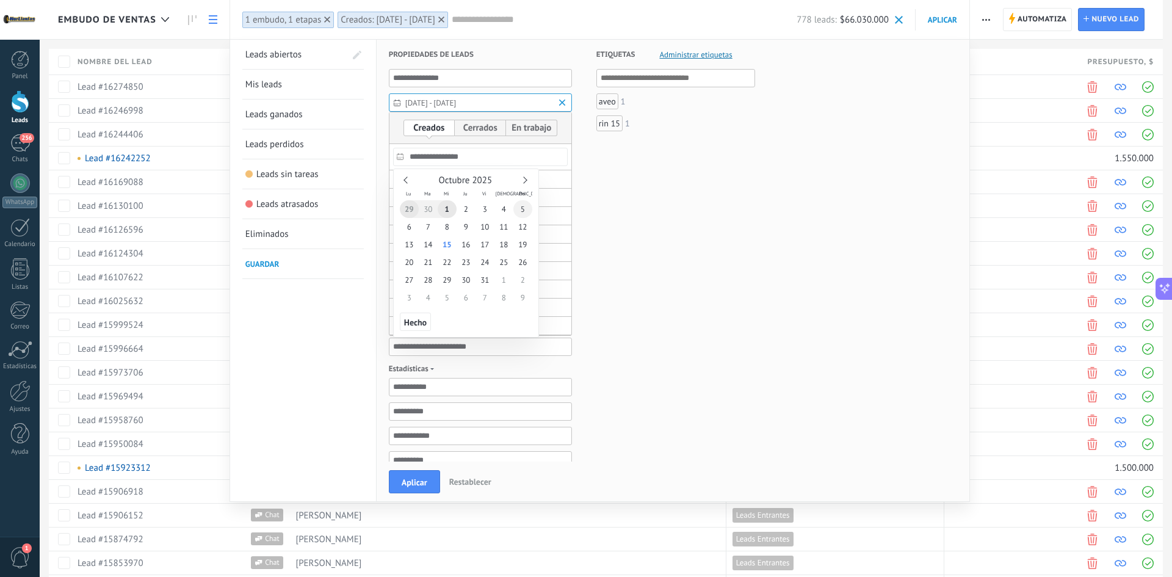
click at [523, 210] on span "5" at bounding box center [523, 209] width 19 height 18
click at [412, 208] on span "29" at bounding box center [409, 209] width 19 height 18
click at [429, 207] on span "30" at bounding box center [428, 209] width 19 height 18
type input "**********"
click at [413, 226] on span "6" at bounding box center [409, 227] width 19 height 18
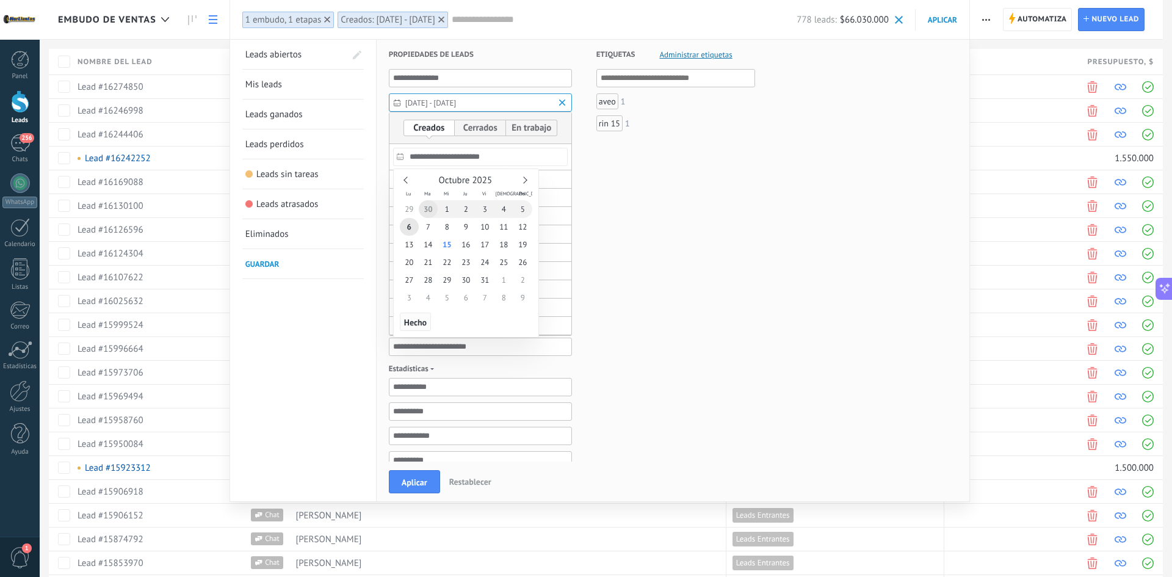
click at [419, 322] on span "Hecho" at bounding box center [415, 322] width 23 height 9
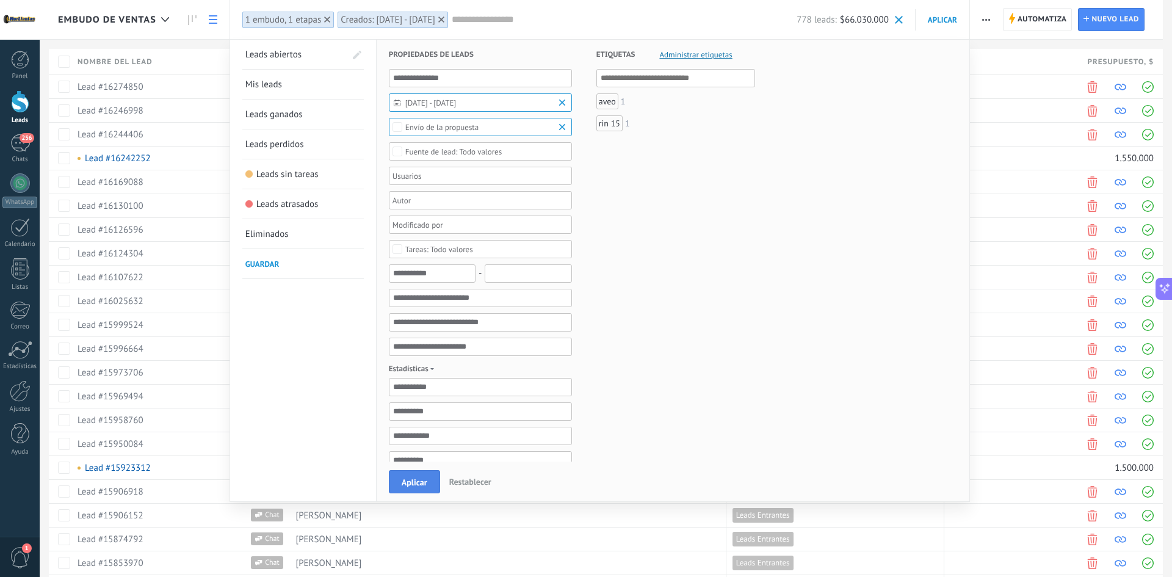
click at [409, 485] on span "Aplicar" at bounding box center [415, 482] width 26 height 9
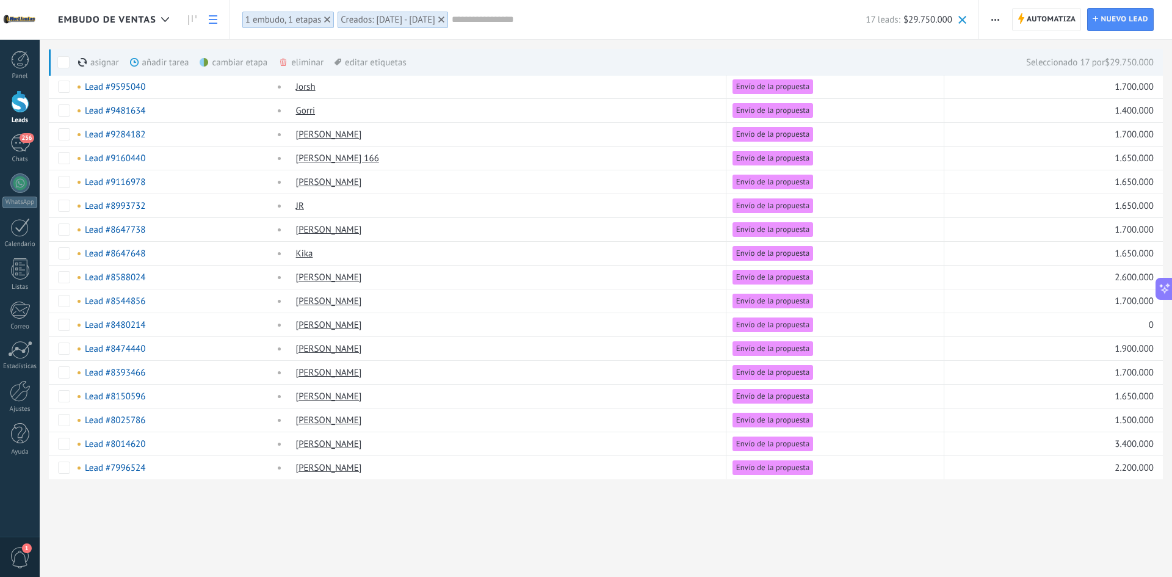
click at [227, 60] on div "cambiar etapa màs" at bounding box center [254, 62] width 109 height 27
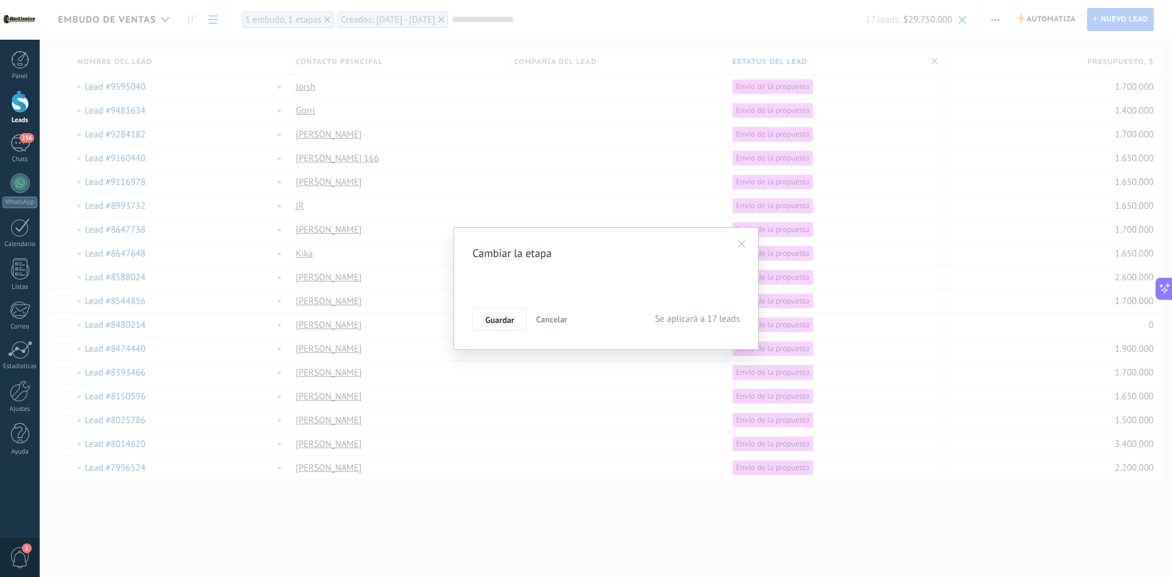
click at [0, 0] on div "Calificar Llamada reservada Preparación de la propuesta Envío de la propuesta S…" at bounding box center [0, 0] width 0 height 0
click at [0, 0] on label "difusion" at bounding box center [0, 0] width 0 height 0
click at [489, 318] on span "Guardar" at bounding box center [499, 320] width 29 height 9
click at [495, 330] on div "¡El escenario cambió con éxito! 100% Continuar trabajando" at bounding box center [606, 288] width 336 height 121
click at [499, 321] on span "Continuar trabajando" at bounding box center [502, 319] width 77 height 9
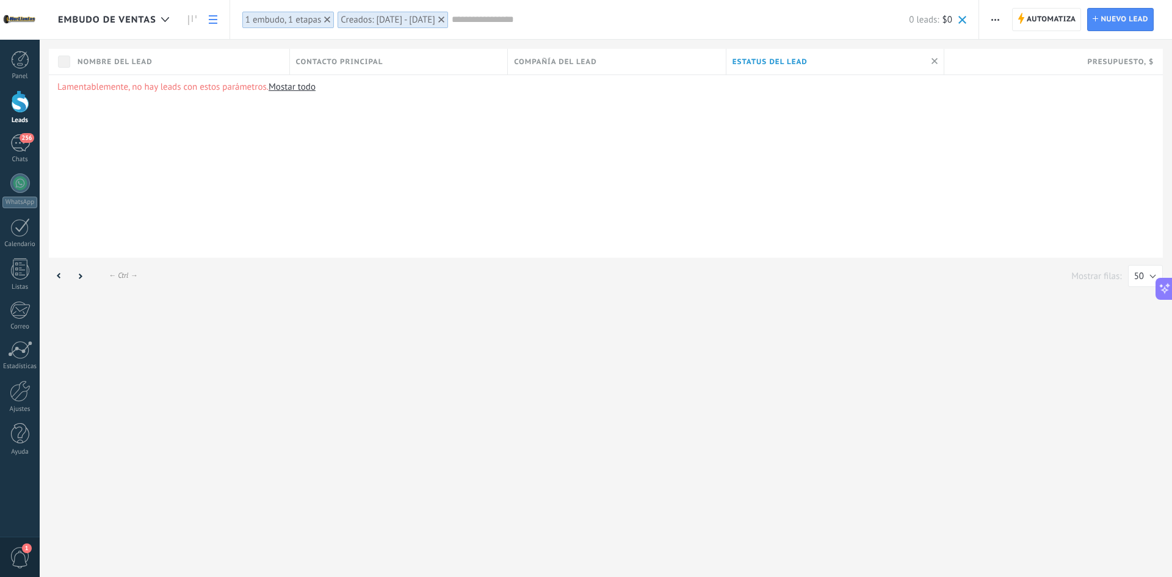
click at [297, 21] on div "1 embudo, 1 etapas" at bounding box center [283, 20] width 76 height 12
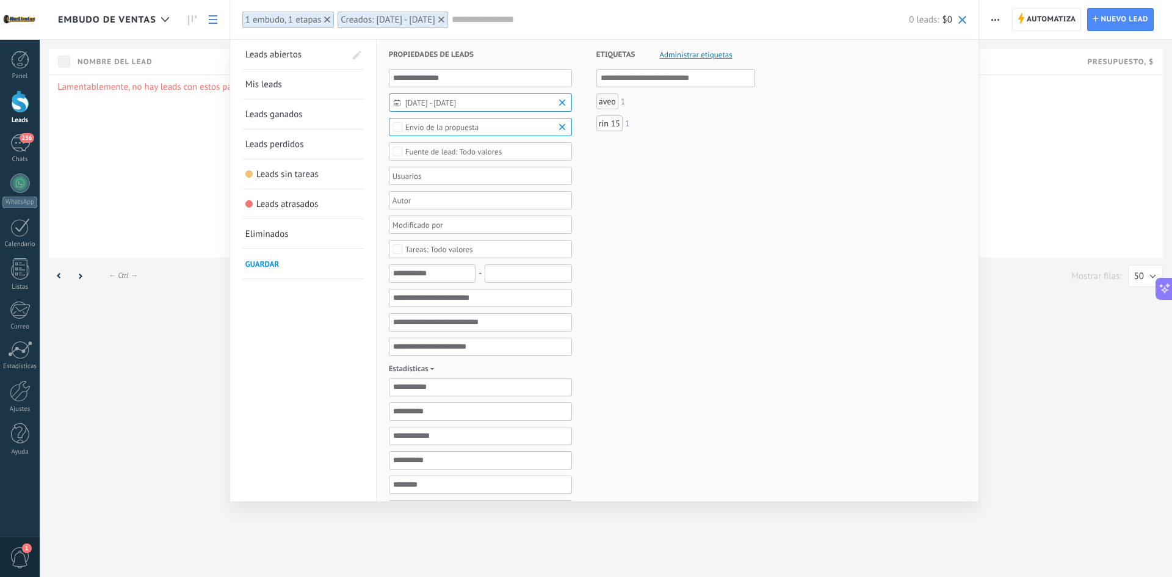
click at [493, 126] on span "Envío de la propuesta" at bounding box center [480, 127] width 151 height 9
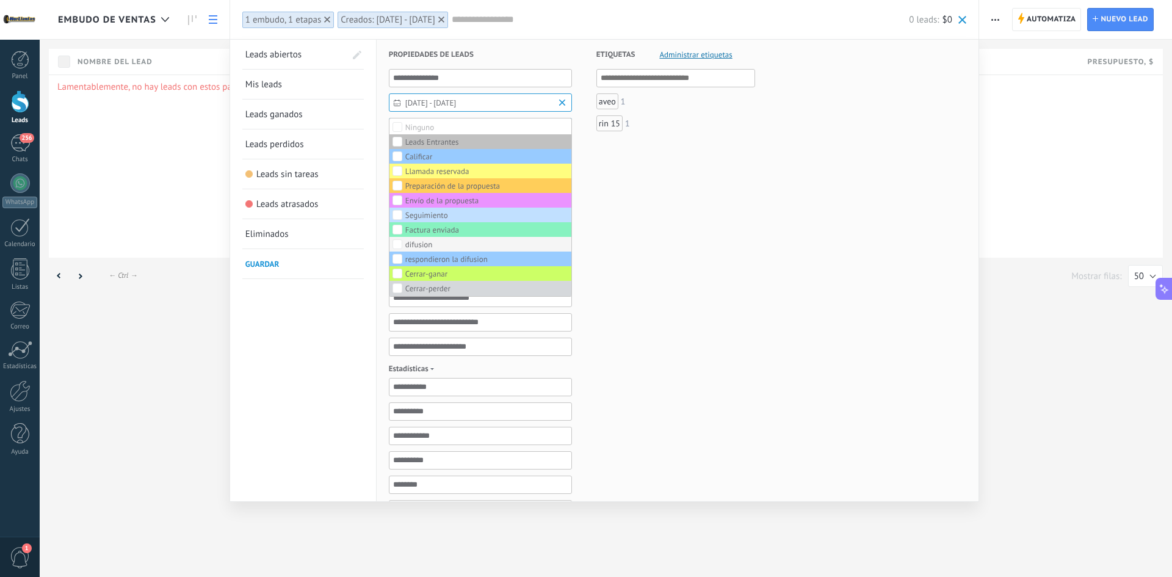
click at [421, 247] on div "difusion" at bounding box center [418, 245] width 27 height 9
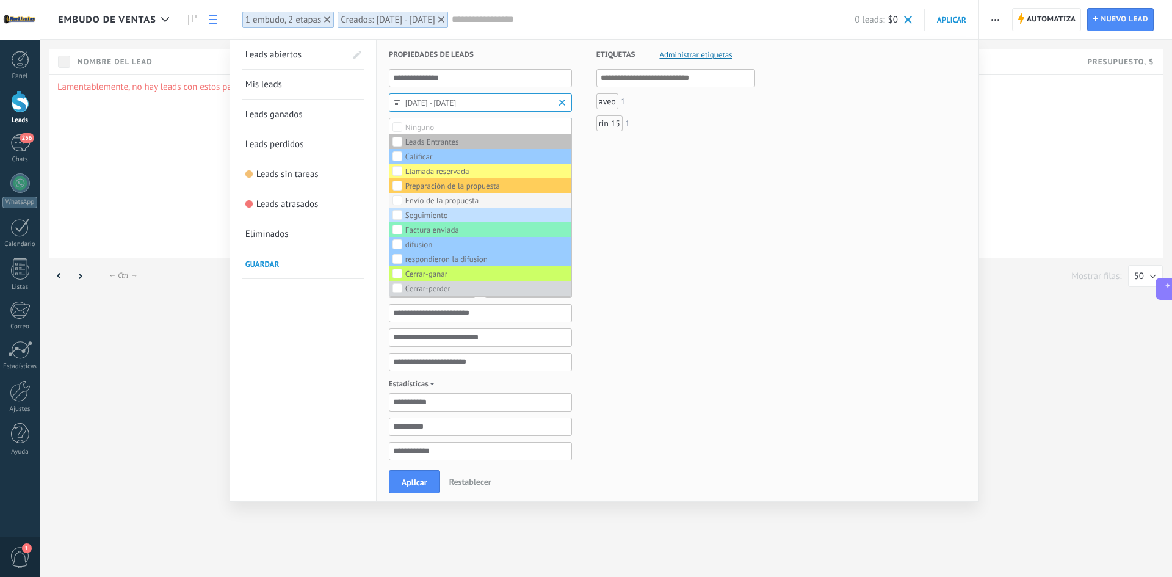
click at [416, 203] on div "Envío de la propuesta" at bounding box center [441, 201] width 73 height 9
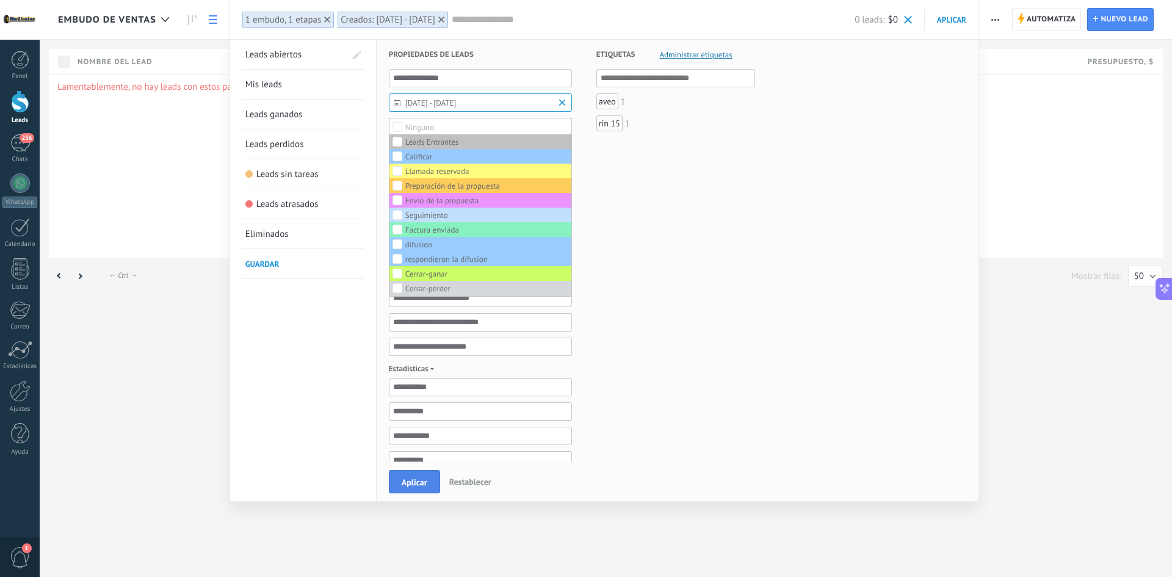
click at [410, 484] on span "Aplicar" at bounding box center [415, 482] width 26 height 9
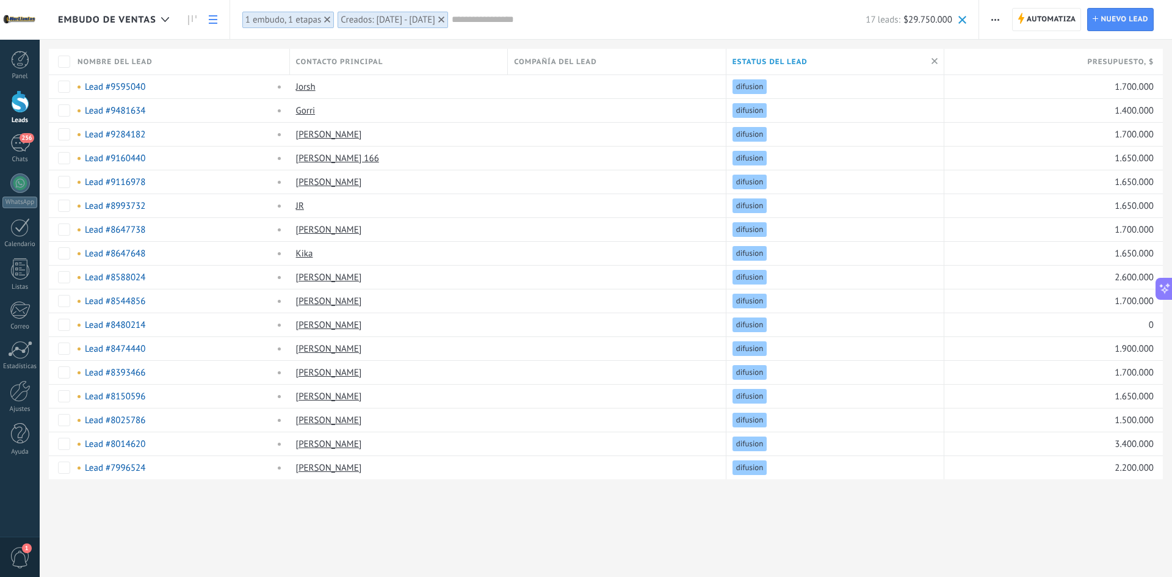
click at [1000, 17] on button "button" at bounding box center [996, 19] width 18 height 23
click at [1006, 50] on span "Nueva difusión" at bounding box center [1032, 52] width 59 height 24
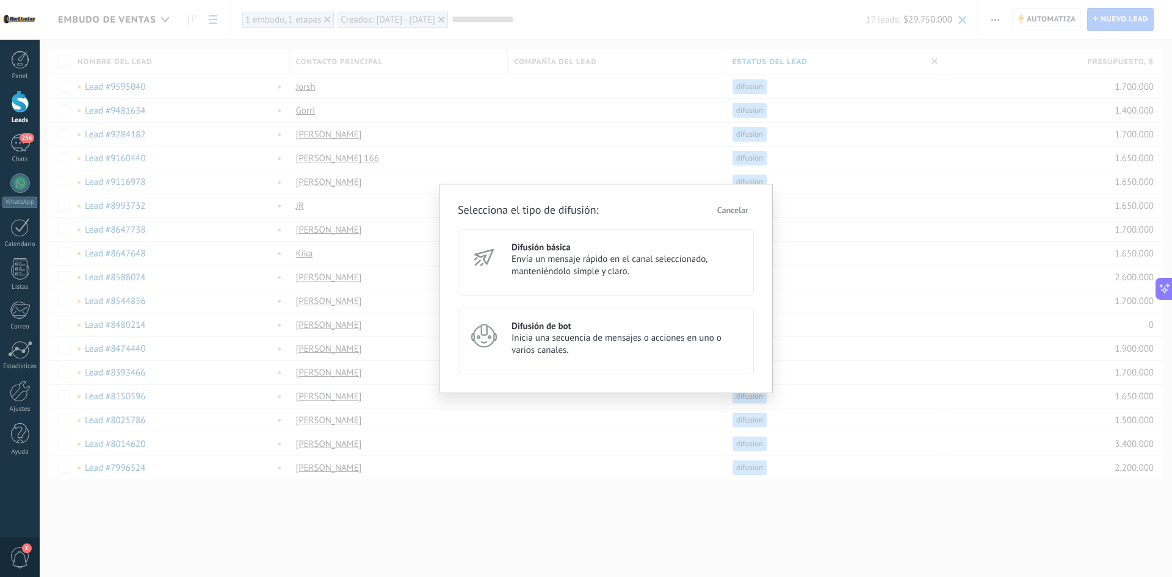
click at [575, 250] on h3 "Difusión básica" at bounding box center [627, 248] width 231 height 12
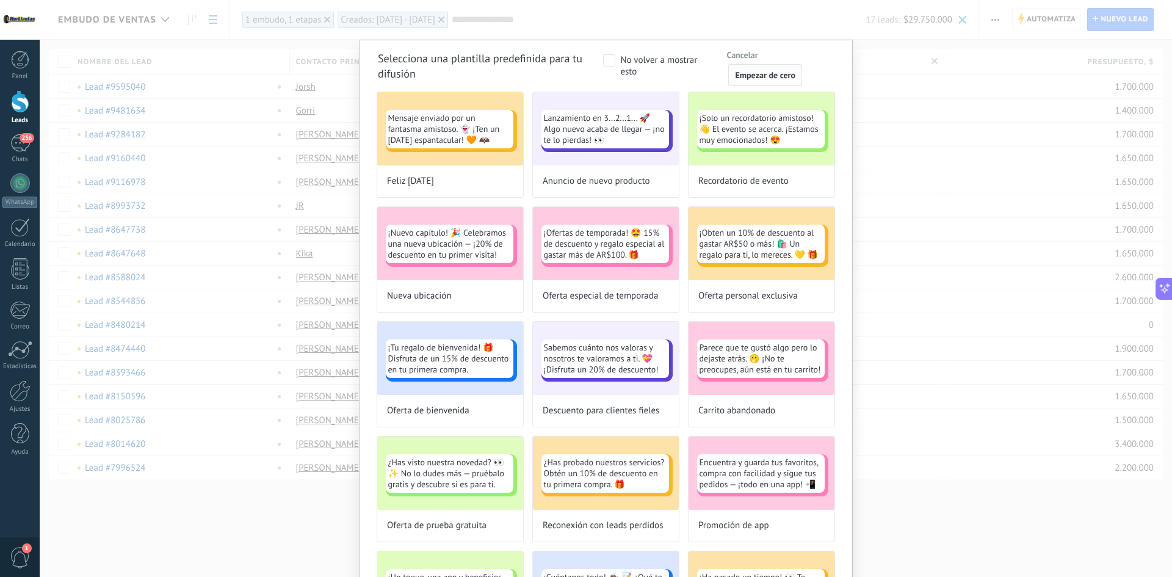
click at [758, 74] on span "Empezar de cero" at bounding box center [765, 75] width 60 height 9
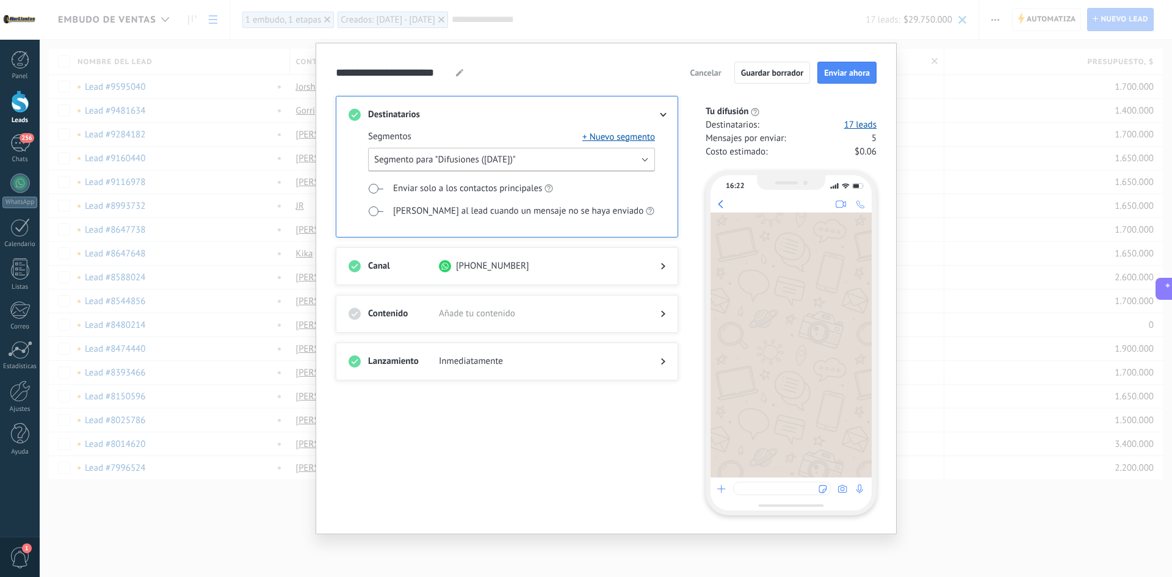
click at [469, 162] on span "Segmento para "Difusiones (15/10/2025)"" at bounding box center [445, 160] width 142 height 12
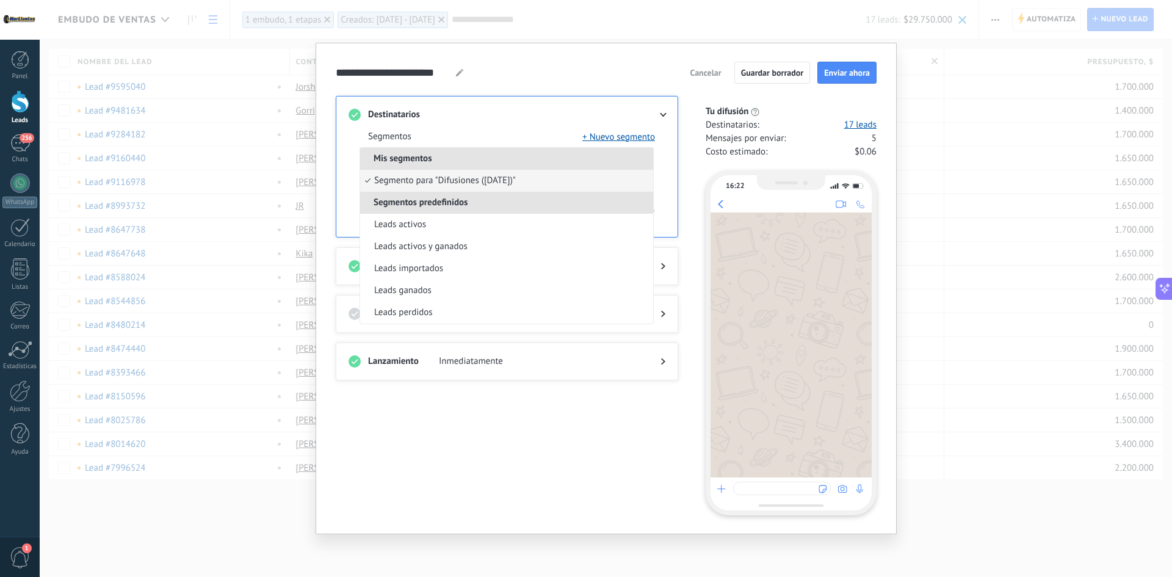
click at [458, 128] on div "Segmentos + Nuevo segmento Mis segmentos Segmento para "Difusiones (15/10/2025)…" at bounding box center [507, 179] width 317 height 116
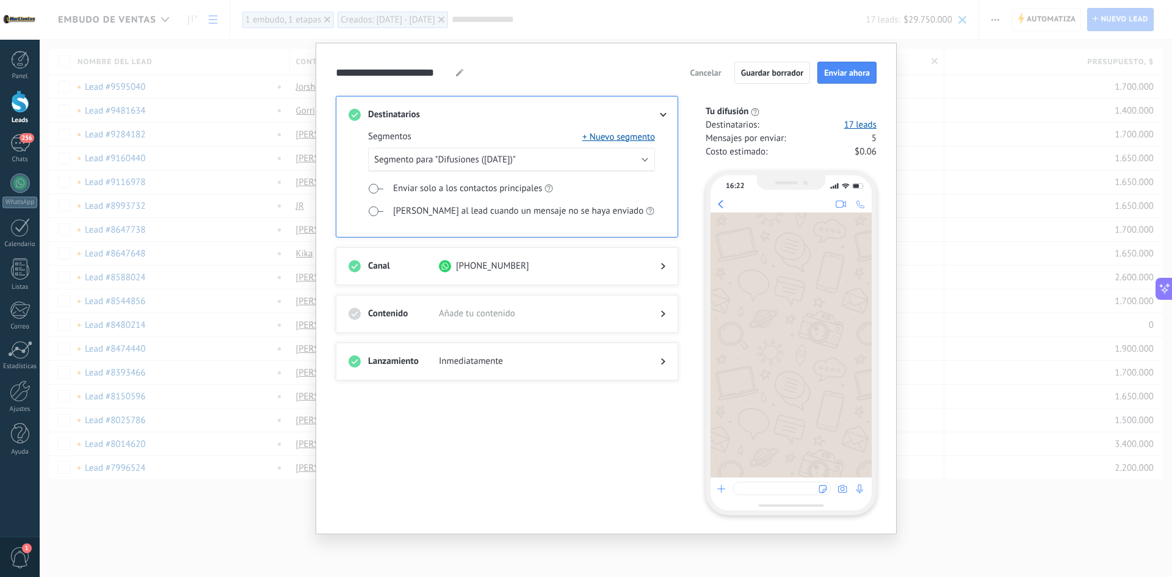
click at [710, 75] on span "Cancelar" at bounding box center [705, 72] width 31 height 9
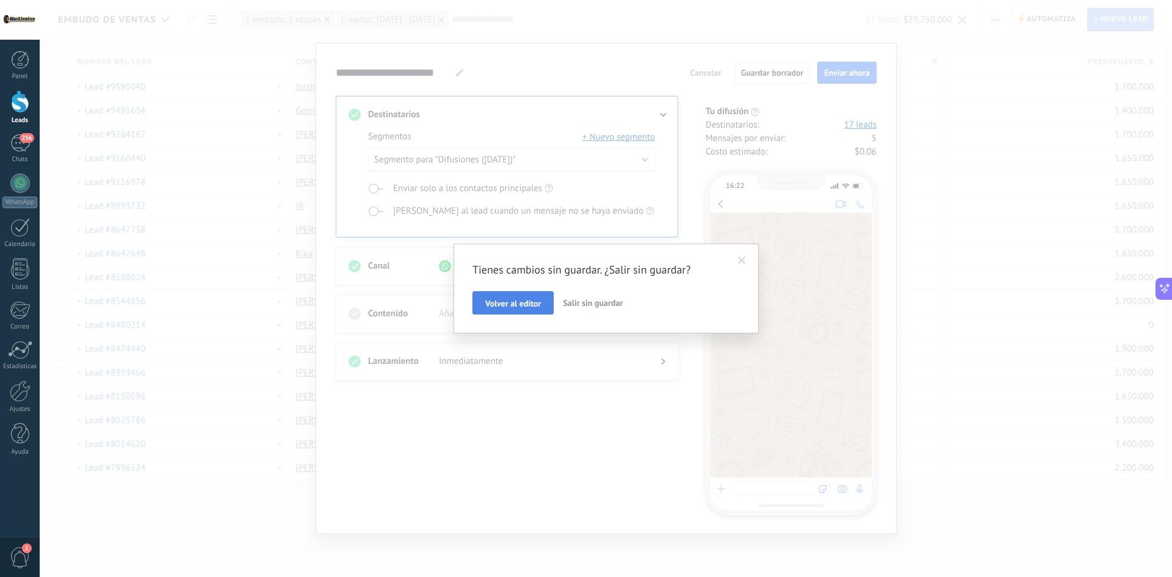
click at [507, 306] on span "Volver al editor" at bounding box center [513, 303] width 56 height 9
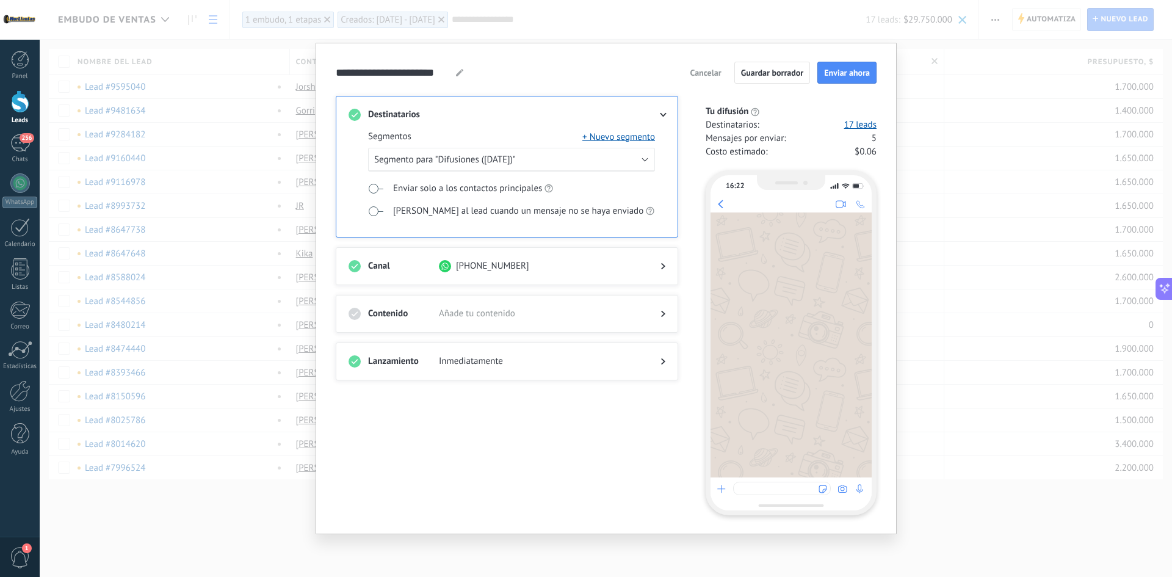
click at [705, 78] on button "Cancelar" at bounding box center [706, 73] width 42 height 18
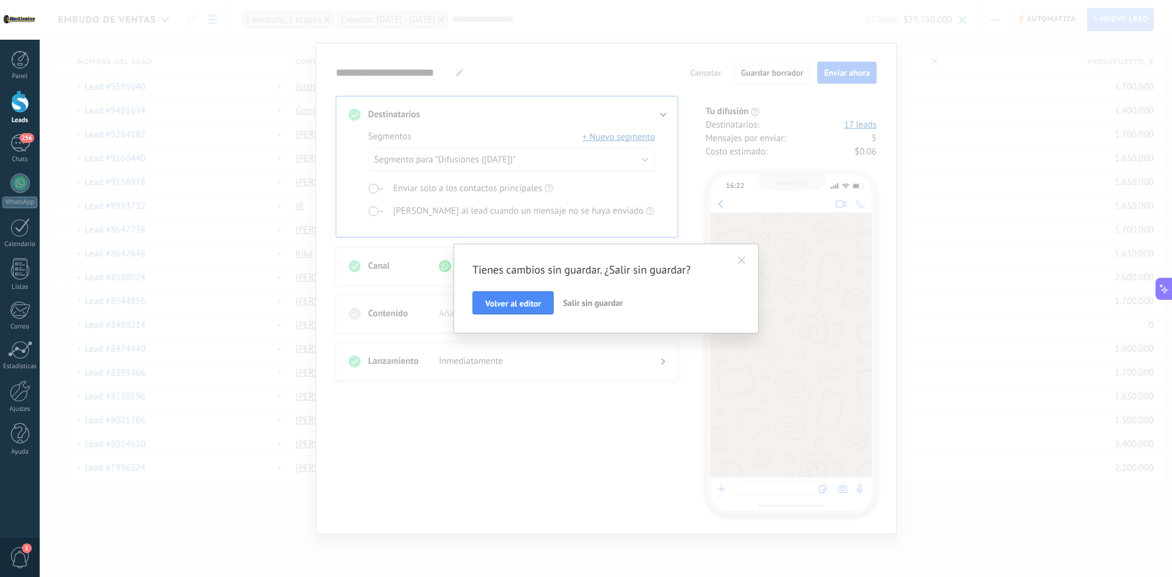
click at [582, 300] on span "Salir sin guardar" at bounding box center [593, 302] width 60 height 11
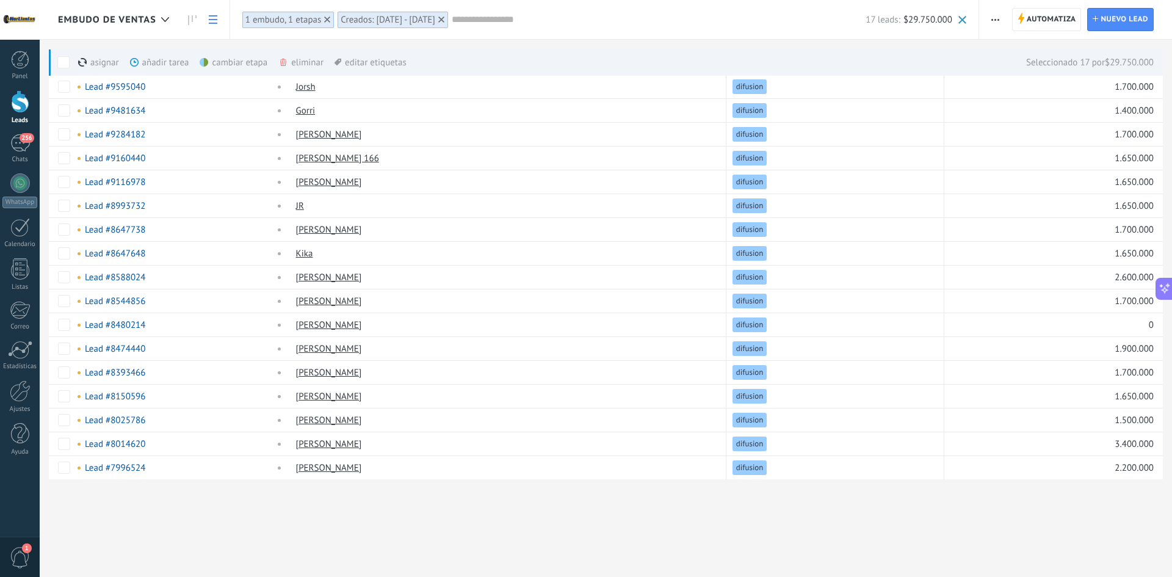
click at [987, 20] on button "button" at bounding box center [996, 19] width 18 height 23
click at [1023, 60] on span "Nueva difusión" at bounding box center [1032, 52] width 59 height 24
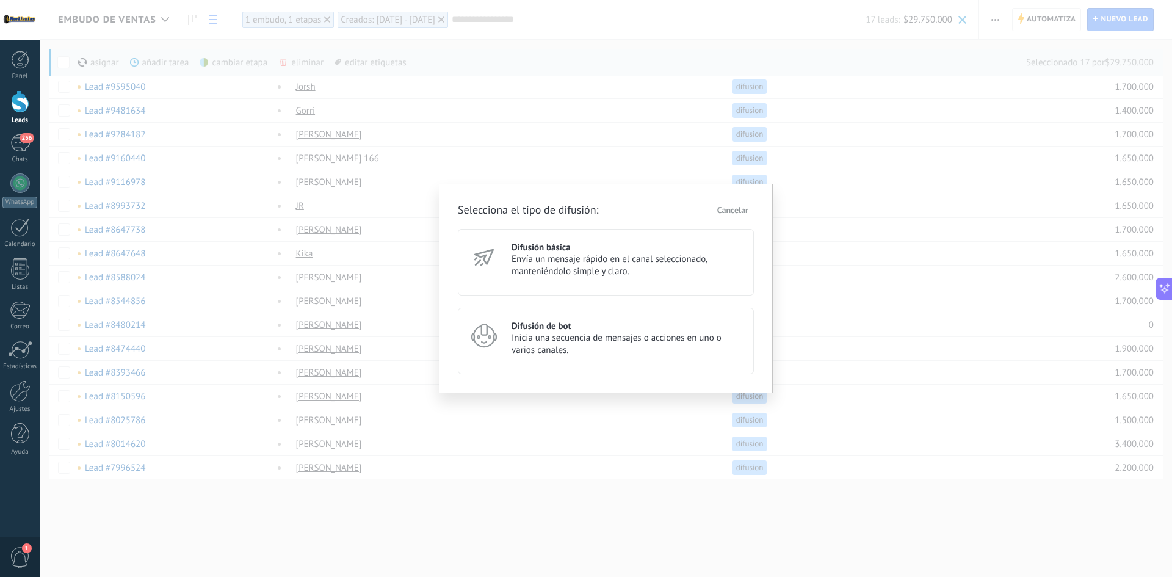
click at [614, 262] on span "Envía un mensaje rápido en el canal seleccionado, manteniéndolo simple y claro." at bounding box center [627, 265] width 231 height 24
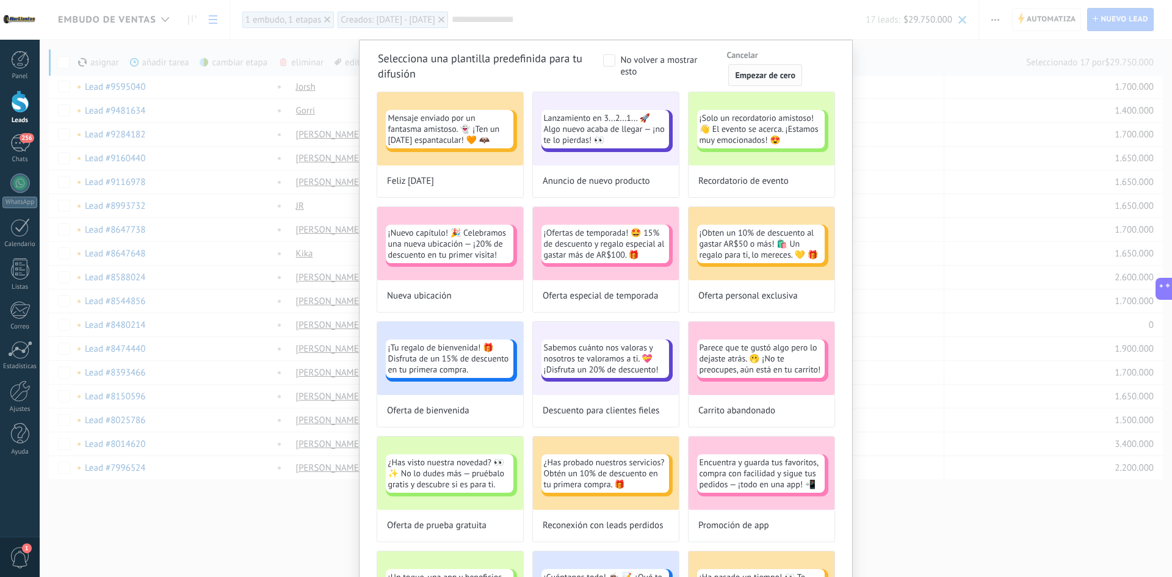
click at [747, 79] on span "Empezar de cero" at bounding box center [765, 75] width 60 height 9
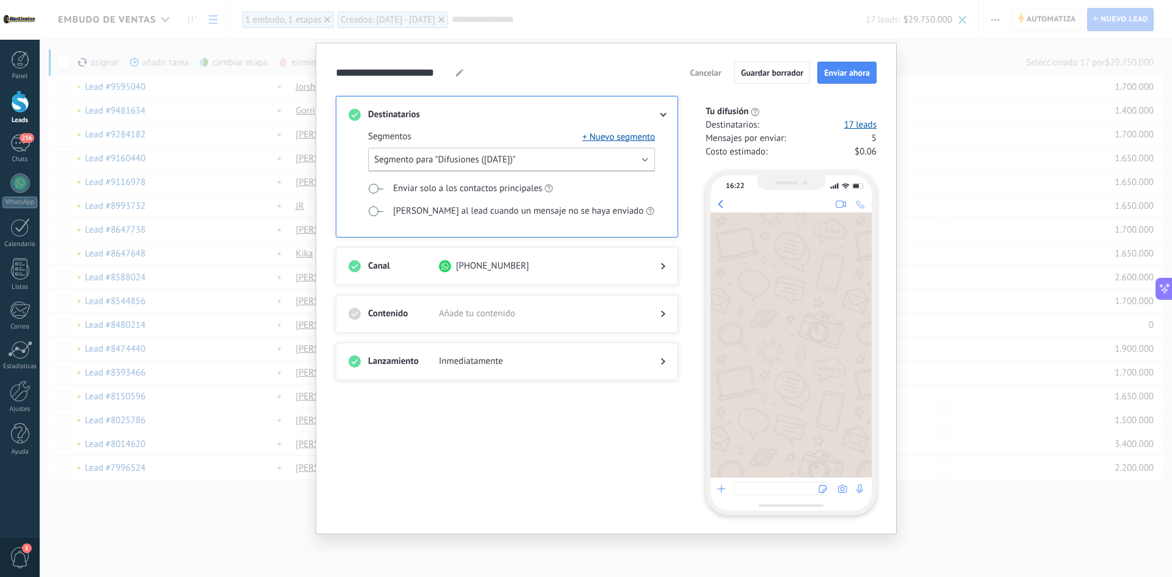
click at [487, 166] on button "Segmento para "Difusiones (15/10/2025)"" at bounding box center [511, 160] width 287 height 24
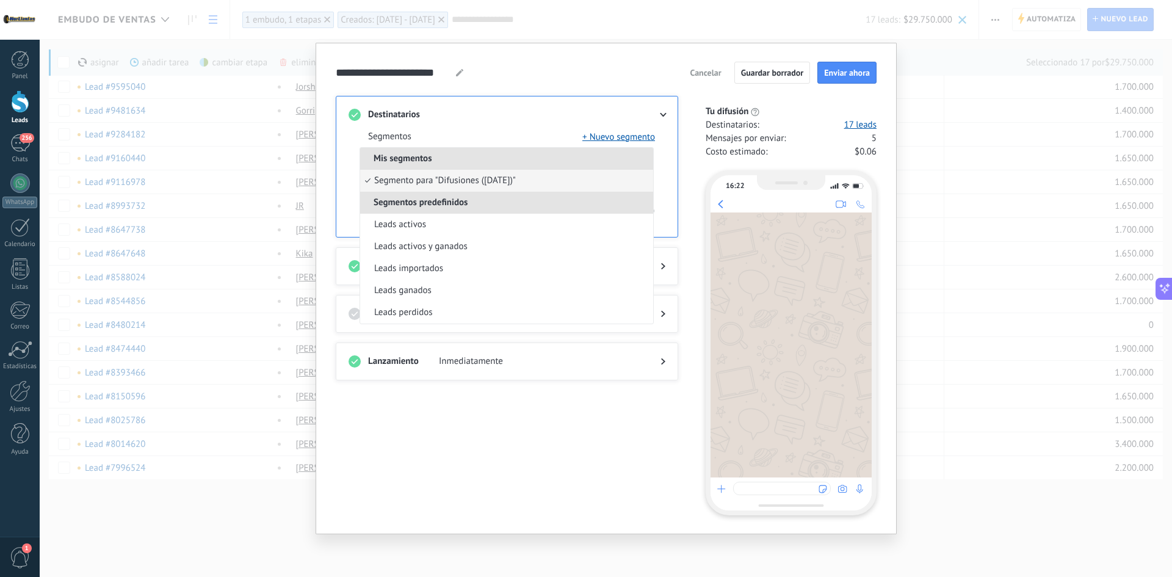
click at [489, 164] on li "Mis segmentos" at bounding box center [506, 159] width 293 height 22
click at [478, 134] on div "Segmentos + Nuevo segmento" at bounding box center [511, 137] width 287 height 12
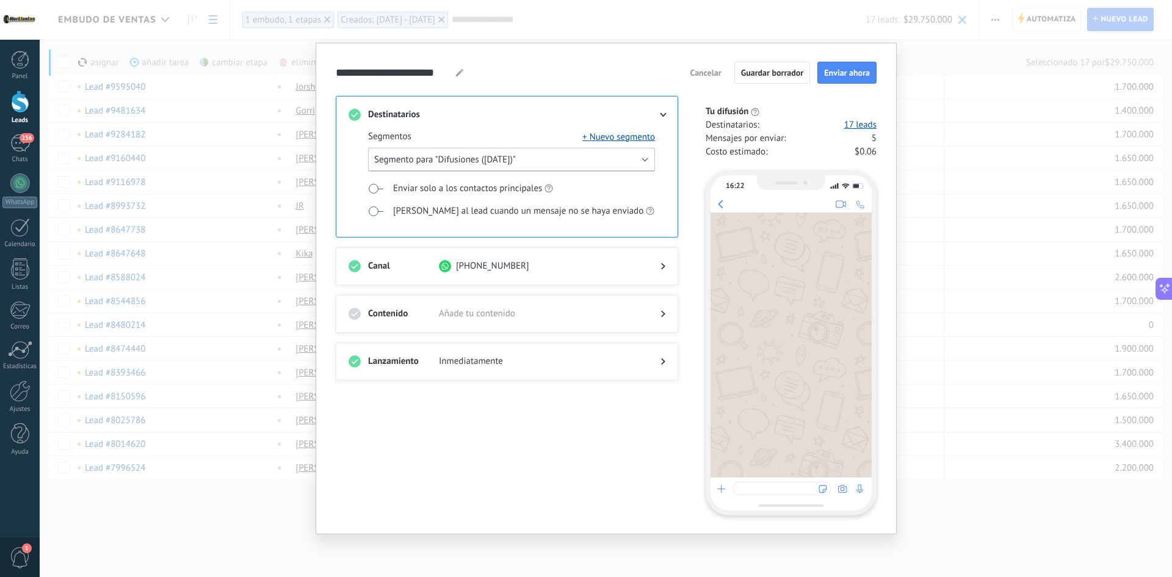
click at [464, 164] on span "Segmento para "Difusiones (15/10/2025)"" at bounding box center [445, 160] width 142 height 12
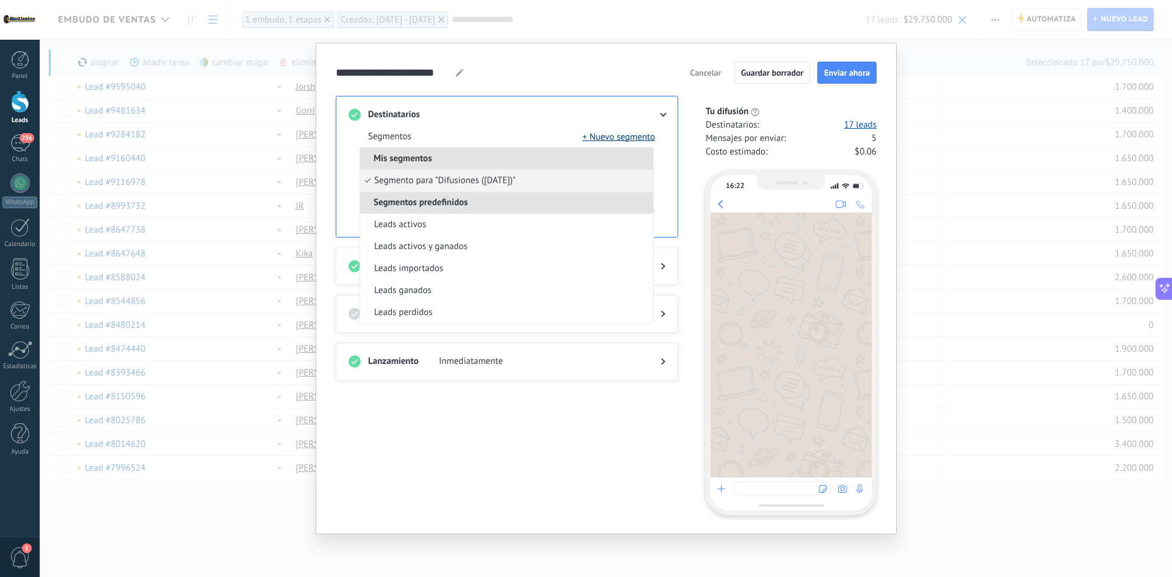
click at [627, 136] on button "+ Nuevo segmento" at bounding box center [619, 137] width 73 height 12
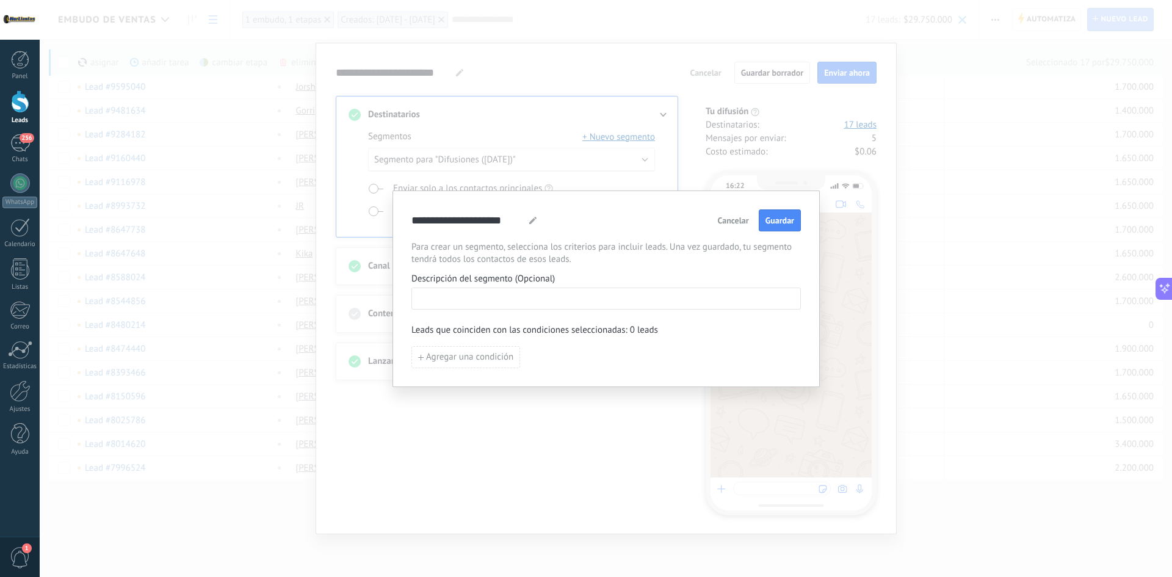
click at [511, 289] on input at bounding box center [606, 298] width 388 height 20
click at [725, 222] on span "Cancelar" at bounding box center [733, 220] width 31 height 9
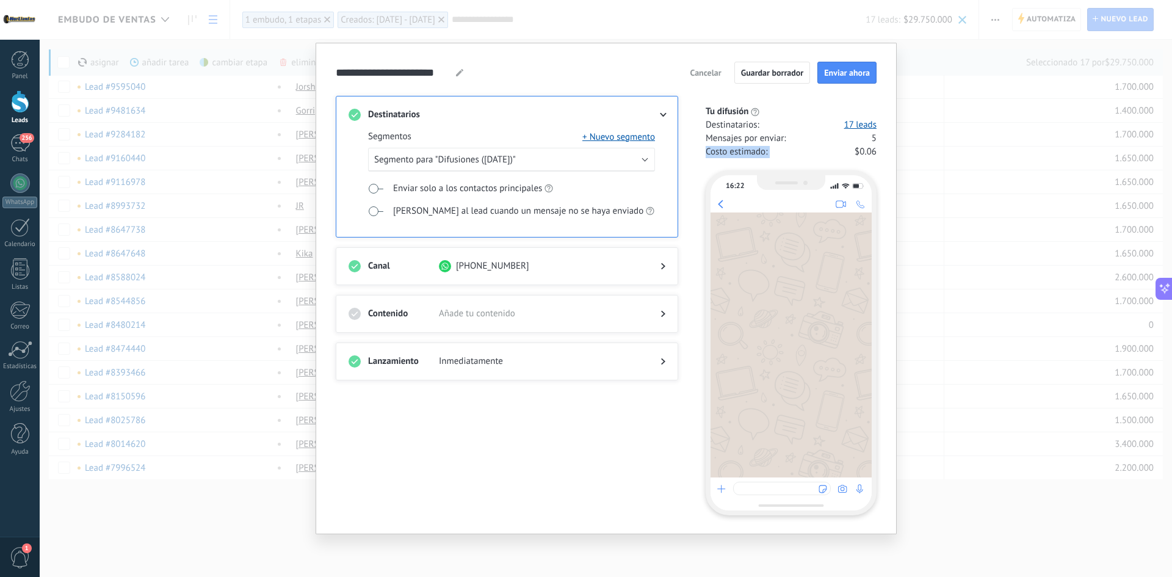
drag, startPoint x: 705, startPoint y: 152, endPoint x: 843, endPoint y: 152, distance: 138.0
click at [842, 152] on div "Tu difusión Destinatarios : 17 leads Mensajes por enviar : 5 Costo estimado : $…" at bounding box center [785, 133] width 184 height 55
click at [870, 153] on span "$0.06" at bounding box center [866, 152] width 22 height 12
drag, startPoint x: 857, startPoint y: 153, endPoint x: 877, endPoint y: 153, distance: 20.2
click at [877, 153] on div "**********" at bounding box center [606, 289] width 581 height 492
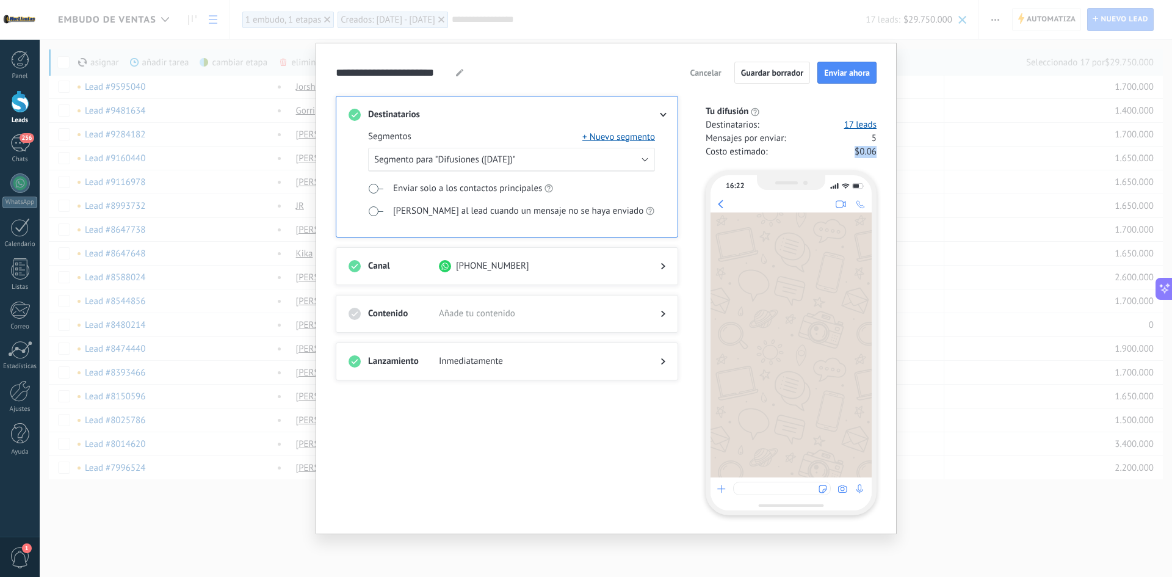
click at [877, 153] on div "**********" at bounding box center [606, 289] width 581 height 492
drag, startPoint x: 876, startPoint y: 154, endPoint x: 848, endPoint y: 151, distance: 28.8
click at [849, 151] on div "Costo estimado : $0.06" at bounding box center [791, 152] width 171 height 12
click at [848, 151] on div "Costo estimado : $0.06" at bounding box center [791, 152] width 171 height 12
drag, startPoint x: 852, startPoint y: 154, endPoint x: 875, endPoint y: 154, distance: 23.2
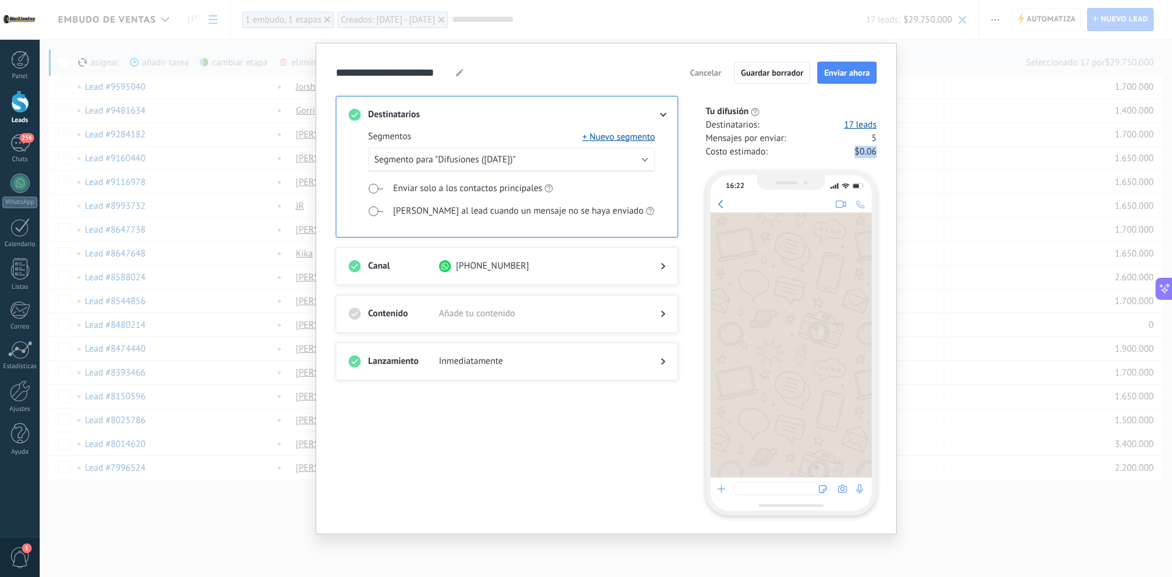
click at [875, 154] on div "Costo estimado : $0.06" at bounding box center [791, 152] width 171 height 12
click at [875, 154] on span "$0.06" at bounding box center [866, 152] width 22 height 12
drag, startPoint x: 873, startPoint y: 153, endPoint x: 885, endPoint y: 153, distance: 12.2
click at [885, 153] on div "**********" at bounding box center [606, 289] width 581 height 492
click at [879, 155] on div "**********" at bounding box center [606, 289] width 581 height 492
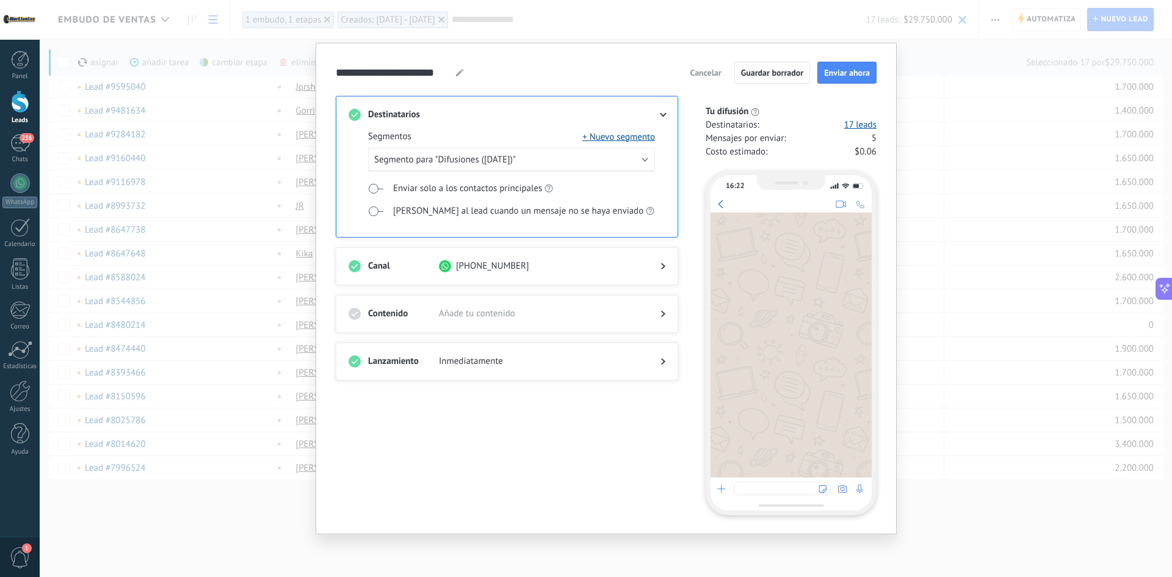
click at [661, 270] on div at bounding box center [653, 266] width 24 height 12
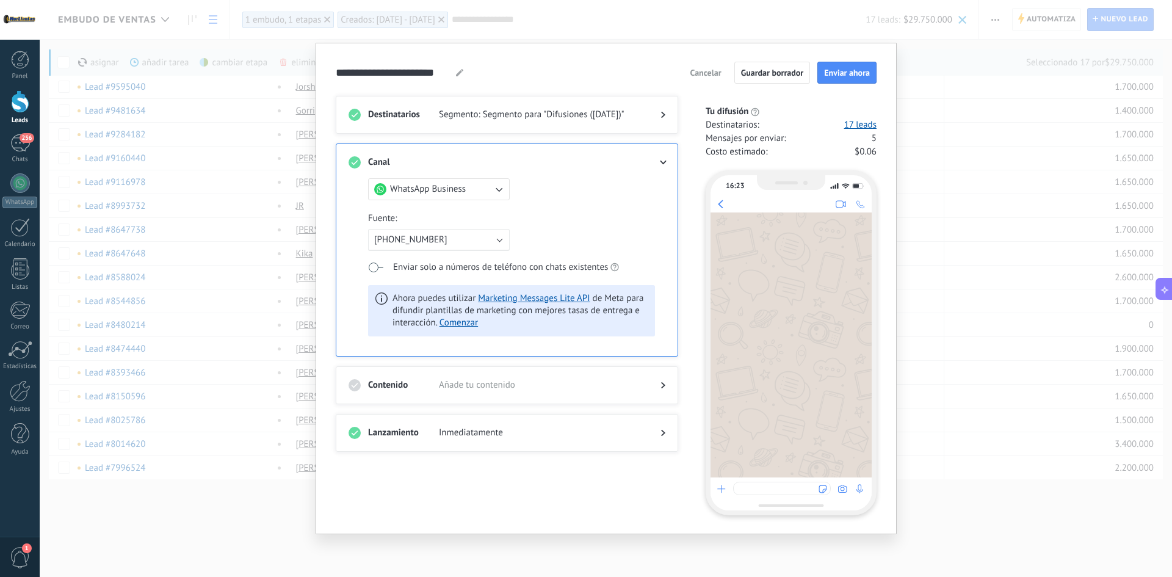
click at [500, 388] on span "Añade tu contenido" at bounding box center [540, 385] width 202 height 12
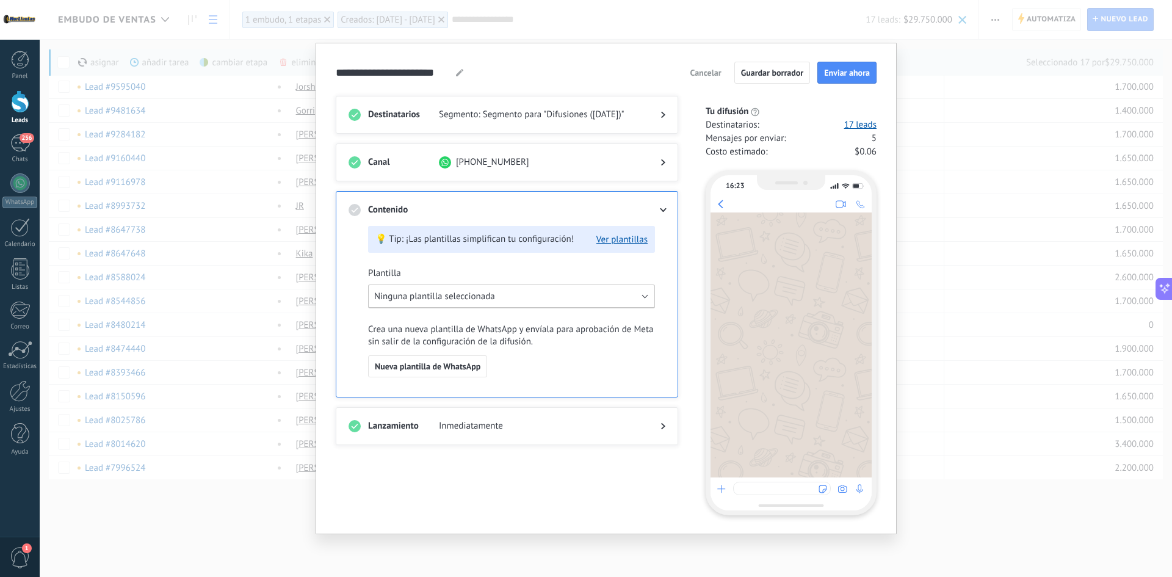
click at [601, 296] on button "Ninguna plantilla seleccionada" at bounding box center [511, 297] width 287 height 24
click at [437, 341] on li "saludo frio" at bounding box center [506, 340] width 293 height 22
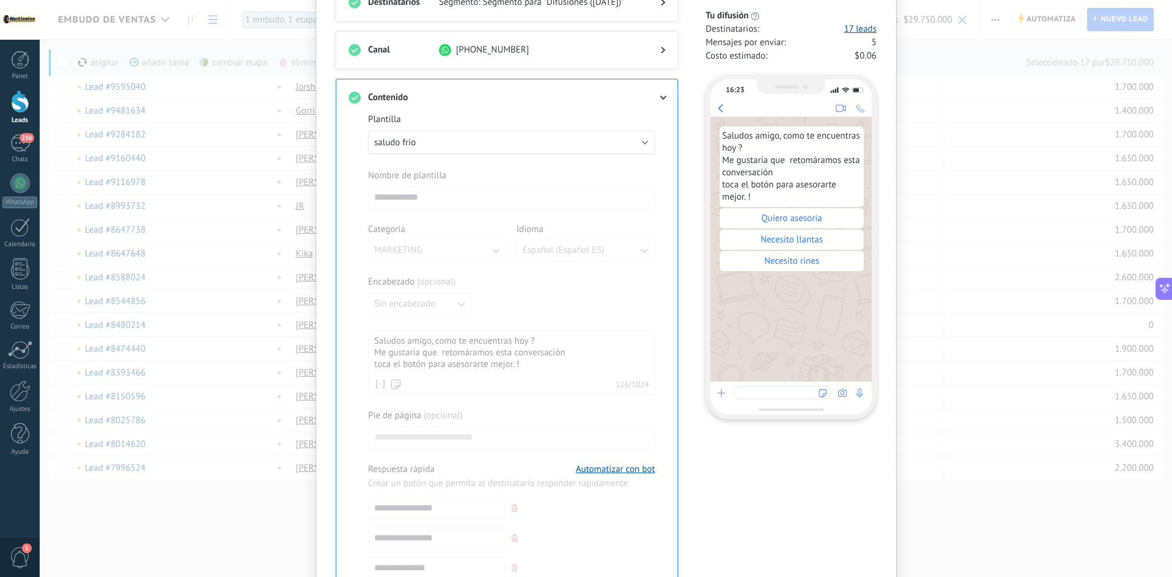
scroll to position [278, 0]
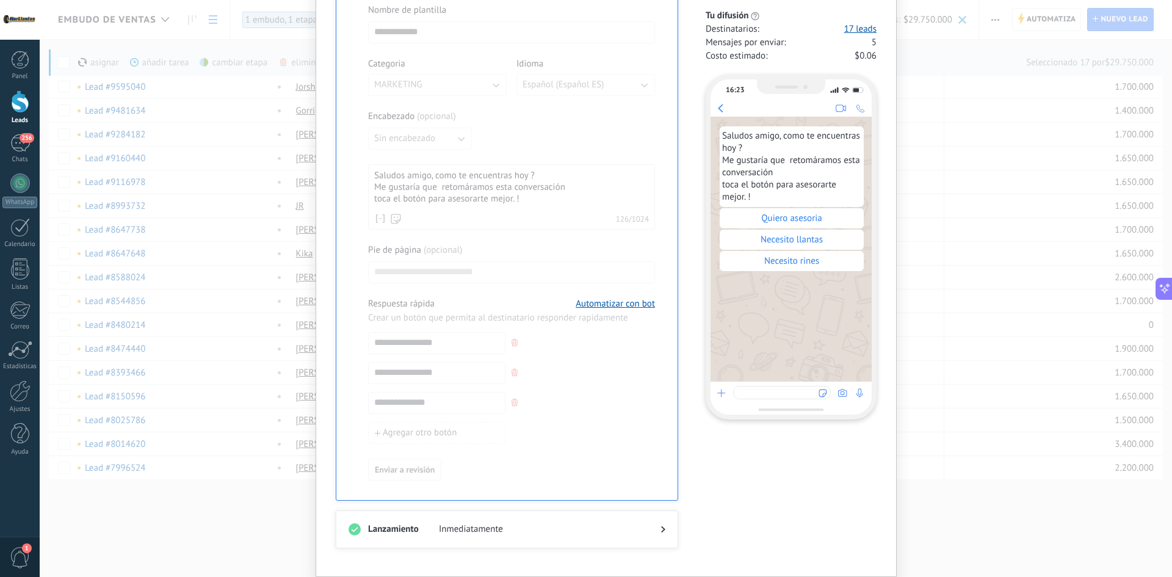
click at [586, 525] on span "Inmediatamente" at bounding box center [540, 529] width 202 height 12
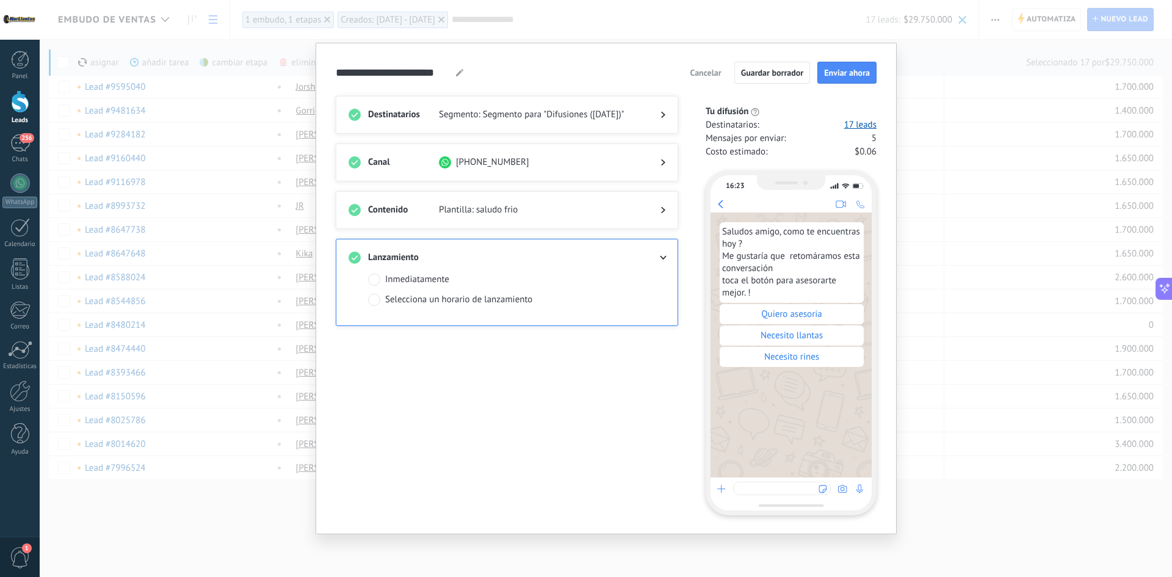
scroll to position [0, 0]
click at [831, 75] on span "Enviar ahora" at bounding box center [847, 72] width 46 height 9
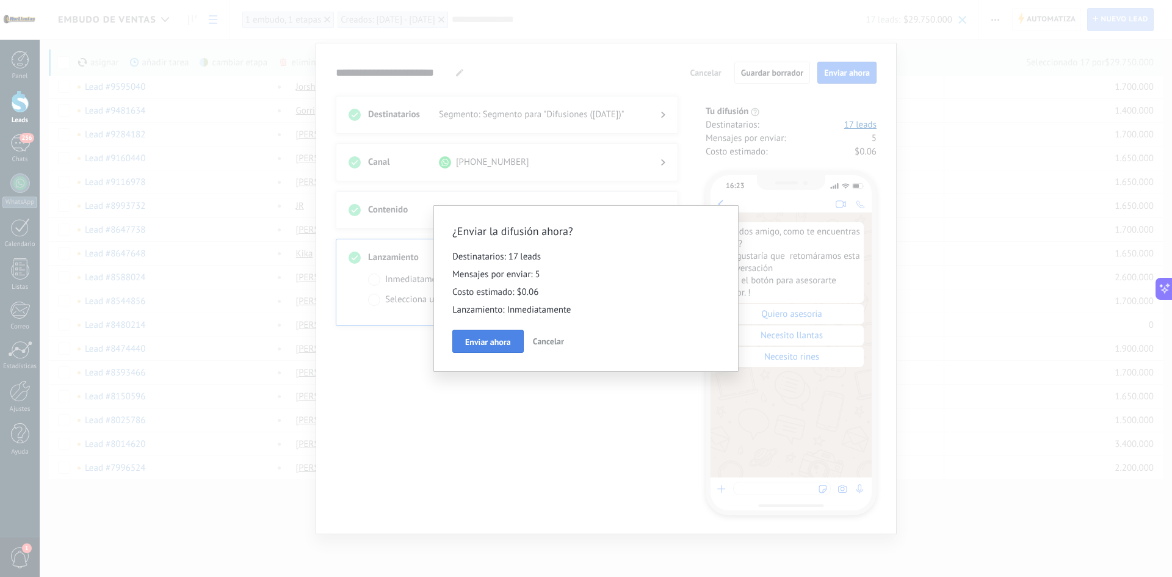
click at [488, 338] on span "Enviar ahora" at bounding box center [488, 342] width 46 height 9
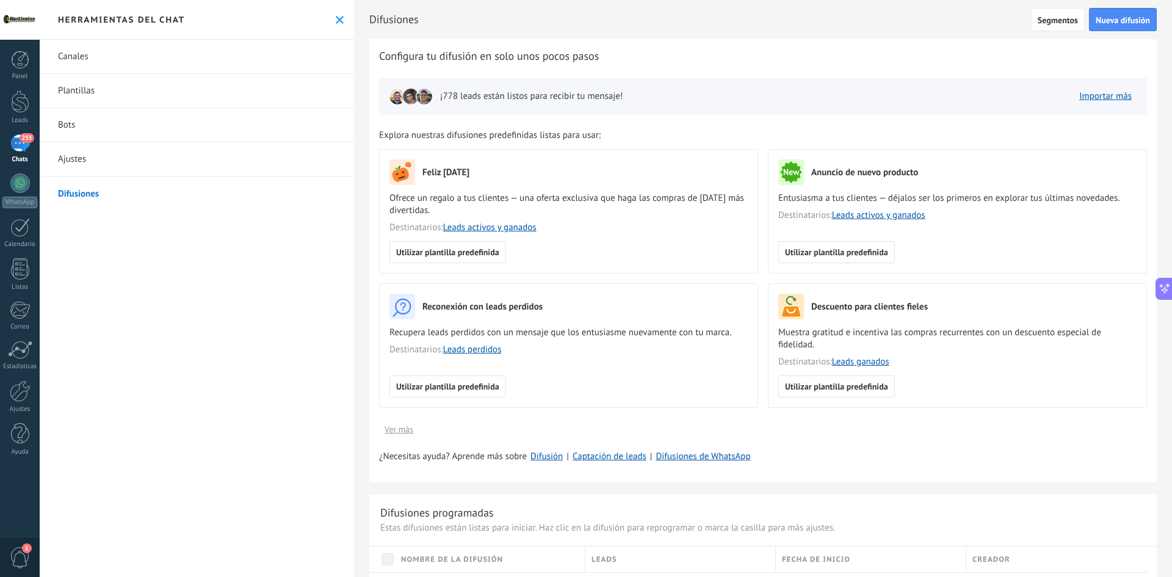
click at [15, 150] on div "255" at bounding box center [20, 143] width 20 height 18
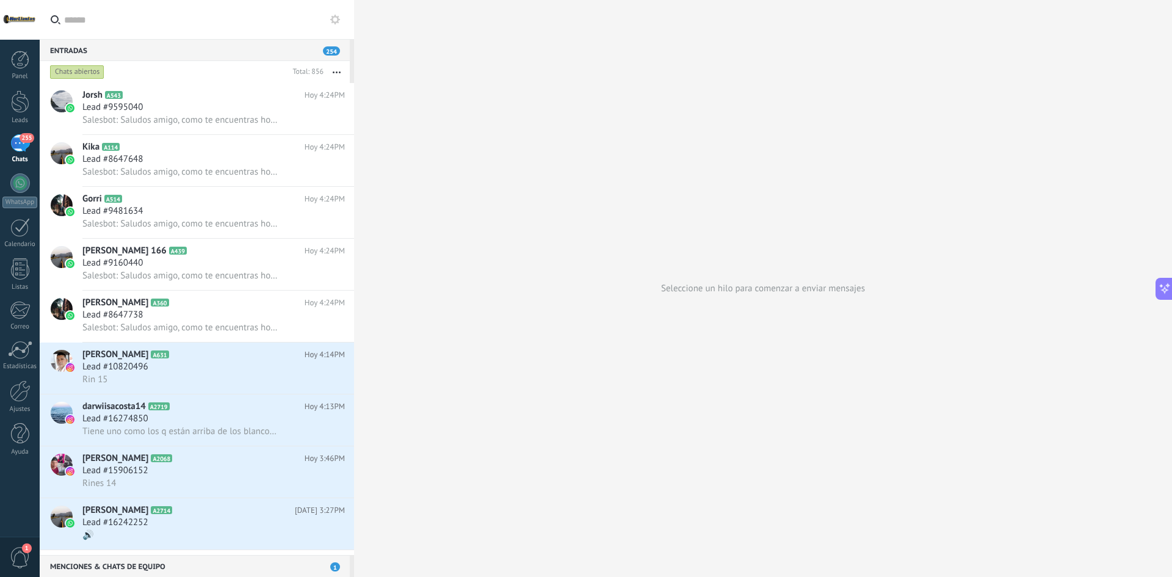
click at [192, 71] on div "Chats abiertos" at bounding box center [168, 72] width 240 height 22
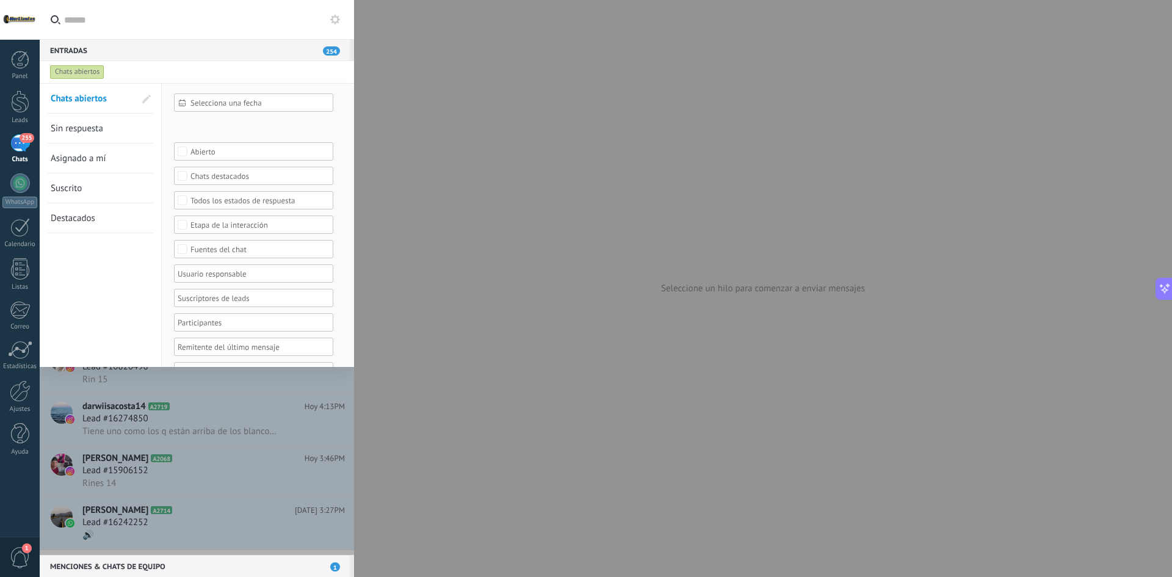
click at [199, 151] on div "Abierto" at bounding box center [254, 151] width 127 height 9
click at [0, 0] on div "Leads Entrantes Calificar Llamada reservada Preparación de la propuesta Envío d…" at bounding box center [0, 0] width 0 height 0
click at [0, 0] on label "difusion" at bounding box center [0, 0] width 0 height 0
click at [231, 79] on div at bounding box center [606, 288] width 1133 height 577
click at [202, 352] on span "Aplicar" at bounding box center [200, 348] width 26 height 9
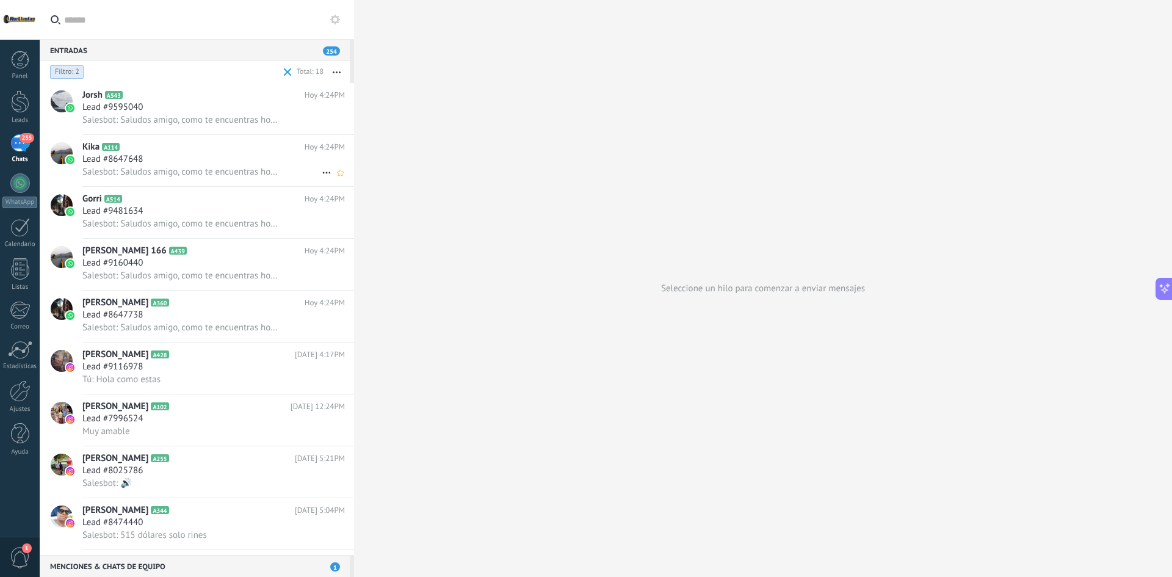
click at [225, 168] on span "Salesbot: Saludos amigo, como te encuentras hoy ? Me gustaría que retomáramos e…" at bounding box center [179, 172] width 195 height 12
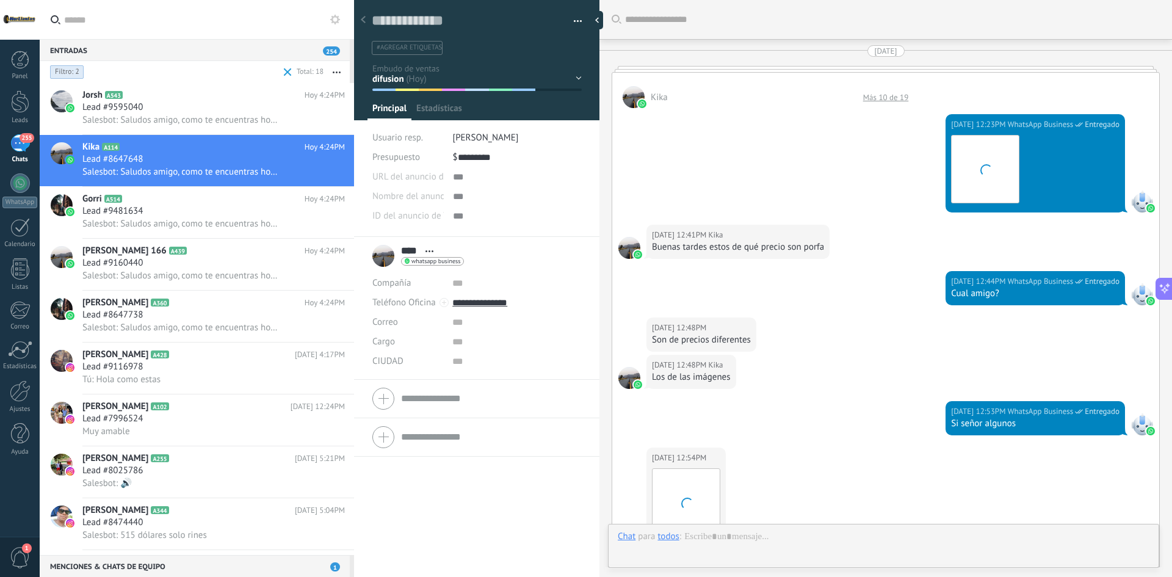
scroll to position [18, 0]
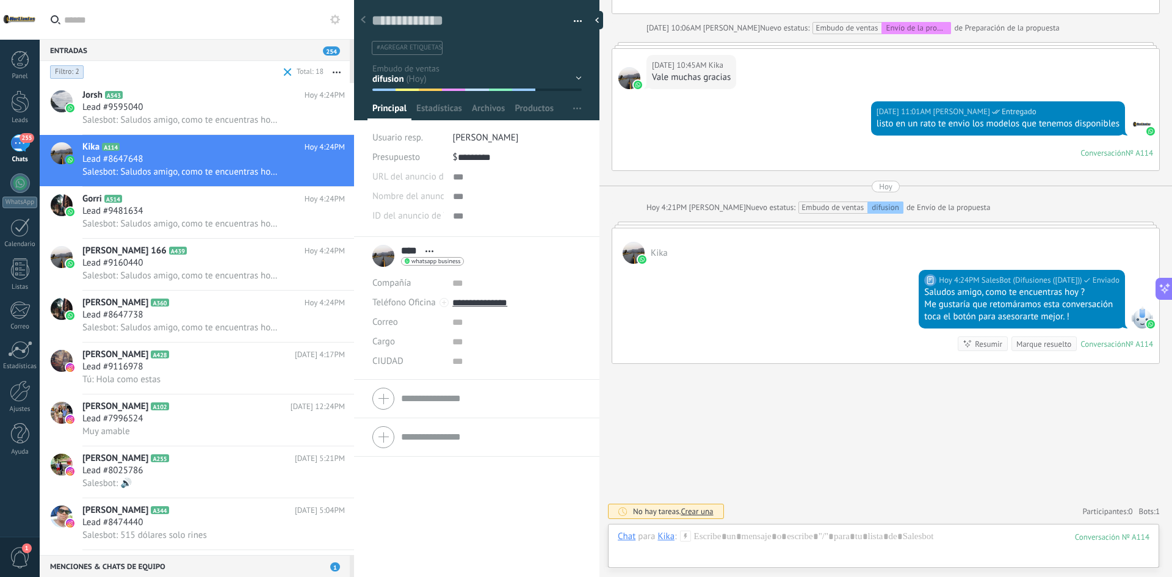
click at [128, 71] on div "1 embudo, 1 etapas Estado de conversación Filtro: 2" at bounding box center [118, 72] width 140 height 20
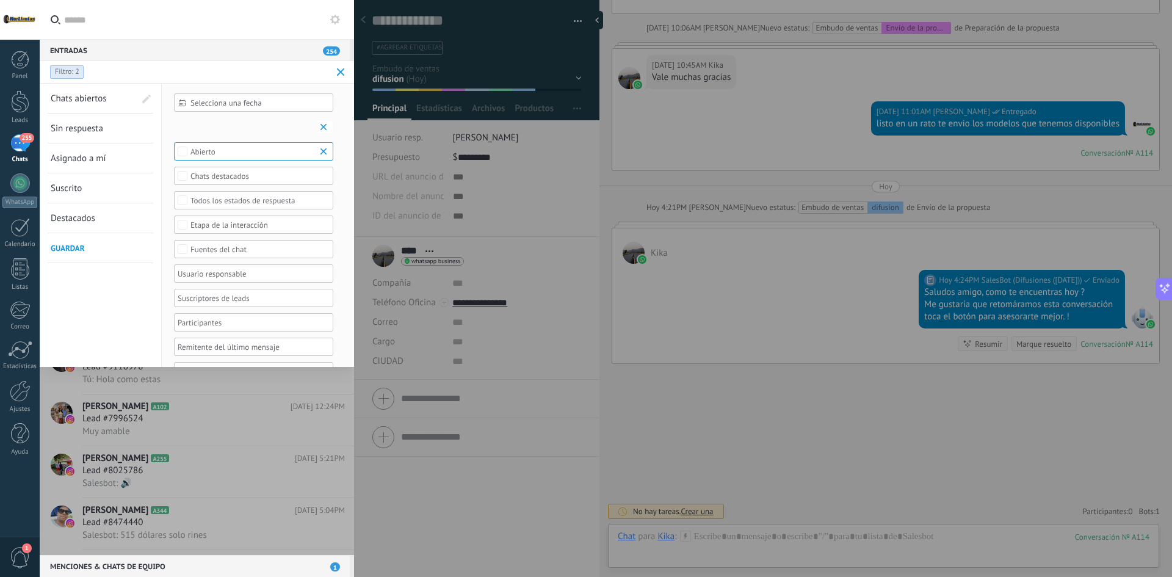
click at [153, 57] on div "Entradas 254" at bounding box center [195, 50] width 310 height 22
click at [147, 68] on div "1 embudo, 1 etapas Estado de conversación Filtro: 2" at bounding box center [186, 72] width 276 height 20
click at [167, 75] on div "1 embudo, 1 etapas Estado de conversación Filtro: 2" at bounding box center [186, 72] width 276 height 20
click at [217, 4] on input "text" at bounding box center [204, 19] width 280 height 39
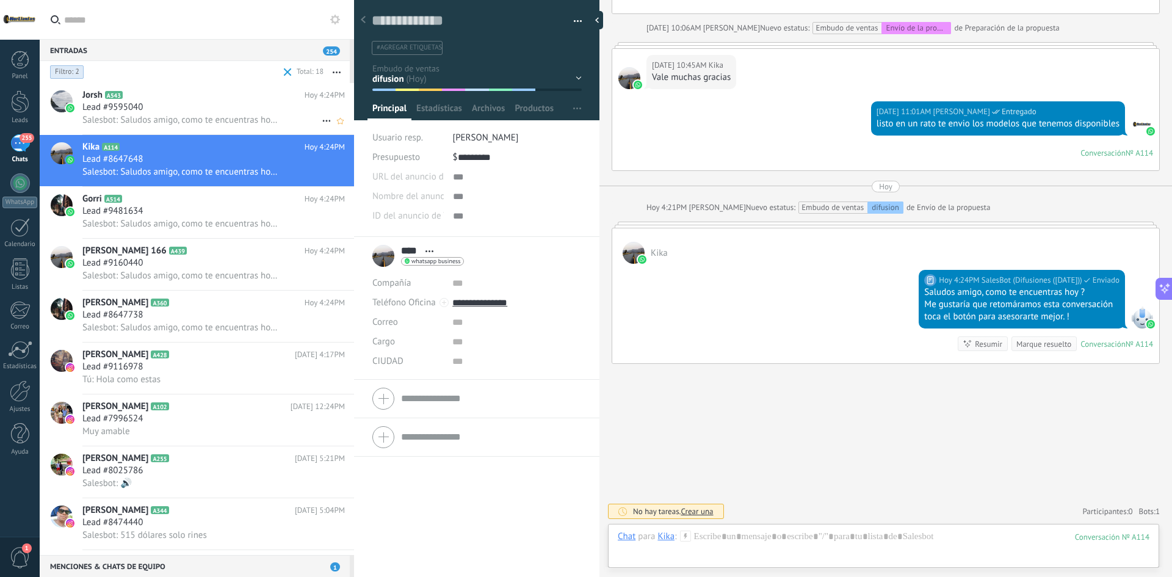
click at [149, 98] on h2 "Jorsh A543" at bounding box center [193, 95] width 222 height 12
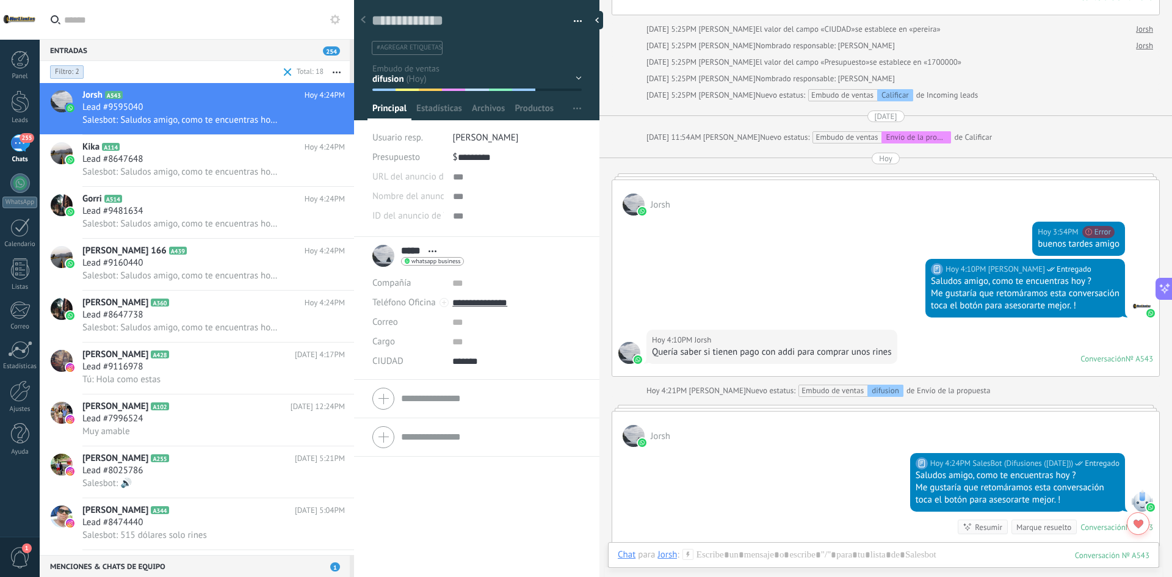
scroll to position [846, 0]
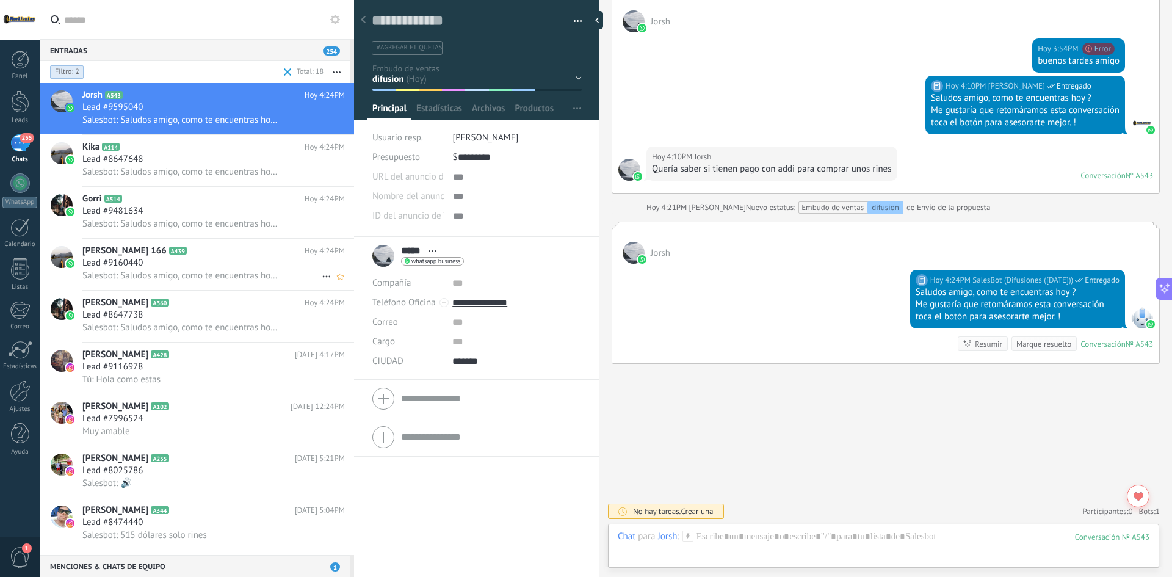
click at [167, 261] on div "Lead #9160440" at bounding box center [213, 263] width 263 height 12
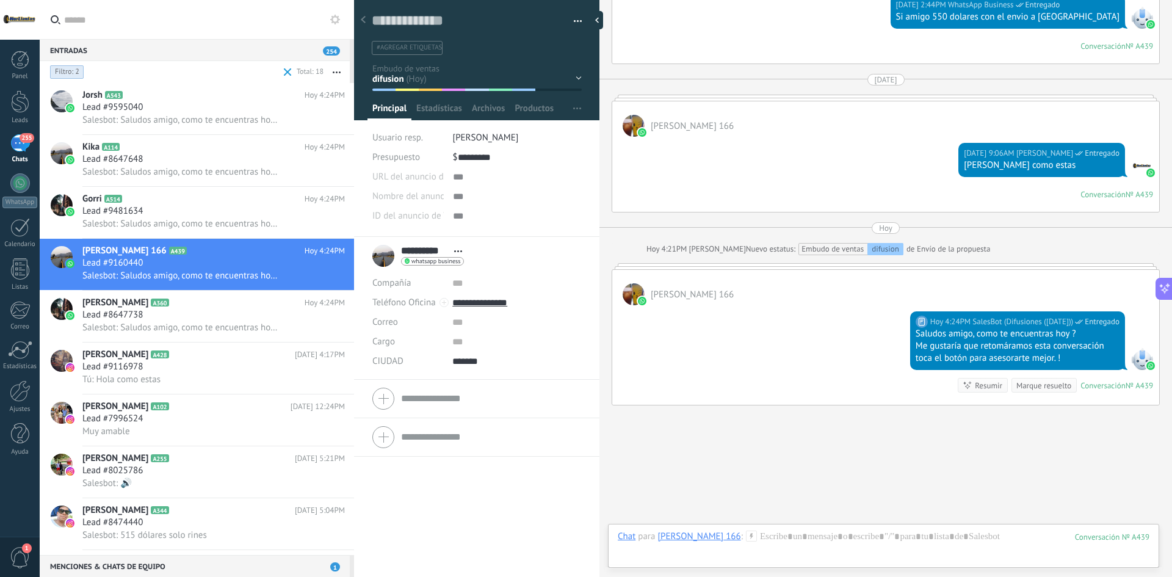
scroll to position [1019, 0]
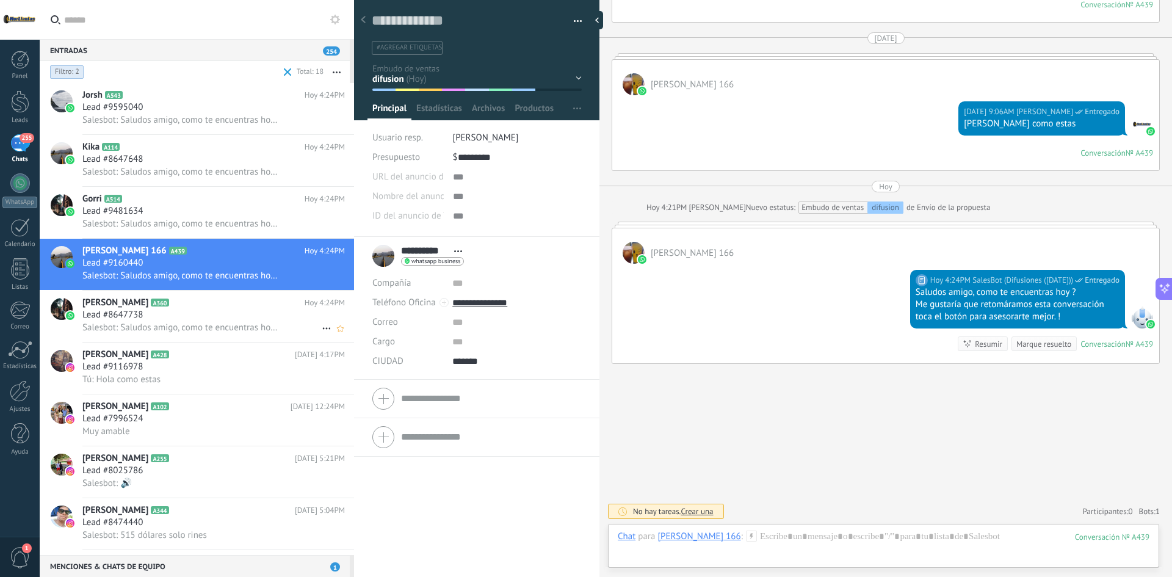
click at [187, 307] on h2 "Cheche Flores A360" at bounding box center [193, 303] width 222 height 12
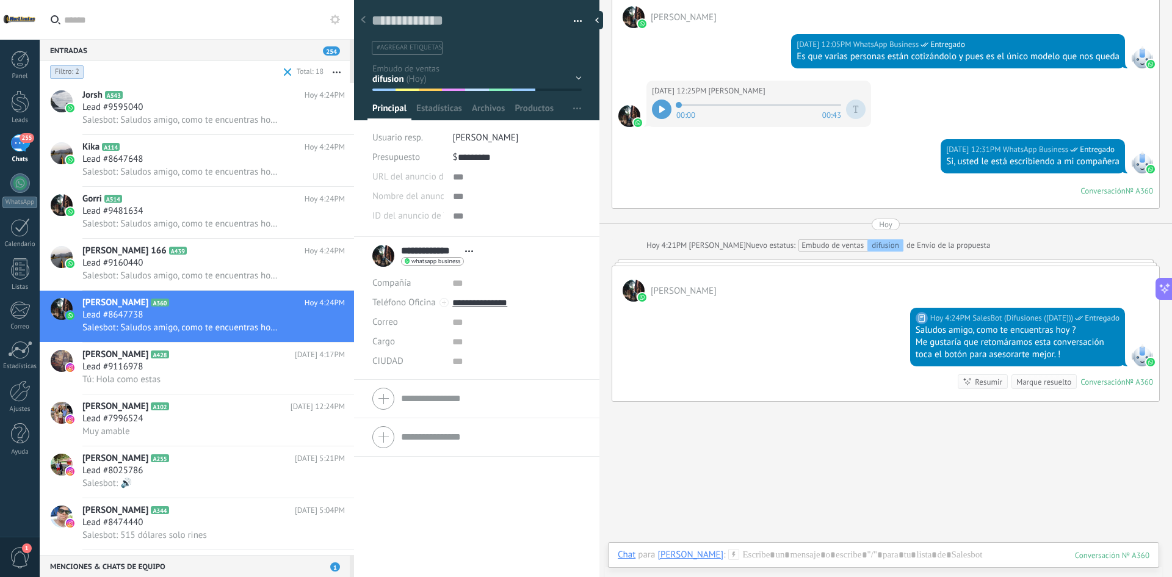
scroll to position [1856, 0]
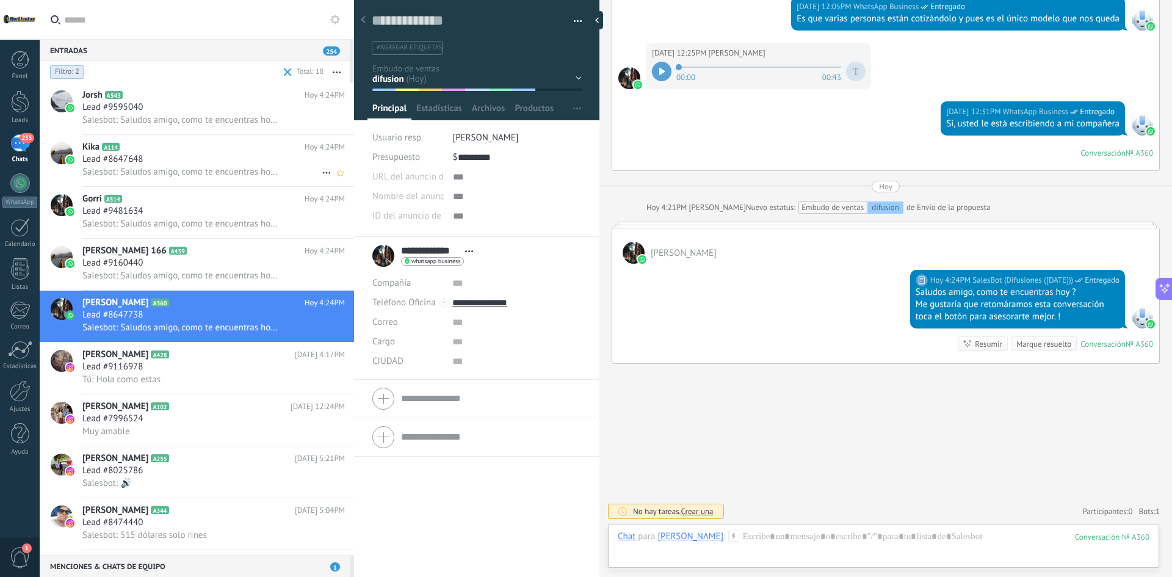
click at [172, 139] on div "Kika A114 Hoy 4:24PM Lead #8647648 Salesbot: Saludos amigo, como te encuentras …" at bounding box center [218, 160] width 272 height 51
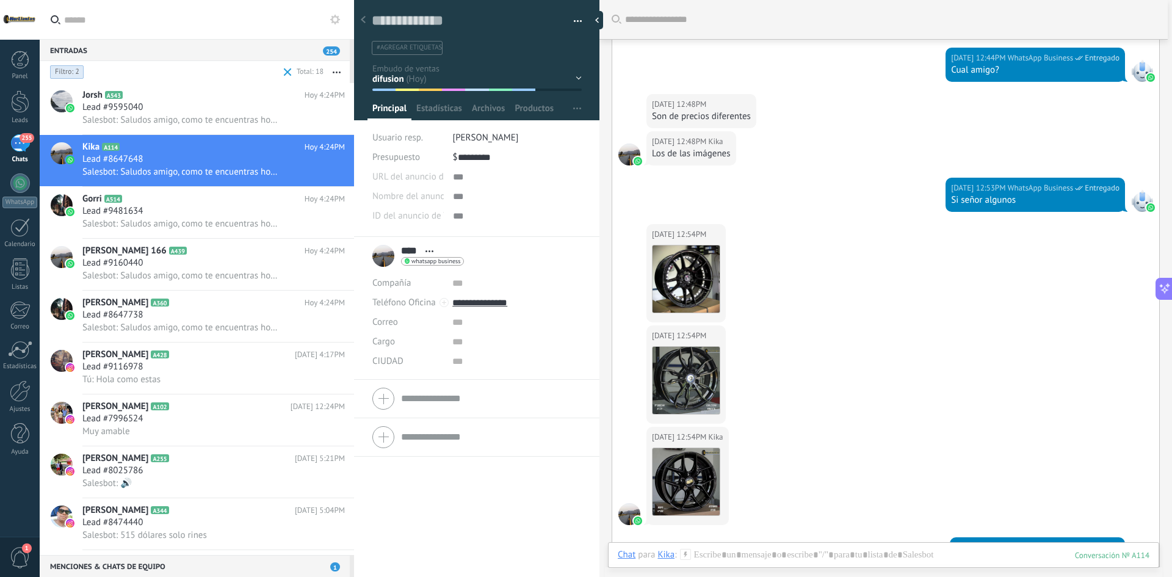
scroll to position [221, 0]
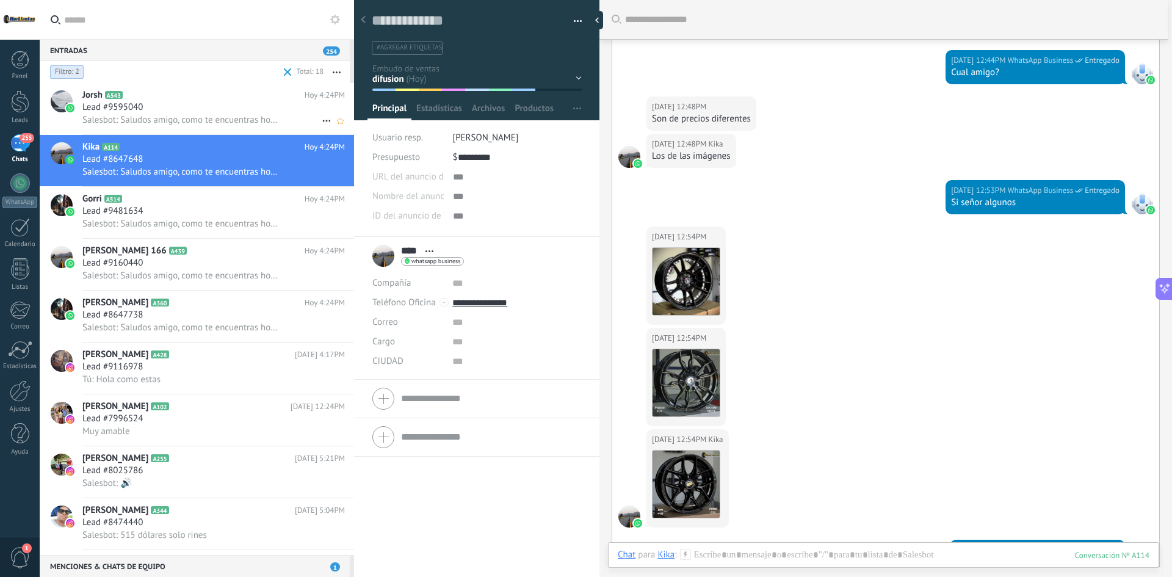
click at [161, 89] on div "Jorsh A543 Hoy 4:24PM Lead #9595040 Salesbot: Saludos amigo, como te encuentras…" at bounding box center [218, 108] width 272 height 51
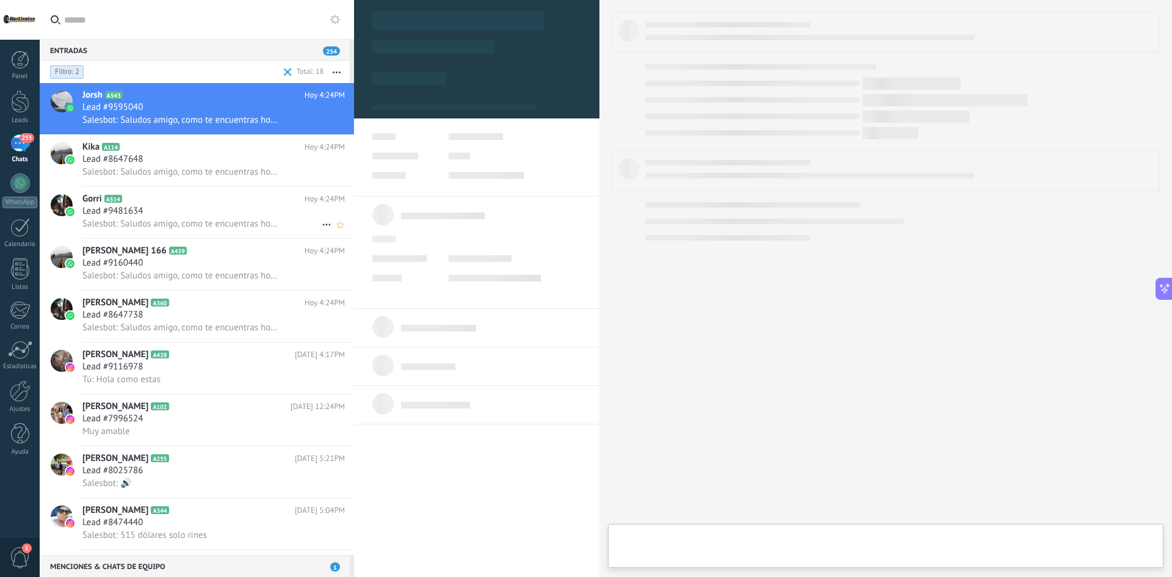
click at [167, 190] on div "Gorri A514 Hoy 4:24PM Lead #9481634 Salesbot: Saludos amigo, como te encuentras…" at bounding box center [218, 212] width 272 height 51
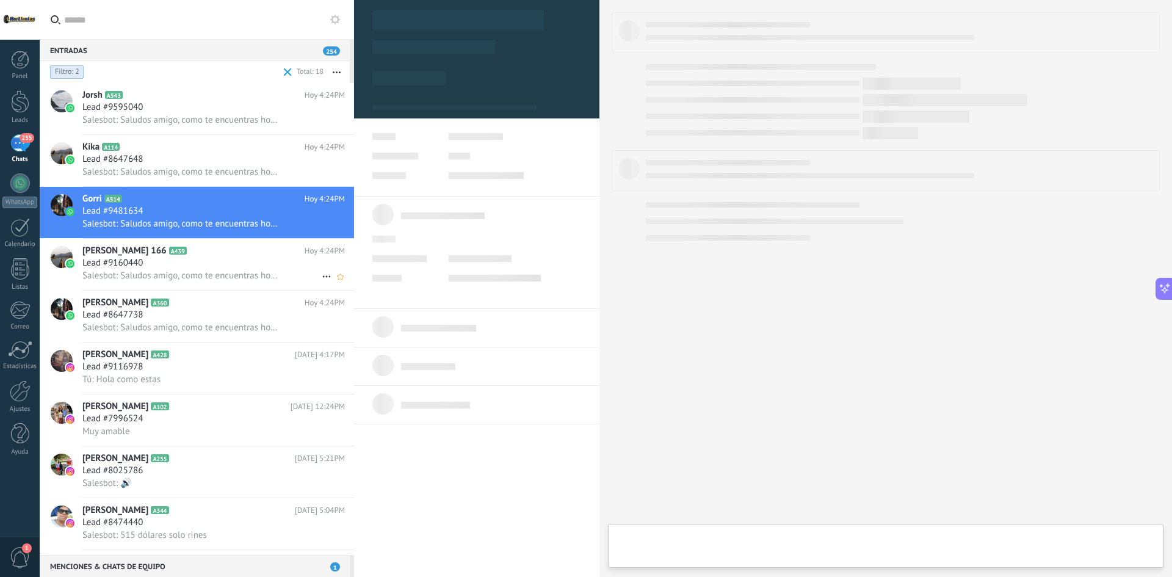
click at [170, 239] on div "Robert 166 A439 Hoy 4:24PM Lead #9160440 Salesbot: Saludos amigo, como te encue…" at bounding box center [218, 264] width 272 height 51
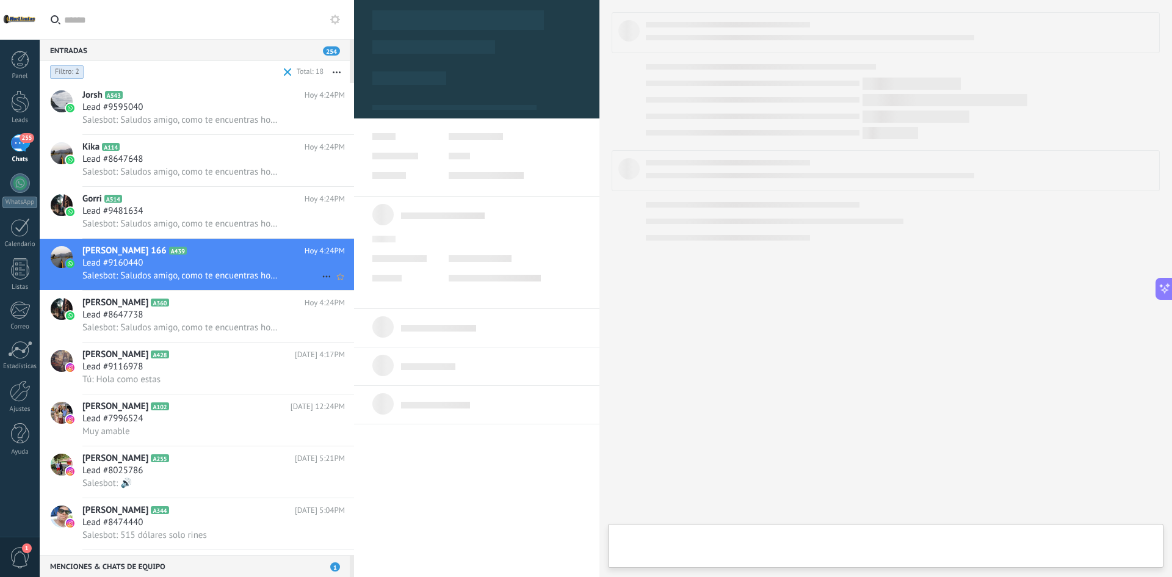
click at [194, 283] on div "Robert 166 A439 Hoy 4:24PM Lead #9160440 Salesbot: Saludos amigo, como te encue…" at bounding box center [218, 264] width 272 height 51
click at [196, 310] on div "Lead #8647738" at bounding box center [213, 315] width 263 height 12
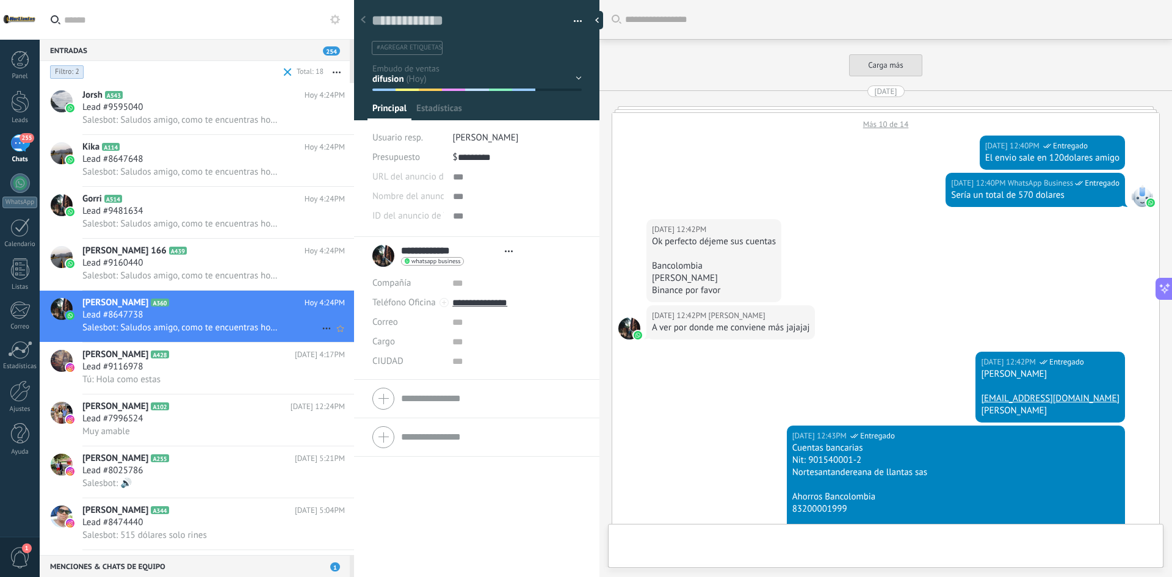
type textarea "**********"
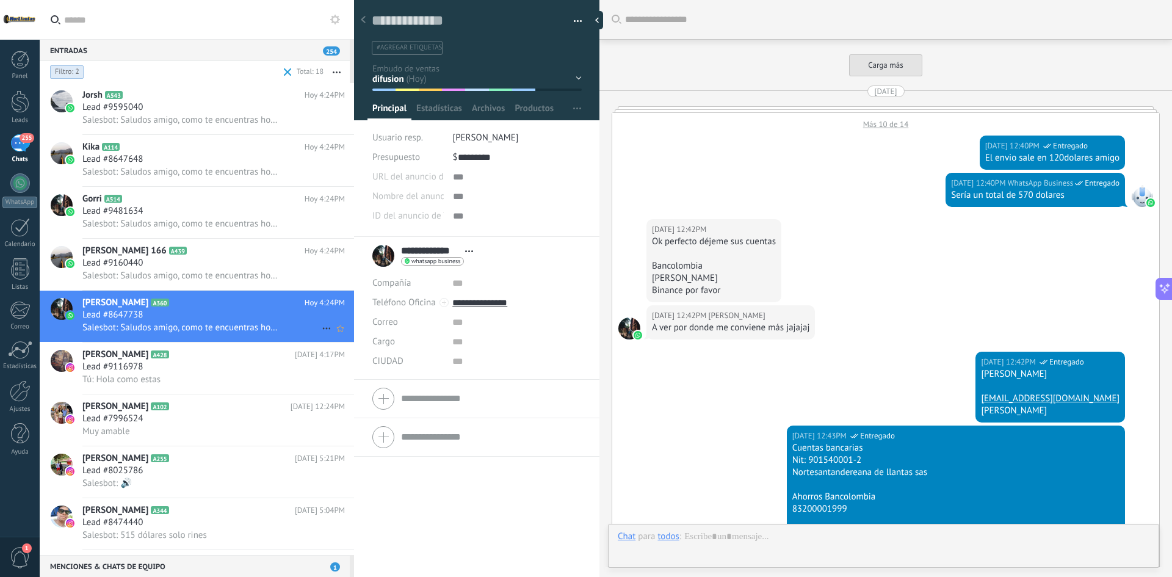
scroll to position [1856, 0]
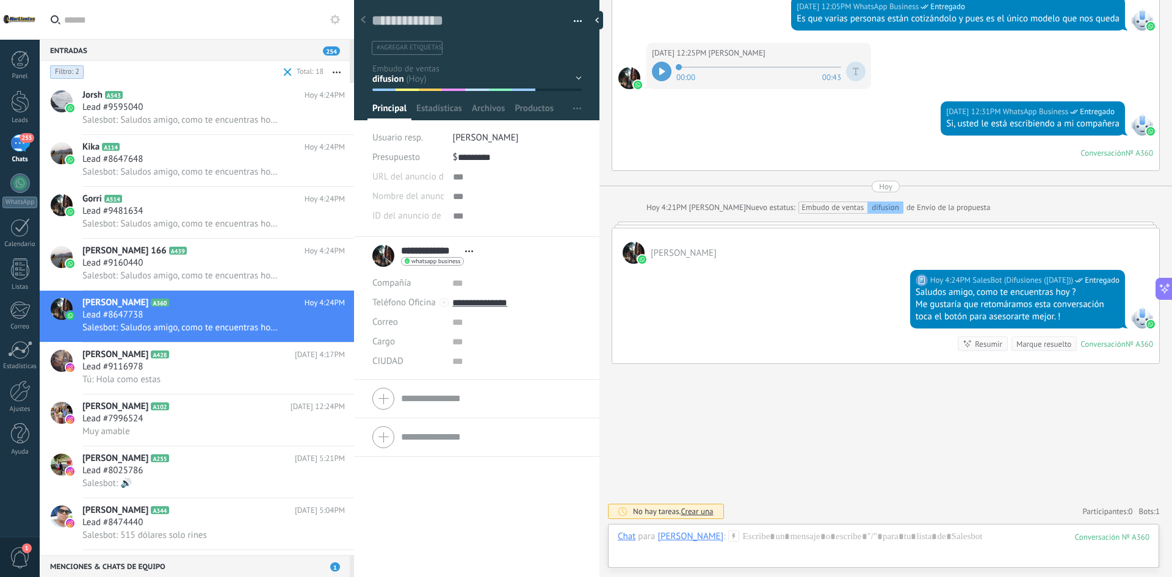
click at [253, 30] on input "text" at bounding box center [204, 19] width 280 height 39
click at [18, 398] on div at bounding box center [20, 390] width 21 height 21
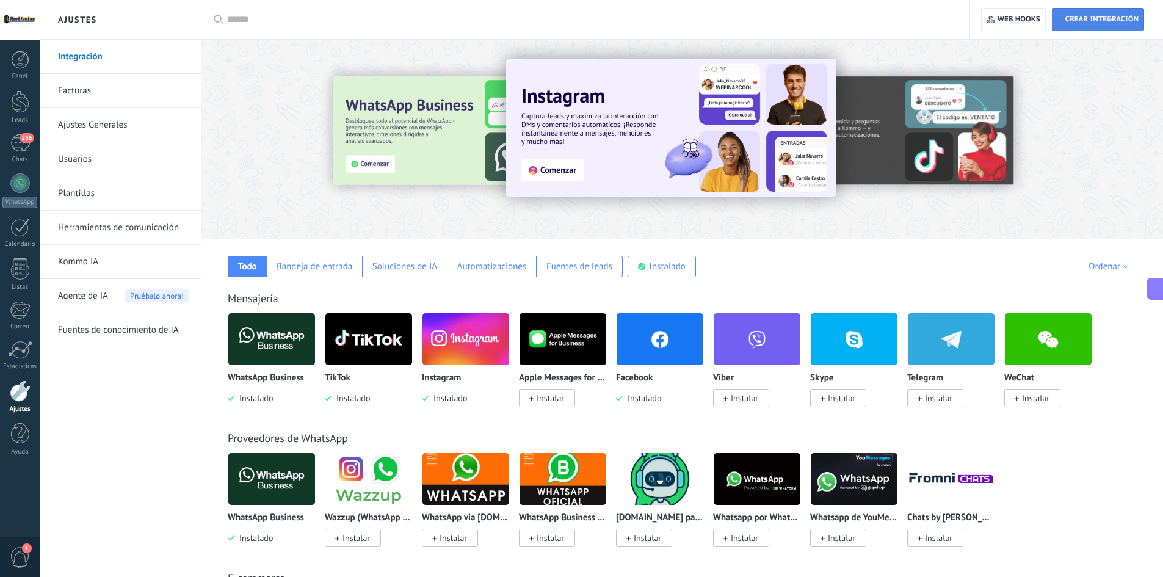
click at [1108, 20] on span "Crear integración" at bounding box center [1102, 20] width 73 height 10
type textarea "**********"
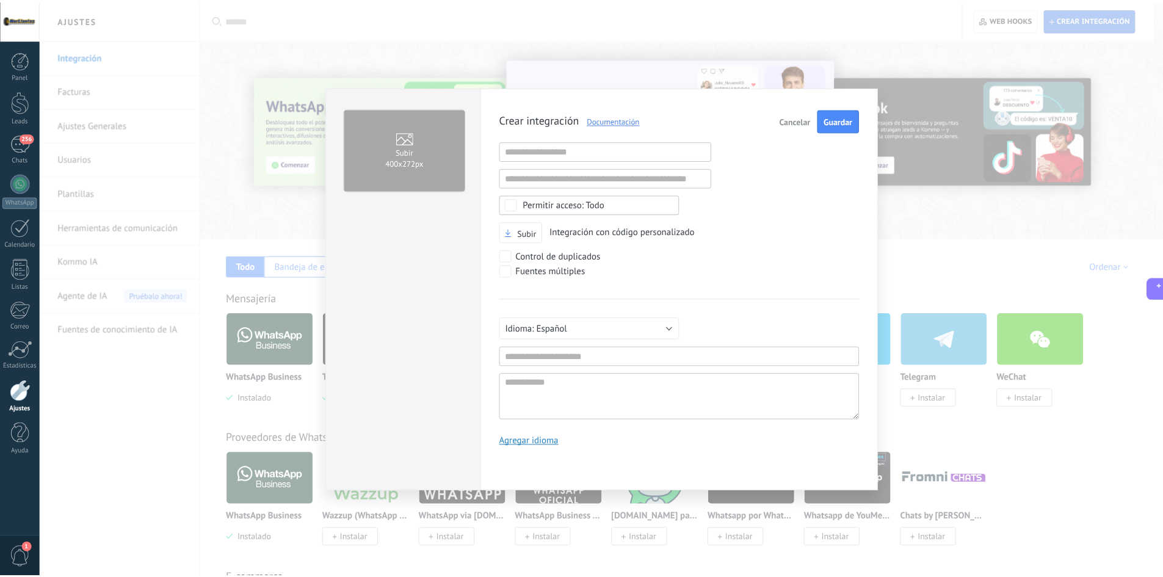
scroll to position [12, 0]
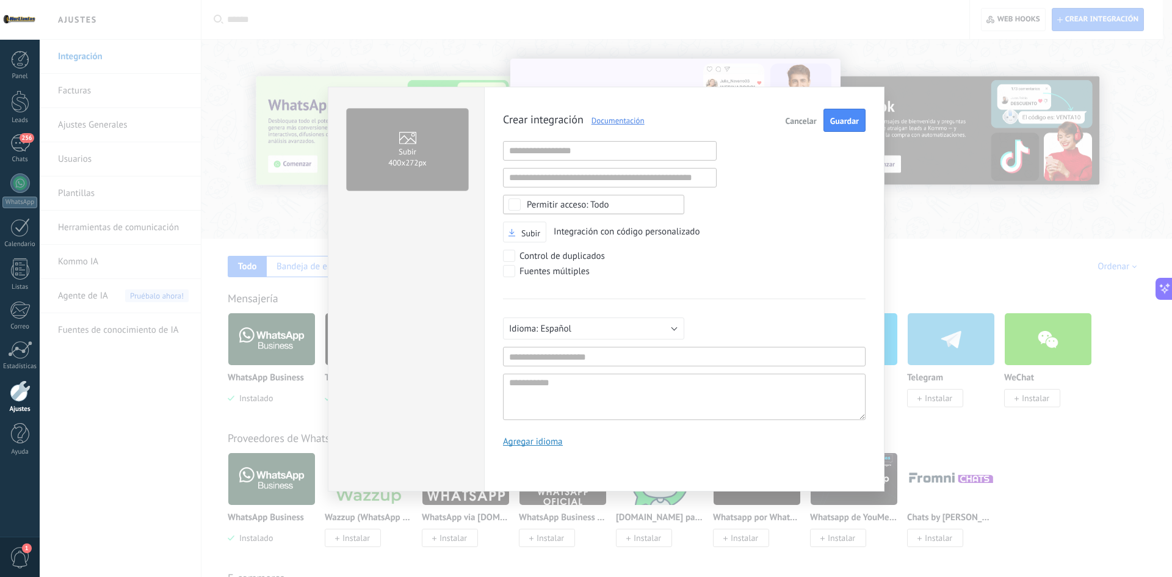
click at [798, 121] on span "Cancelar" at bounding box center [801, 121] width 31 height 9
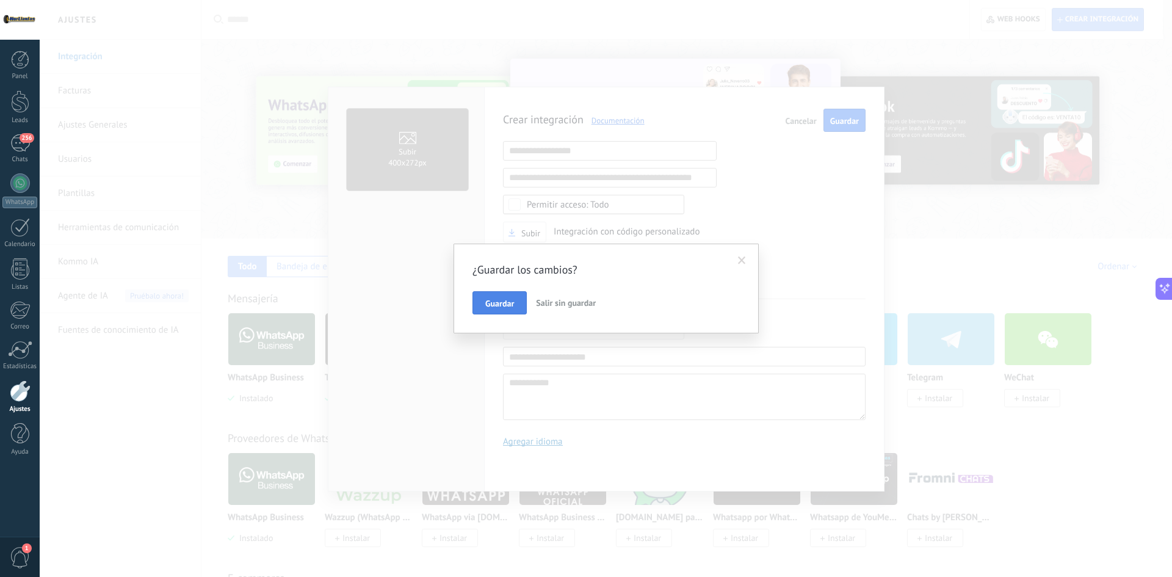
click at [510, 307] on span "Guardar" at bounding box center [499, 303] width 29 height 9
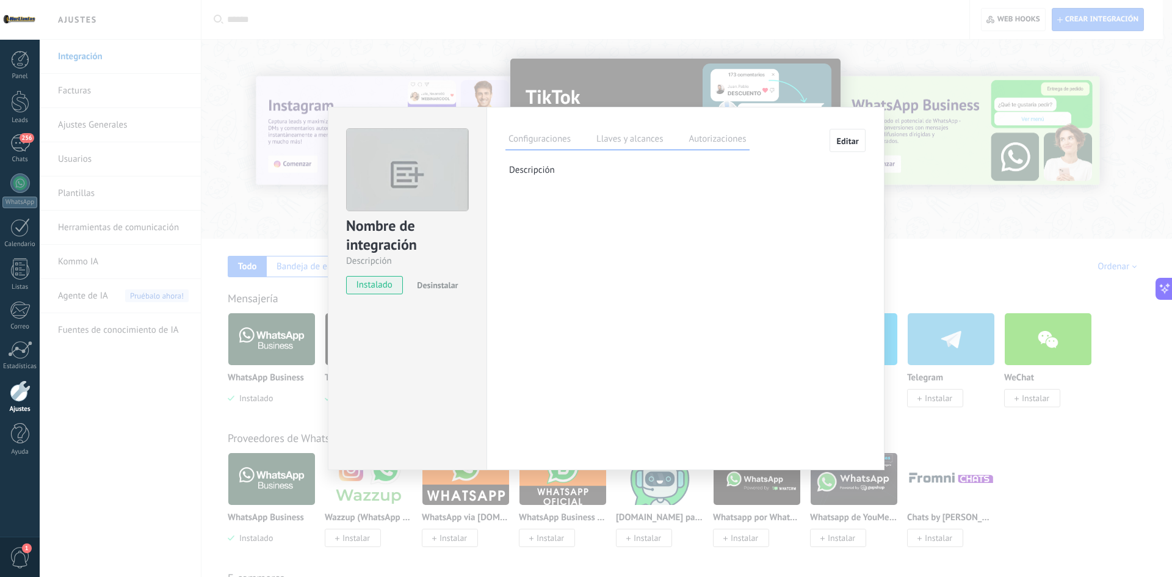
click at [556, 27] on div "Nombre de integración Descripción instalado Desinstalar Configuraciones Llaves …" at bounding box center [606, 288] width 1133 height 577
